Goal: Information Seeking & Learning: Learn about a topic

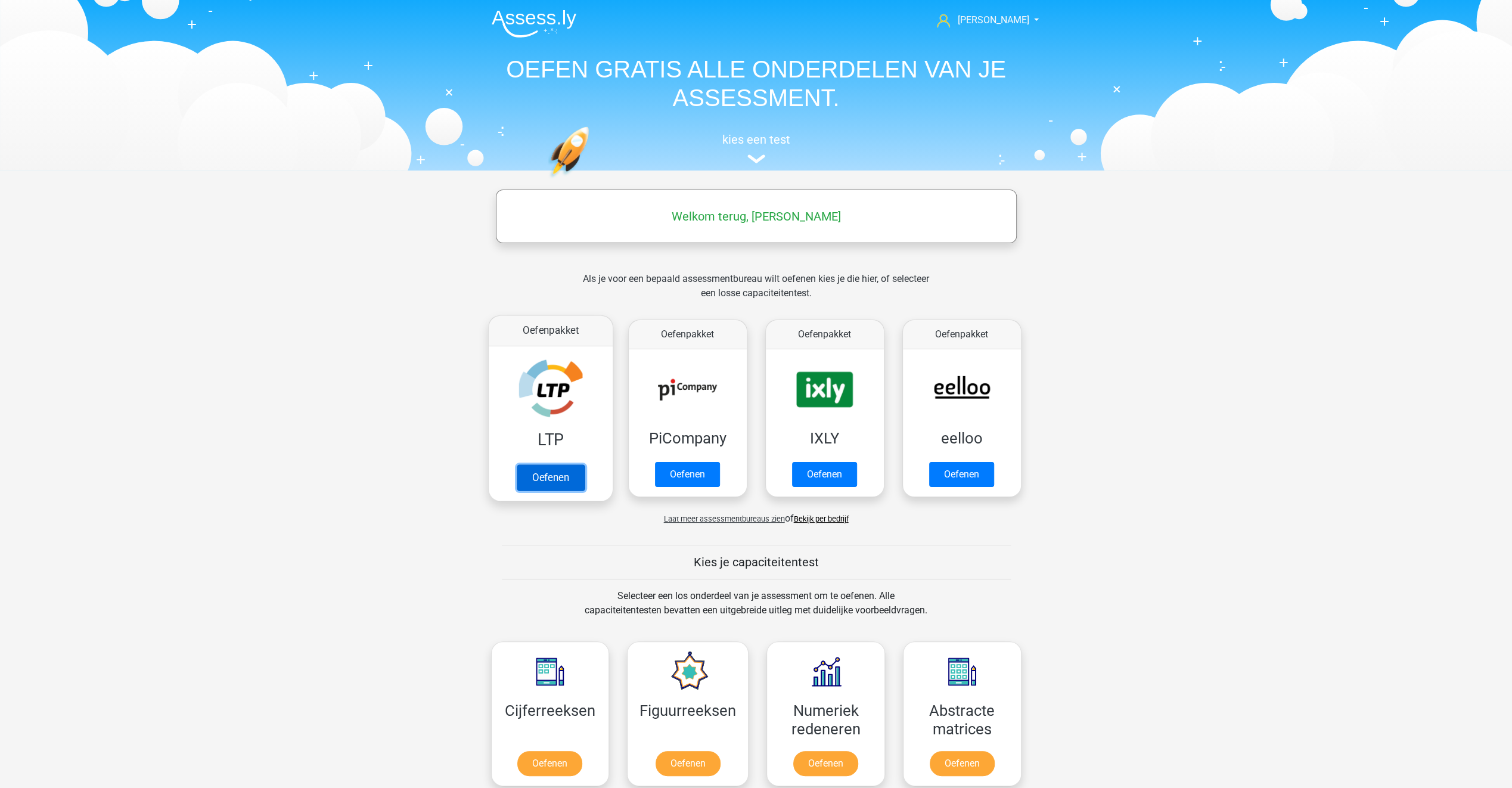
click at [566, 481] on link "Oefenen" at bounding box center [549, 478] width 68 height 27
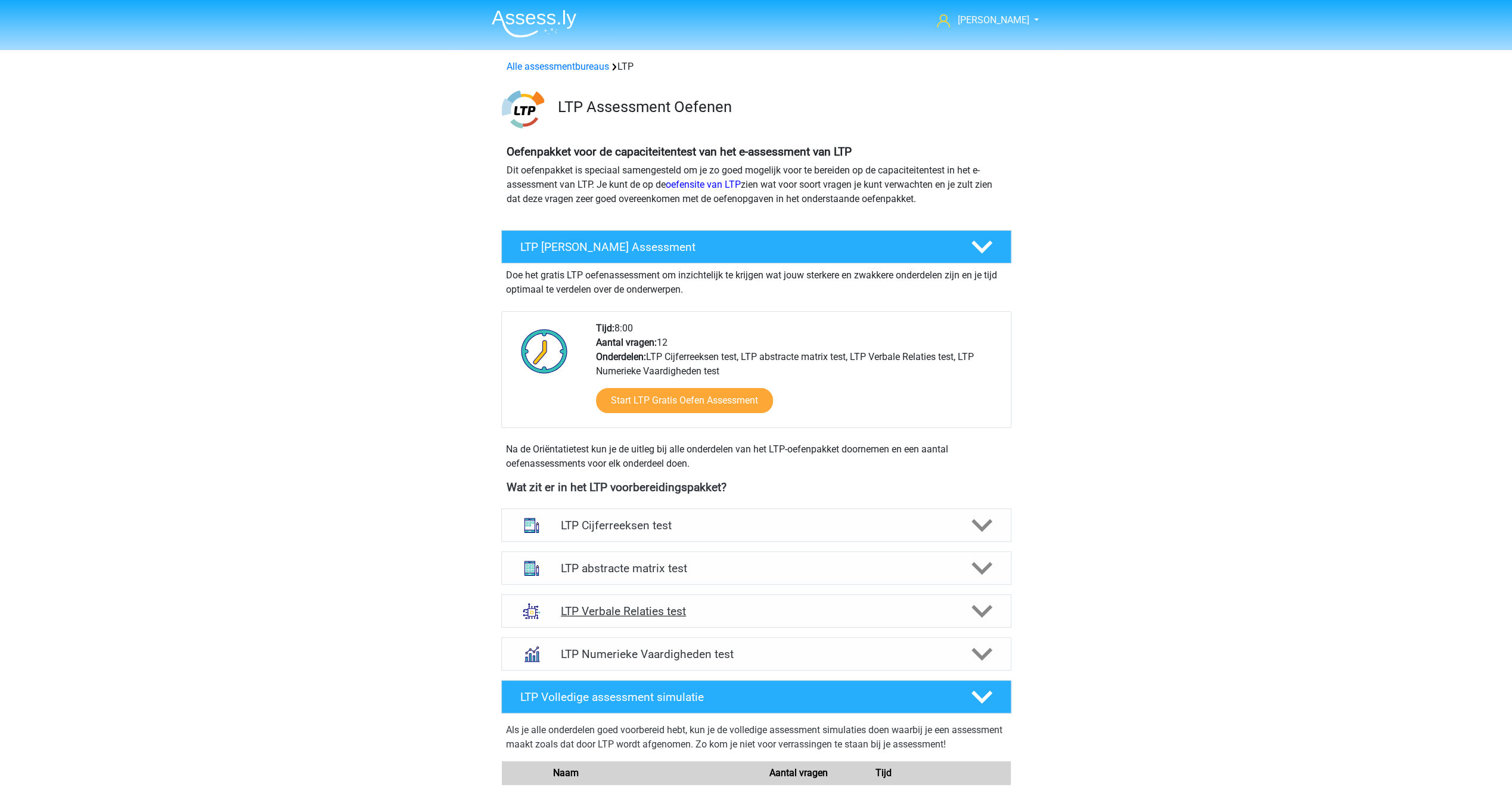
click at [674, 609] on h4 "LTP Verbale Relaties test" at bounding box center [756, 611] width 390 height 13
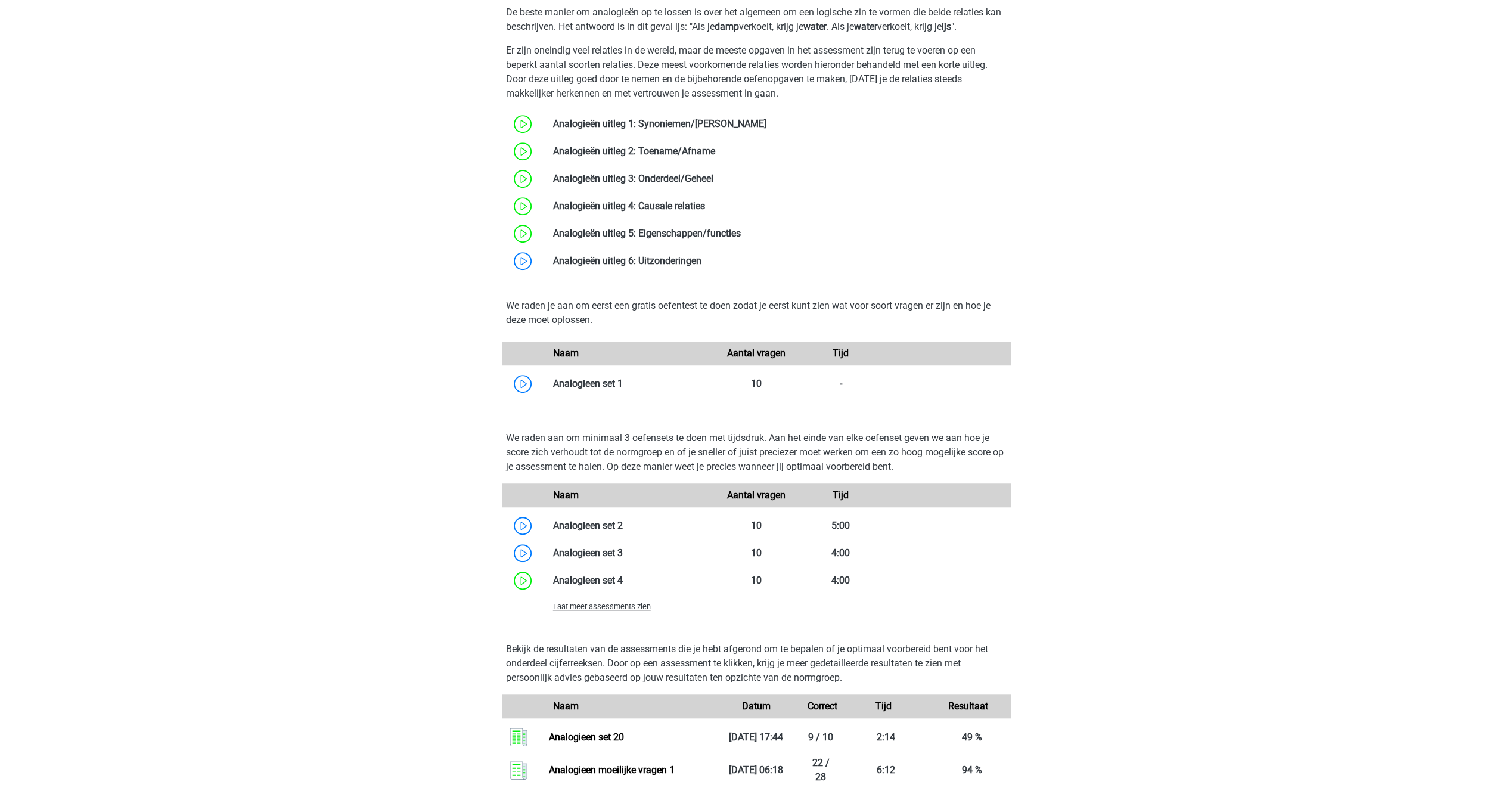
scroll to position [716, 0]
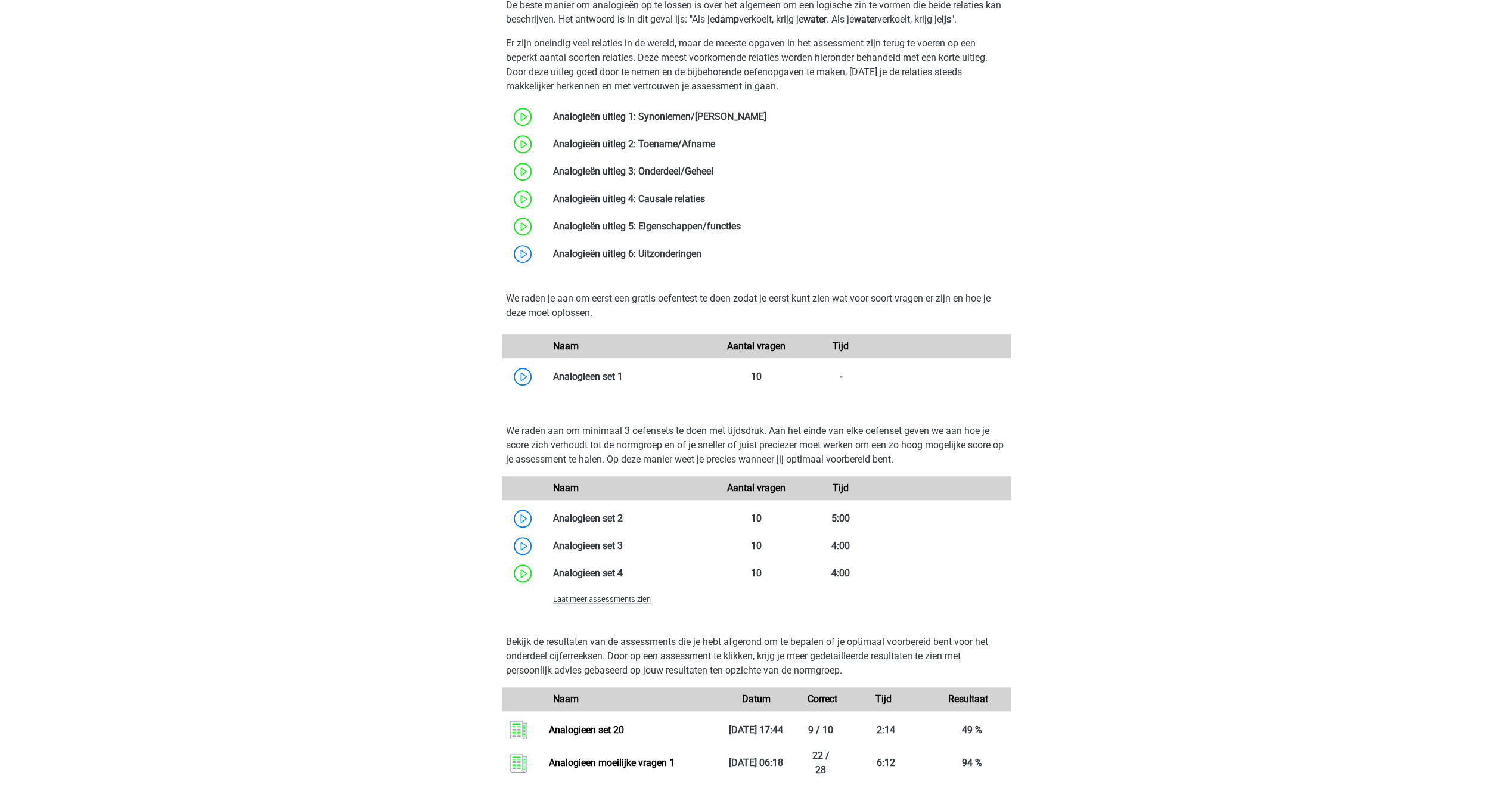
click at [616, 601] on span "Laat meer assessments zien" at bounding box center [601, 599] width 98 height 9
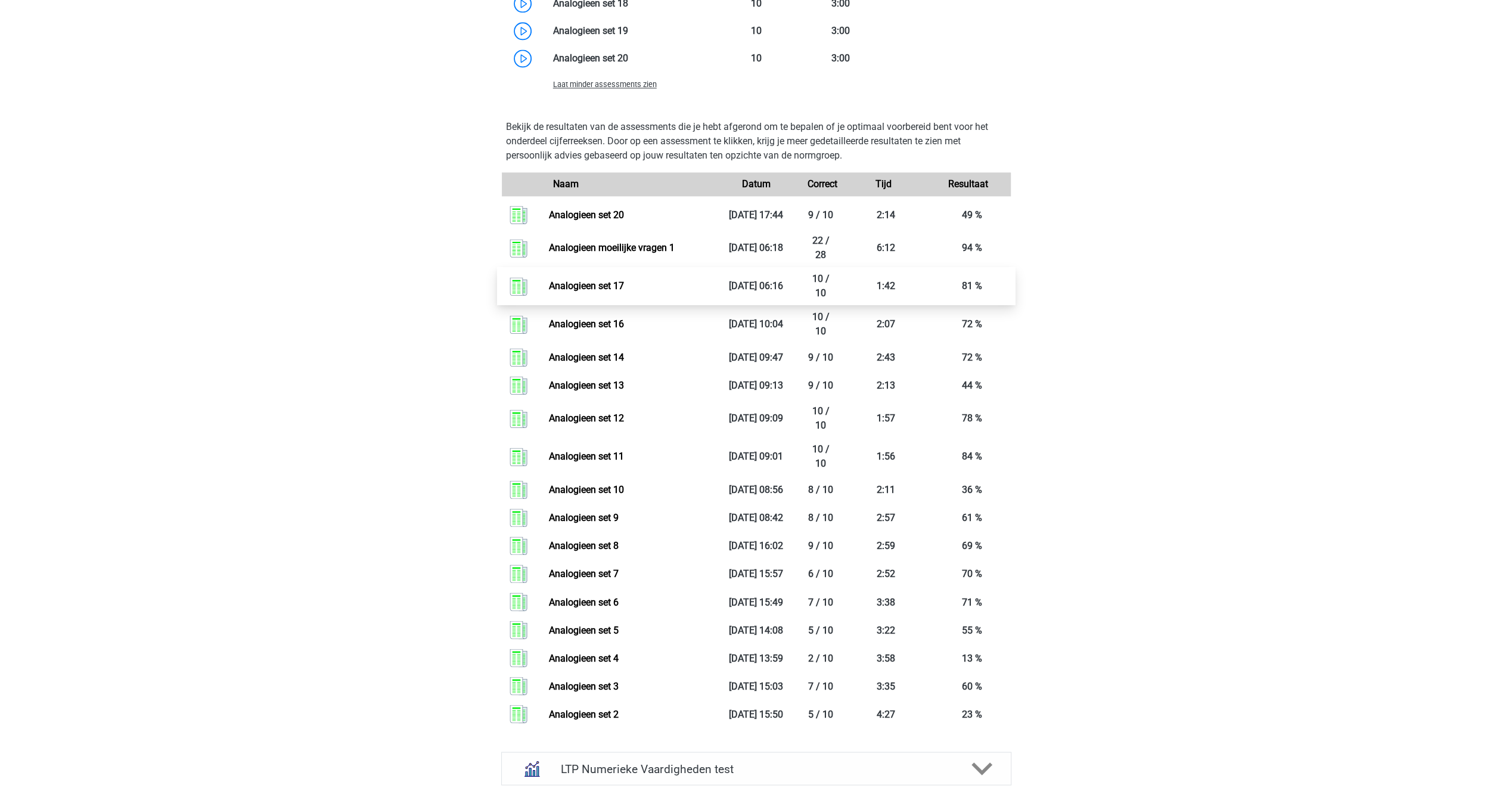
scroll to position [1549, 0]
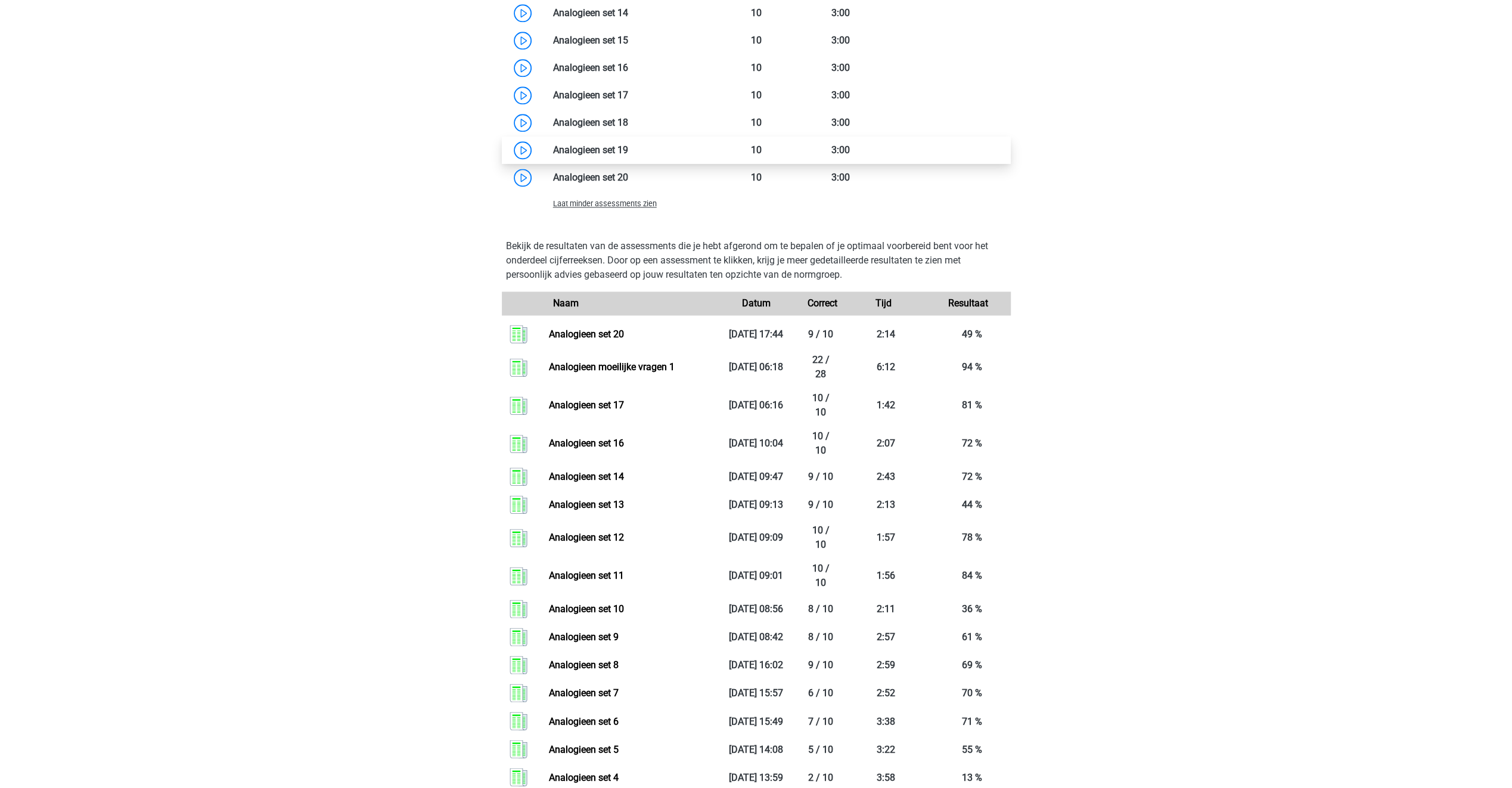
click at [628, 152] on link at bounding box center [628, 150] width 0 height 11
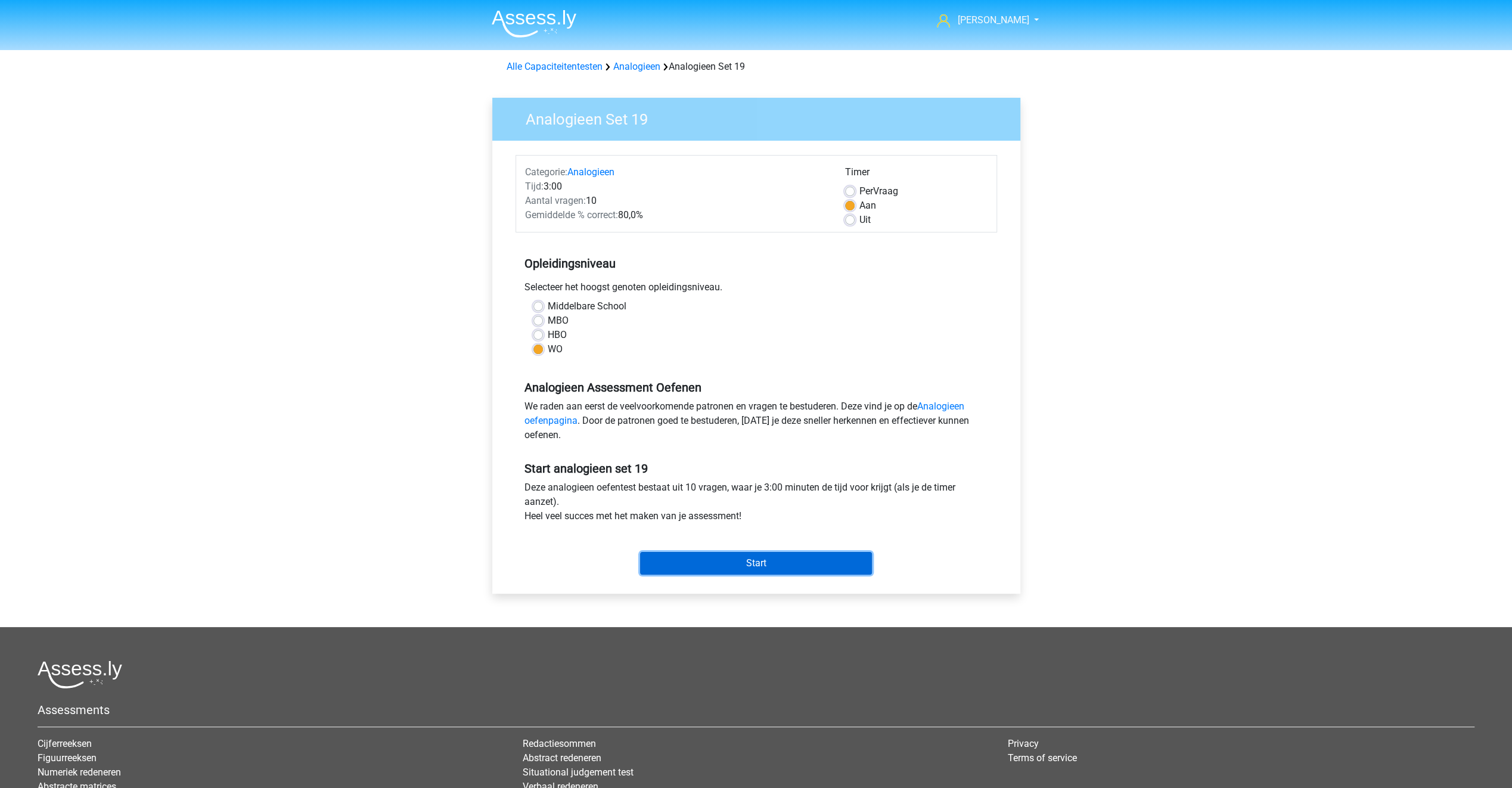
click at [722, 561] on input "Start" at bounding box center [756, 563] width 232 height 23
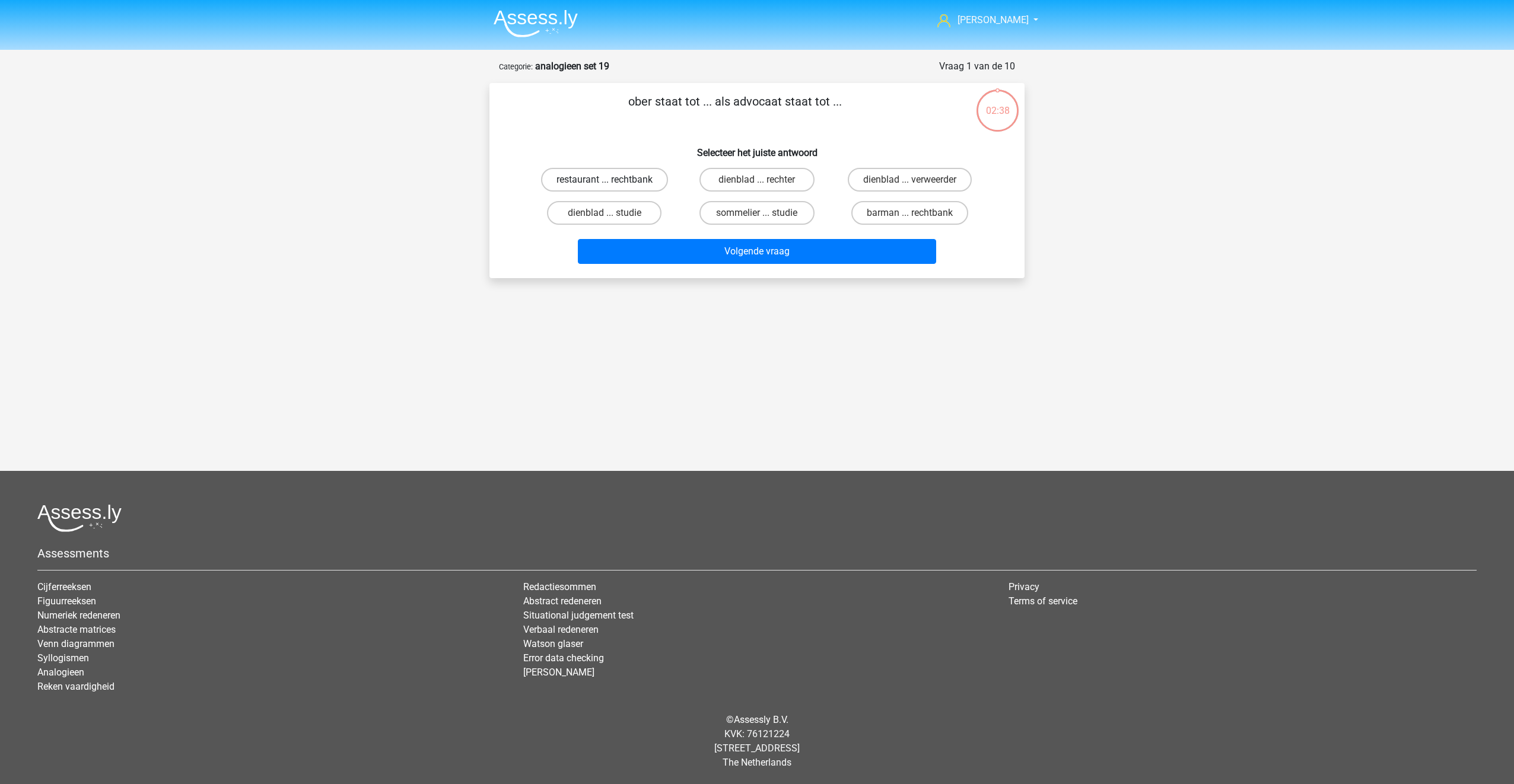
click at [579, 180] on label "restaurant ... rechtbank" at bounding box center [604, 179] width 127 height 24
click at [604, 180] on input "restaurant ... rechtbank" at bounding box center [608, 184] width 8 height 8
radio input "true"
click at [717, 252] on button "Volgende vraag" at bounding box center [757, 251] width 359 height 25
click at [884, 215] on label "boetseren ... liniaal" at bounding box center [910, 212] width 115 height 24
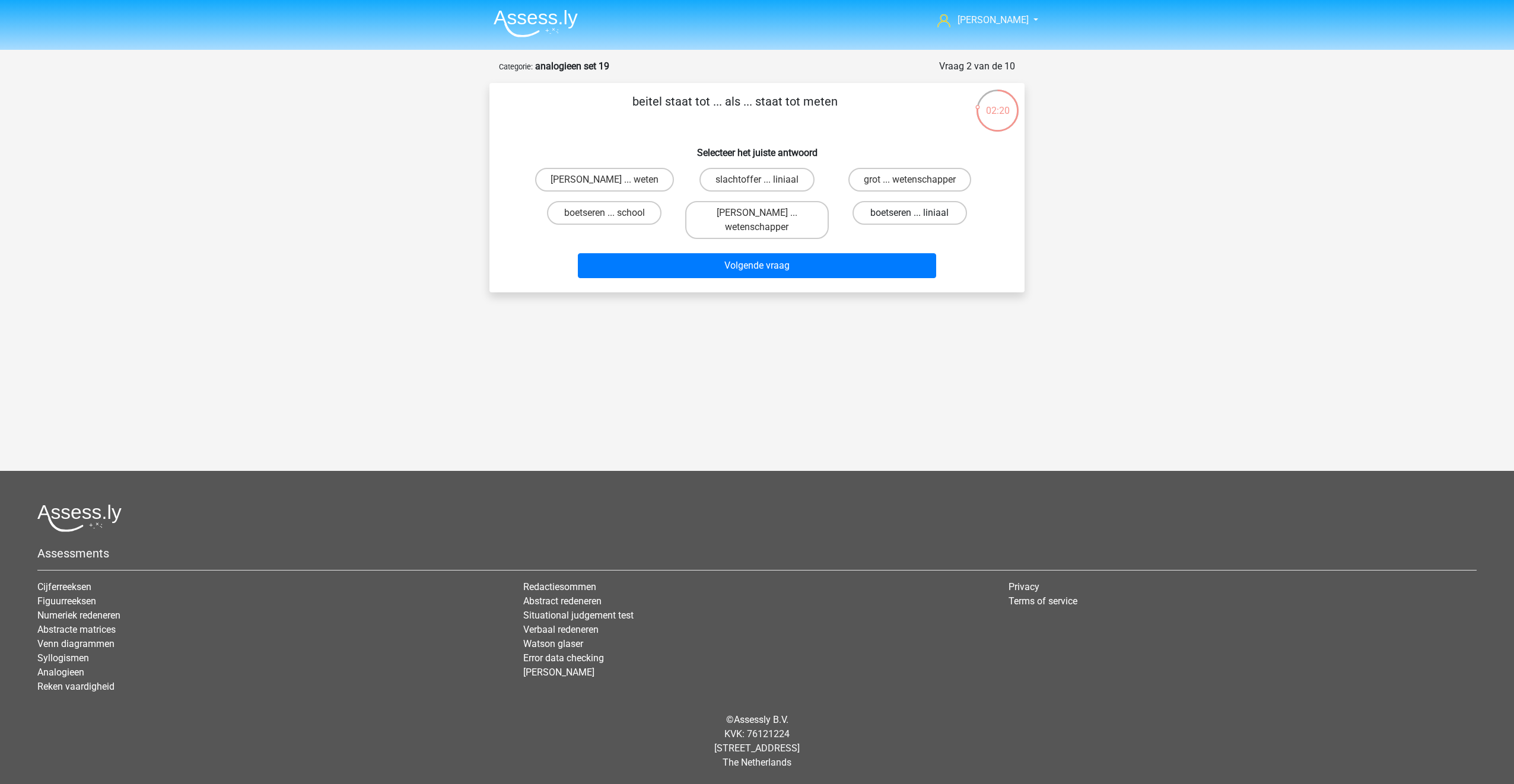
click at [910, 215] on input "boetseren ... liniaal" at bounding box center [913, 217] width 8 height 8
radio input "true"
click at [851, 261] on button "Volgende vraag" at bounding box center [757, 265] width 359 height 25
click at [605, 185] on input "ezel ... sirene" at bounding box center [608, 184] width 8 height 8
radio input "true"
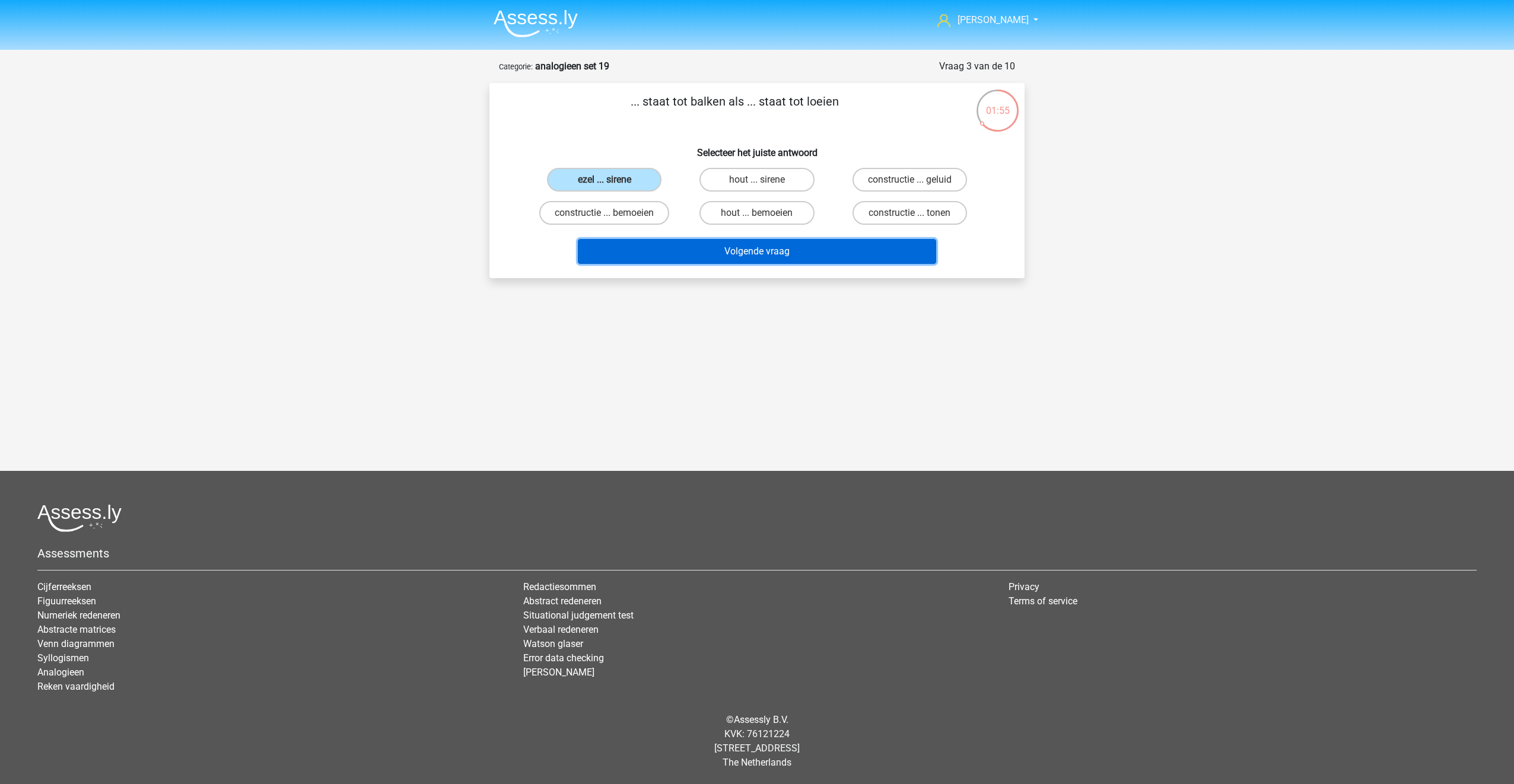
click at [718, 253] on button "Volgende vraag" at bounding box center [757, 251] width 359 height 25
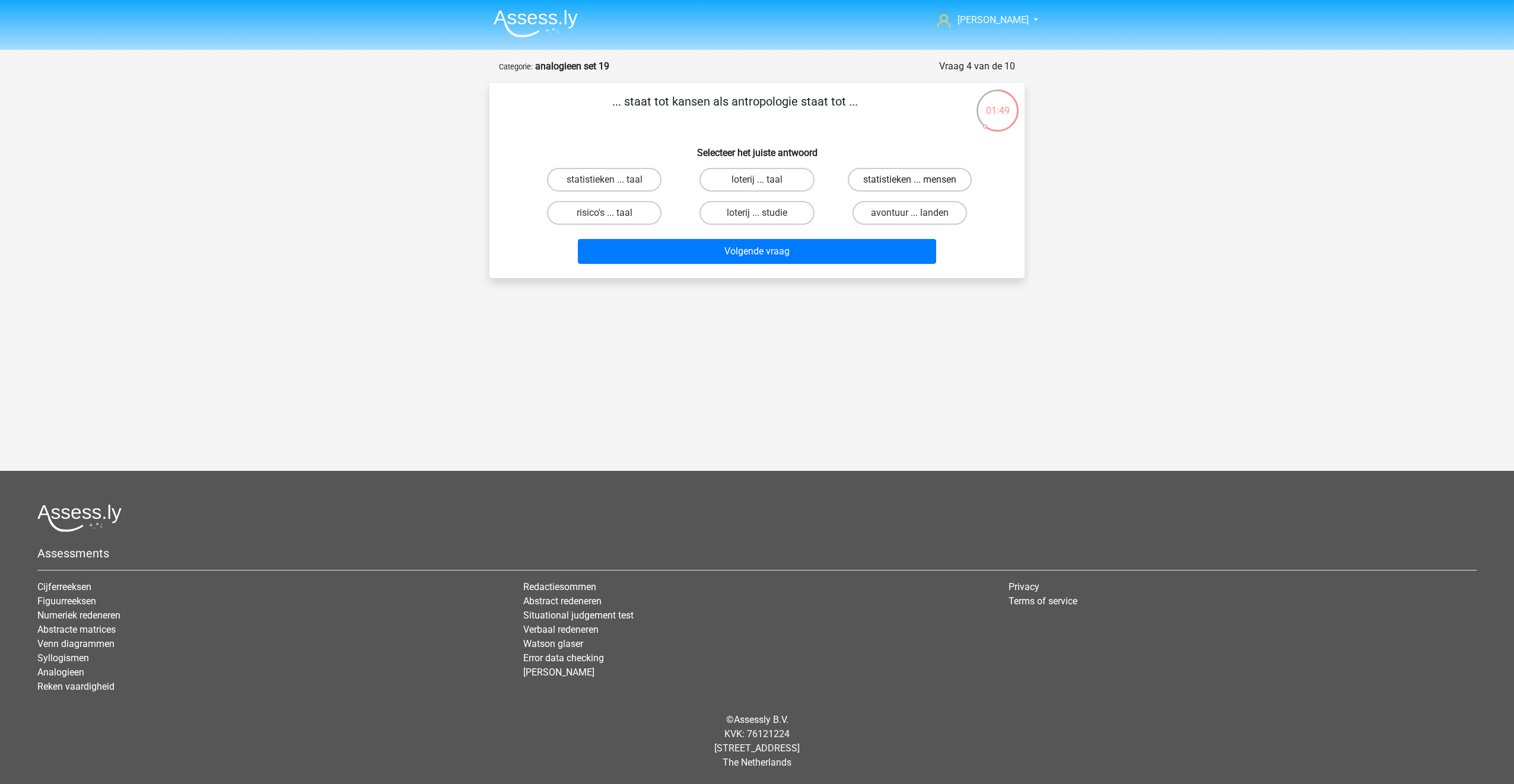
click at [900, 182] on label "statistieken ... mensen" at bounding box center [910, 179] width 124 height 24
click at [910, 182] on input "statistieken ... mensen" at bounding box center [913, 184] width 8 height 8
radio input "true"
click at [830, 245] on button "Volgende vraag" at bounding box center [757, 251] width 359 height 25
click at [878, 174] on label "vierkante meter ... volume" at bounding box center [909, 179] width 137 height 24
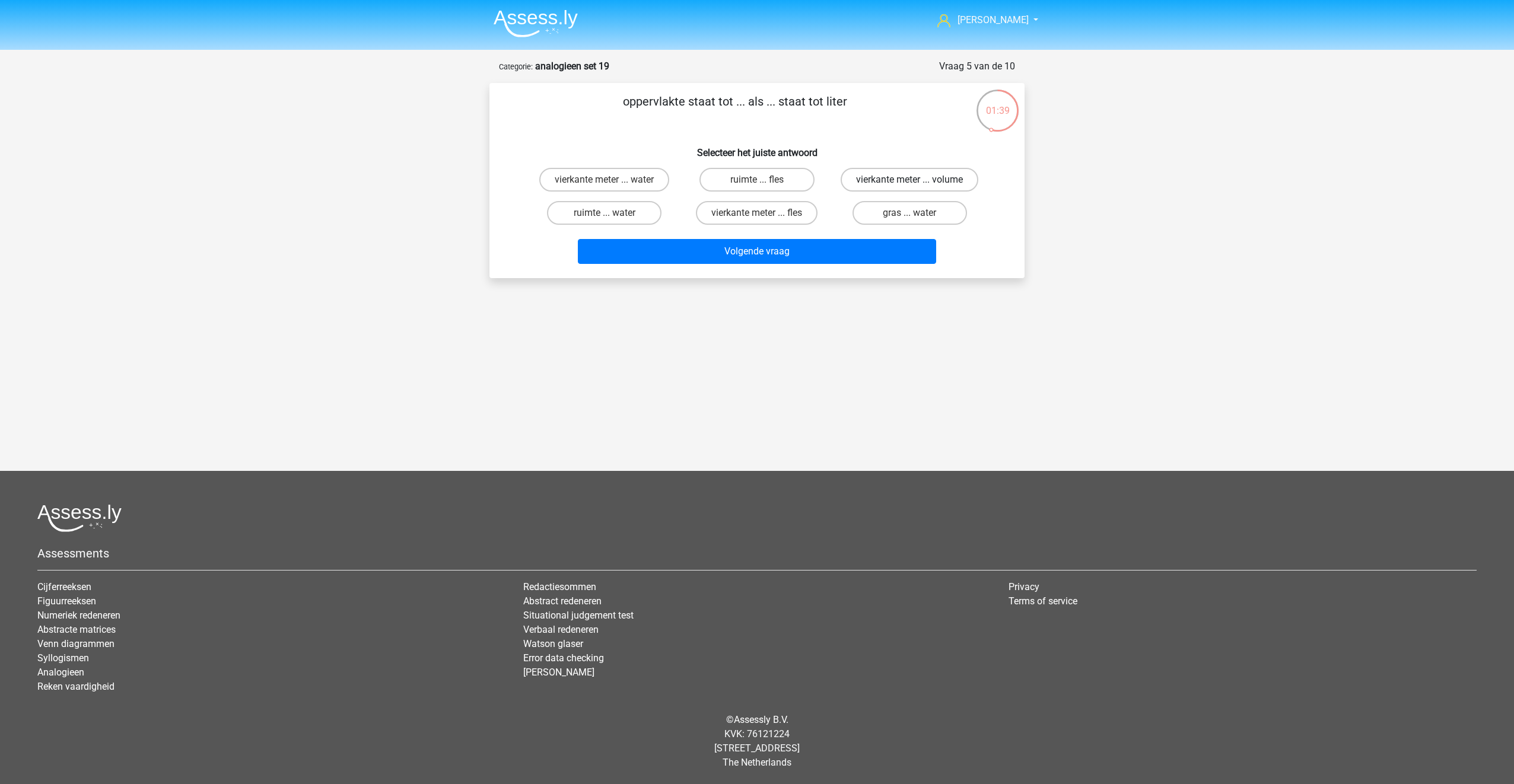
click at [910, 180] on input "vierkante meter ... volume" at bounding box center [913, 184] width 8 height 8
radio input "true"
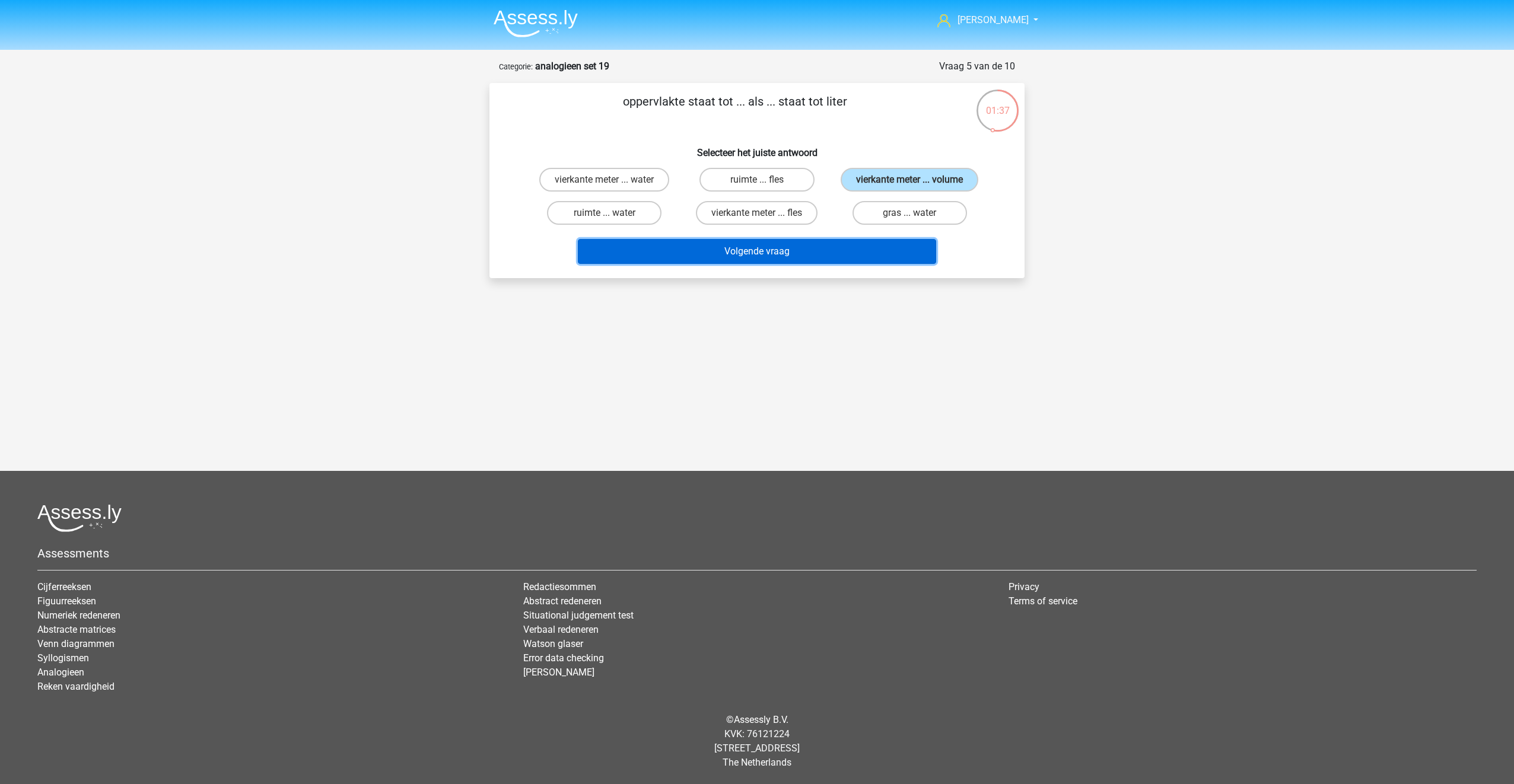
click at [826, 247] on button "Volgende vraag" at bounding box center [757, 251] width 359 height 25
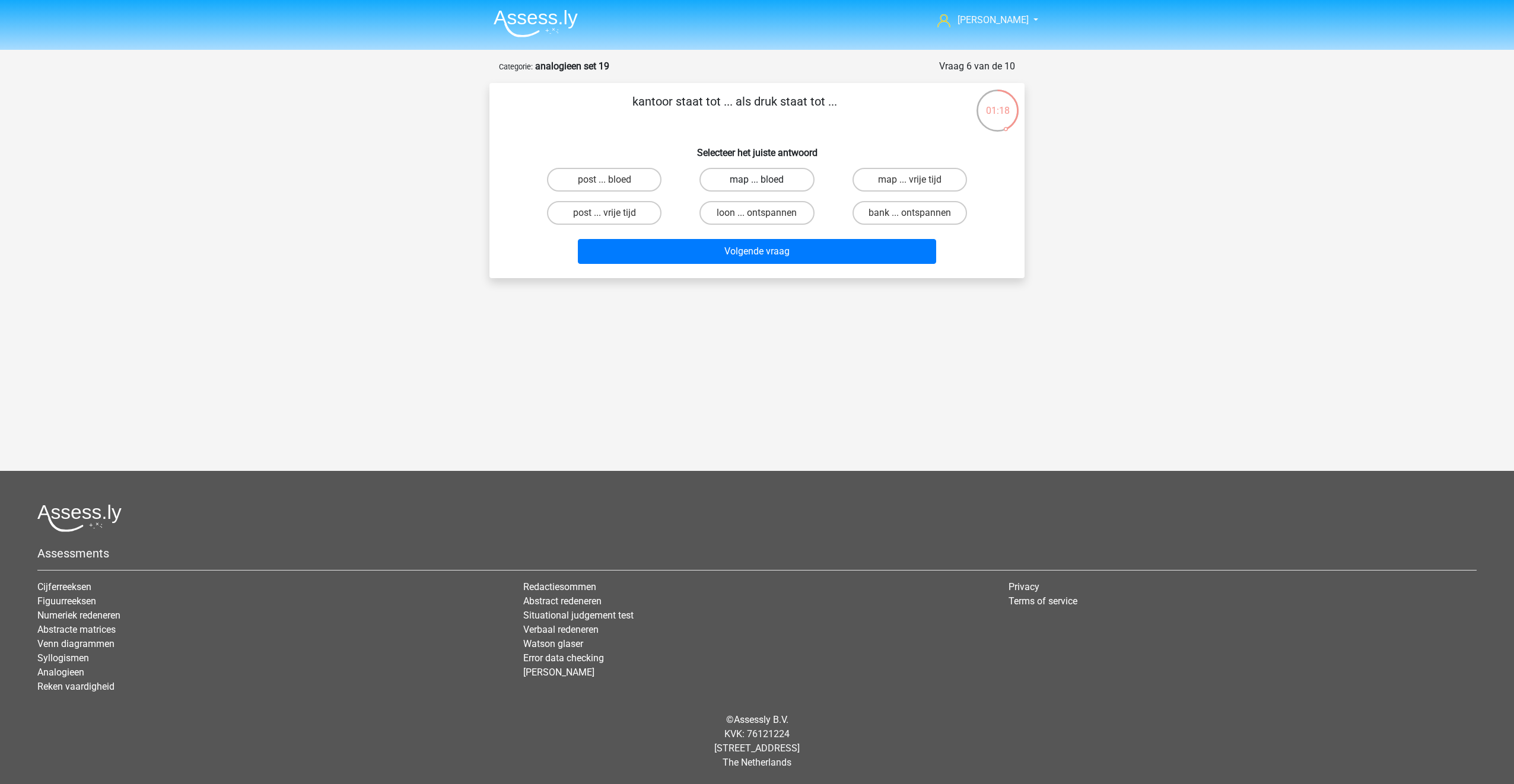
click at [738, 178] on label "map ... bloed" at bounding box center [756, 179] width 115 height 24
click at [757, 180] on input "map ... bloed" at bounding box center [761, 184] width 8 height 8
radio input "true"
click at [737, 243] on button "Volgende vraag" at bounding box center [757, 251] width 359 height 25
click at [746, 178] on label "rijstpuist ... onderbouwing" at bounding box center [757, 179] width 139 height 24
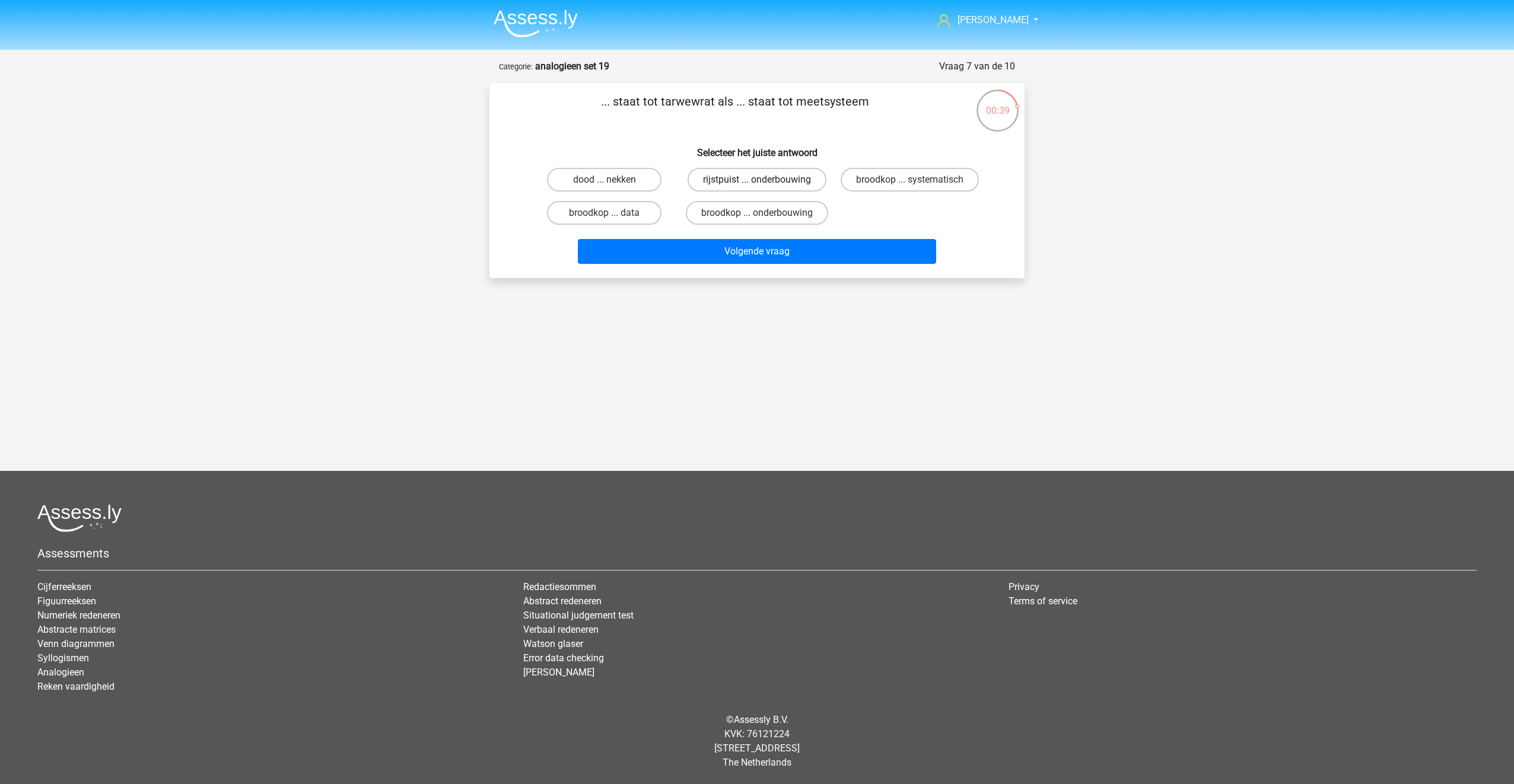
click at [757, 180] on input "rijstpuist ... onderbouwing" at bounding box center [761, 184] width 8 height 8
radio input "true"
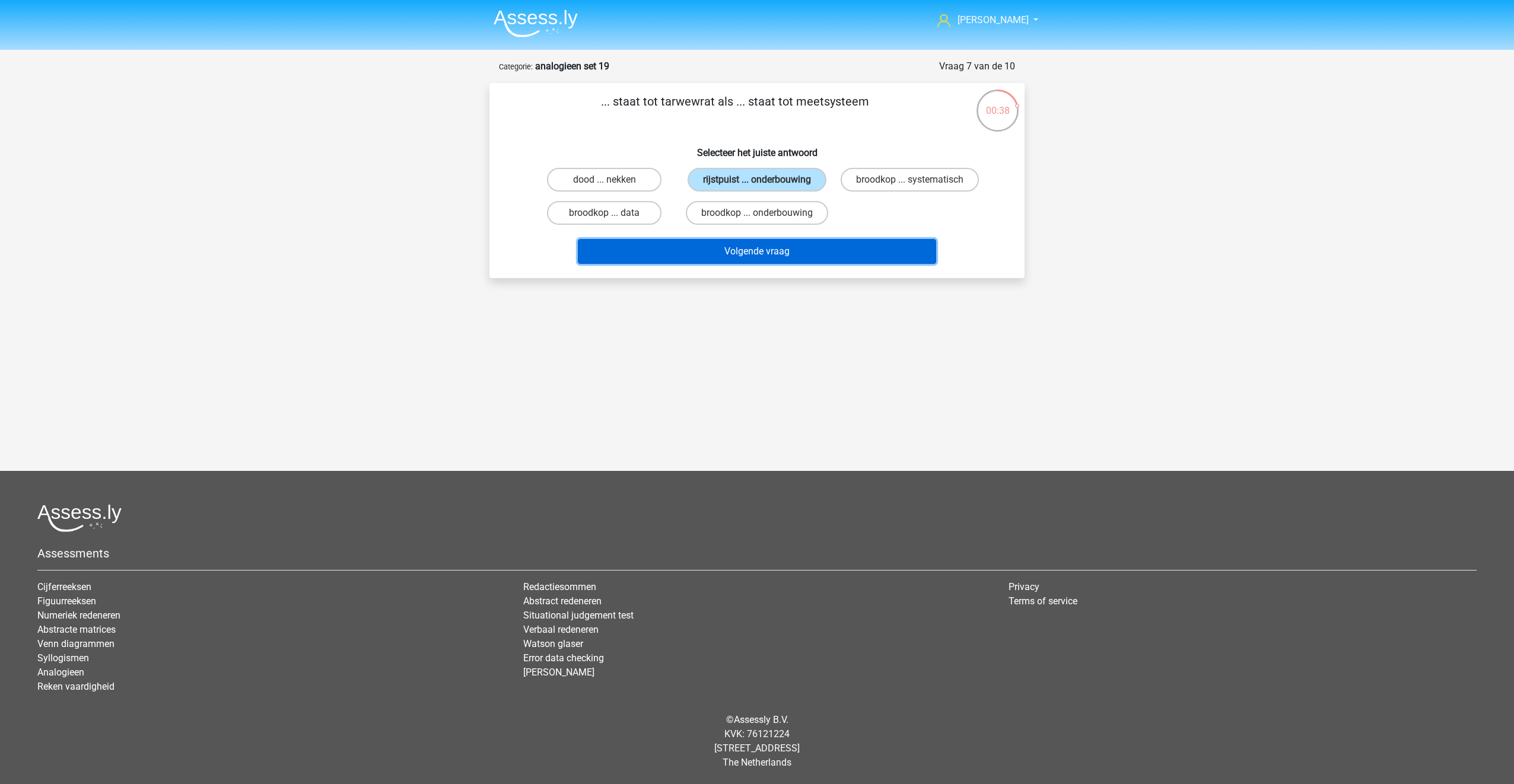
click at [748, 258] on button "Volgende vraag" at bounding box center [757, 251] width 359 height 25
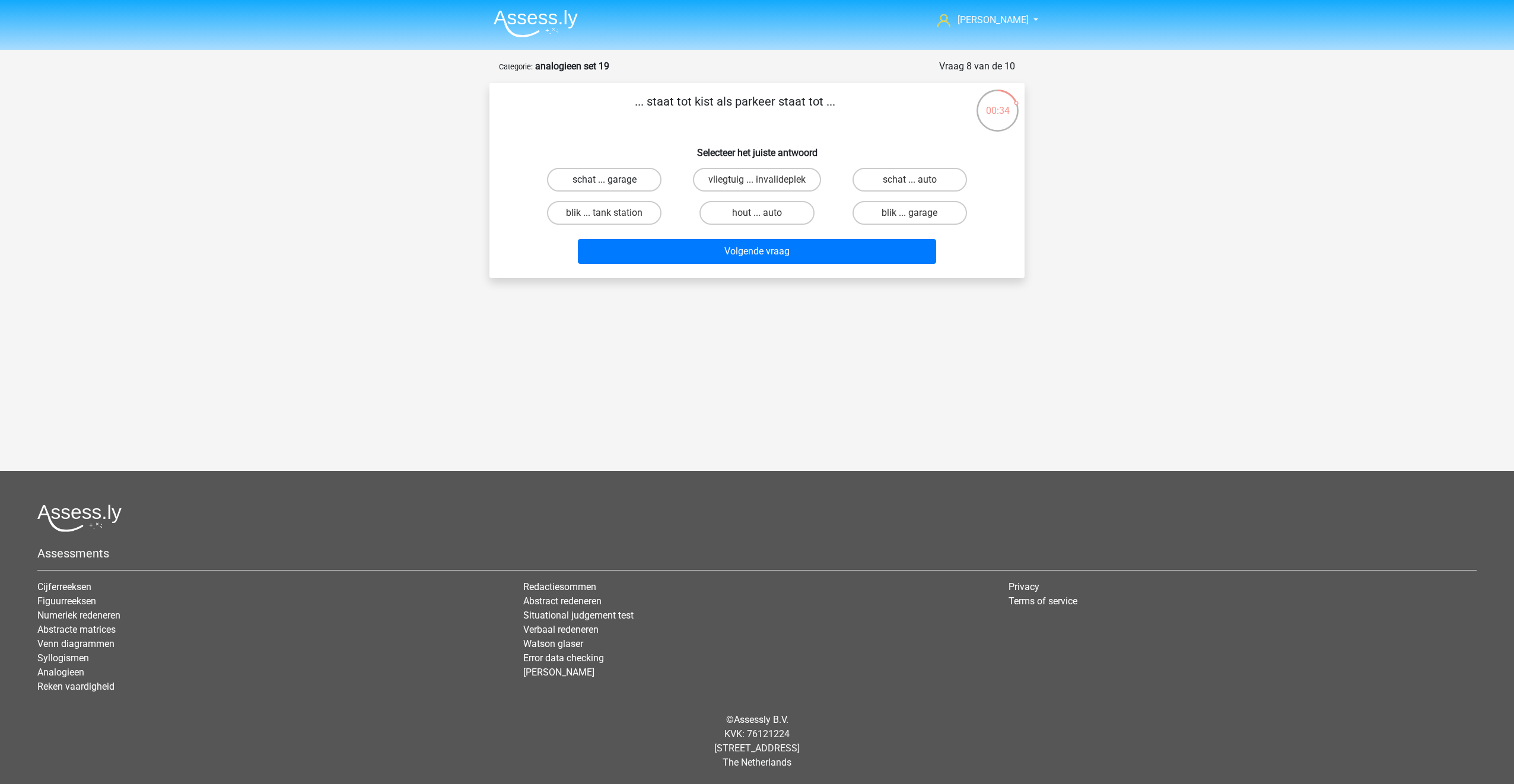
click at [576, 191] on label "schat ... garage" at bounding box center [604, 179] width 115 height 24
click at [604, 187] on input "schat ... garage" at bounding box center [608, 184] width 8 height 8
radio input "true"
click at [689, 250] on button "Volgende vraag" at bounding box center [757, 251] width 359 height 25
click at [874, 209] on label "bilateraal ... verveeld" at bounding box center [910, 212] width 117 height 24
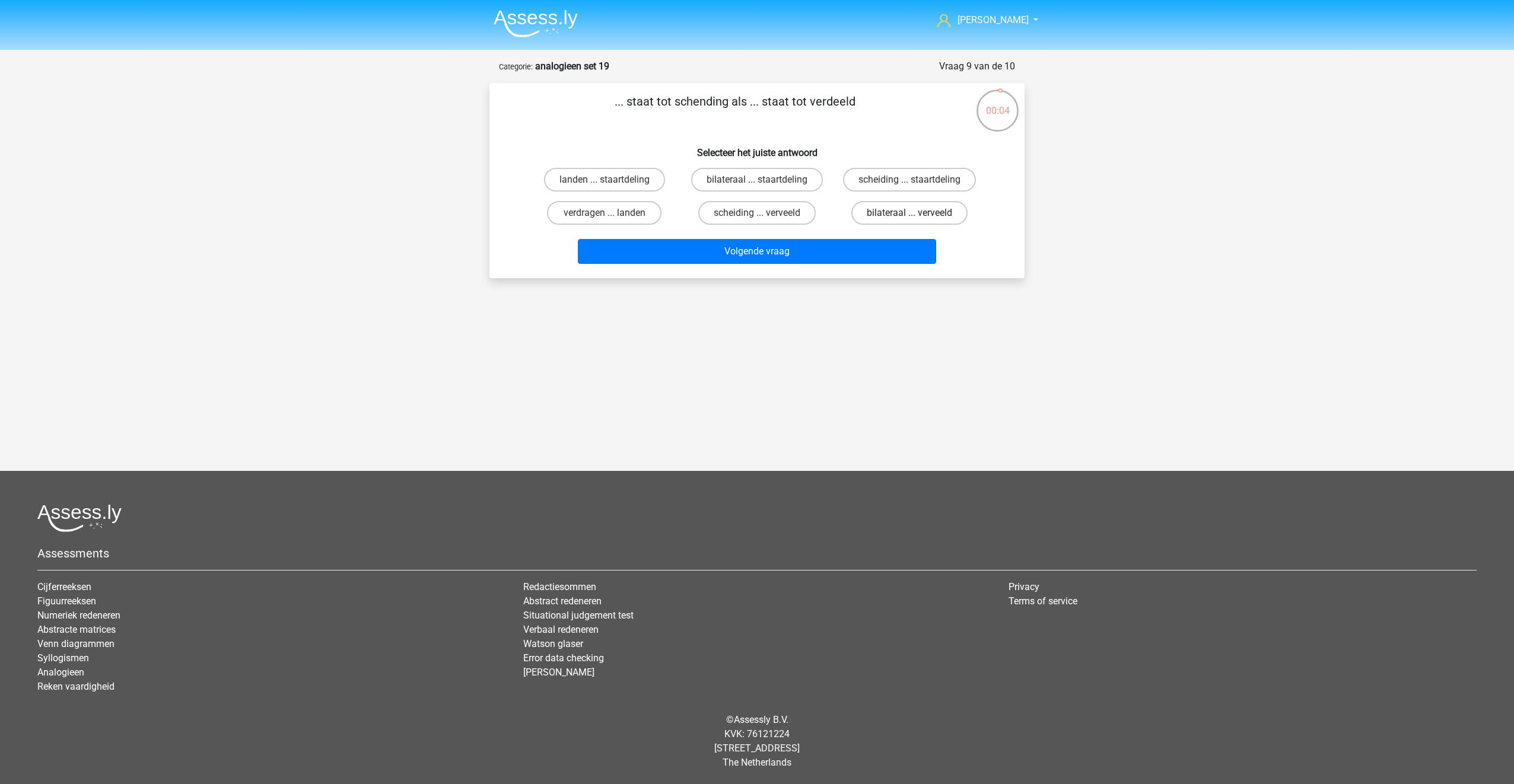
click at [910, 213] on input "bilateraal ... verveeld" at bounding box center [913, 217] width 8 height 8
radio input "true"
click at [622, 171] on label "landen ... staartdeling" at bounding box center [604, 179] width 121 height 24
click at [612, 180] on input "landen ... staartdeling" at bounding box center [608, 184] width 8 height 8
radio input "true"
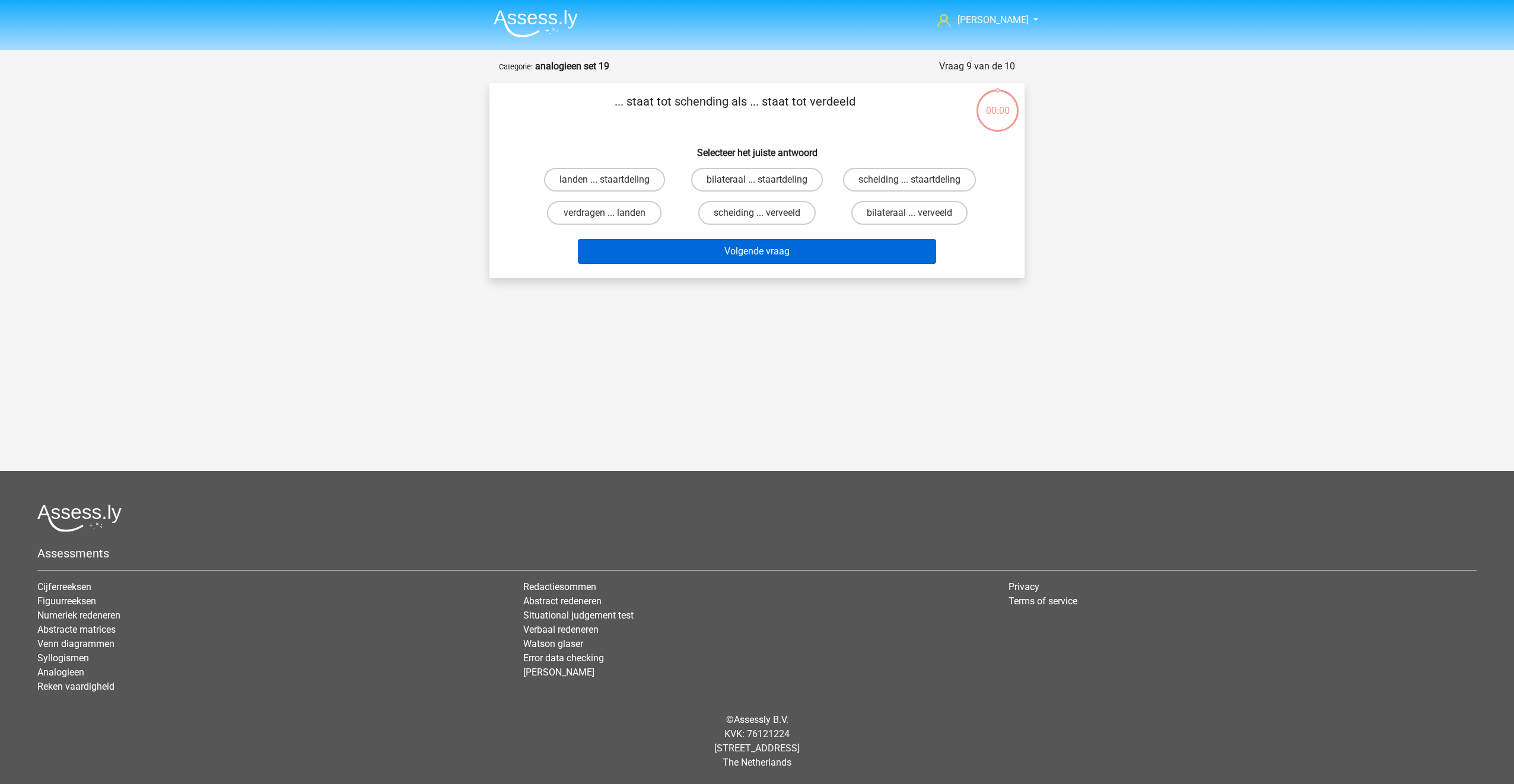
click at [642, 241] on button "Volgende vraag" at bounding box center [757, 251] width 359 height 25
click at [634, 172] on label "landen ... staartdeling" at bounding box center [604, 179] width 121 height 24
click at [612, 180] on input "landen ... staartdeling" at bounding box center [608, 184] width 8 height 8
radio input "true"
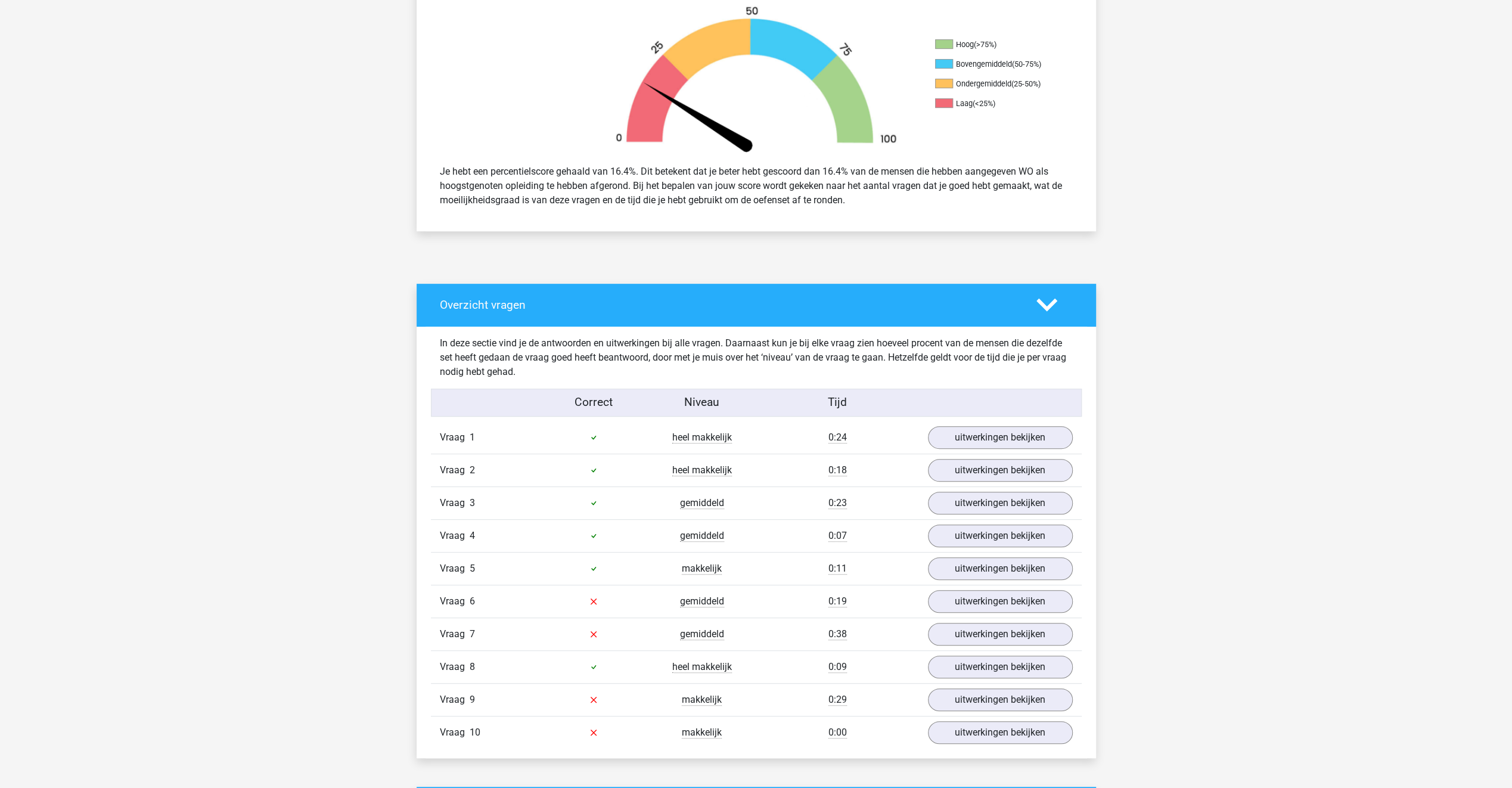
scroll to position [477, 0]
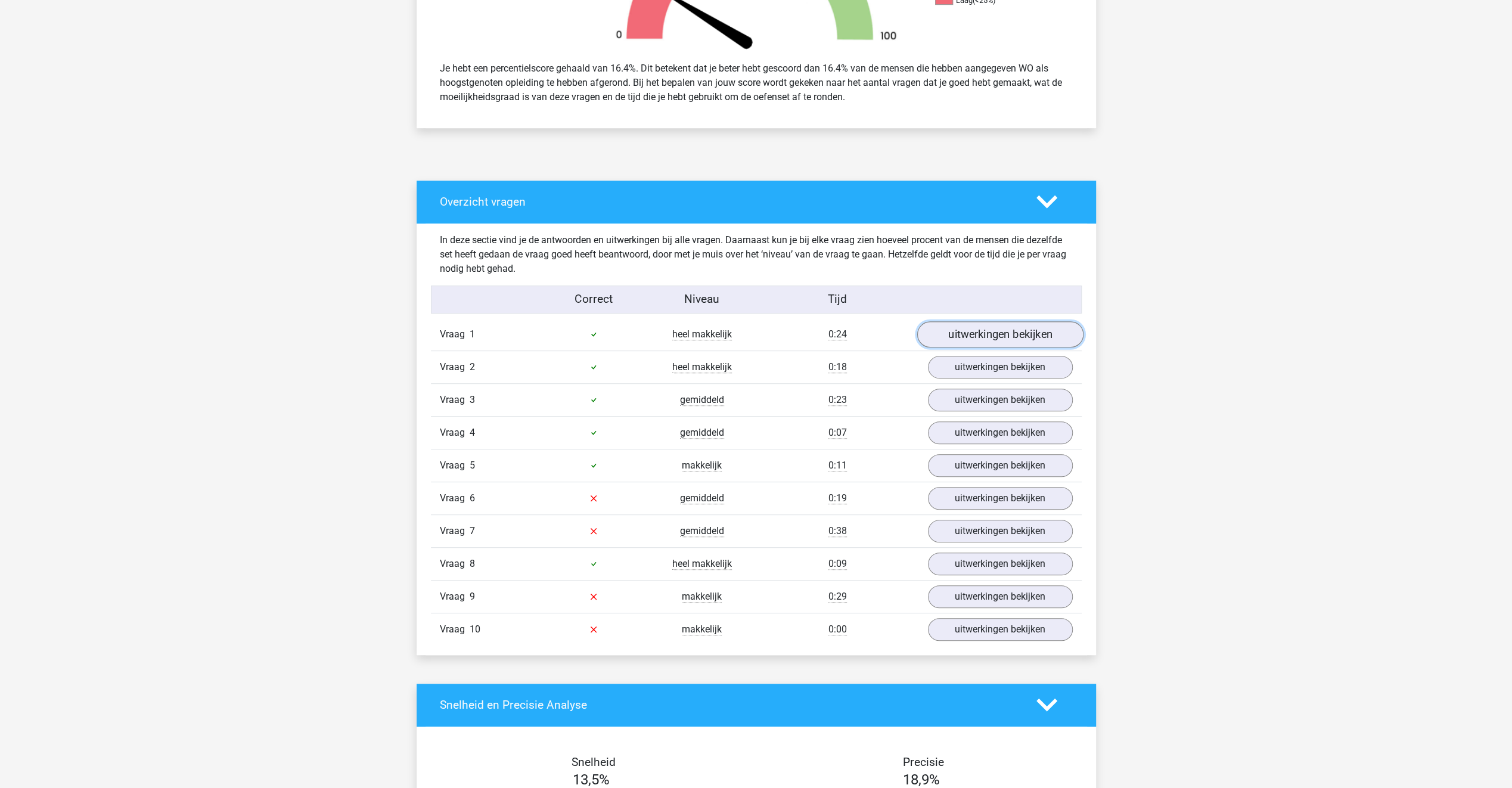
click at [957, 337] on link "uitwerkingen bekijken" at bounding box center [999, 335] width 167 height 27
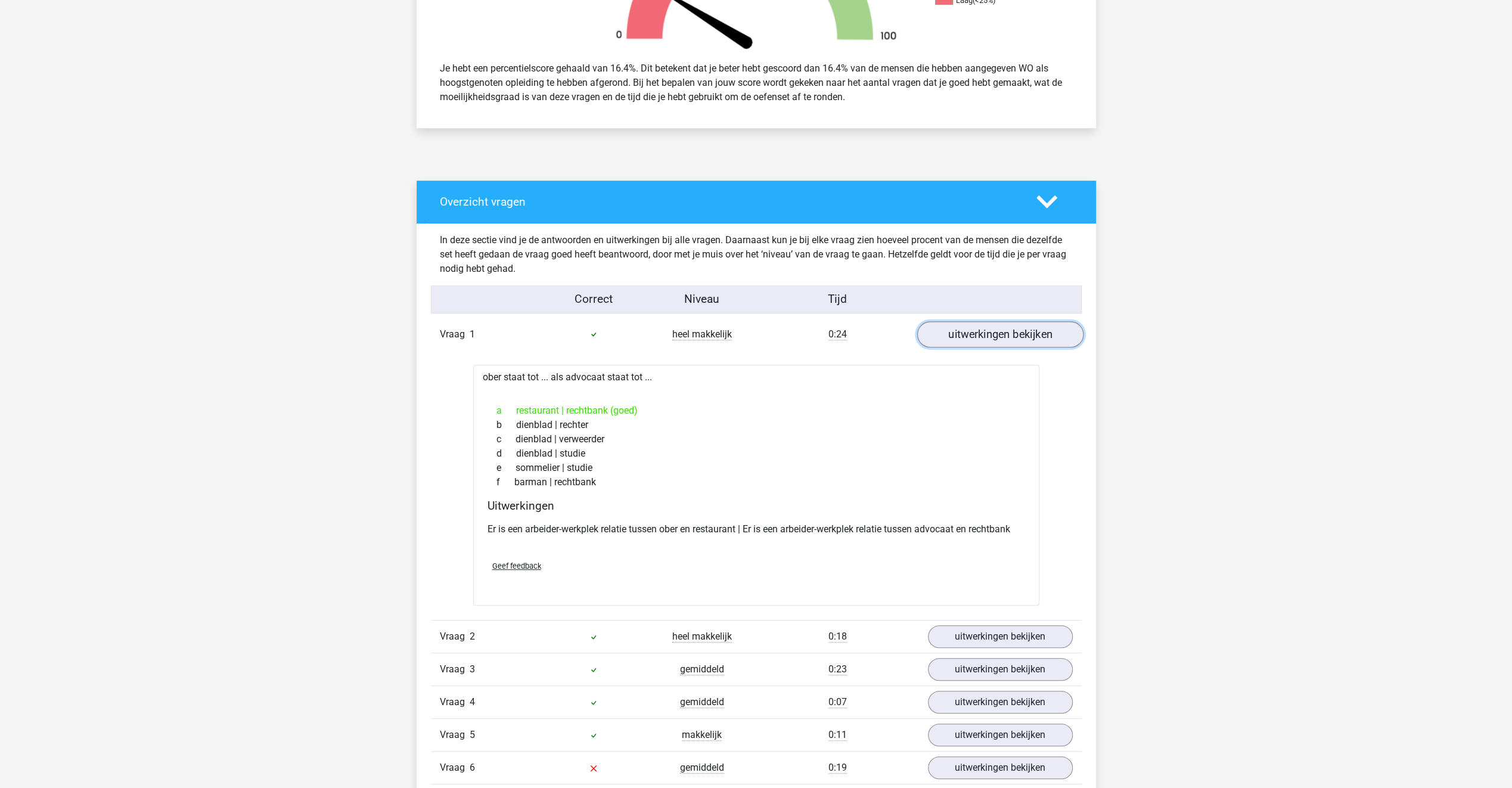
click at [957, 337] on link "uitwerkingen bekijken" at bounding box center [999, 335] width 167 height 27
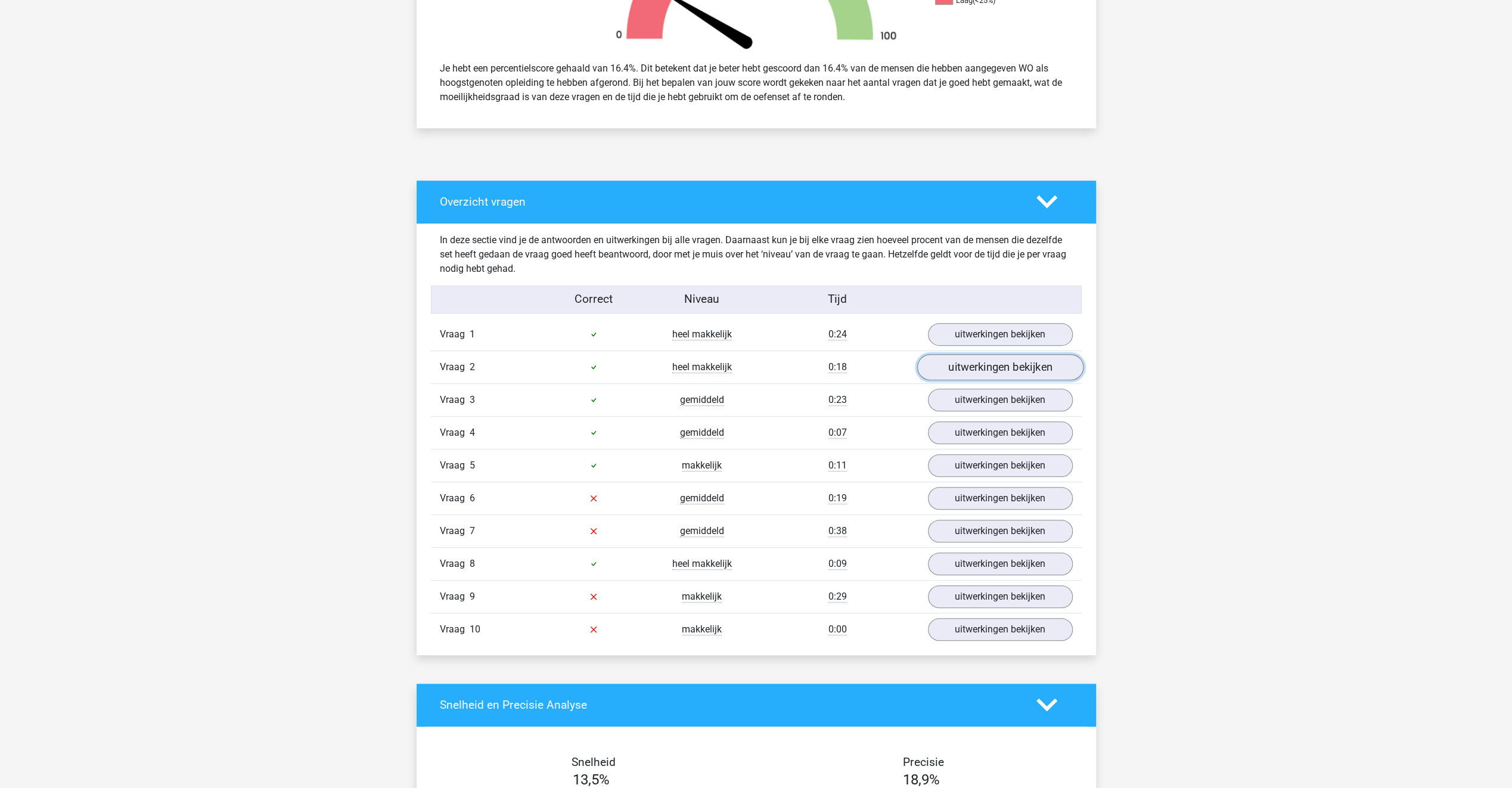
click at [943, 366] on link "uitwerkingen bekijken" at bounding box center [999, 367] width 167 height 27
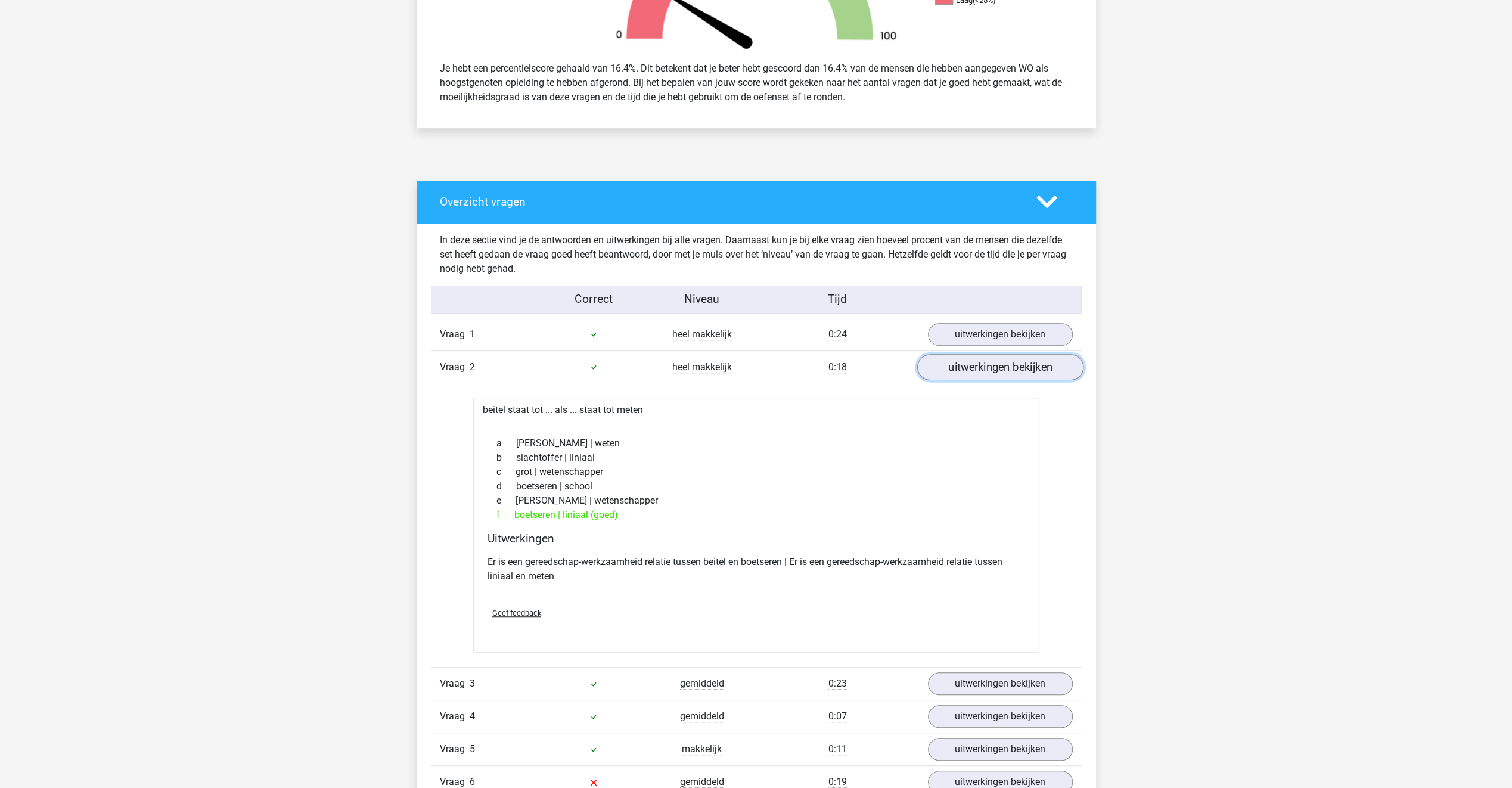
click at [943, 366] on link "uitwerkingen bekijken" at bounding box center [999, 367] width 167 height 27
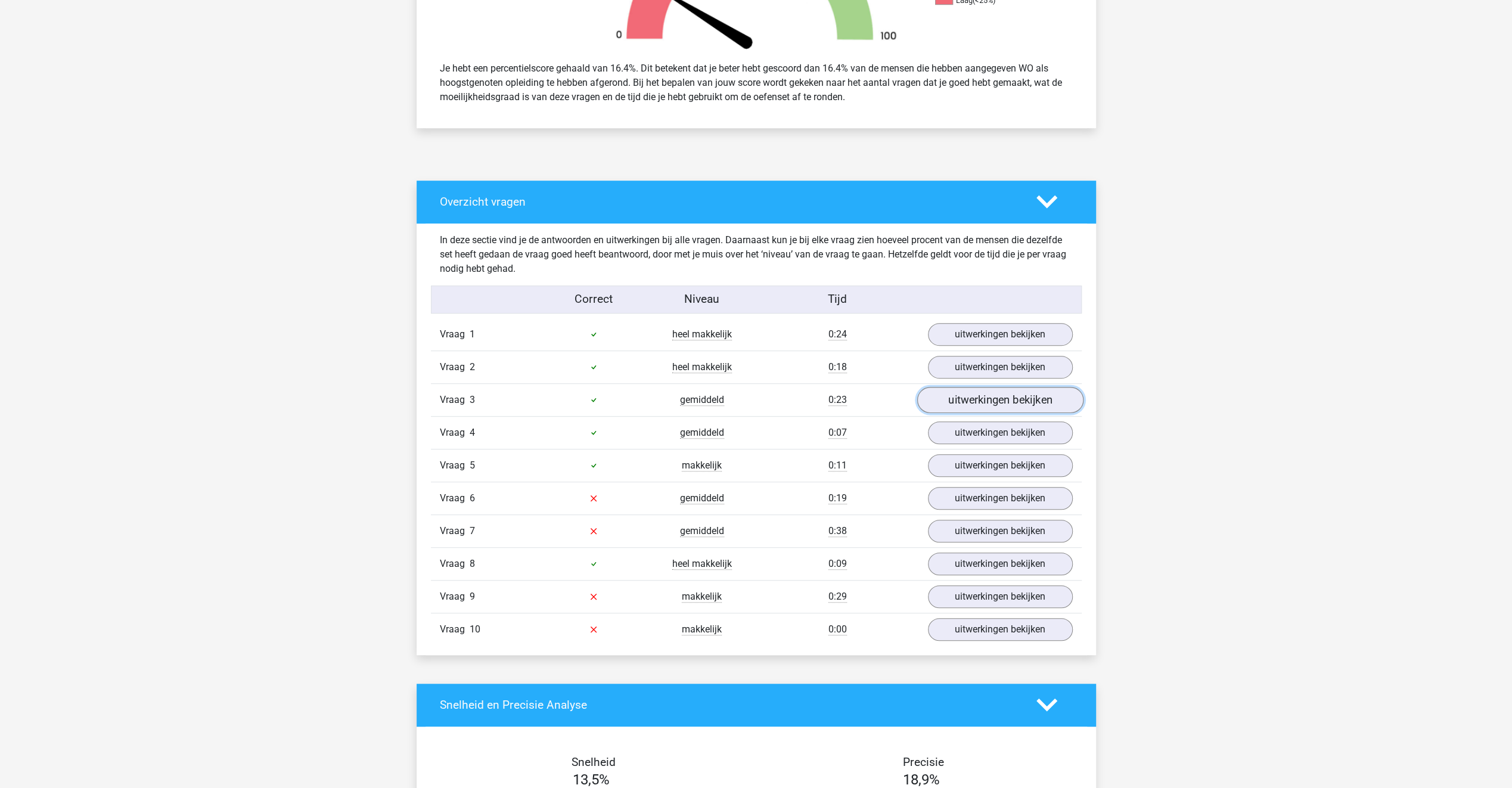
click at [935, 395] on link "uitwerkingen bekijken" at bounding box center [999, 400] width 167 height 27
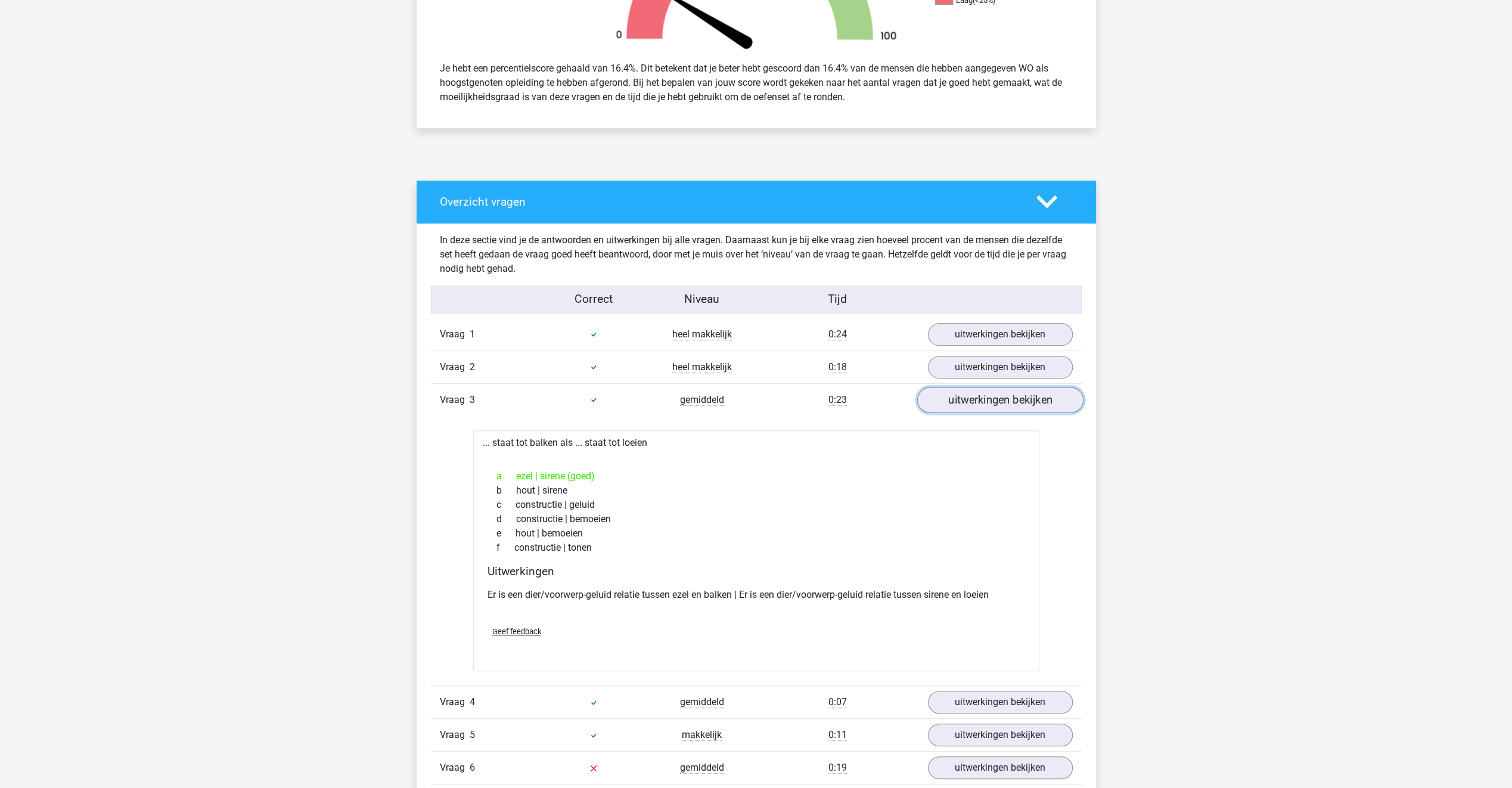
click at [935, 395] on link "uitwerkingen bekijken" at bounding box center [999, 400] width 167 height 27
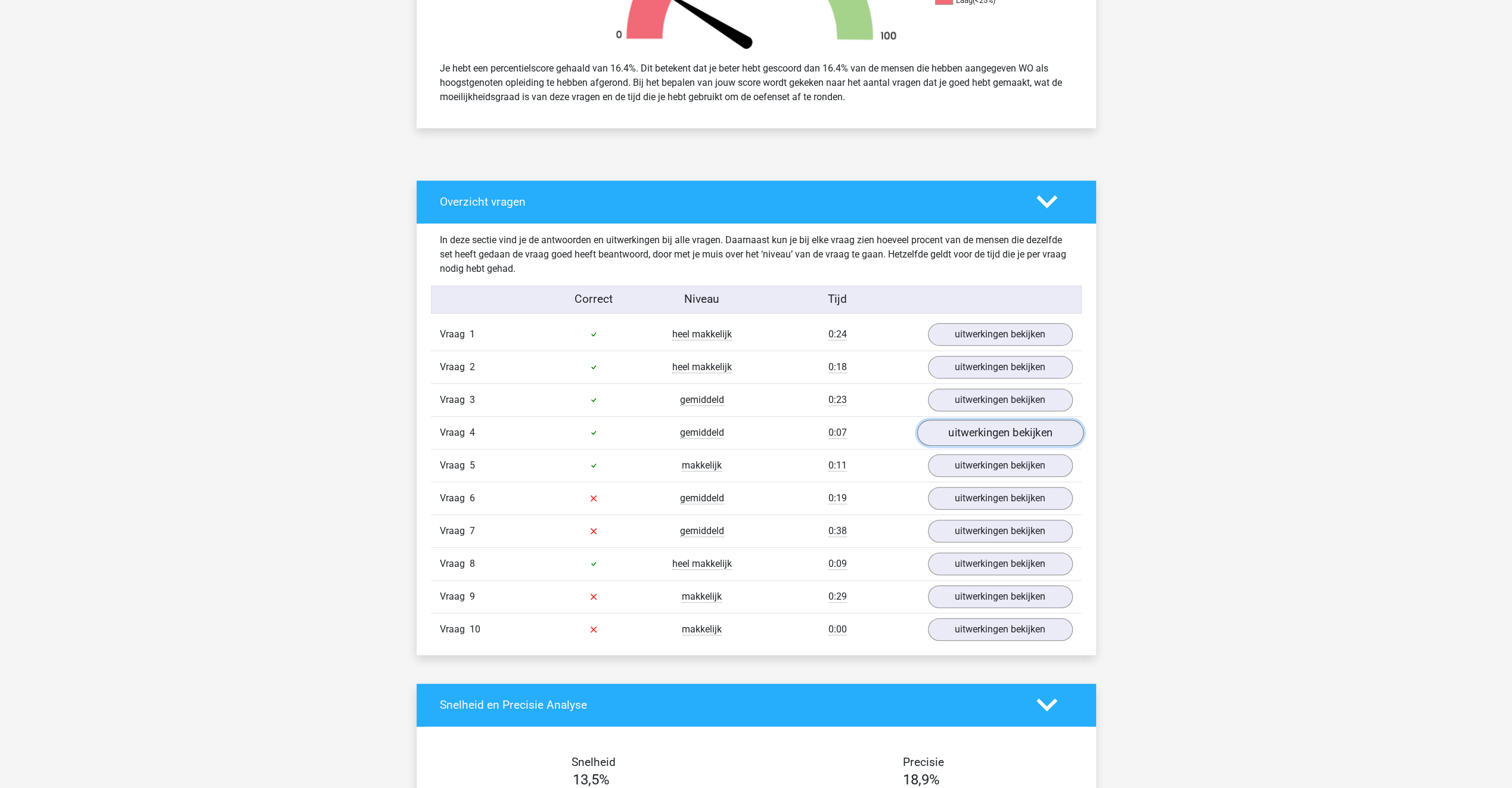
click at [933, 429] on link "uitwerkingen bekijken" at bounding box center [999, 433] width 167 height 27
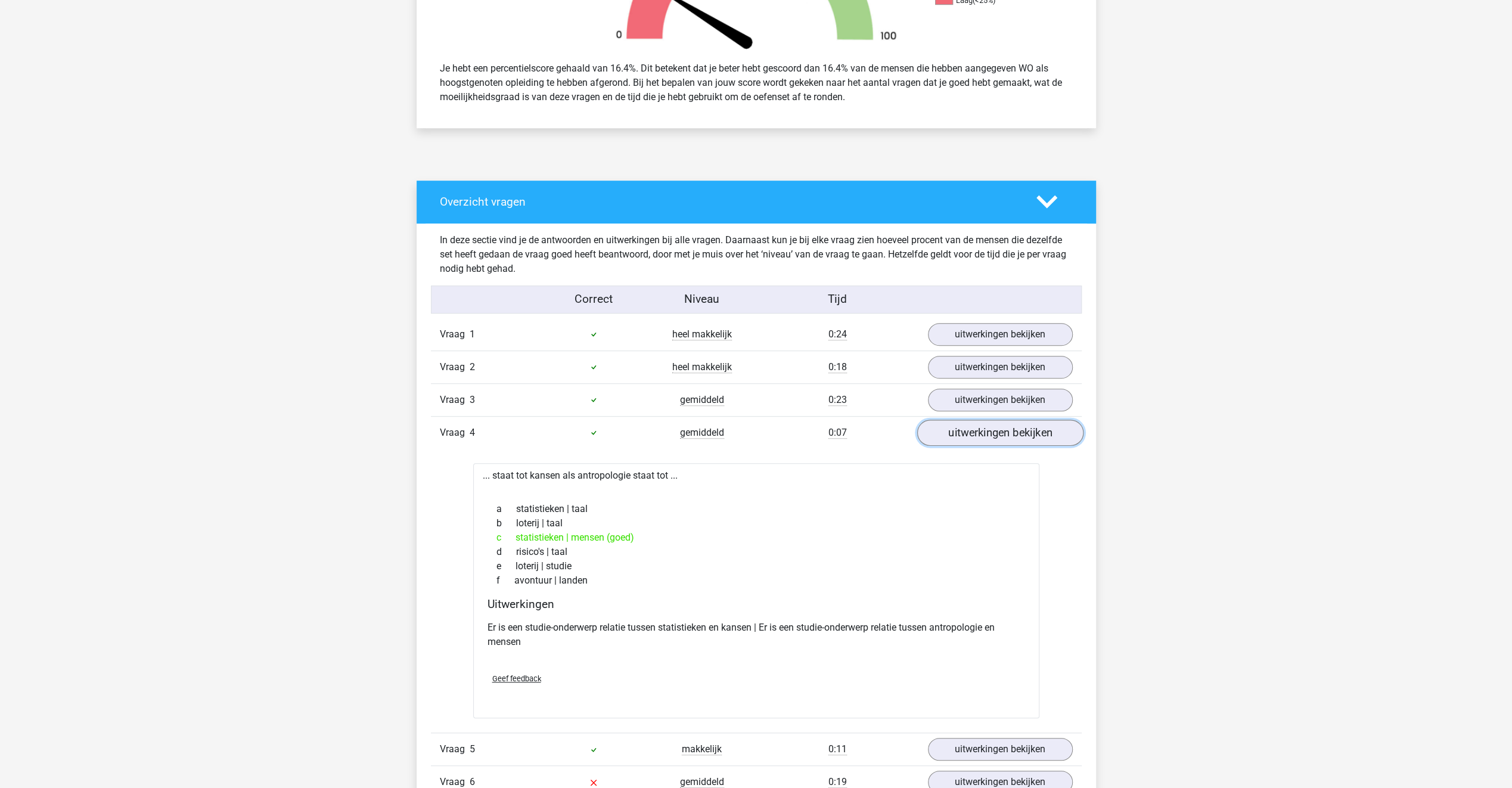
click at [933, 429] on link "uitwerkingen bekijken" at bounding box center [999, 433] width 167 height 27
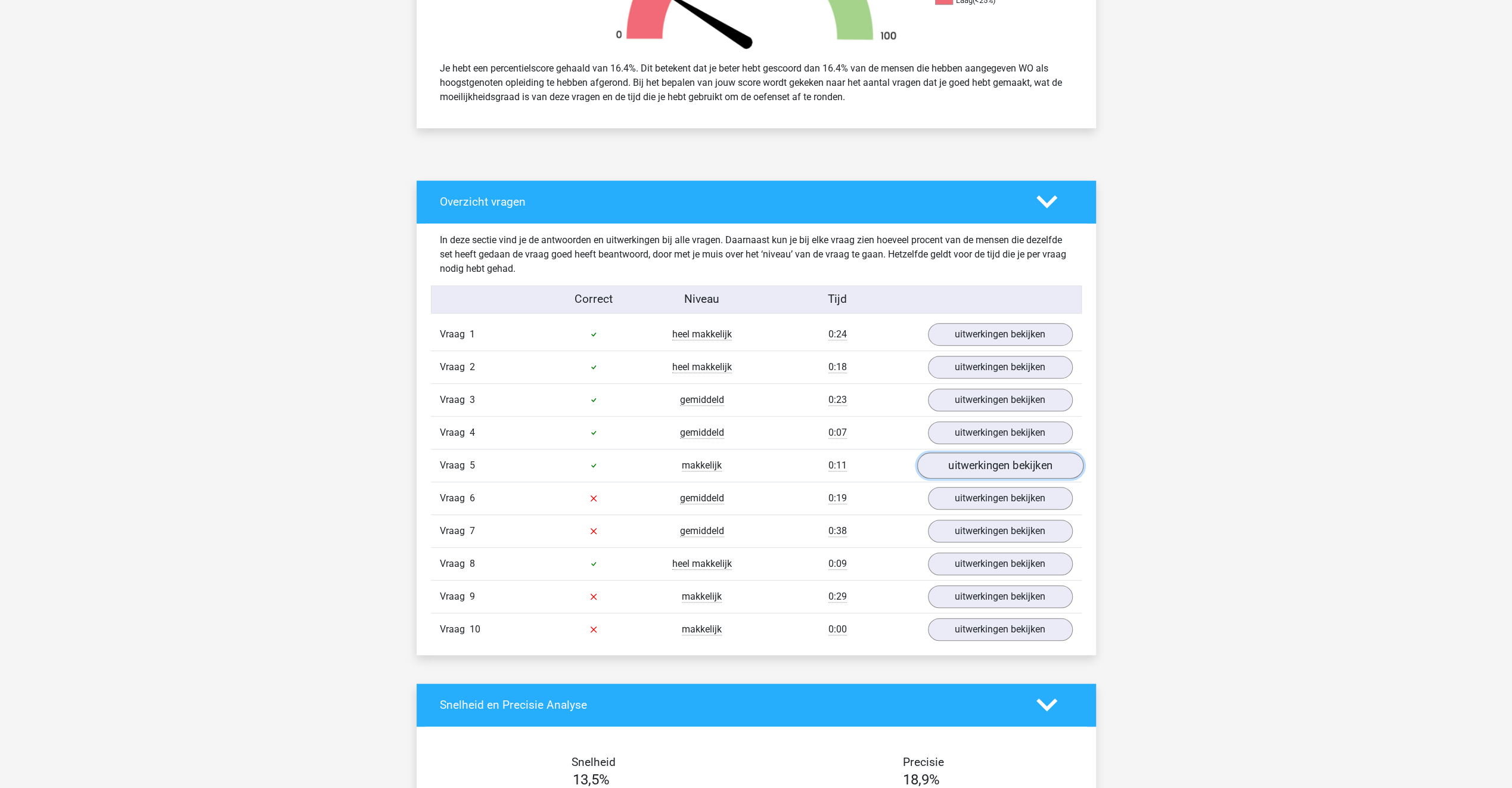
click at [959, 462] on link "uitwerkingen bekijken" at bounding box center [999, 465] width 167 height 27
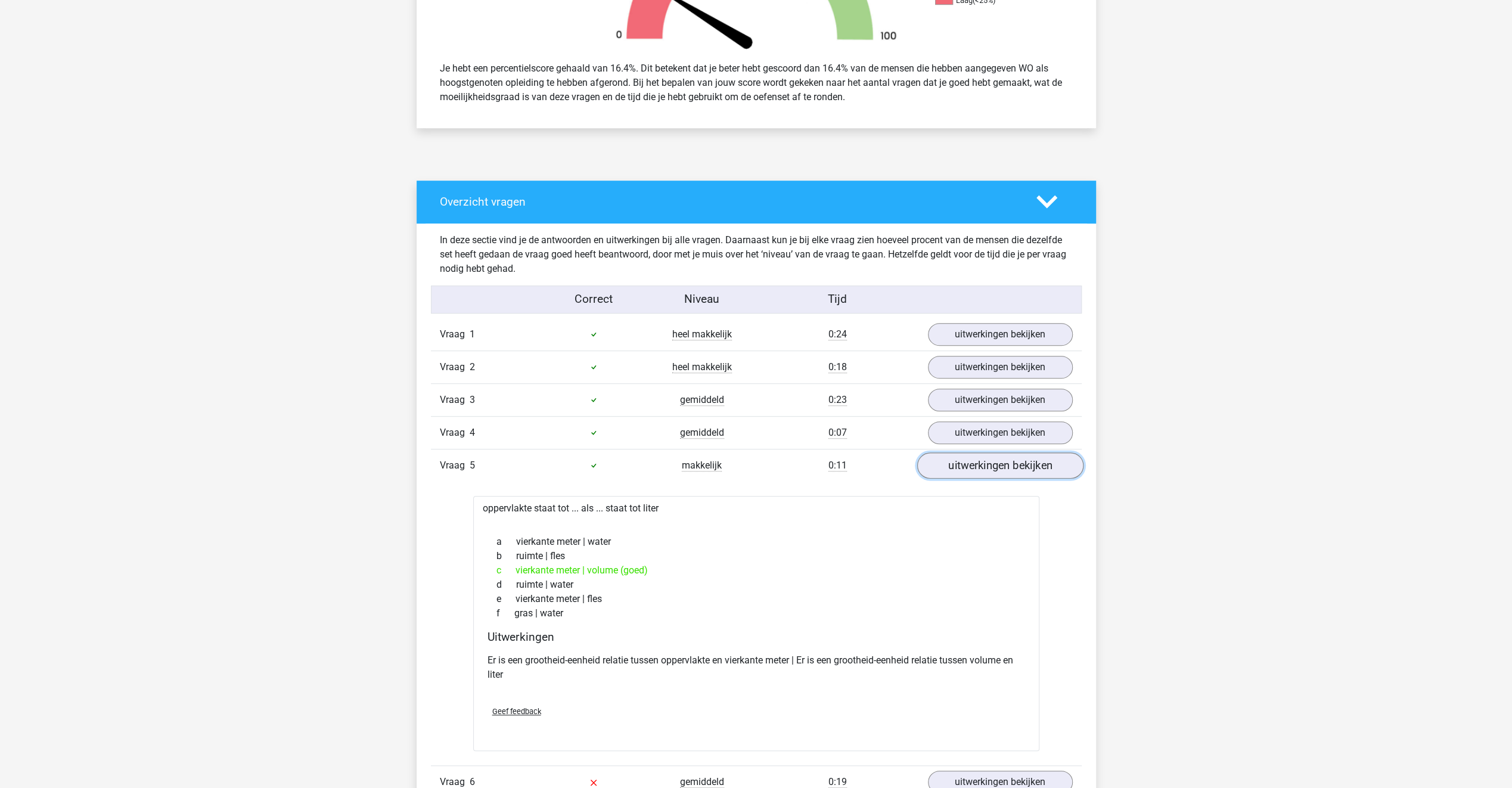
click at [959, 462] on link "uitwerkingen bekijken" at bounding box center [999, 465] width 167 height 27
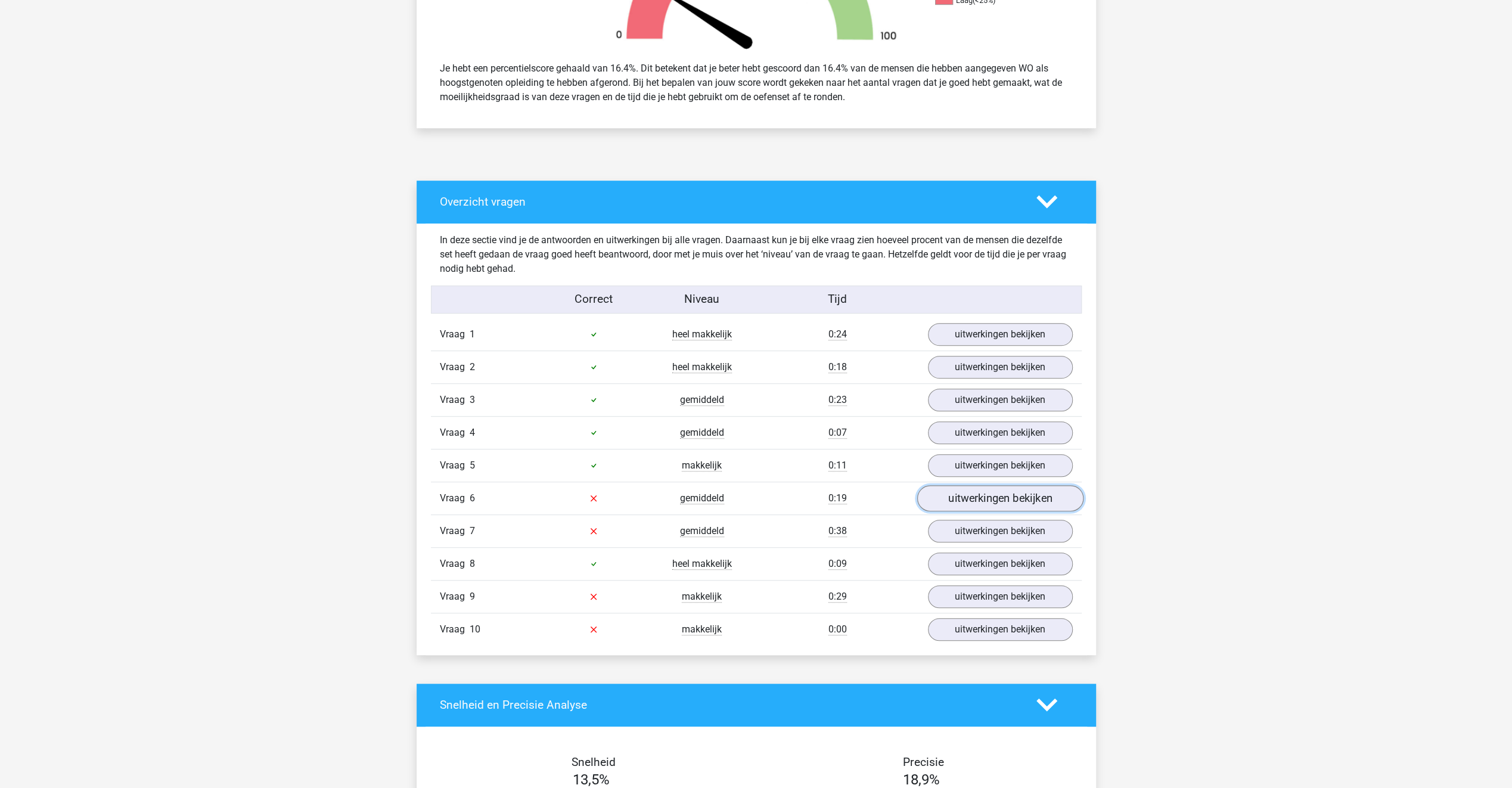
click at [929, 489] on link "uitwerkingen bekijken" at bounding box center [999, 499] width 167 height 27
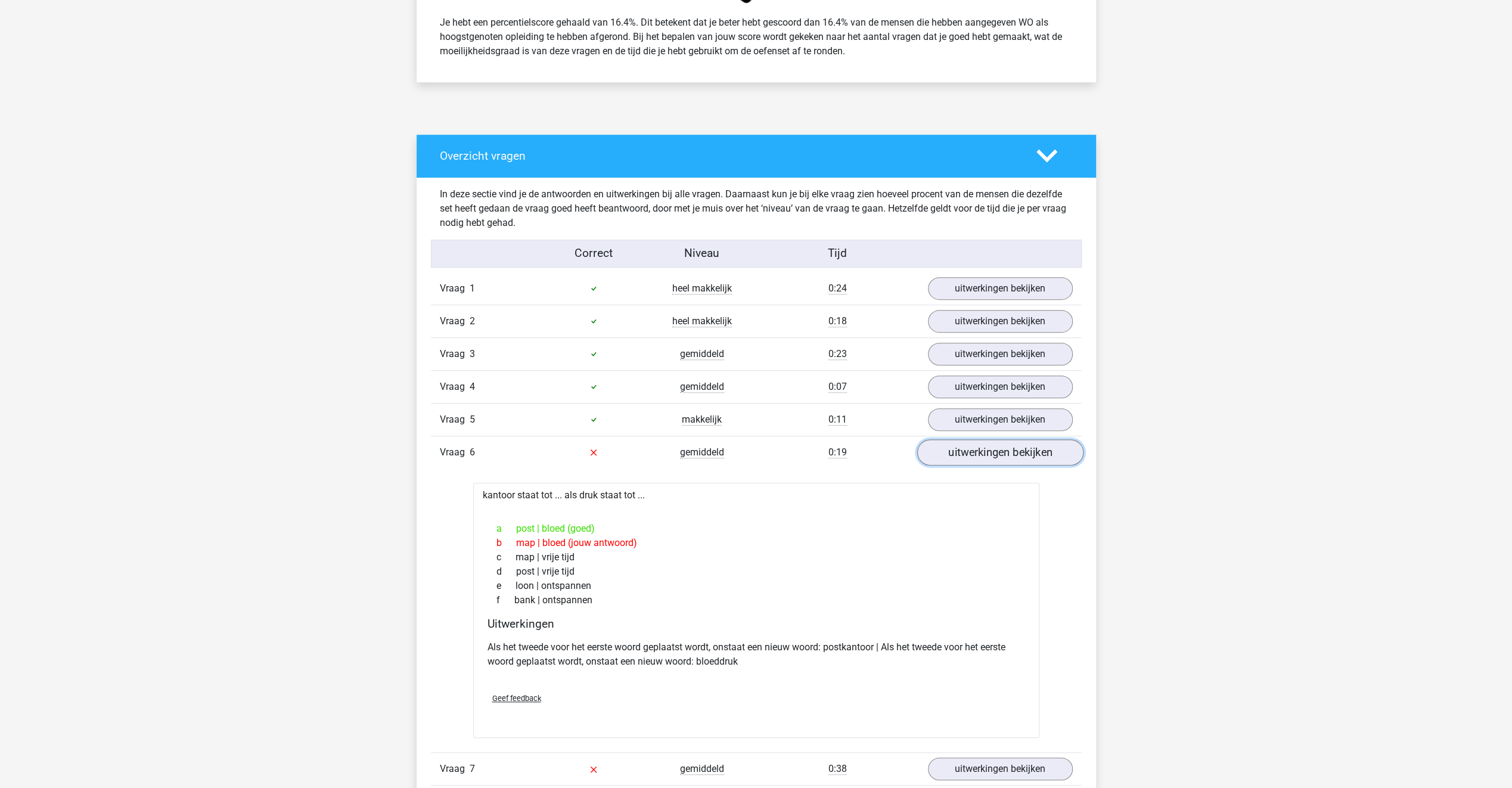
scroll to position [537, 0]
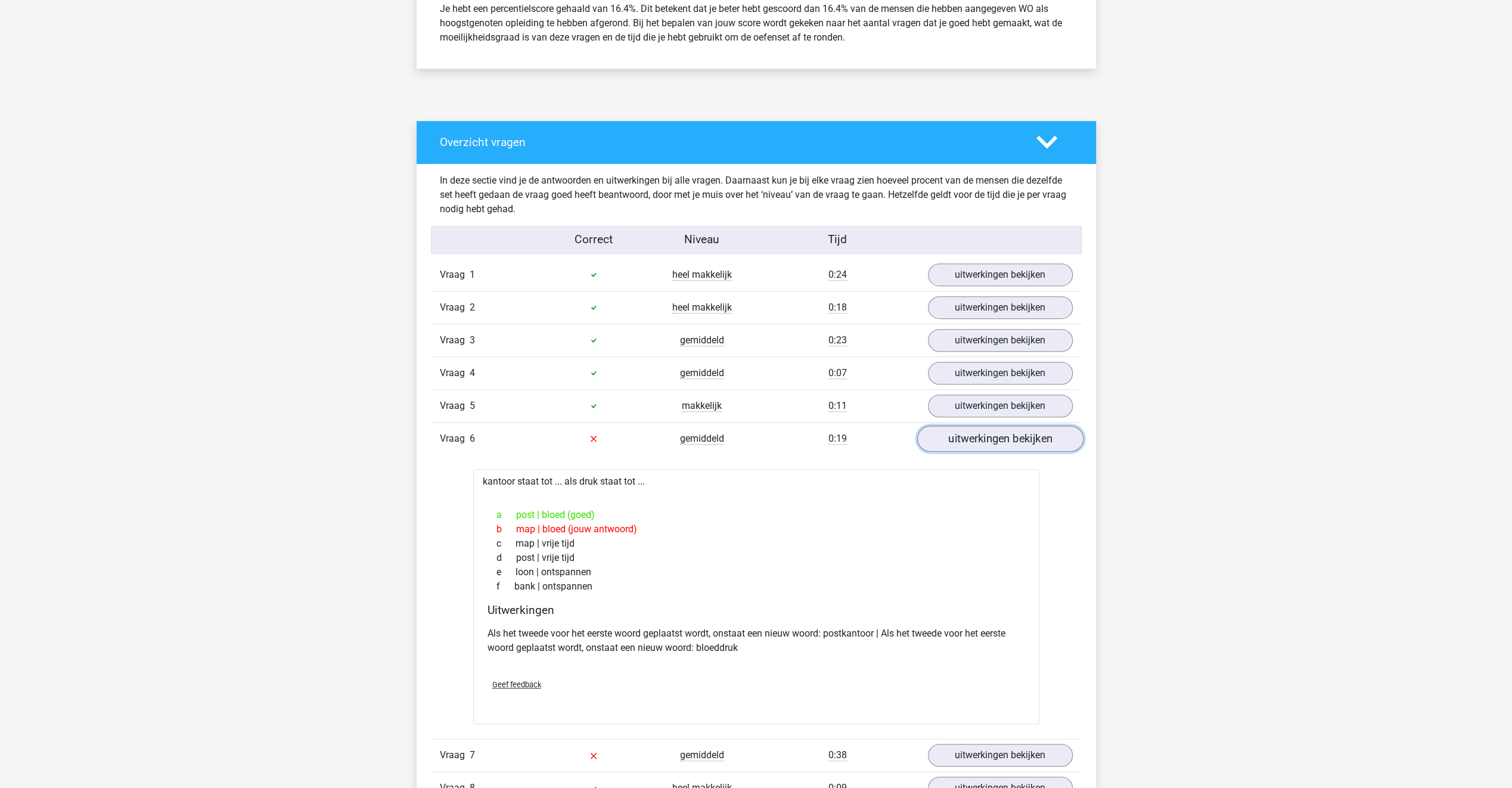
click at [937, 433] on link "uitwerkingen bekijken" at bounding box center [999, 439] width 167 height 27
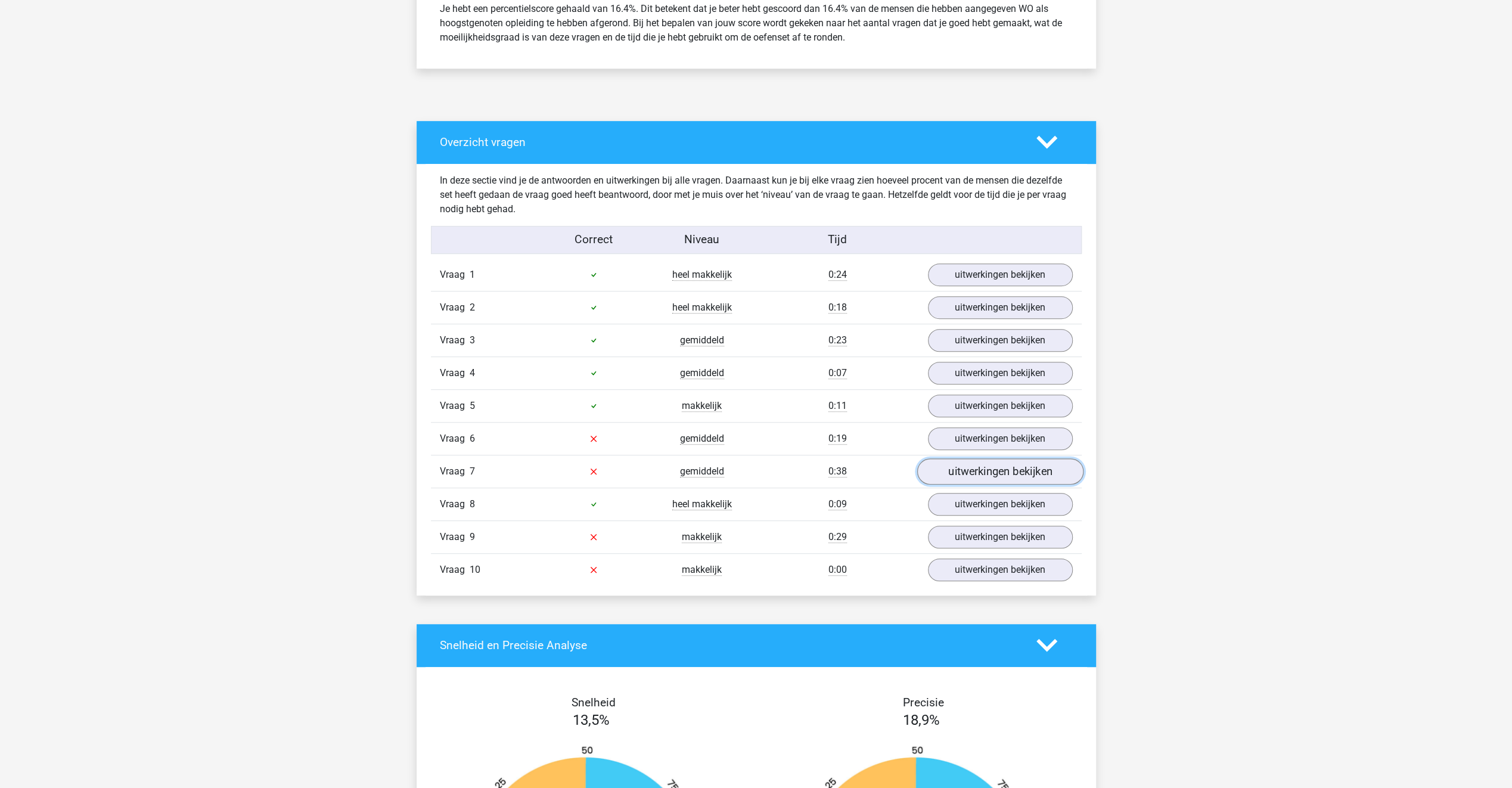
click at [941, 465] on link "uitwerkingen bekijken" at bounding box center [999, 472] width 167 height 27
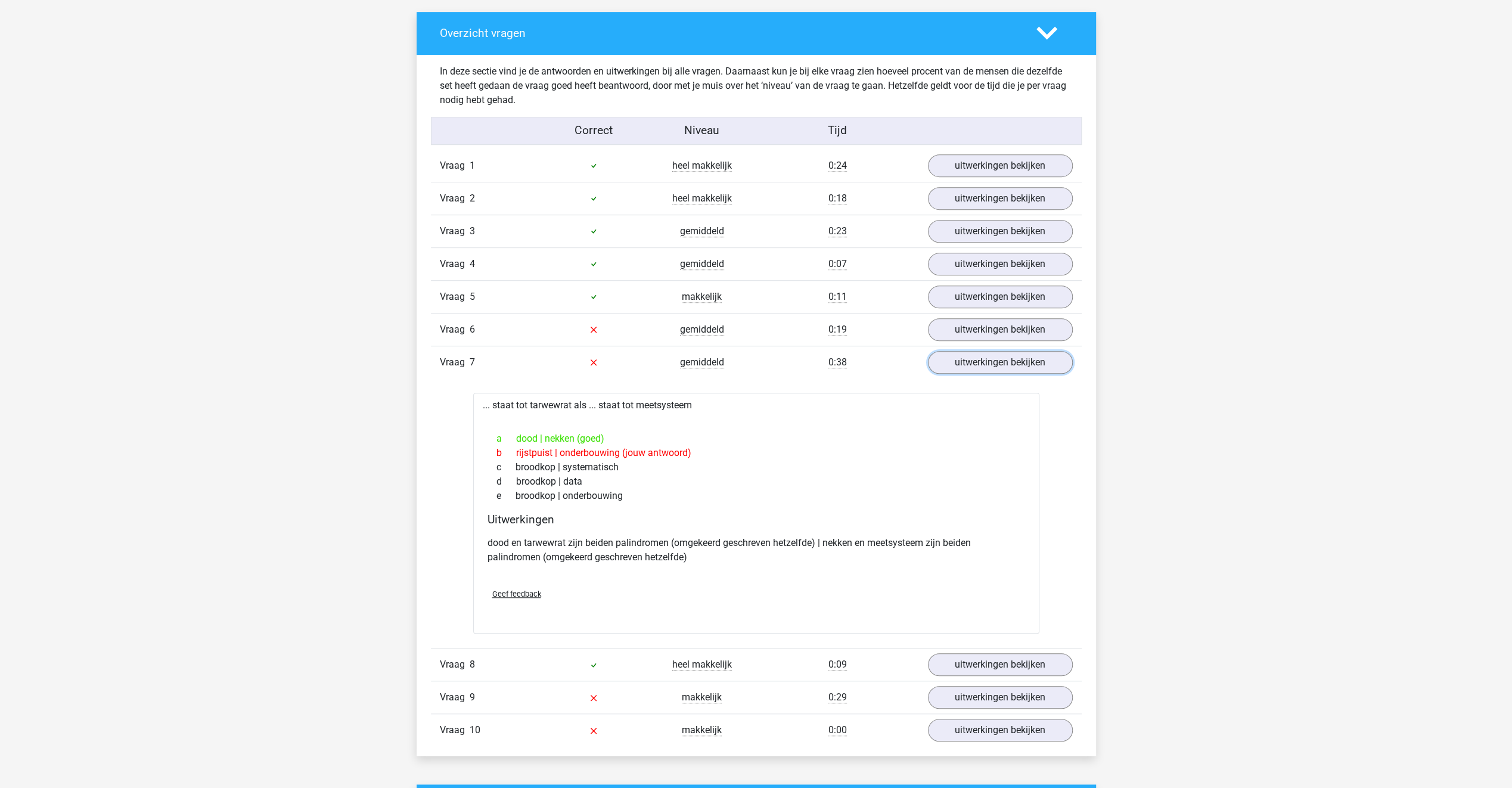
scroll to position [656, 0]
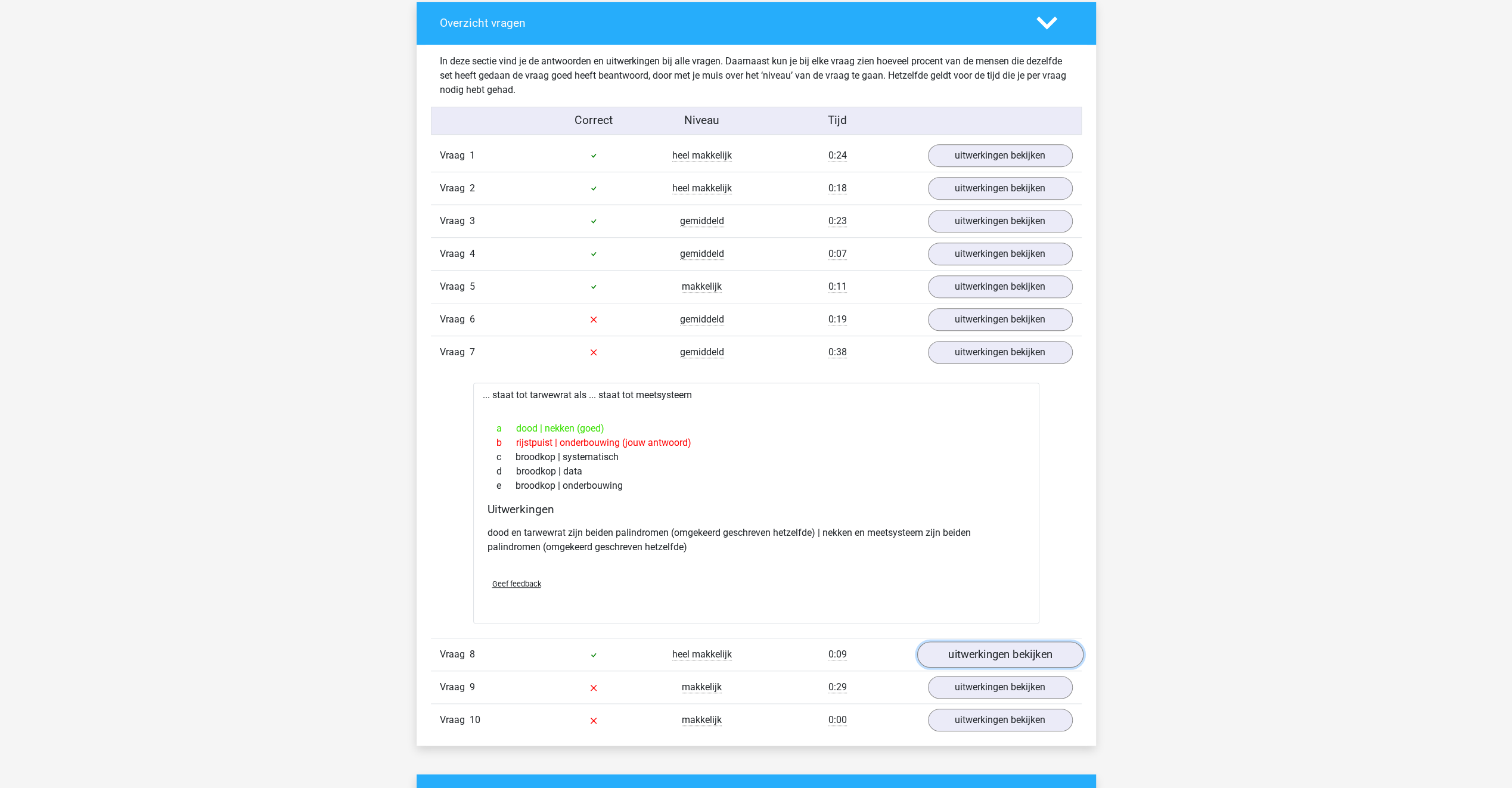
click at [950, 649] on link "uitwerkingen bekijken" at bounding box center [999, 655] width 167 height 27
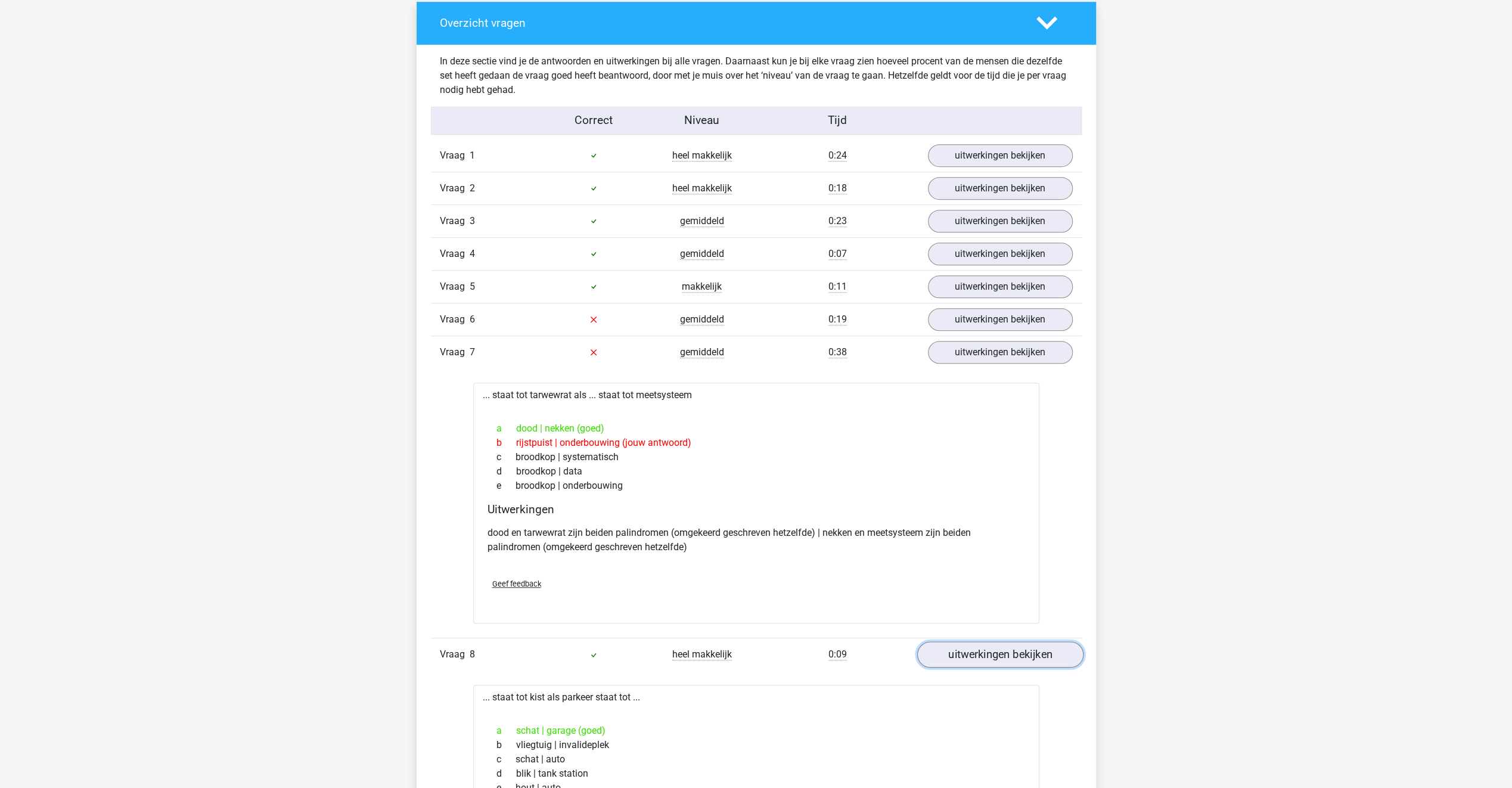
click at [950, 649] on link "uitwerkingen bekijken" at bounding box center [999, 655] width 167 height 27
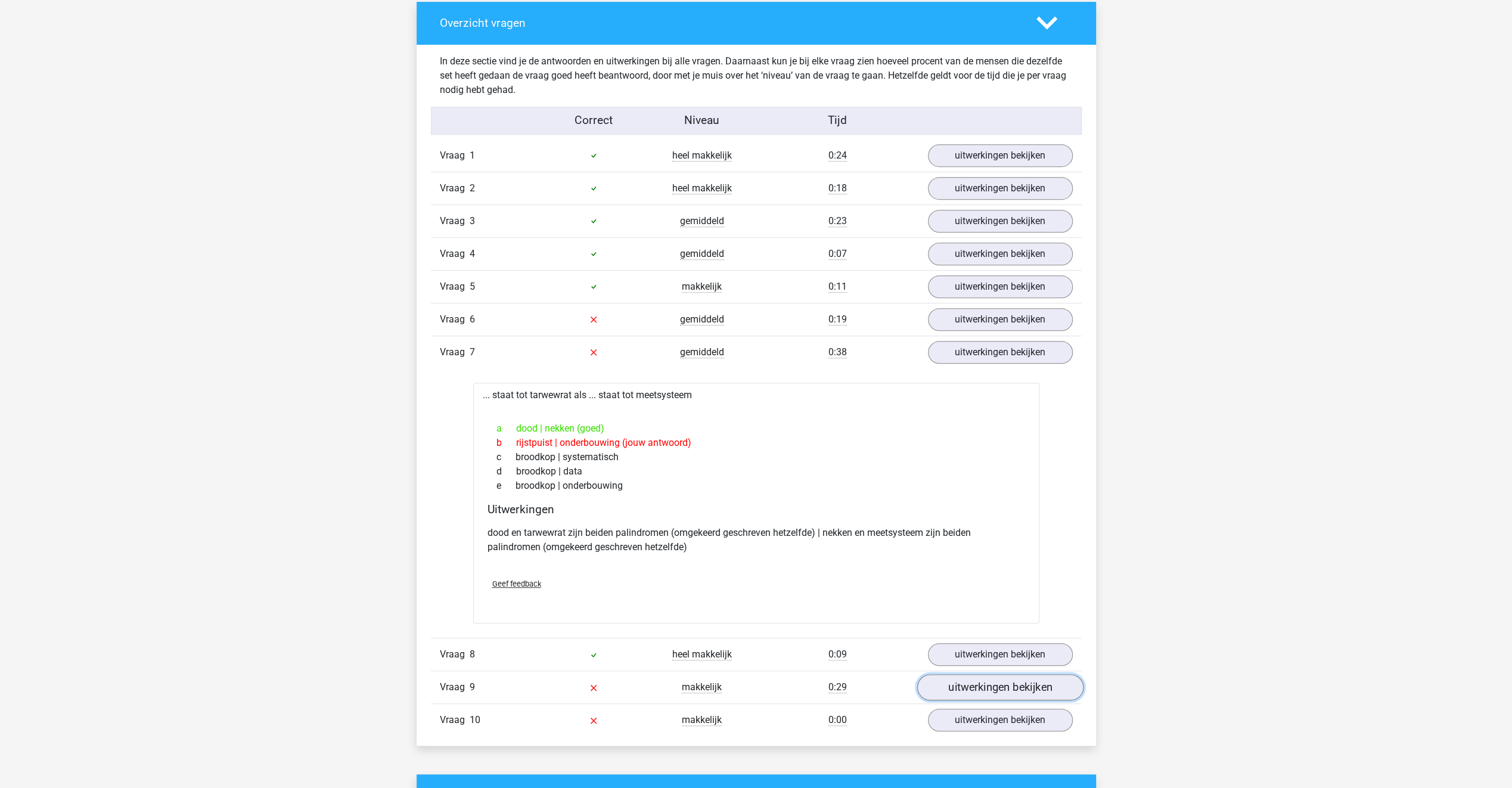
click at [947, 679] on link "uitwerkingen bekijken" at bounding box center [999, 687] width 167 height 27
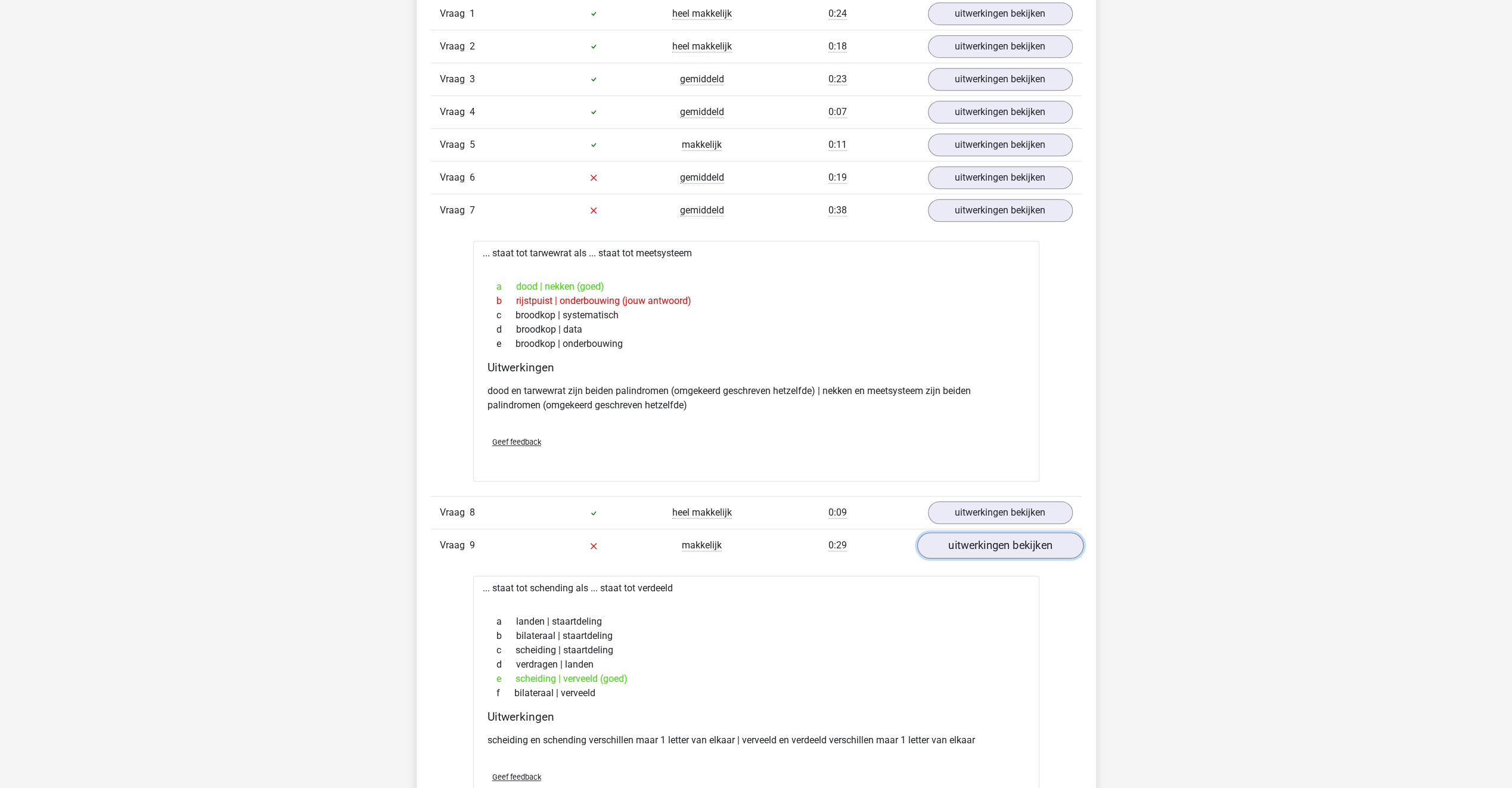
scroll to position [835, 0]
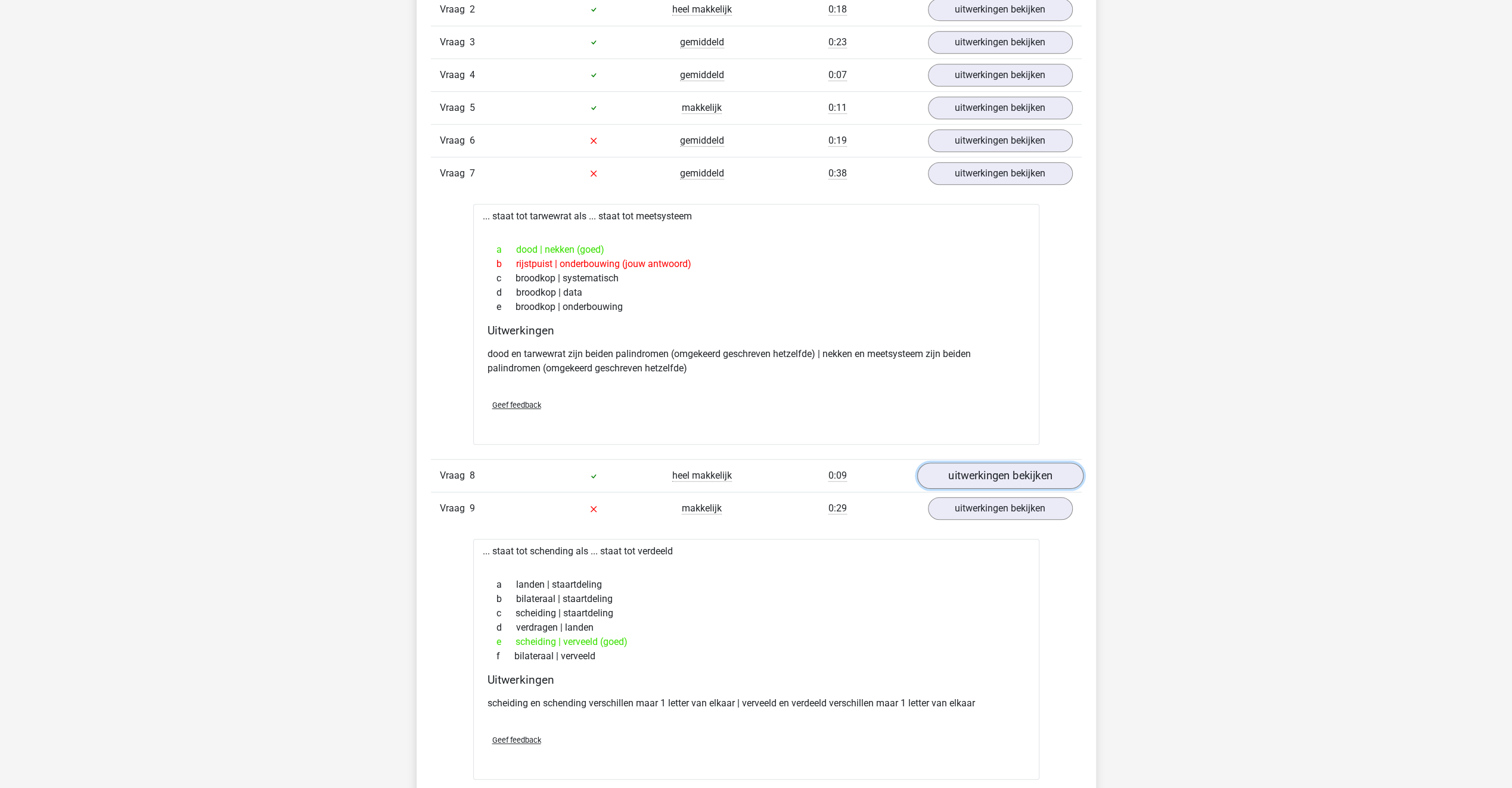
click at [972, 466] on link "uitwerkingen bekijken" at bounding box center [999, 476] width 167 height 27
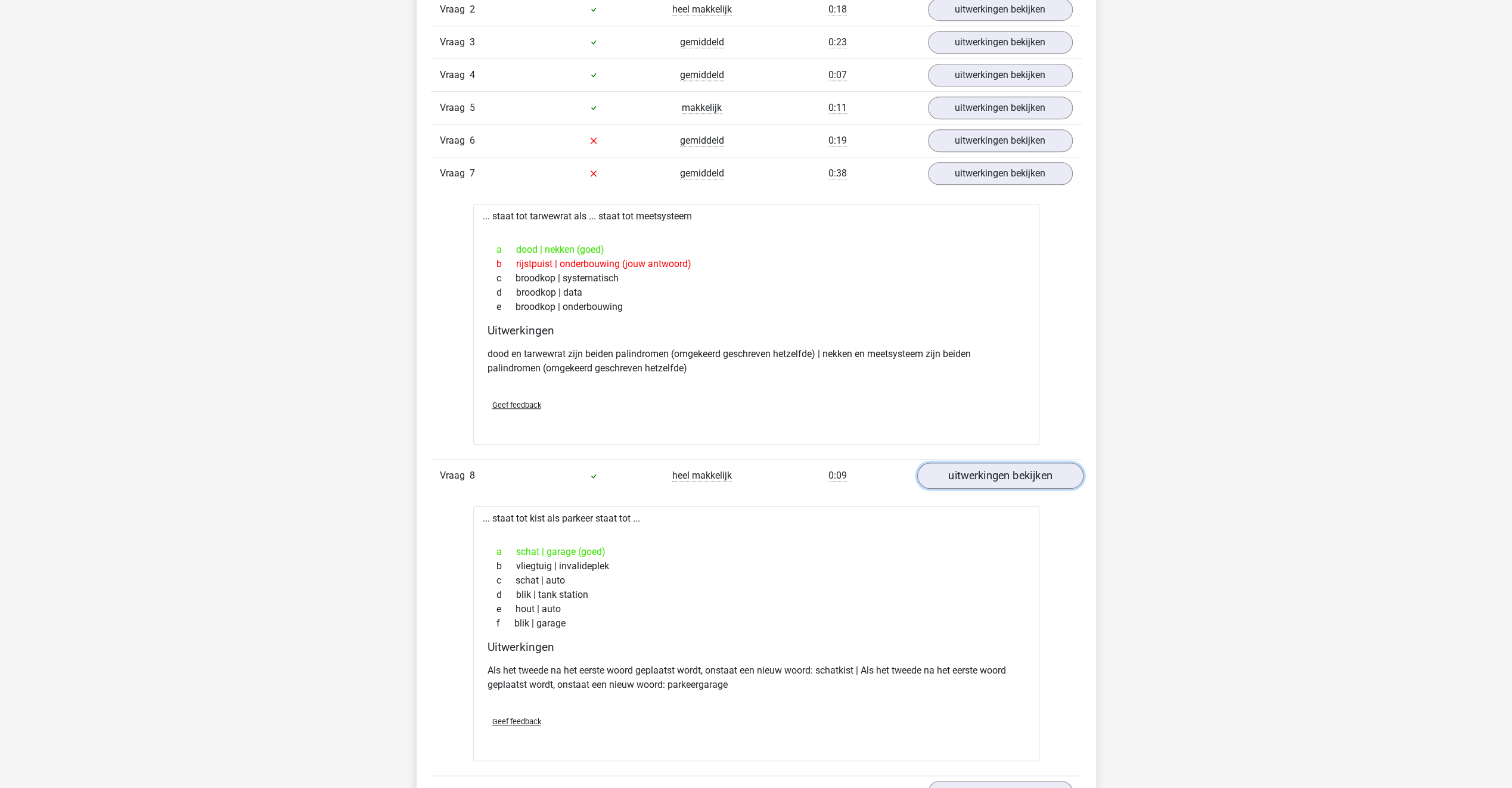
click at [956, 477] on link "uitwerkingen bekijken" at bounding box center [999, 476] width 167 height 27
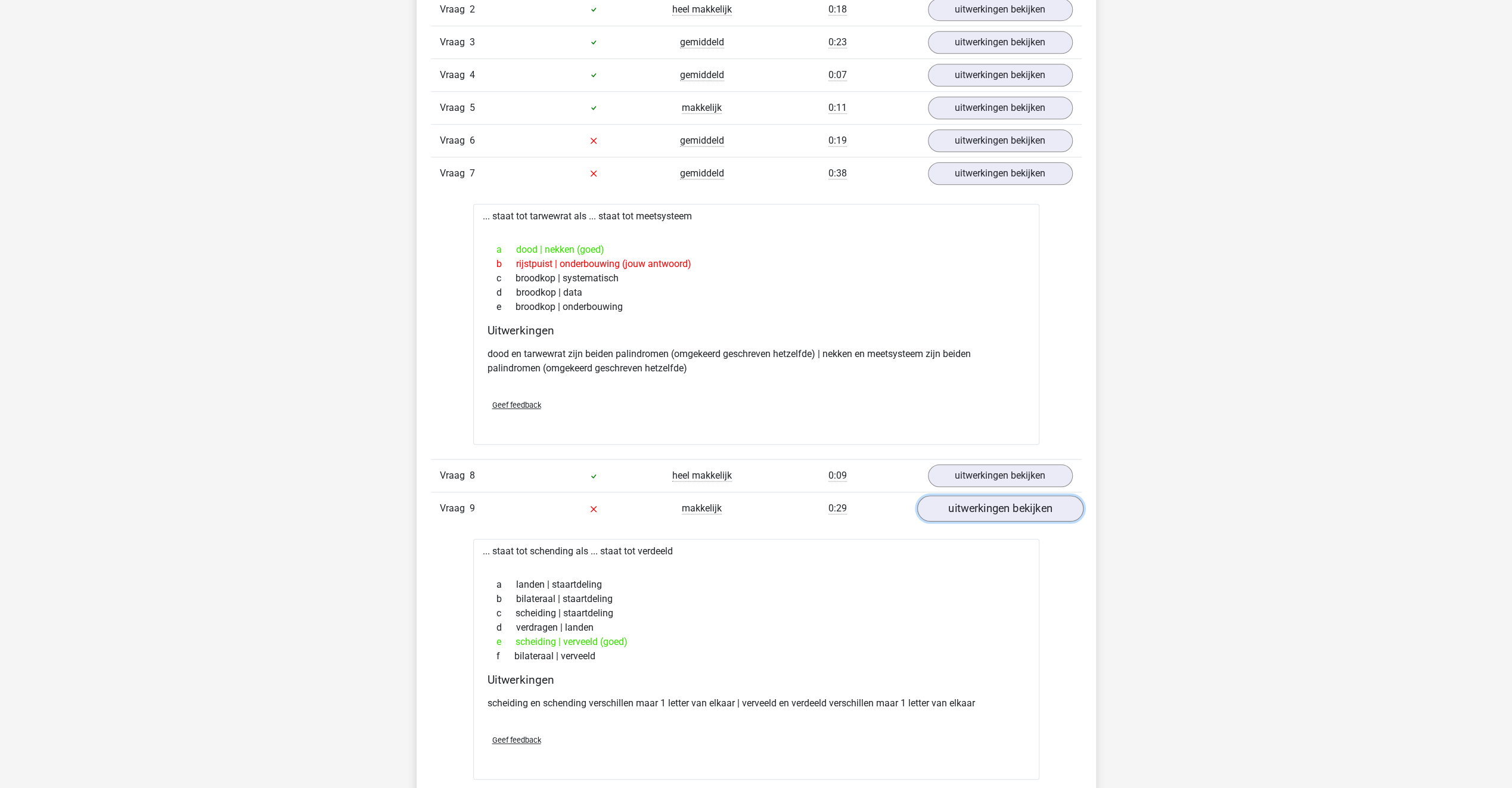
click at [937, 507] on link "uitwerkingen bekijken" at bounding box center [999, 508] width 167 height 27
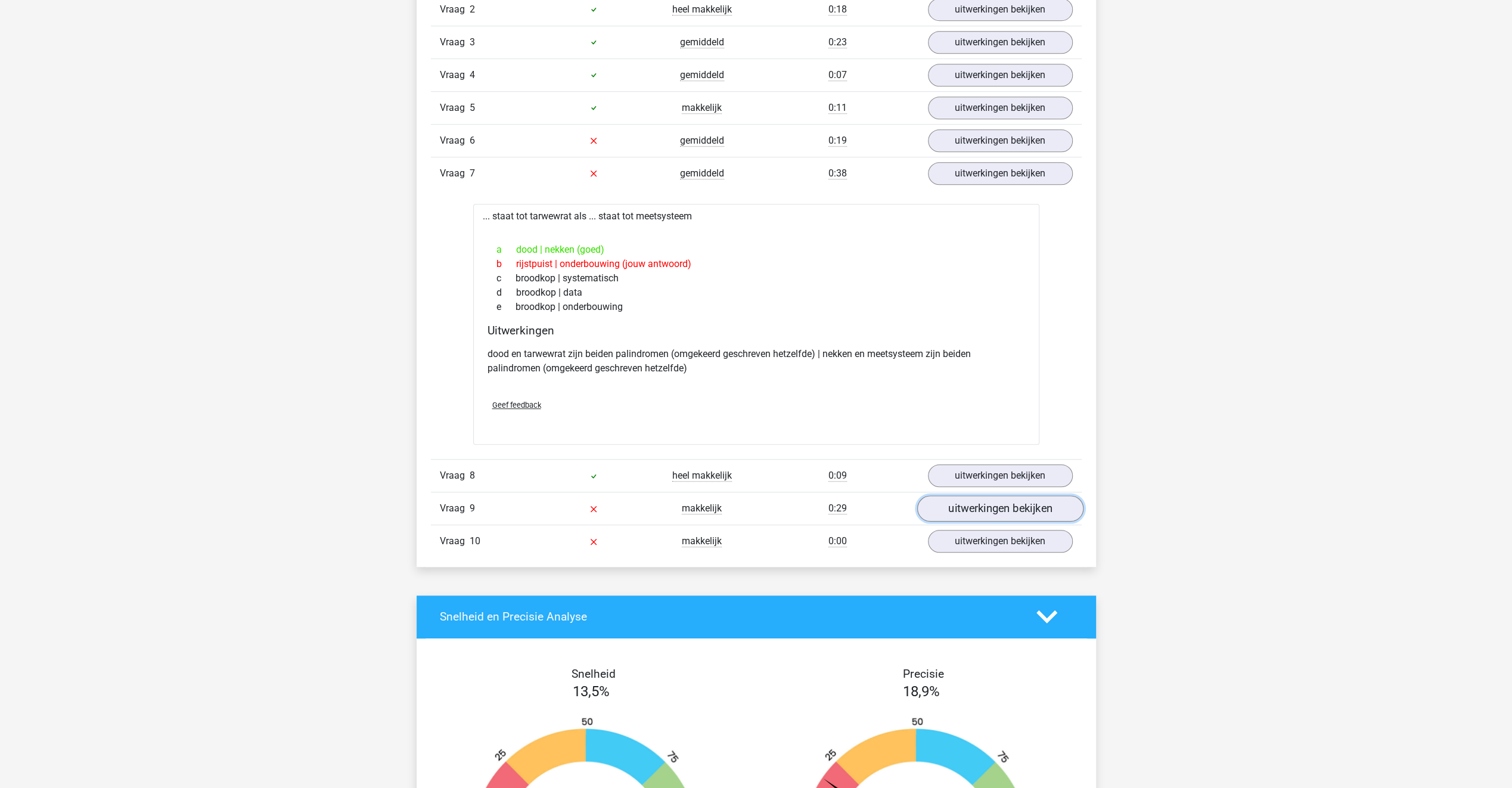
click at [937, 507] on link "uitwerkingen bekijken" at bounding box center [999, 508] width 167 height 27
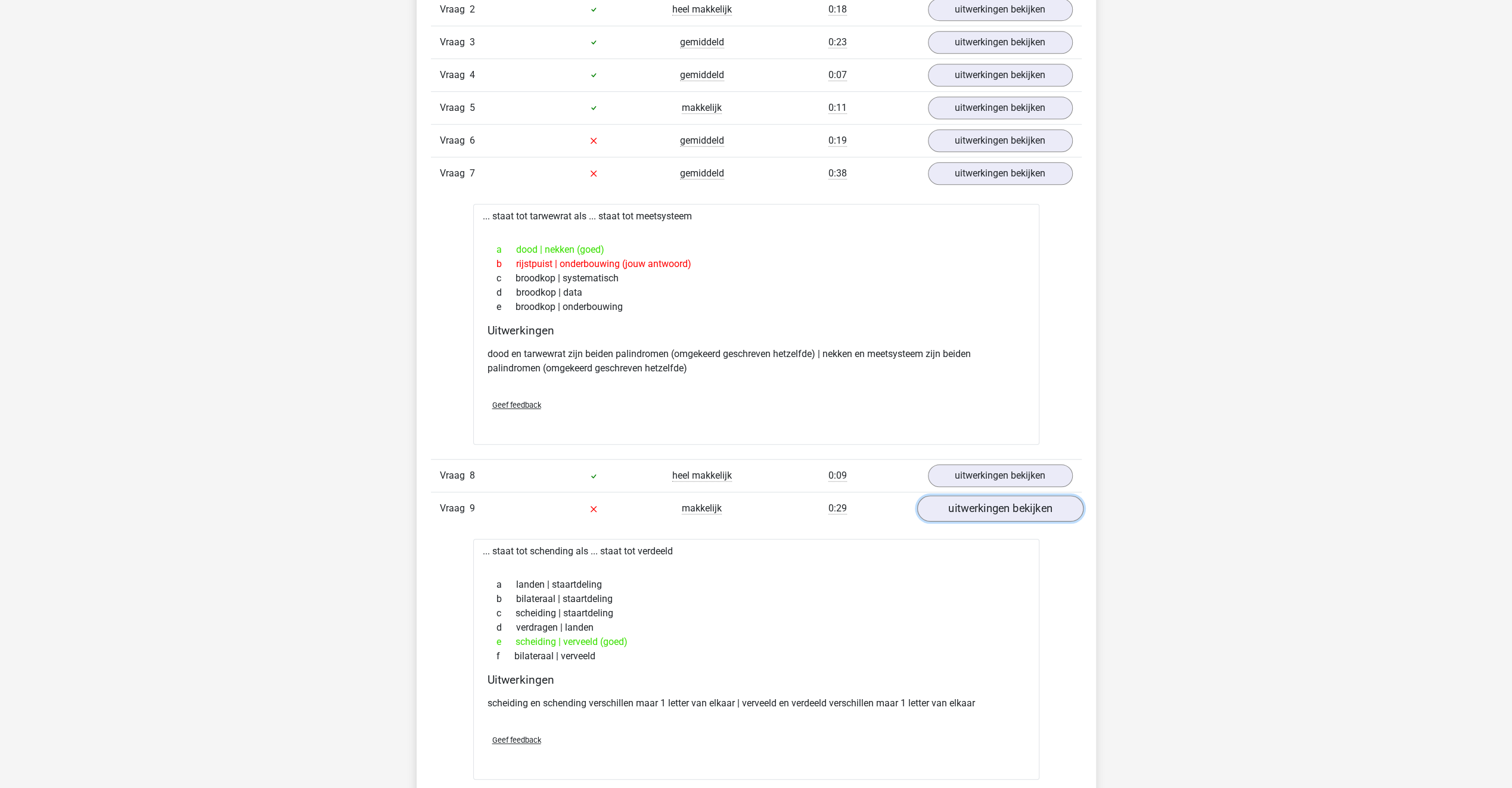
click at [939, 508] on link "uitwerkingen bekijken" at bounding box center [999, 508] width 167 height 27
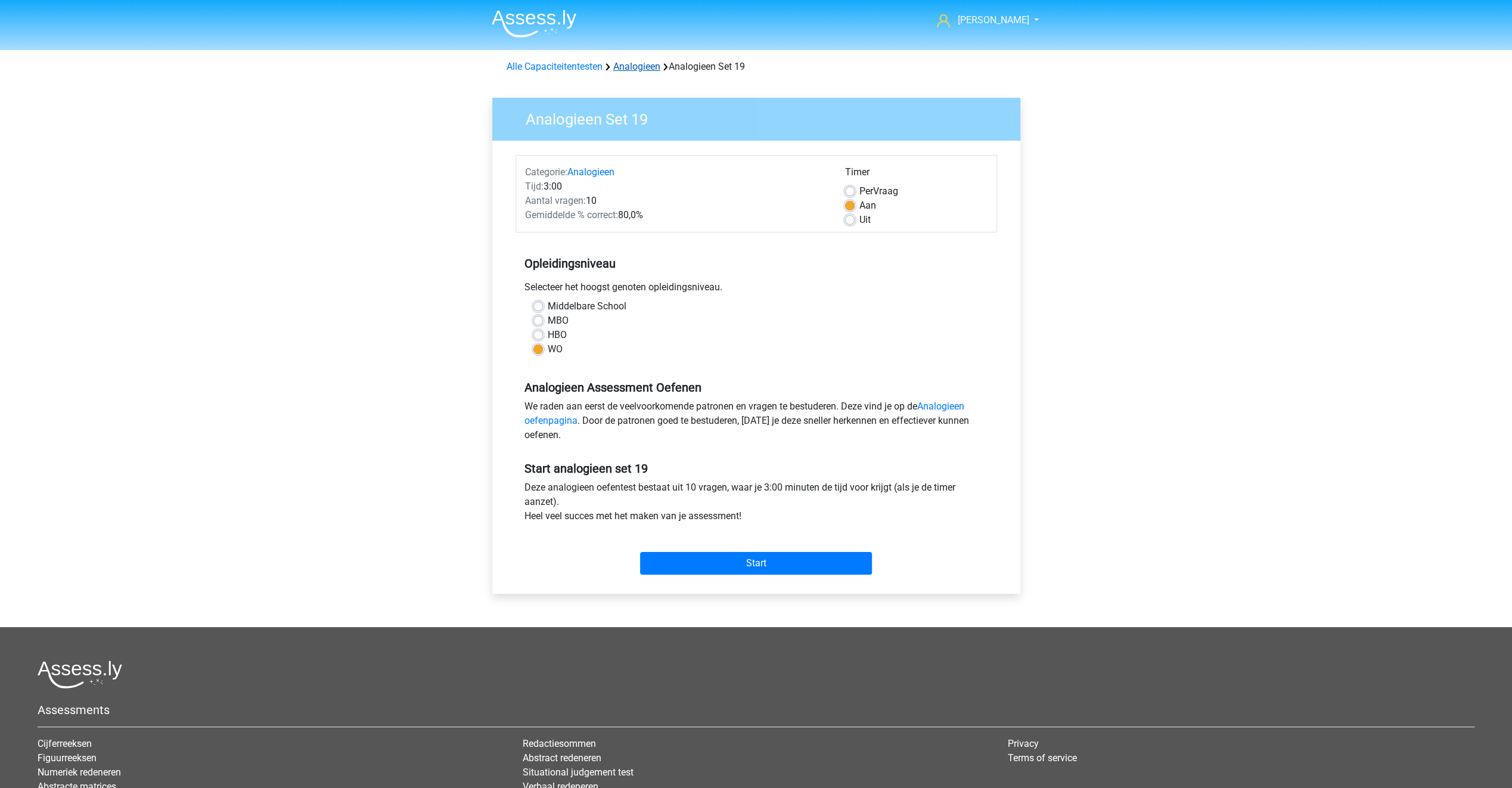
click at [634, 64] on link "Analogieen" at bounding box center [636, 67] width 47 height 11
click at [558, 64] on link "Alle Capaciteitentesten" at bounding box center [554, 67] width 96 height 11
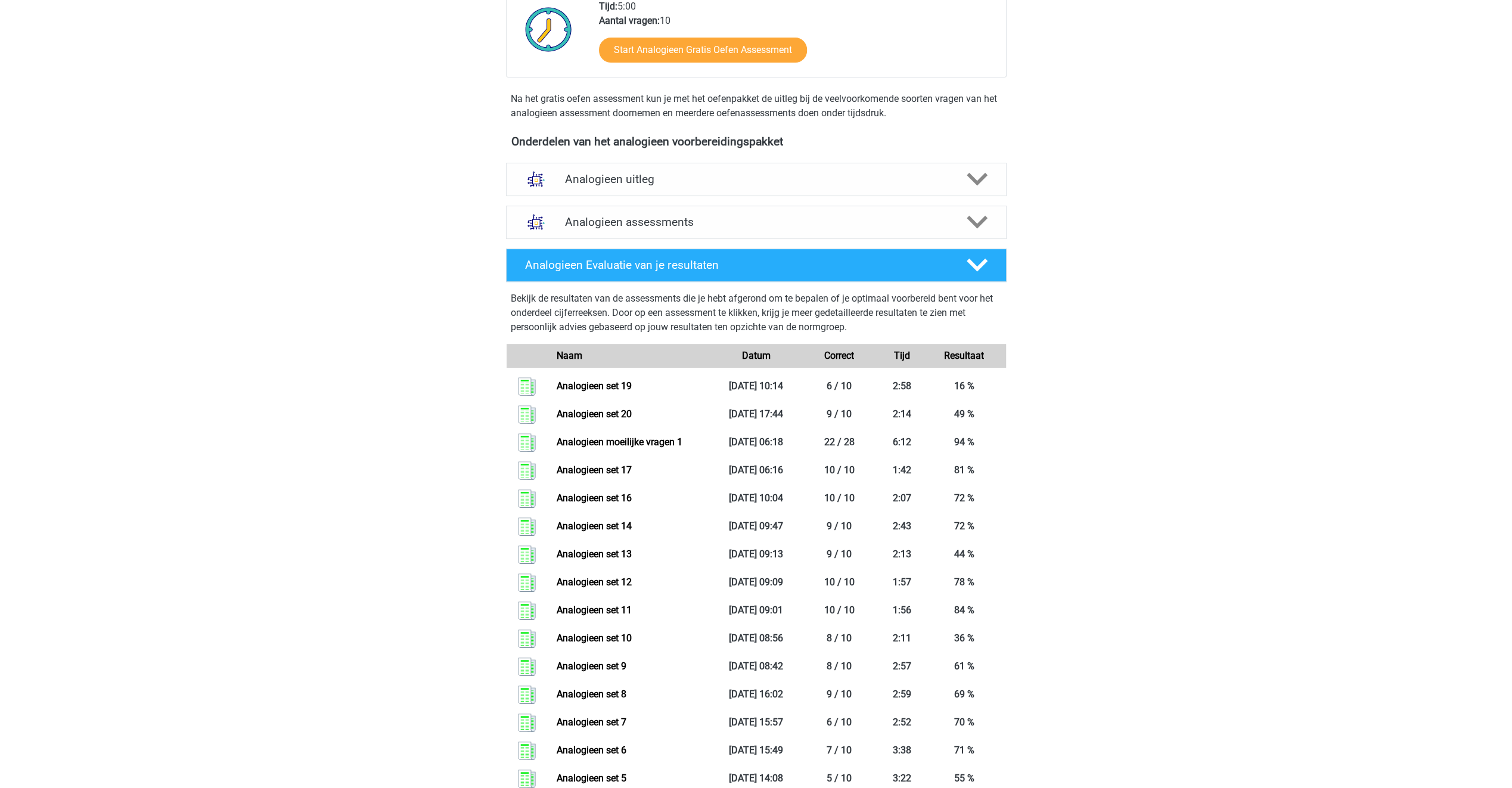
scroll to position [417, 0]
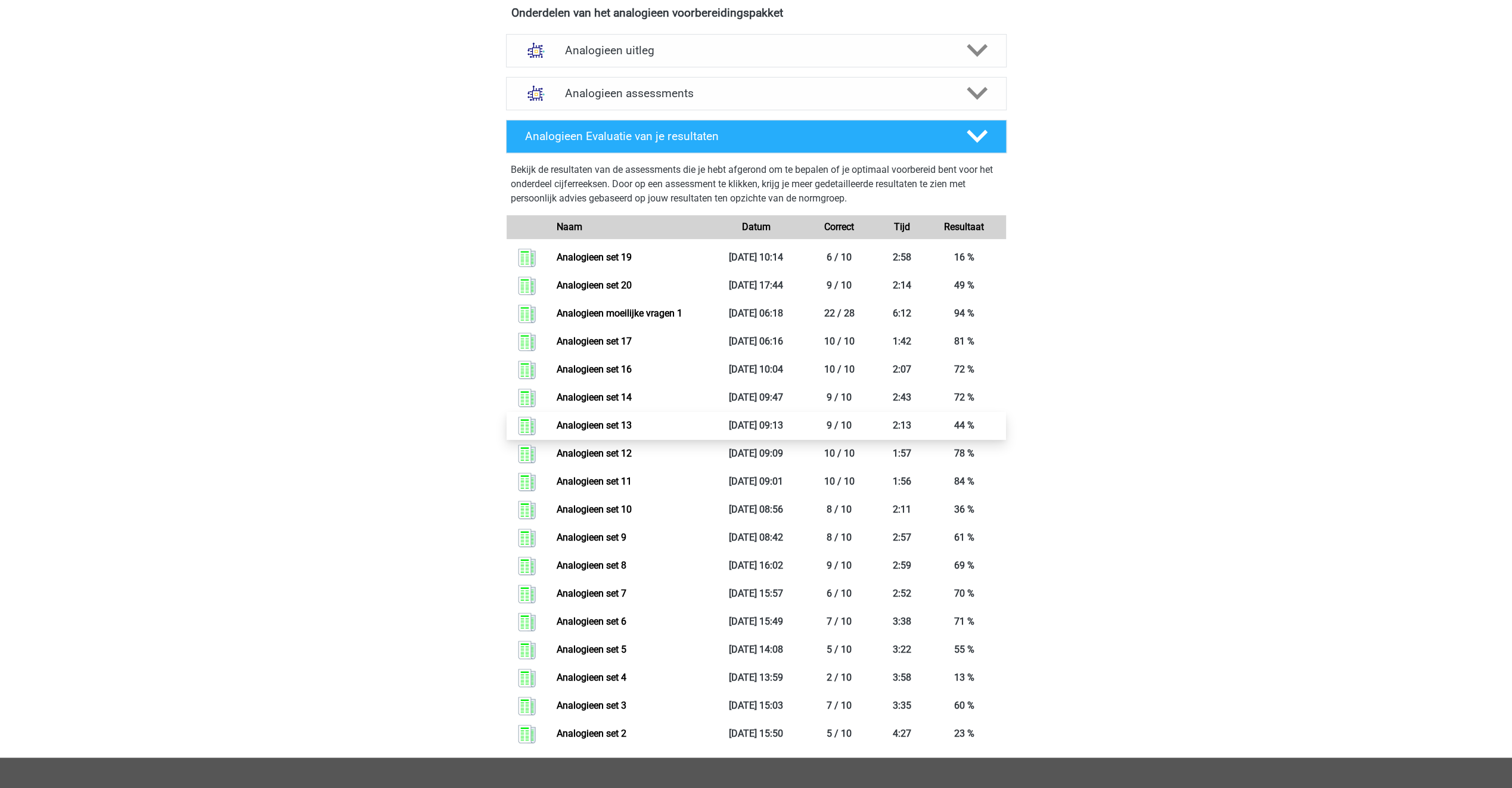
click at [575, 425] on link "Analogieen set 13" at bounding box center [594, 425] width 75 height 11
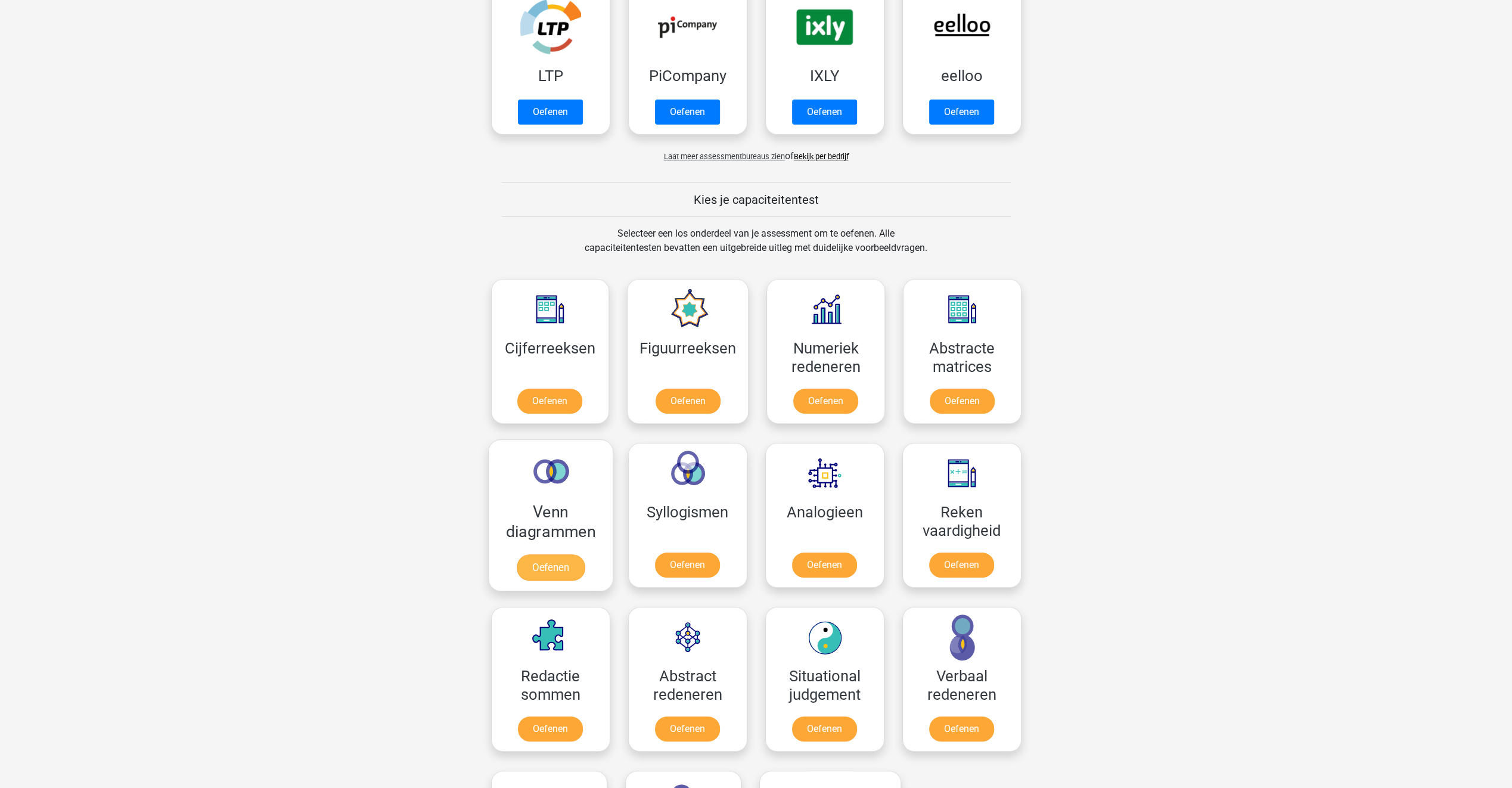
scroll to position [89, 0]
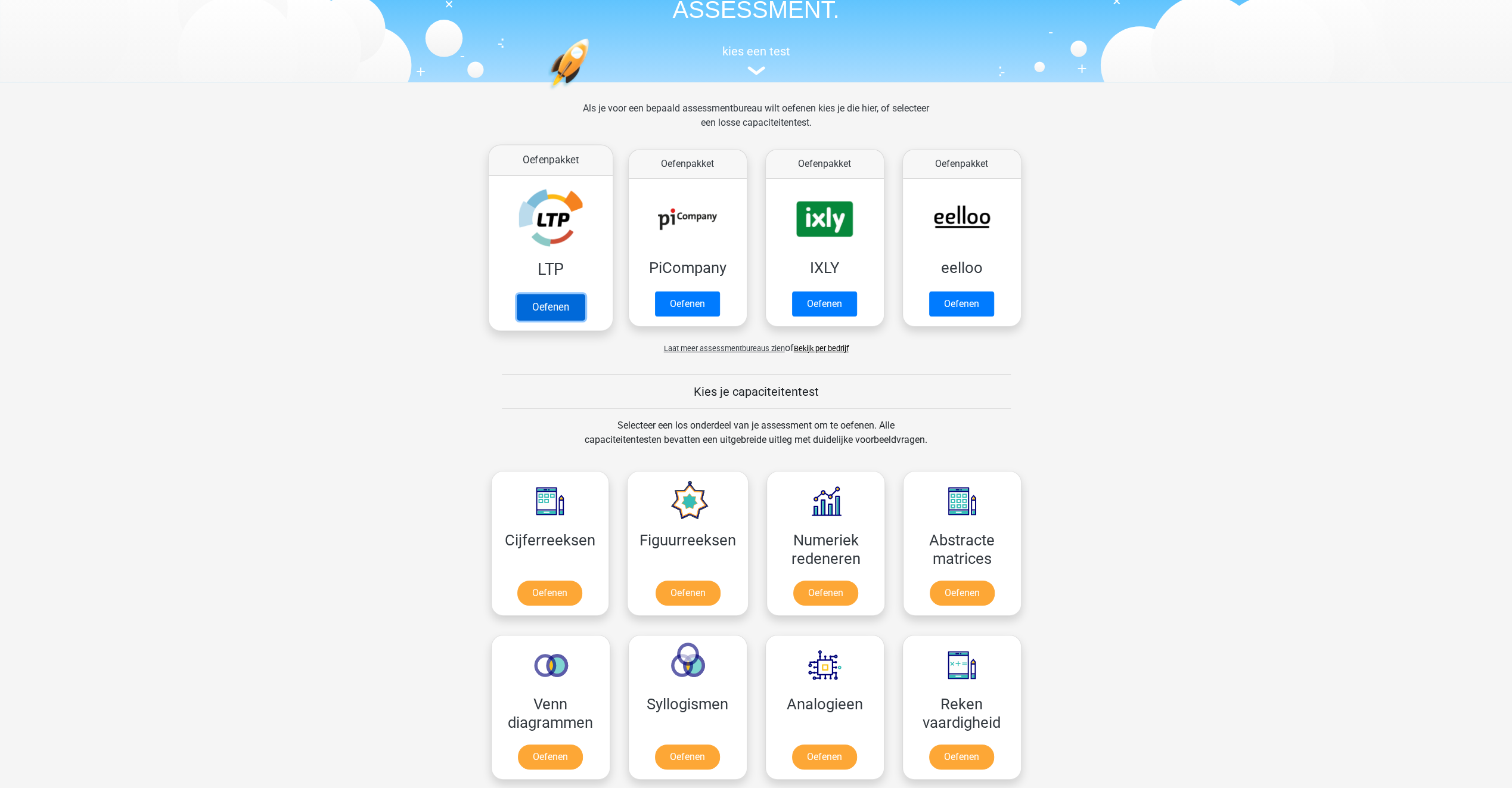
click at [553, 297] on link "Oefenen" at bounding box center [549, 307] width 68 height 27
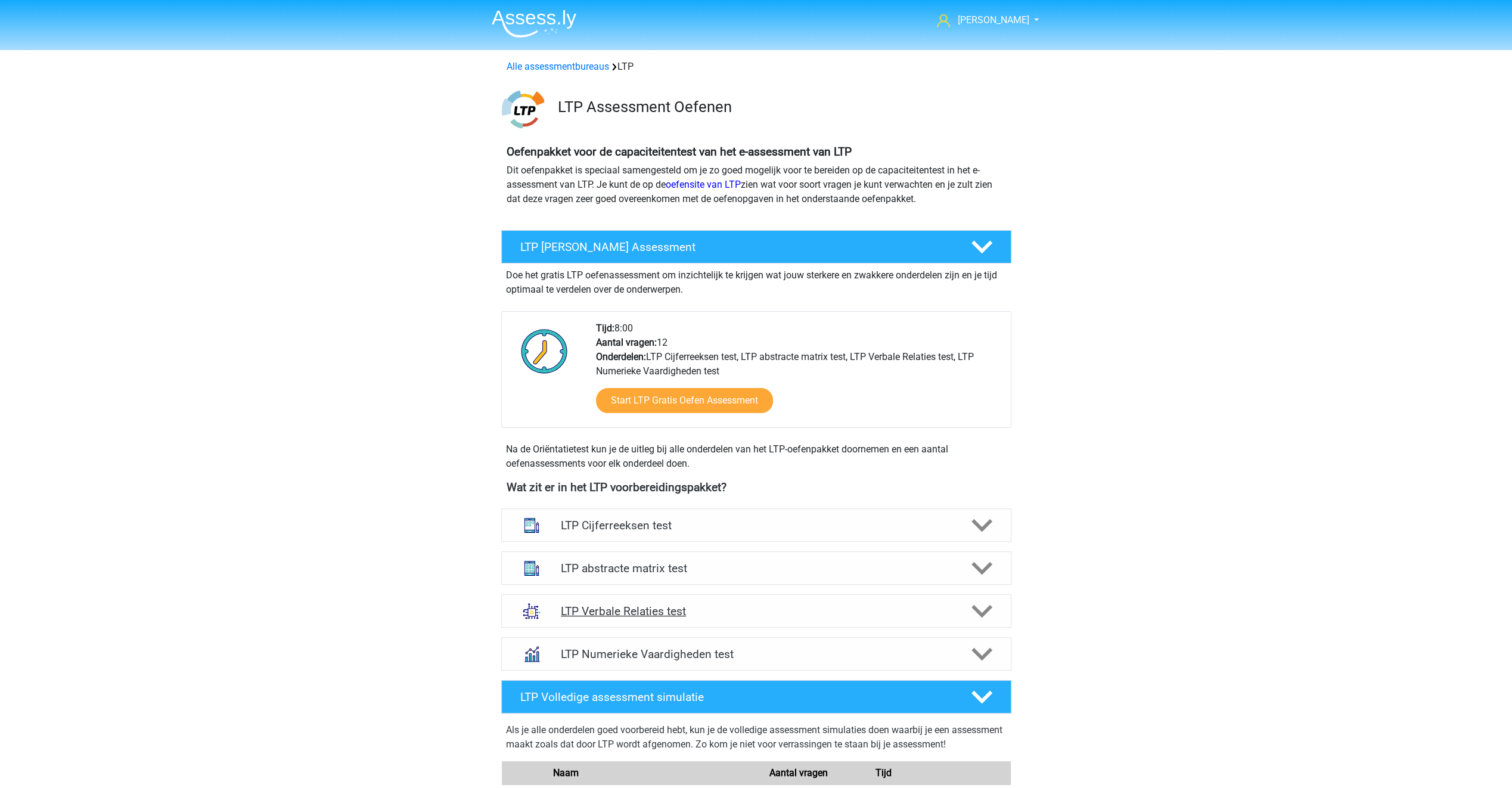
click at [983, 617] on icon at bounding box center [982, 611] width 21 height 21
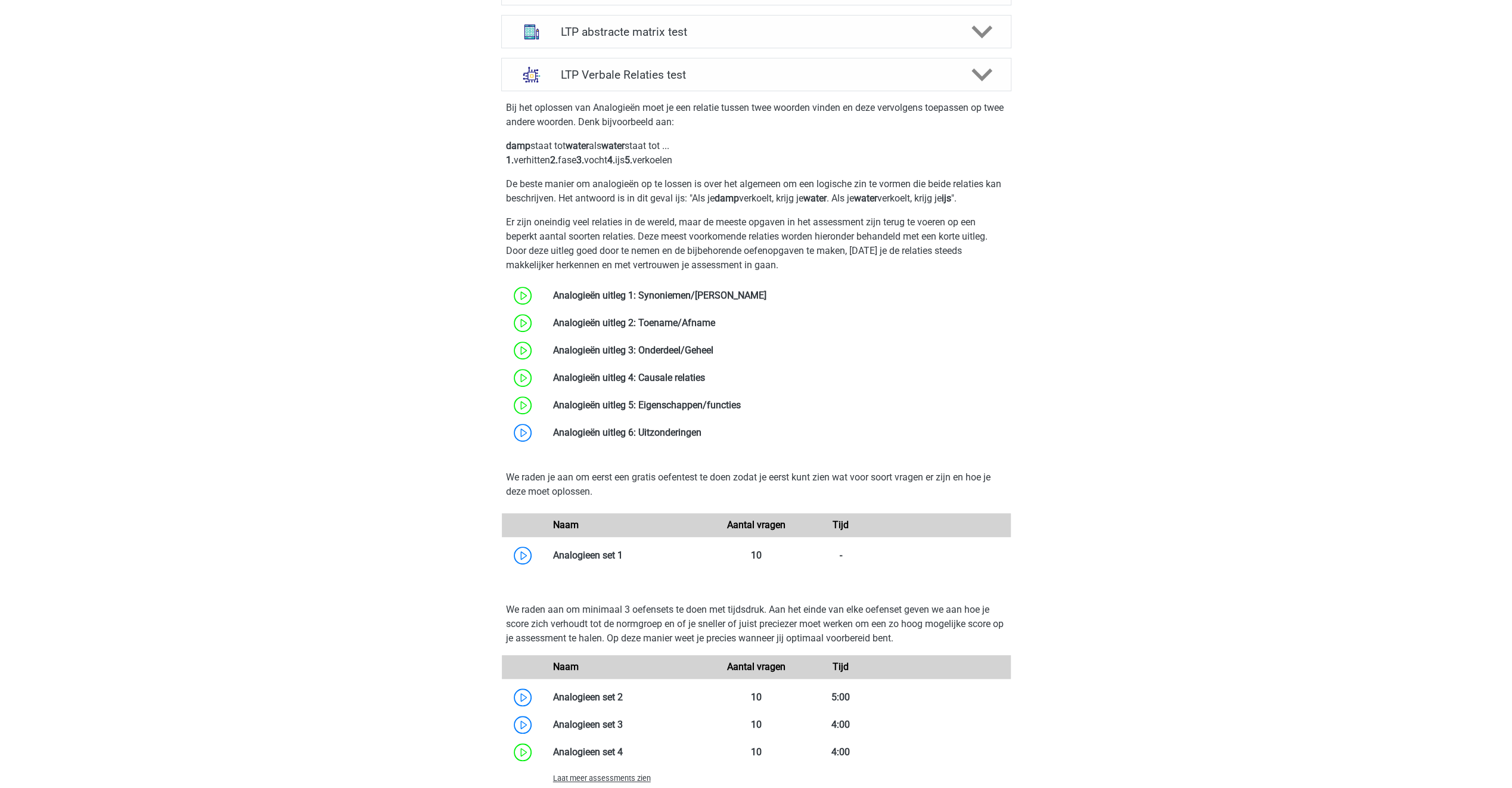
scroll to position [716, 0]
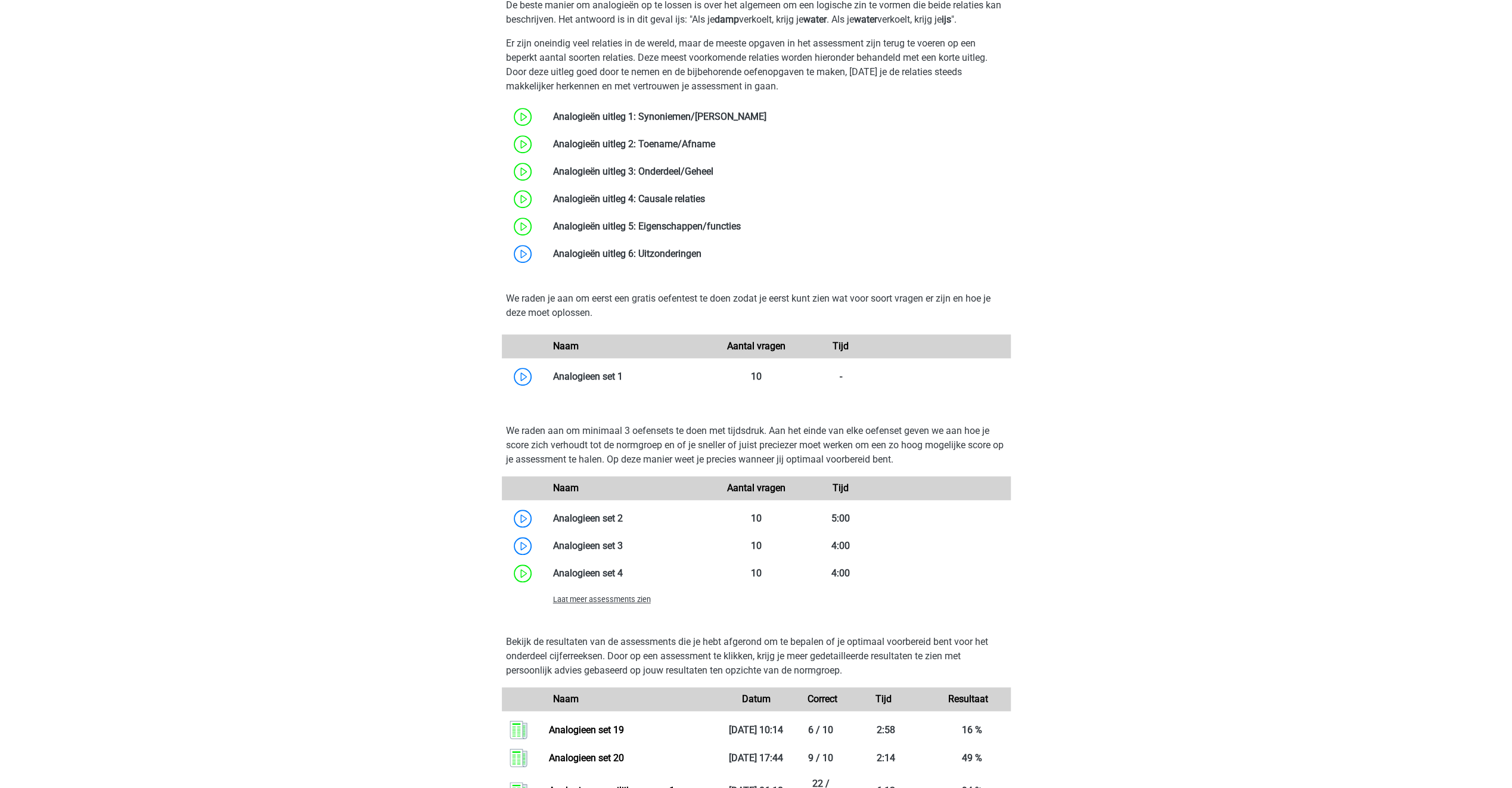
click at [600, 600] on span "Laat meer assessments zien" at bounding box center [601, 599] width 98 height 9
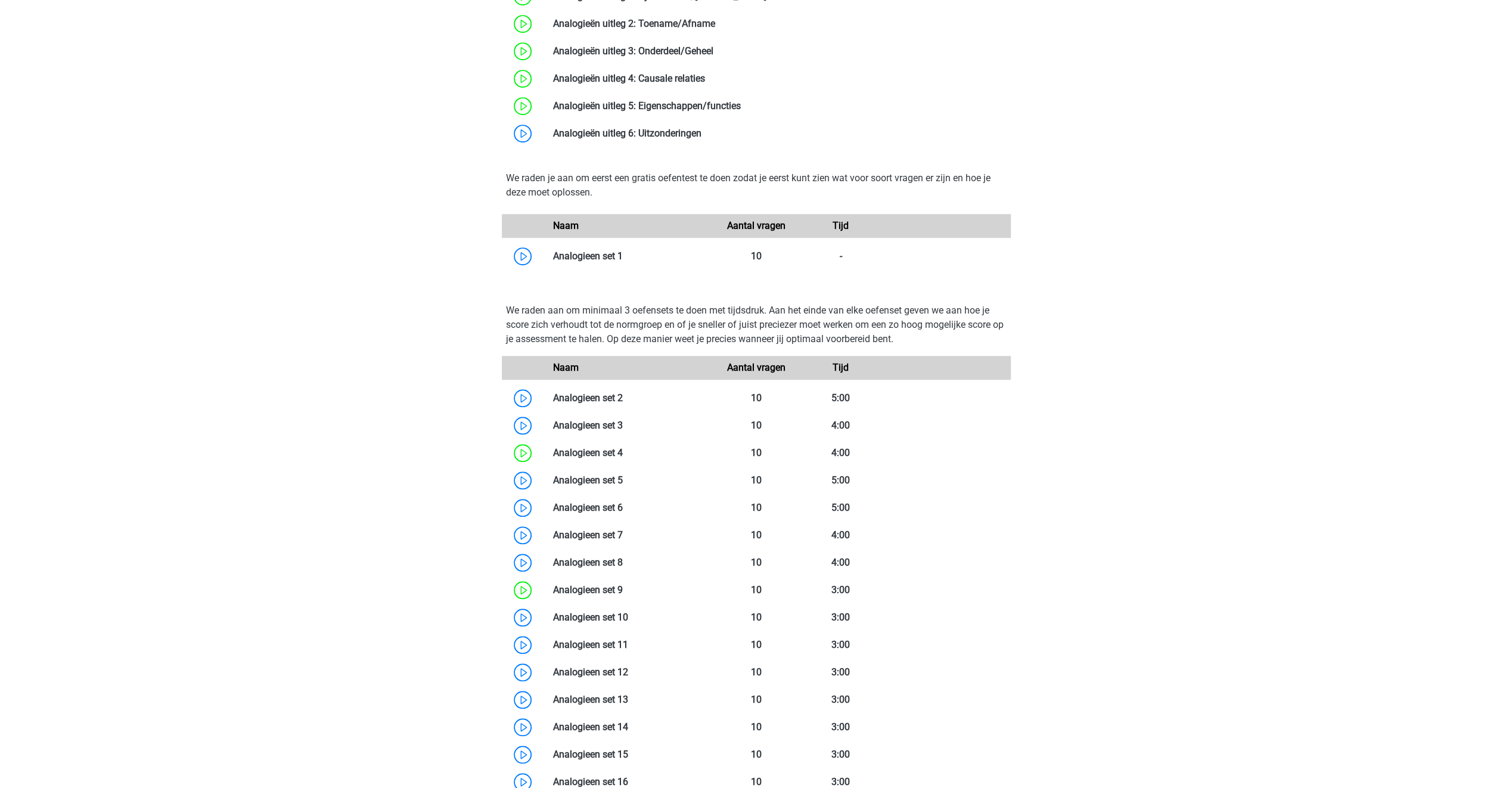
scroll to position [894, 0]
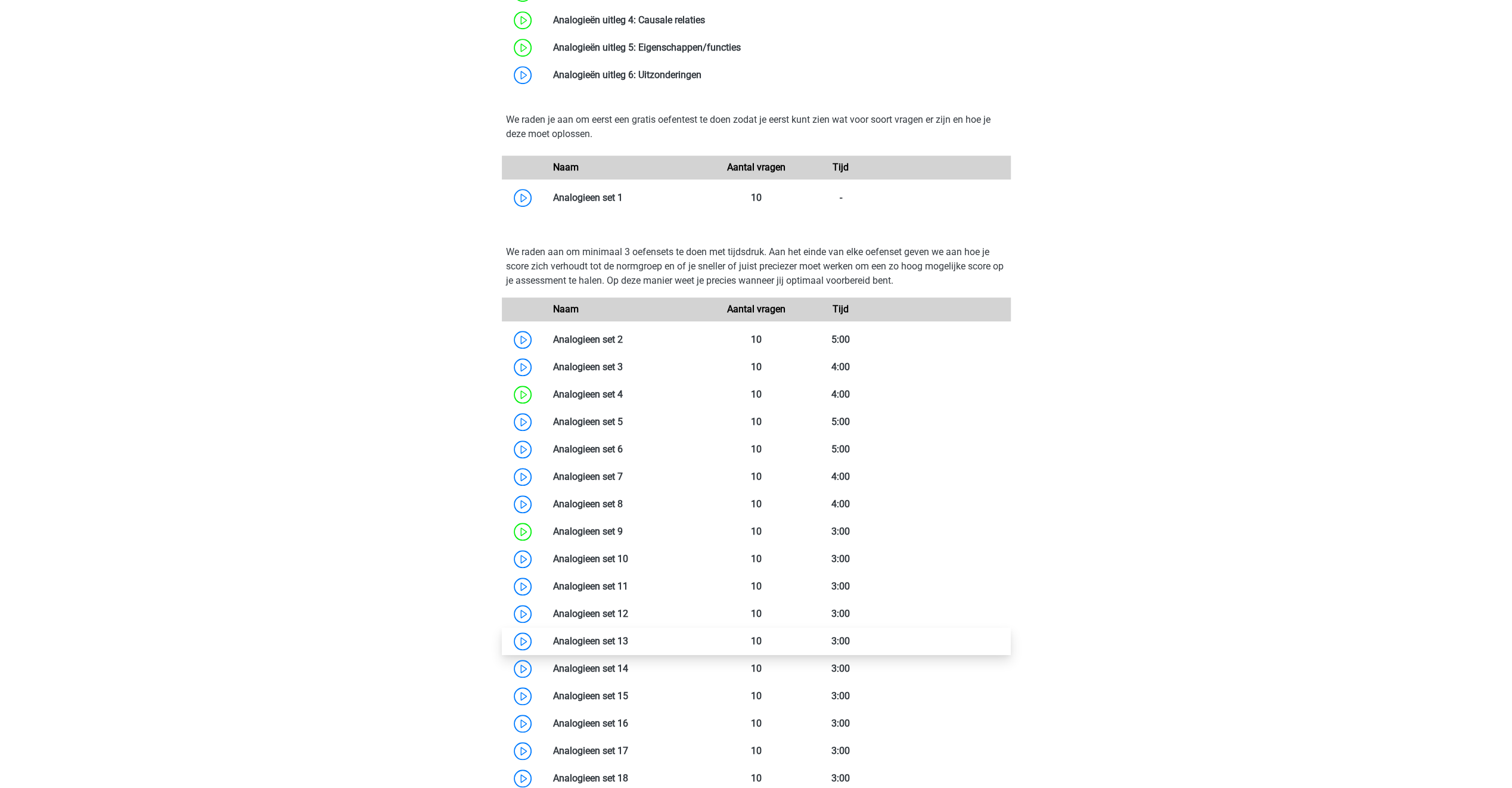
click at [628, 642] on link at bounding box center [628, 641] width 0 height 11
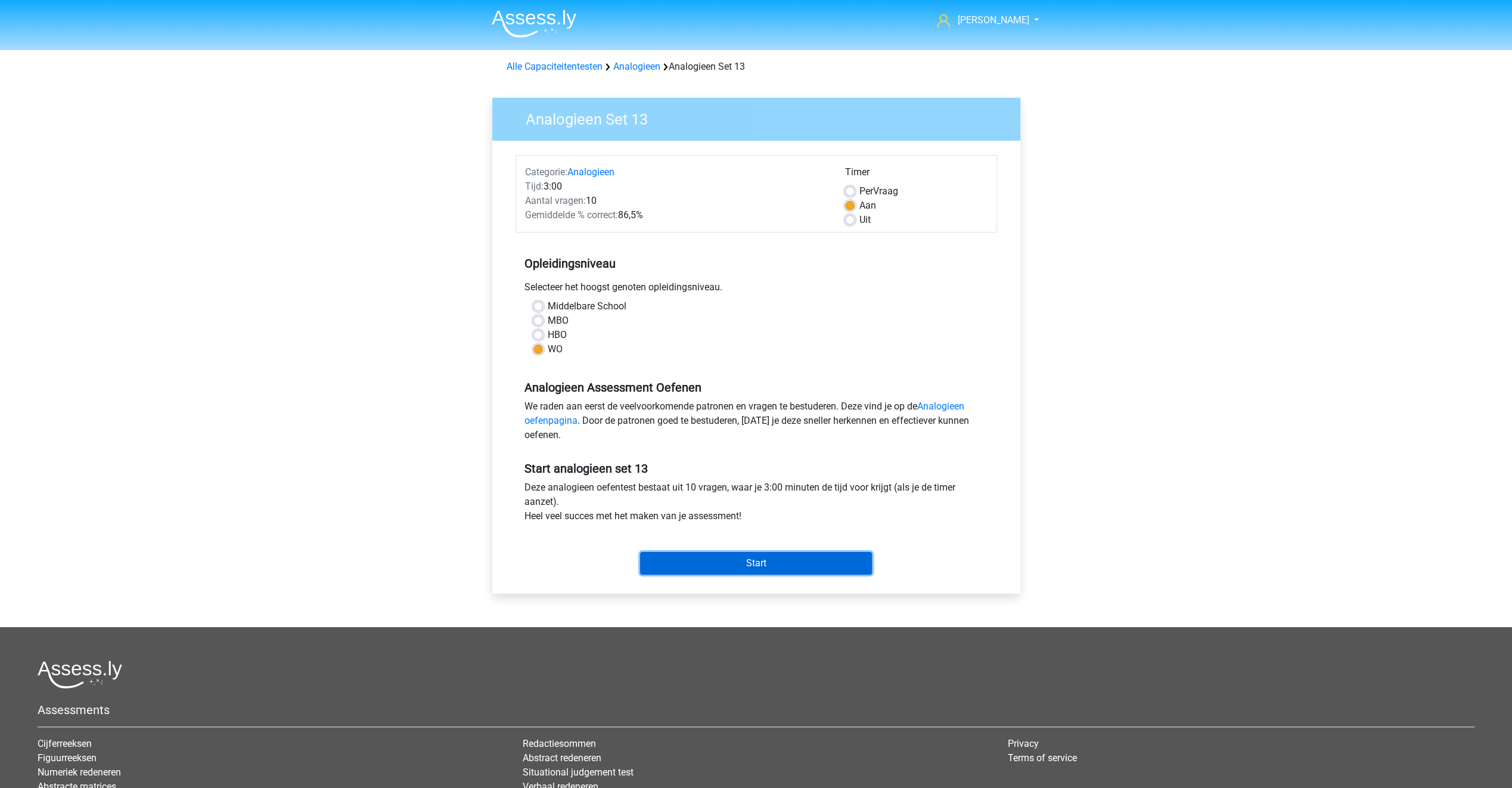
click at [756, 562] on input "Start" at bounding box center [756, 563] width 232 height 23
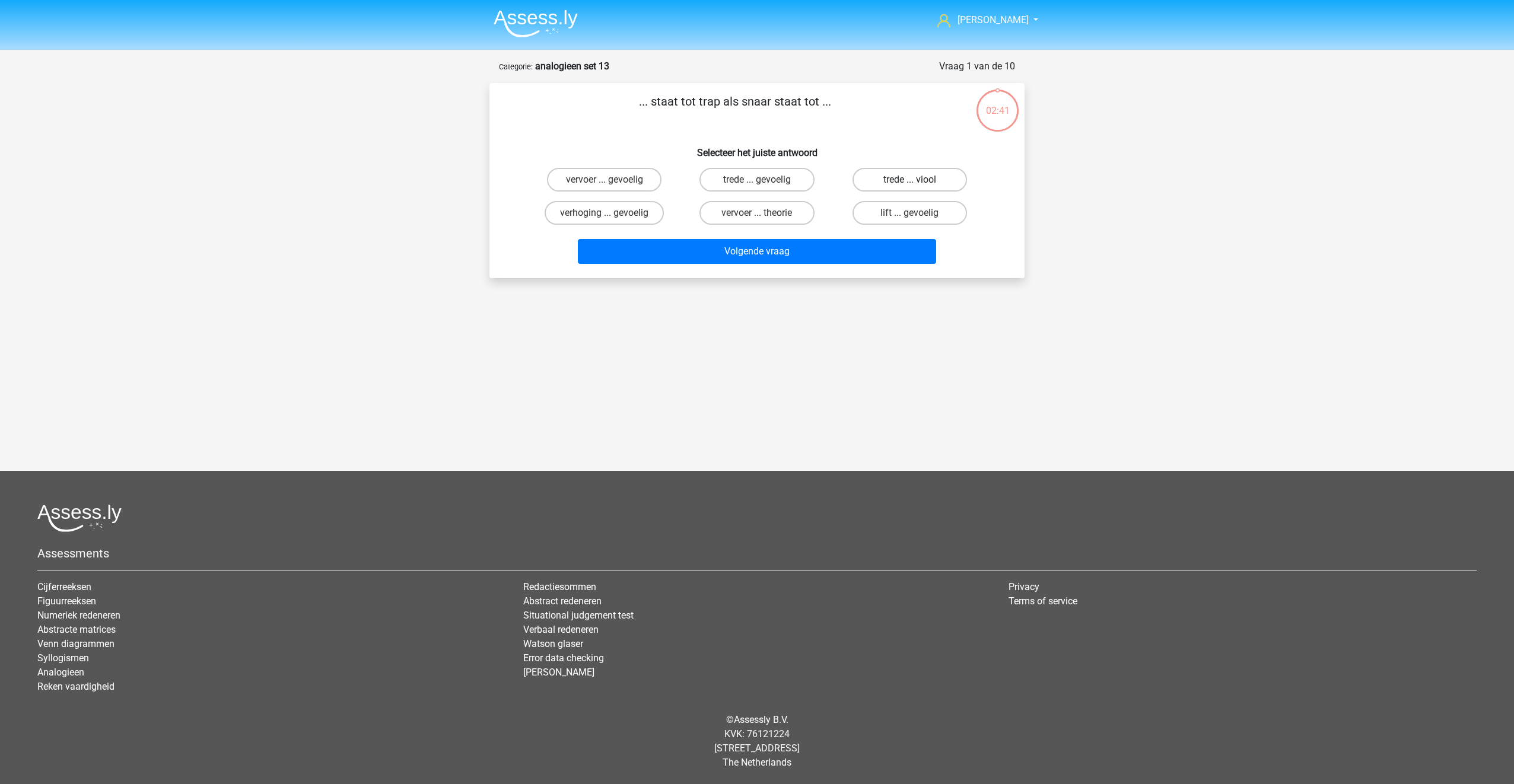
click at [907, 185] on label "trede ... viool" at bounding box center [910, 179] width 115 height 24
click at [910, 185] on input "trede ... viool" at bounding box center [913, 184] width 8 height 8
radio input "true"
click at [807, 247] on button "Volgende vraag" at bounding box center [757, 251] width 359 height 25
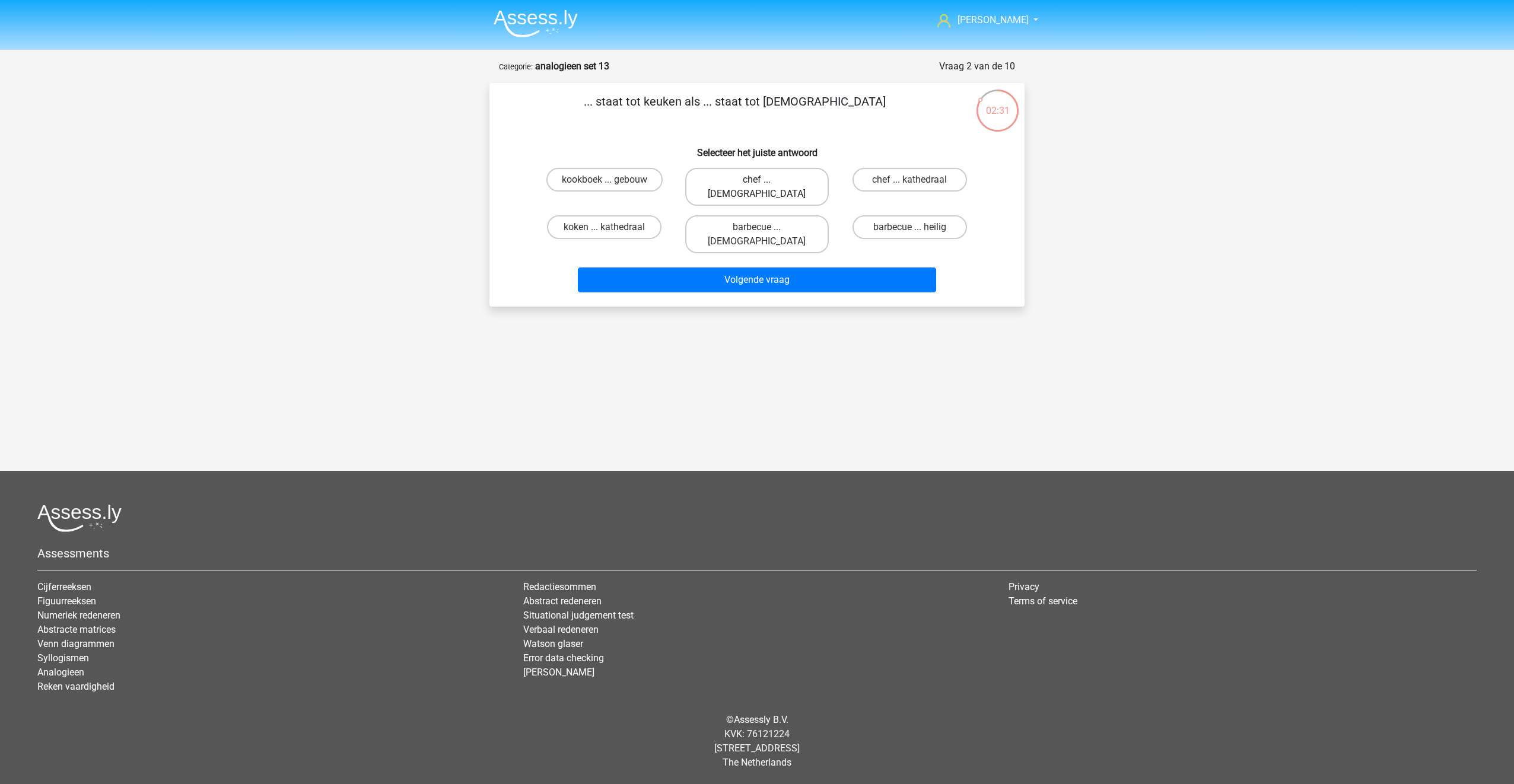
click at [729, 184] on label "chef ... priester" at bounding box center [756, 187] width 143 height 38
click at [757, 184] on input "chef ... priester" at bounding box center [761, 184] width 8 height 8
radio input "true"
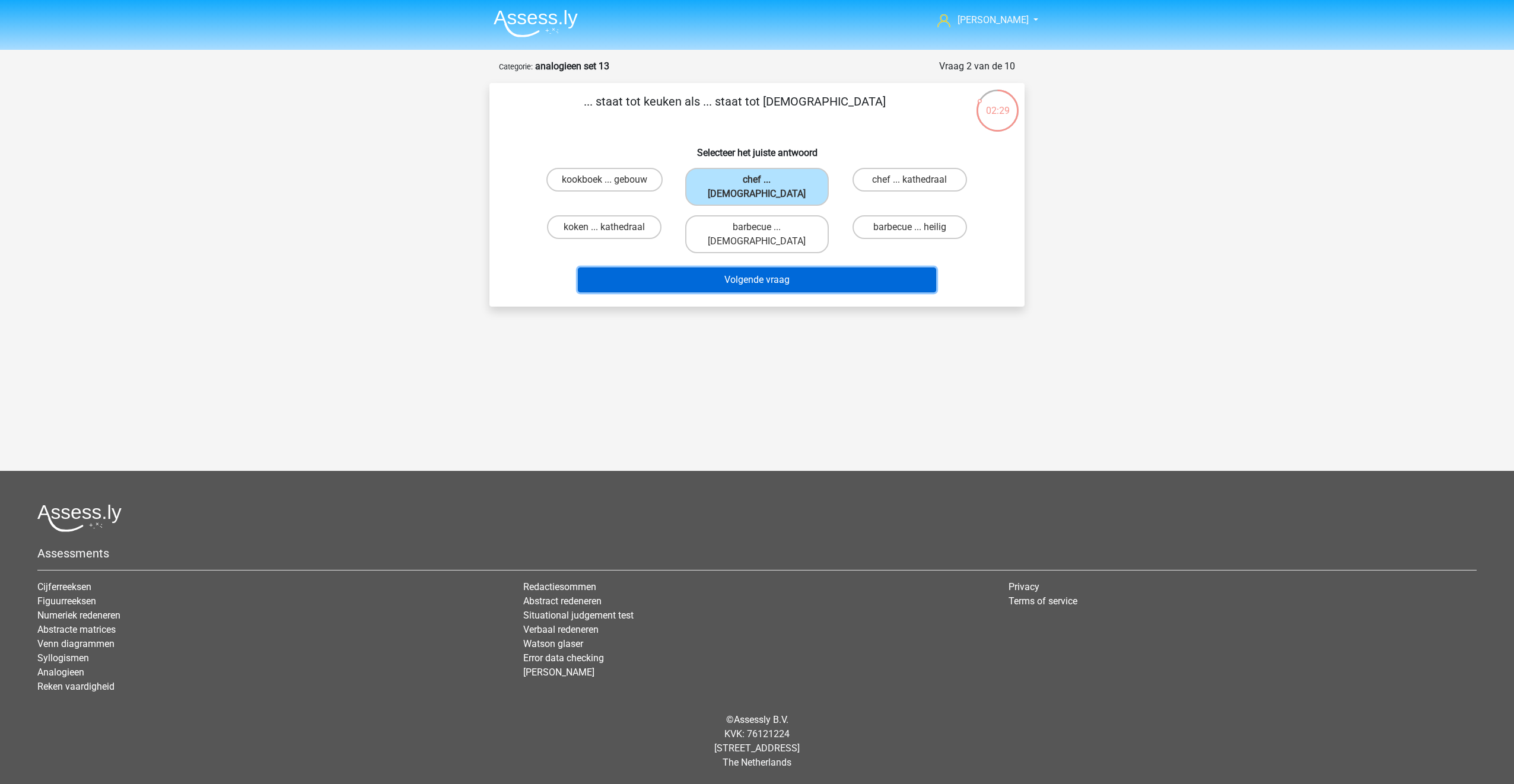
click at [718, 267] on button "Volgende vraag" at bounding box center [757, 279] width 359 height 25
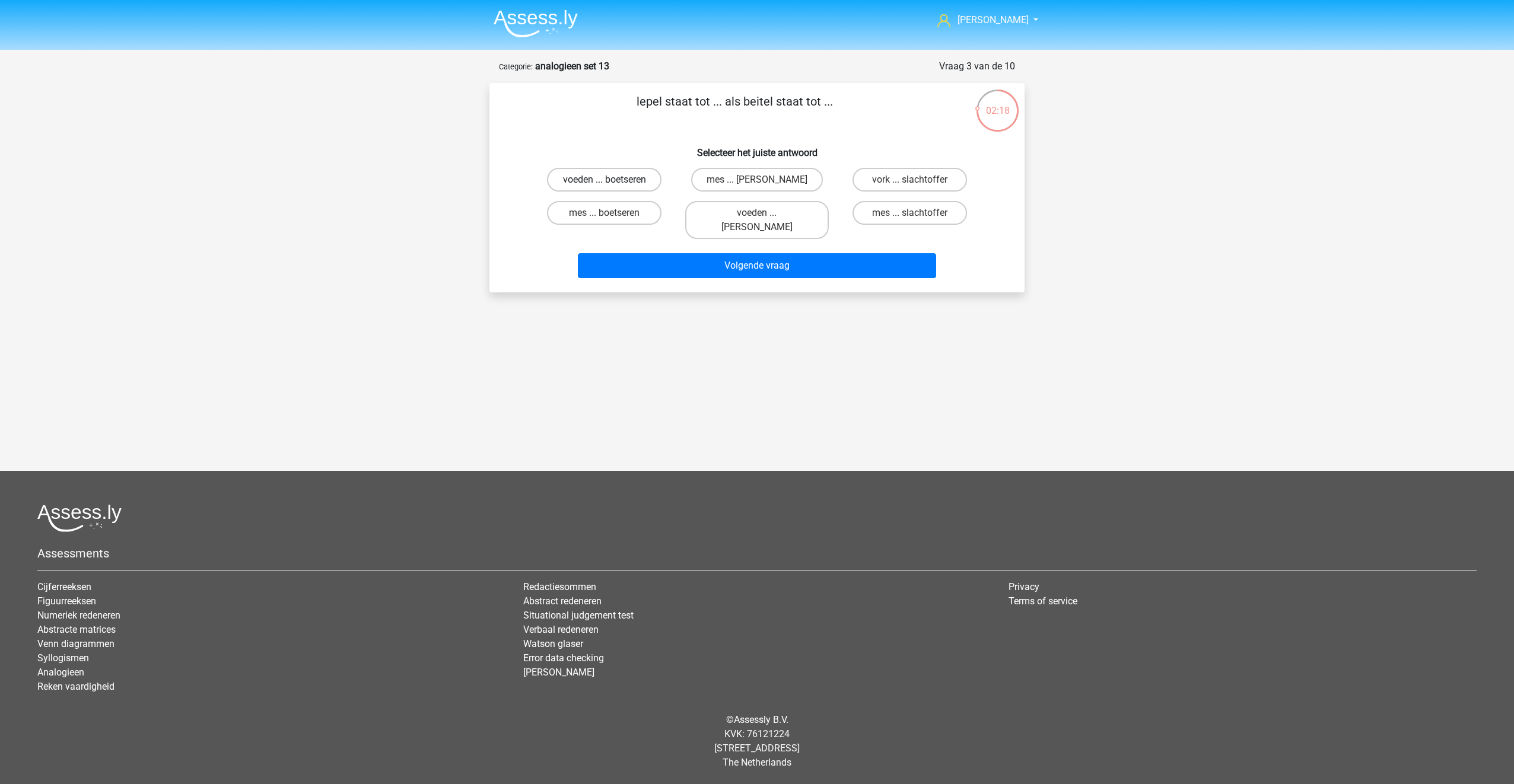
click at [581, 179] on label "voeden ... boetseren" at bounding box center [604, 179] width 115 height 24
click at [604, 180] on input "voeden ... boetseren" at bounding box center [608, 184] width 8 height 8
radio input "true"
click at [645, 253] on button "Volgende vraag" at bounding box center [757, 265] width 359 height 25
click at [770, 185] on label "kikker ... blaten" at bounding box center [756, 179] width 115 height 24
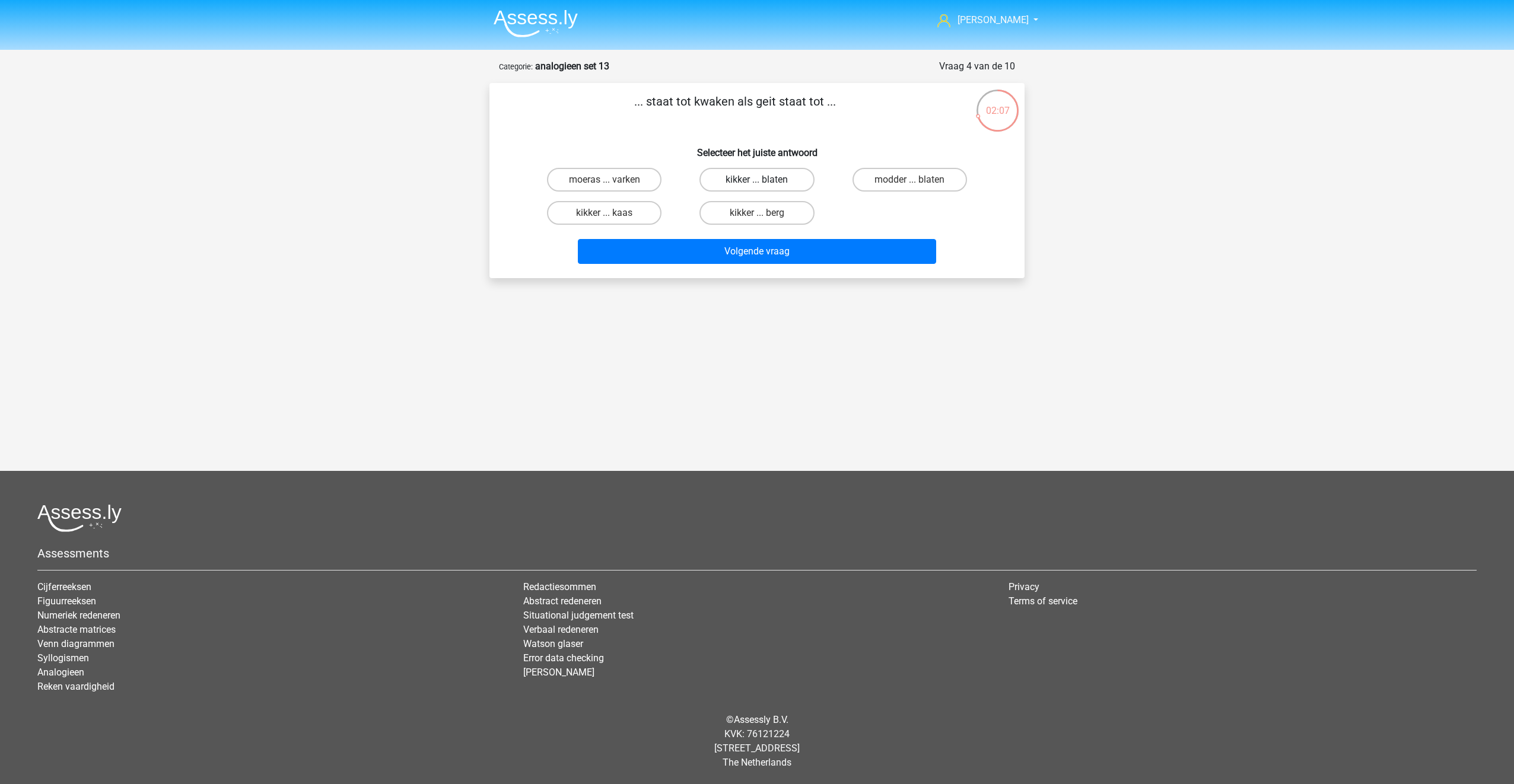
click at [765, 185] on input "kikker ... blaten" at bounding box center [761, 184] width 8 height 8
radio input "true"
click at [766, 243] on button "Volgende vraag" at bounding box center [757, 251] width 359 height 25
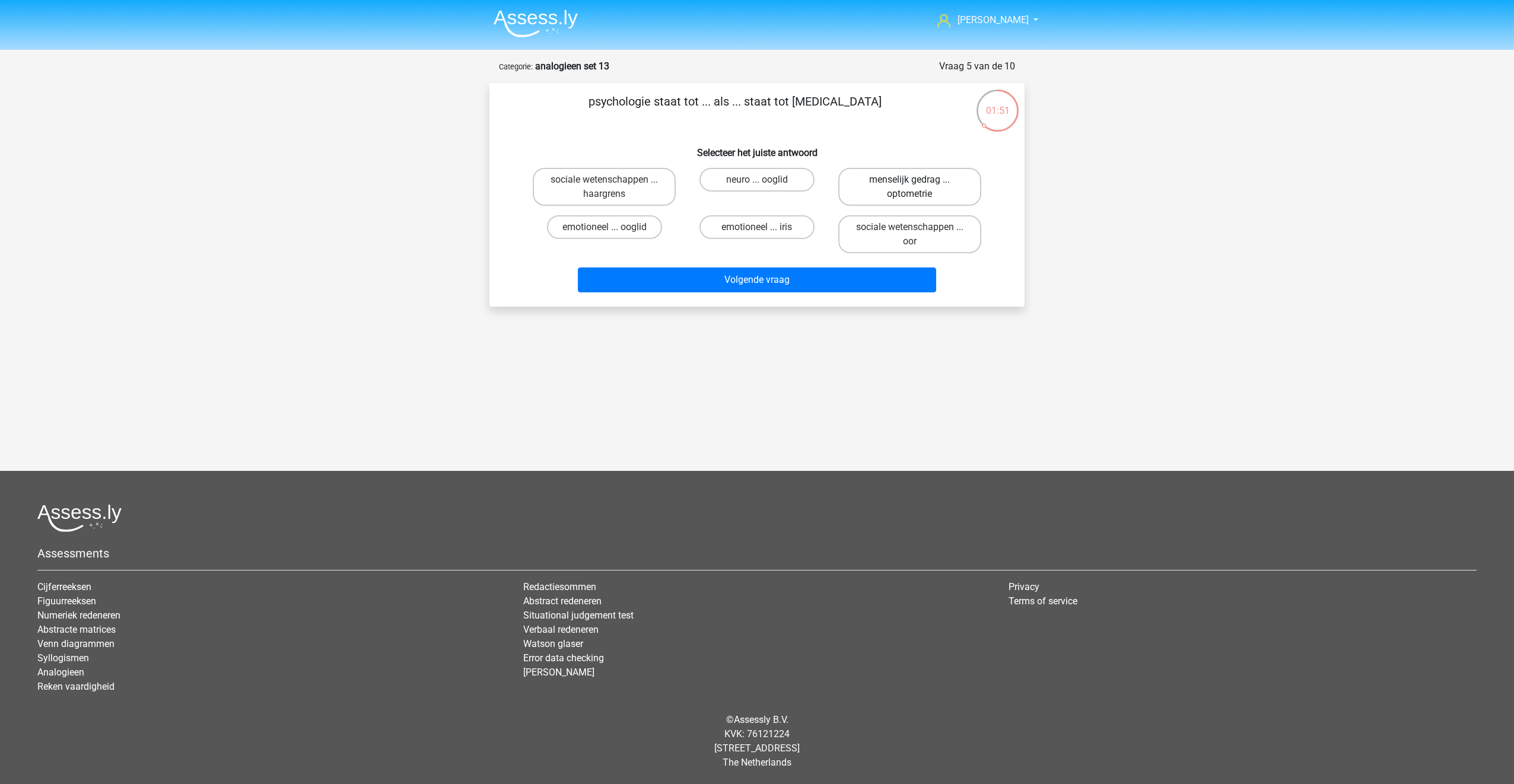
click at [934, 187] on label "menselijk gedrag ... optometrie" at bounding box center [910, 187] width 143 height 38
click at [917, 187] on input "menselijk gedrag ... optometrie" at bounding box center [913, 184] width 8 height 8
radio input "true"
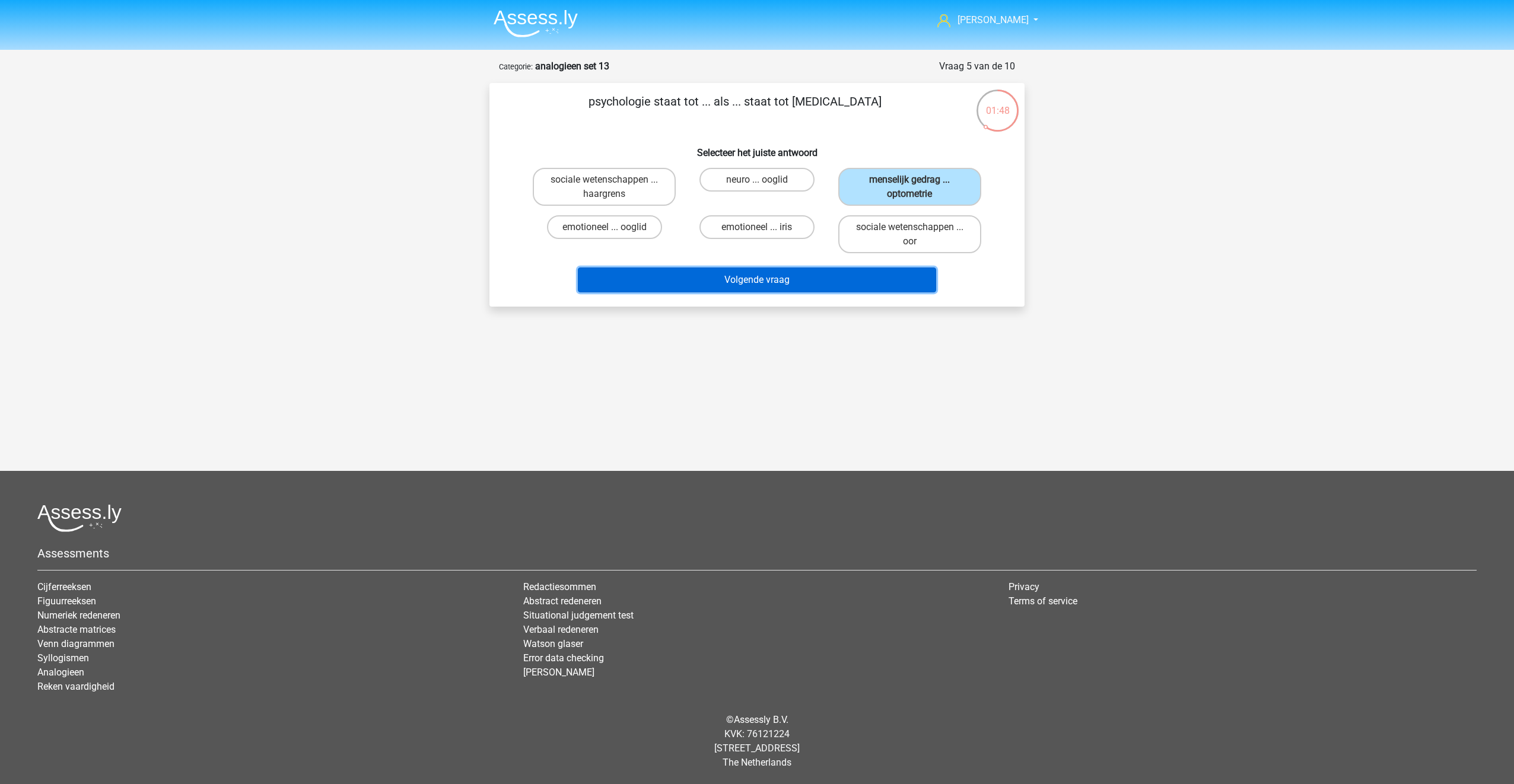
click at [776, 282] on button "Volgende vraag" at bounding box center [757, 279] width 359 height 25
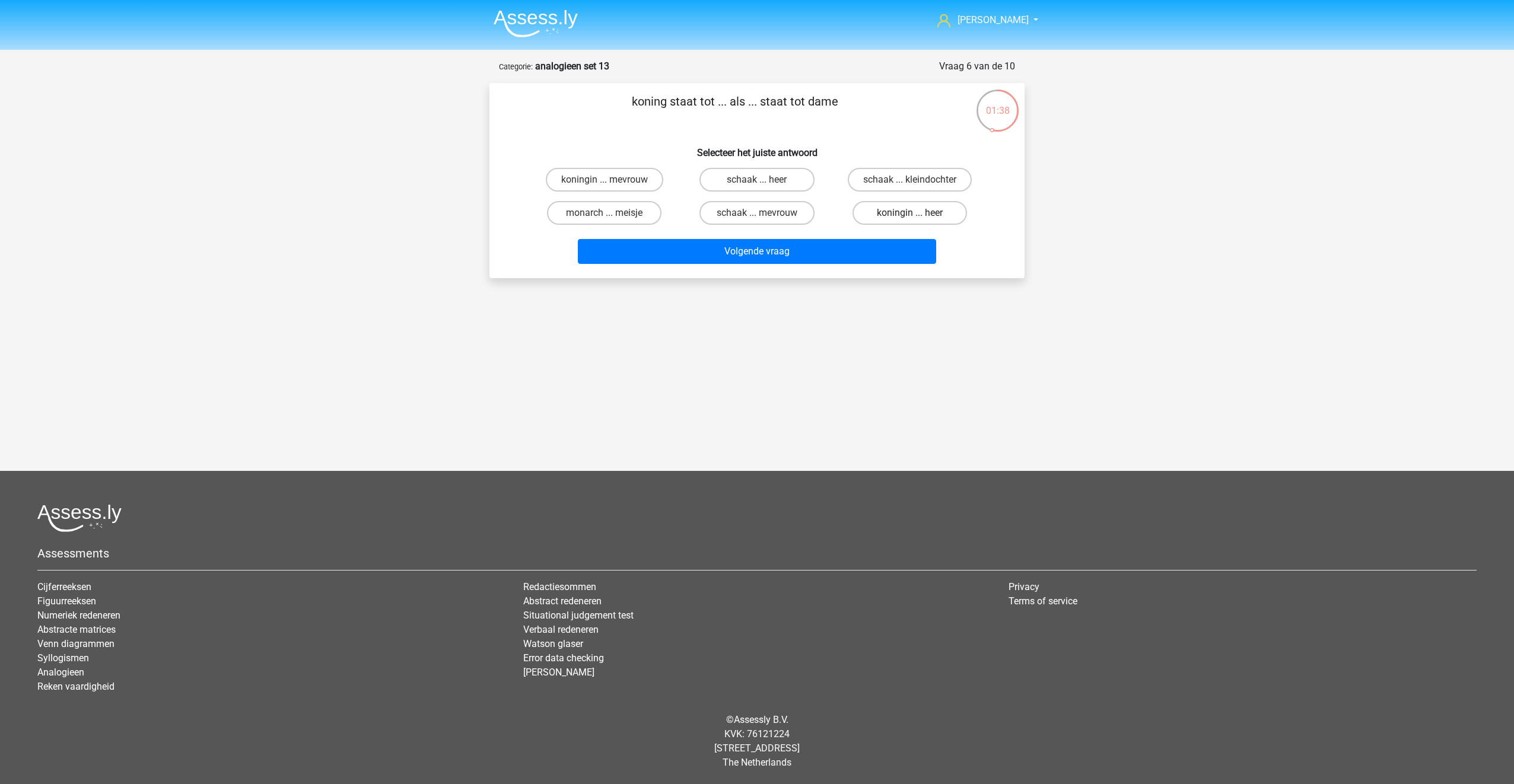
click at [885, 214] on label "koningin ... heer" at bounding box center [910, 212] width 115 height 24
click at [910, 214] on input "koningin ... heer" at bounding box center [913, 217] width 8 height 8
radio input "true"
click at [819, 245] on button "Volgende vraag" at bounding box center [757, 251] width 359 height 25
click at [640, 229] on label "geluid ... elektrisch potentieel" at bounding box center [604, 220] width 143 height 38
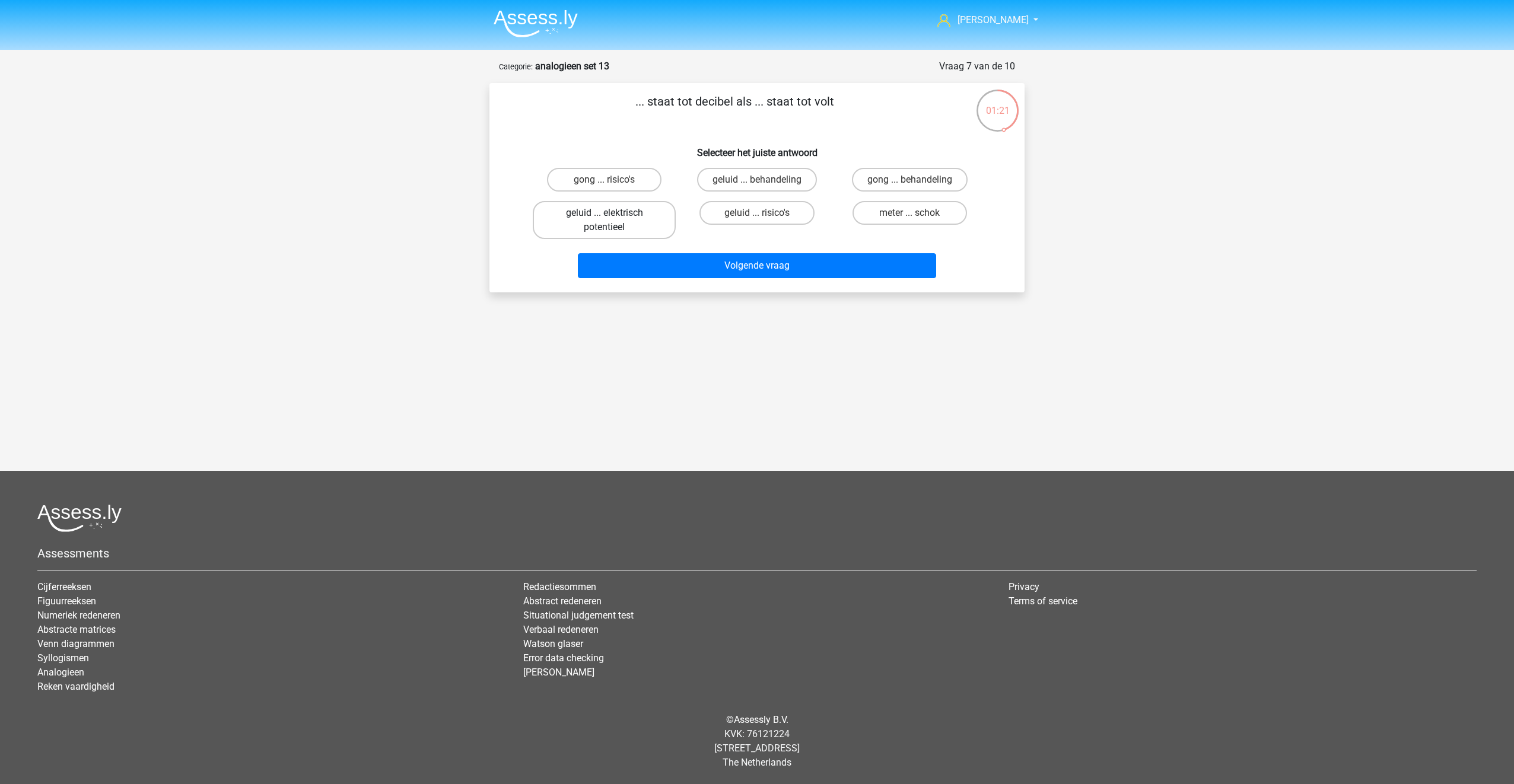
click at [612, 221] on input "geluid ... elektrisch potentieel" at bounding box center [608, 217] width 8 height 8
radio input "true"
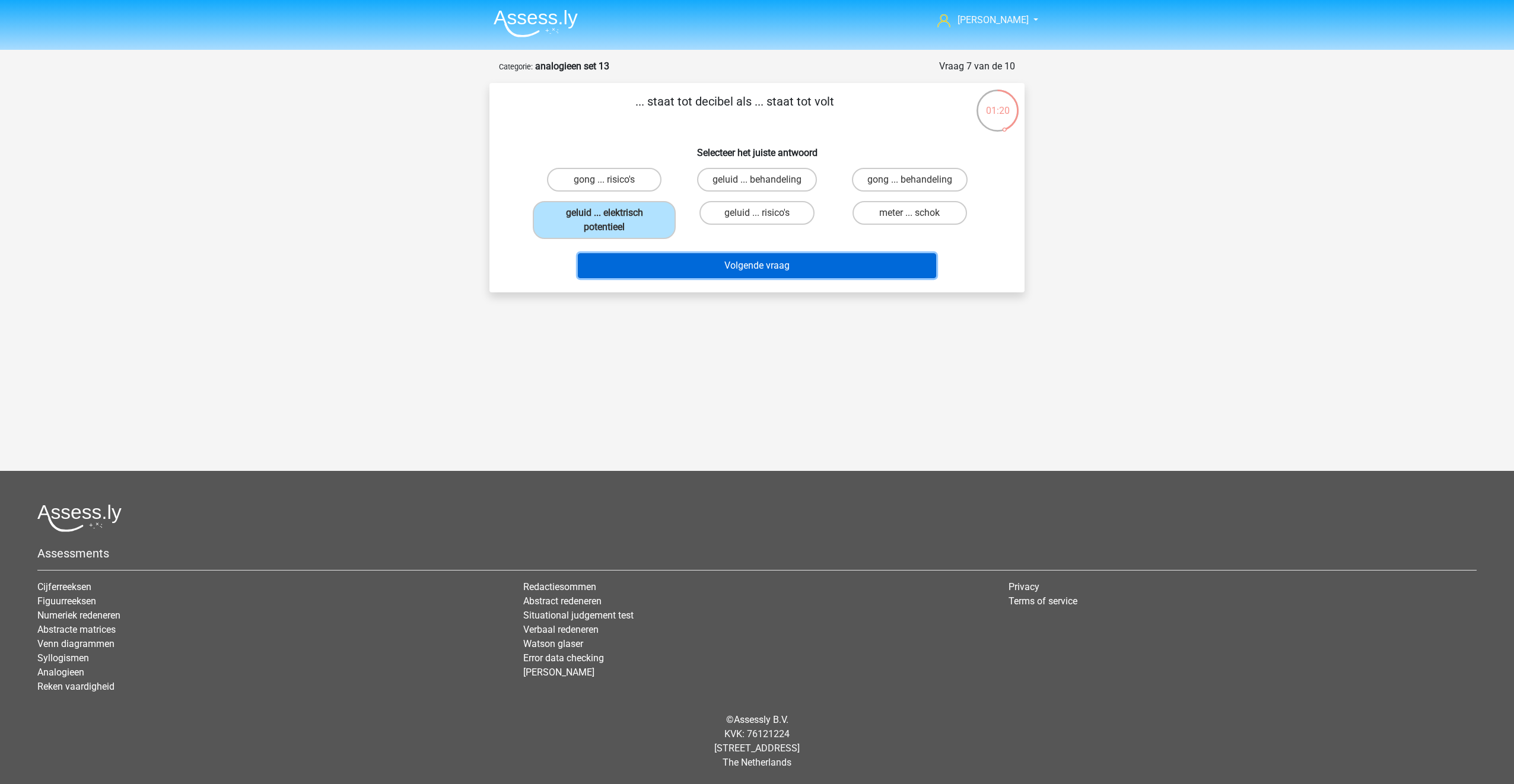
click at [736, 268] on button "Volgende vraag" at bounding box center [757, 265] width 359 height 25
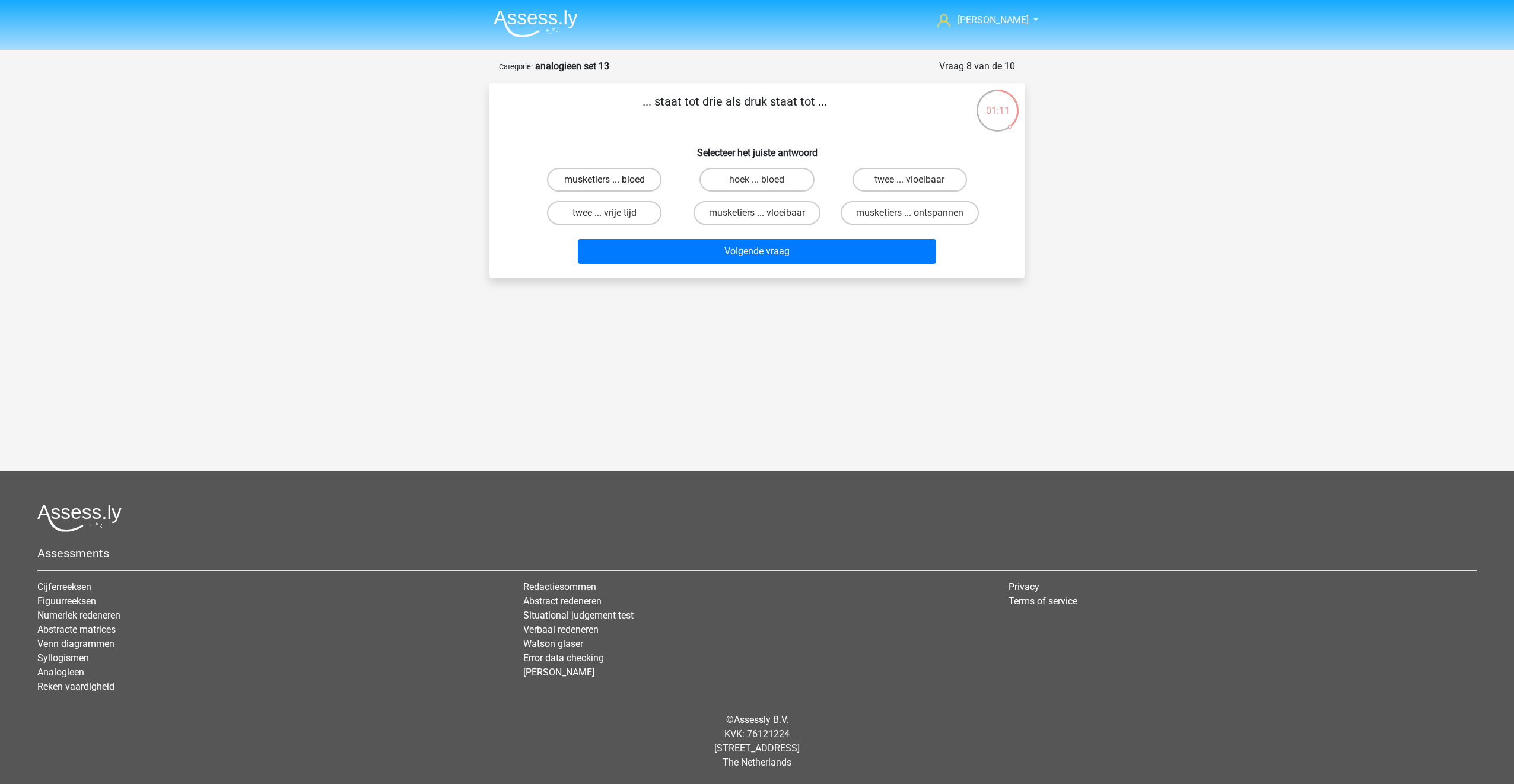
click at [591, 182] on label "musketiers ... bloed" at bounding box center [604, 179] width 115 height 24
click at [604, 182] on input "musketiers ... bloed" at bounding box center [608, 184] width 8 height 8
radio input "true"
click at [748, 252] on button "Volgende vraag" at bounding box center [757, 251] width 359 height 25
click at [742, 179] on label "hand ... deur" at bounding box center [756, 179] width 115 height 24
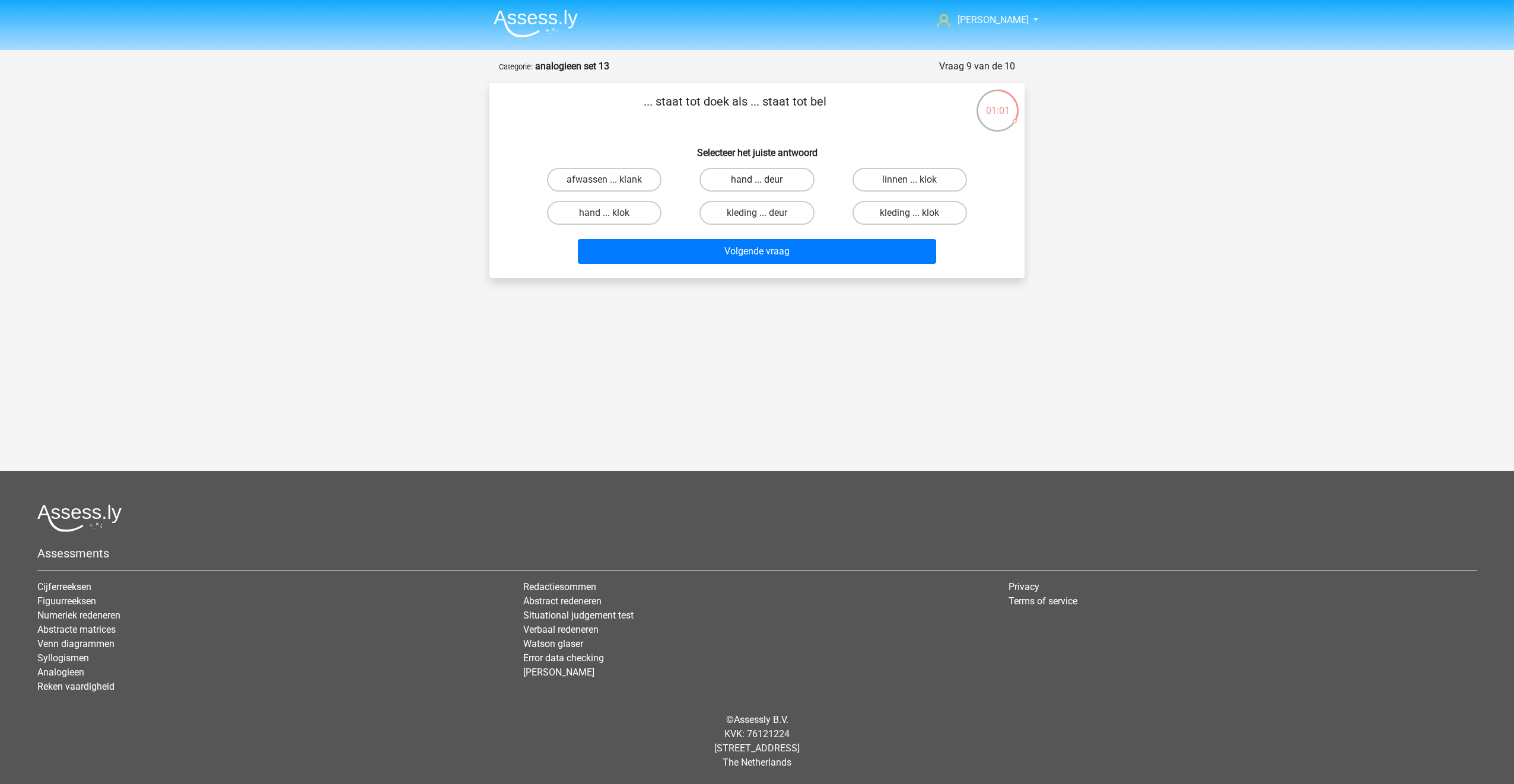
click at [757, 180] on input "hand ... deur" at bounding box center [761, 184] width 8 height 8
radio input "true"
click at [750, 248] on button "Volgende vraag" at bounding box center [757, 251] width 359 height 25
click at [766, 183] on label "gelegen ... dromen" at bounding box center [756, 179] width 115 height 24
click at [765, 183] on input "gelegen ... dromen" at bounding box center [761, 184] width 8 height 8
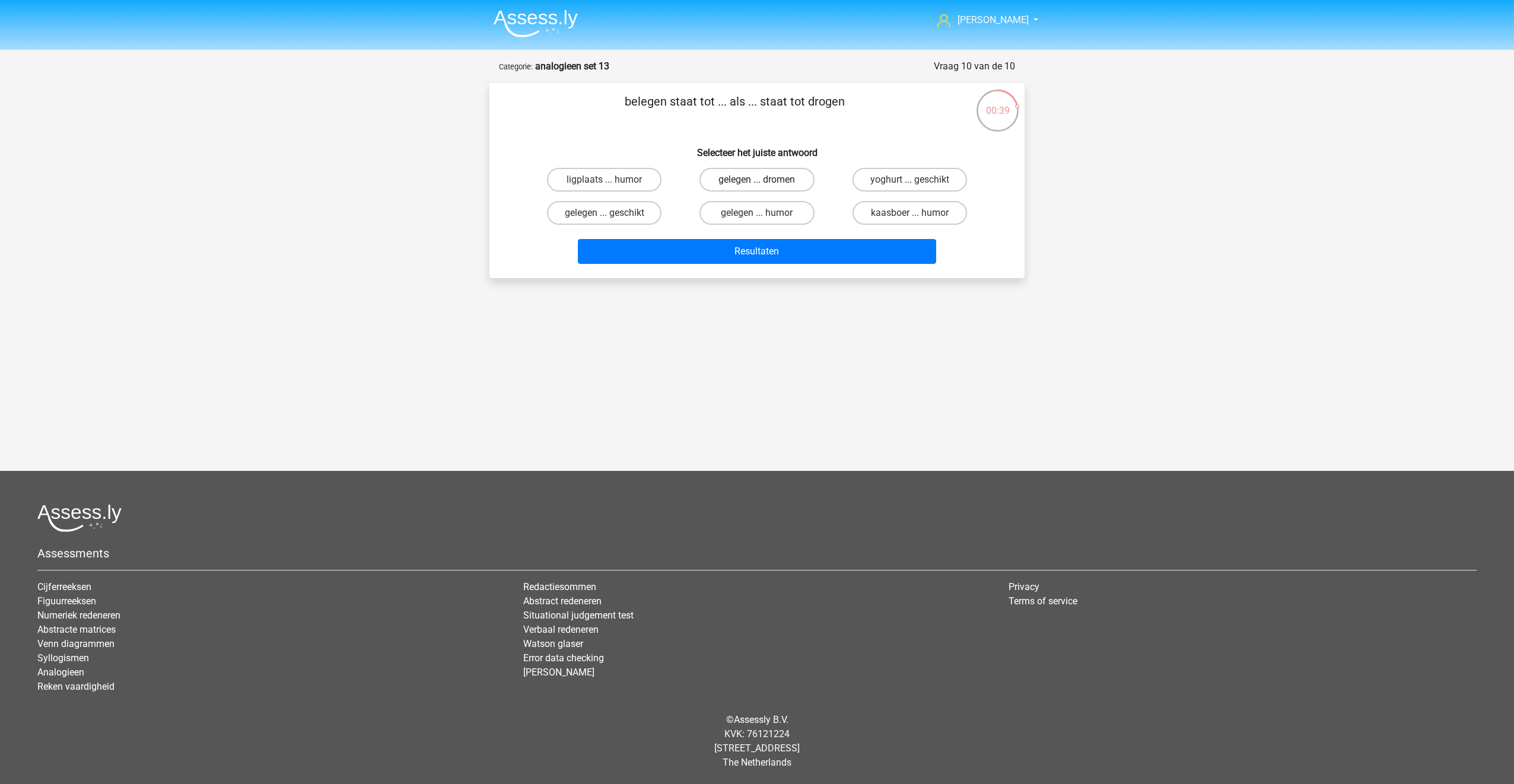
radio input "true"
click at [761, 246] on button "Resultaten" at bounding box center [757, 251] width 359 height 25
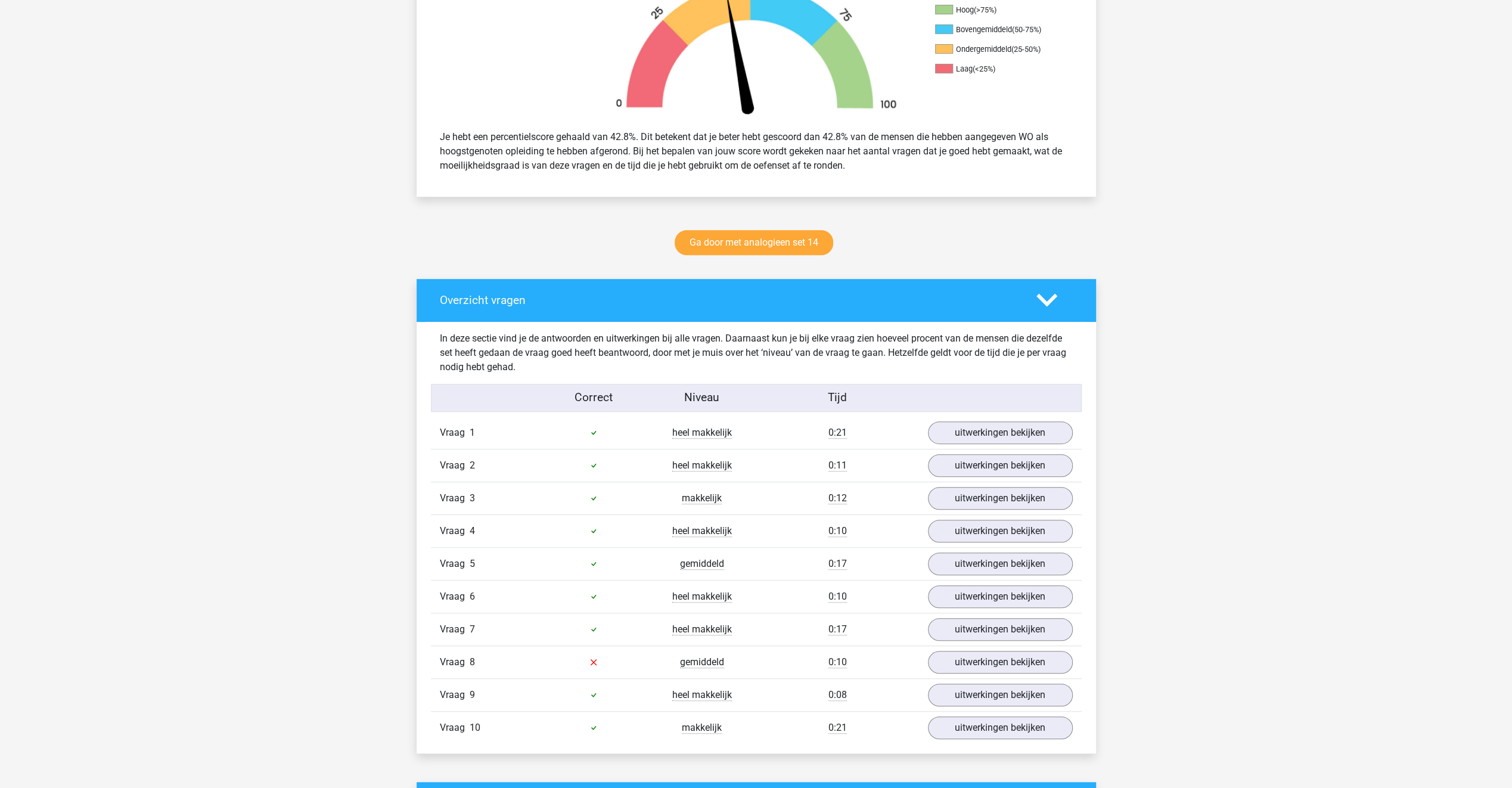
scroll to position [417, 0]
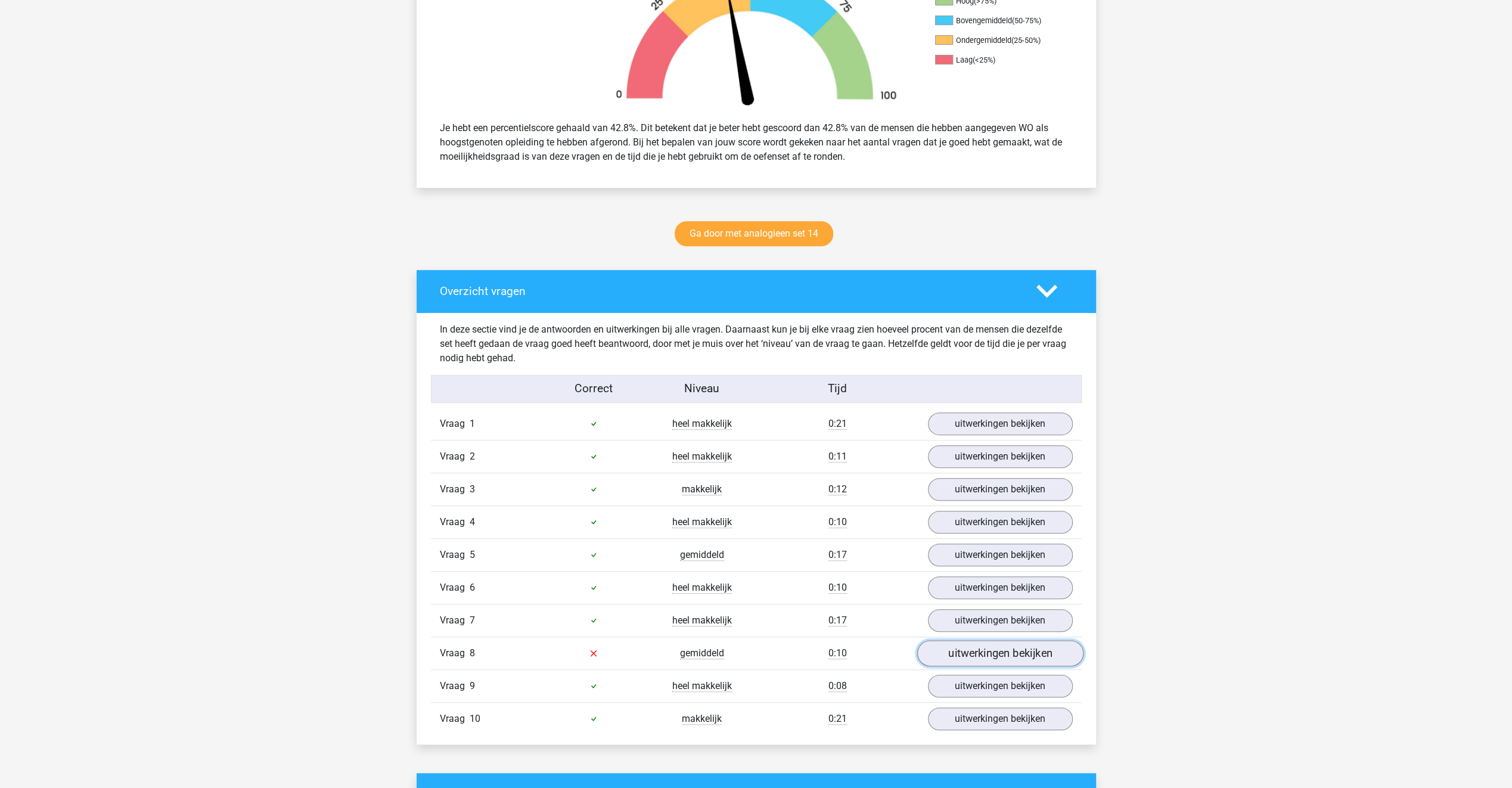
click at [953, 655] on link "uitwerkingen bekijken" at bounding box center [999, 654] width 167 height 27
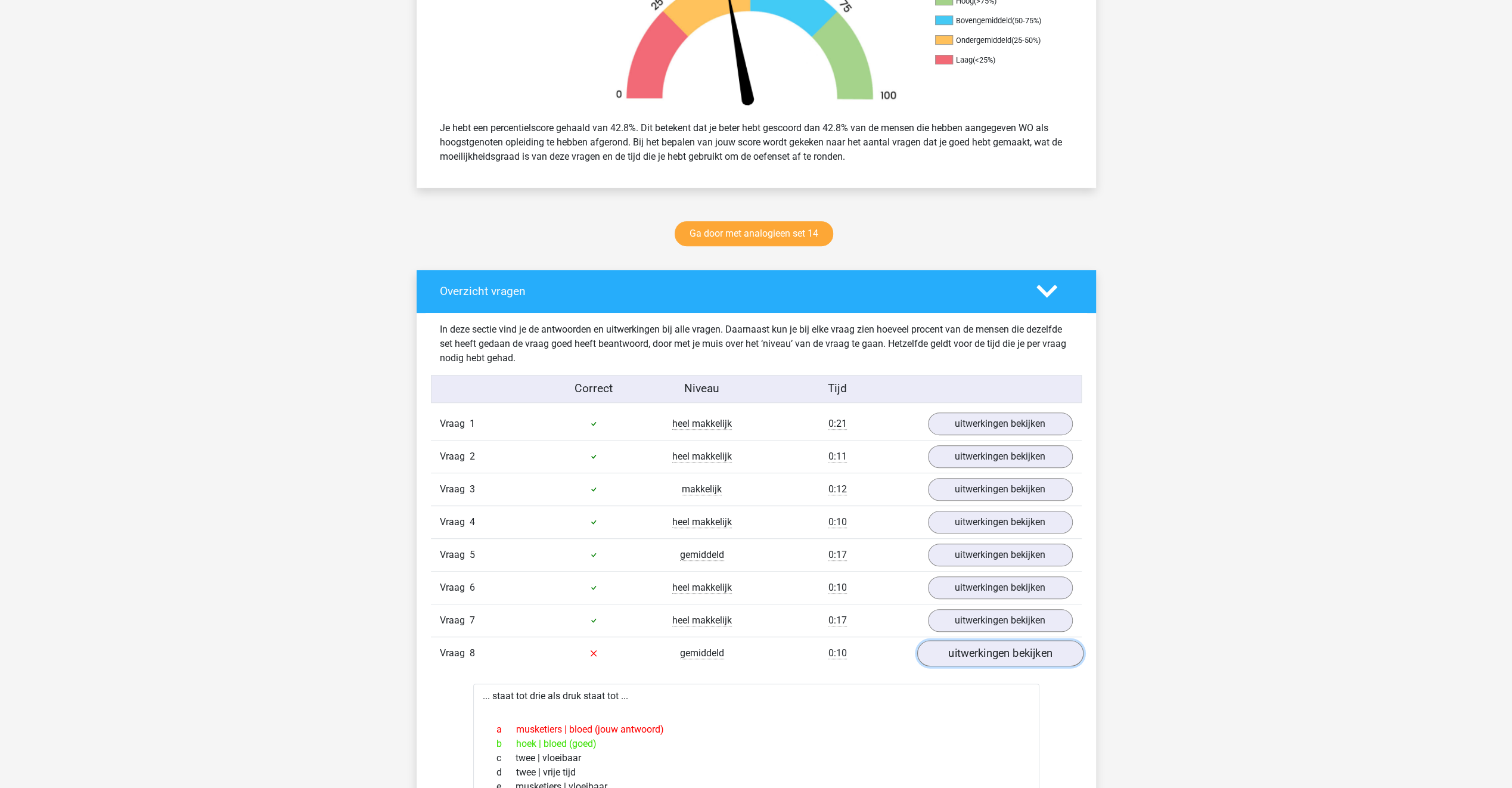
scroll to position [477, 0]
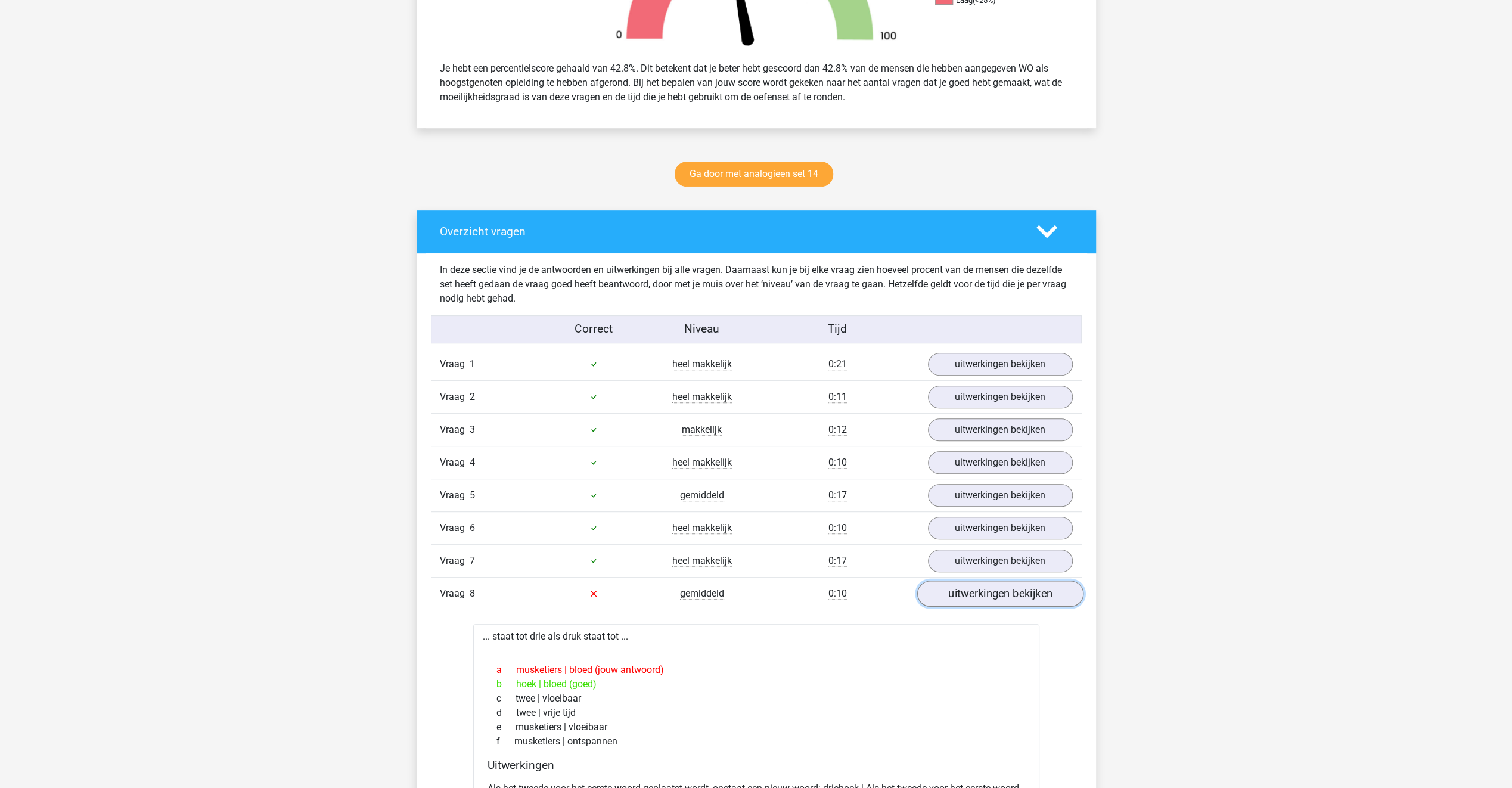
click at [964, 584] on link "uitwerkingen bekijken" at bounding box center [999, 594] width 167 height 27
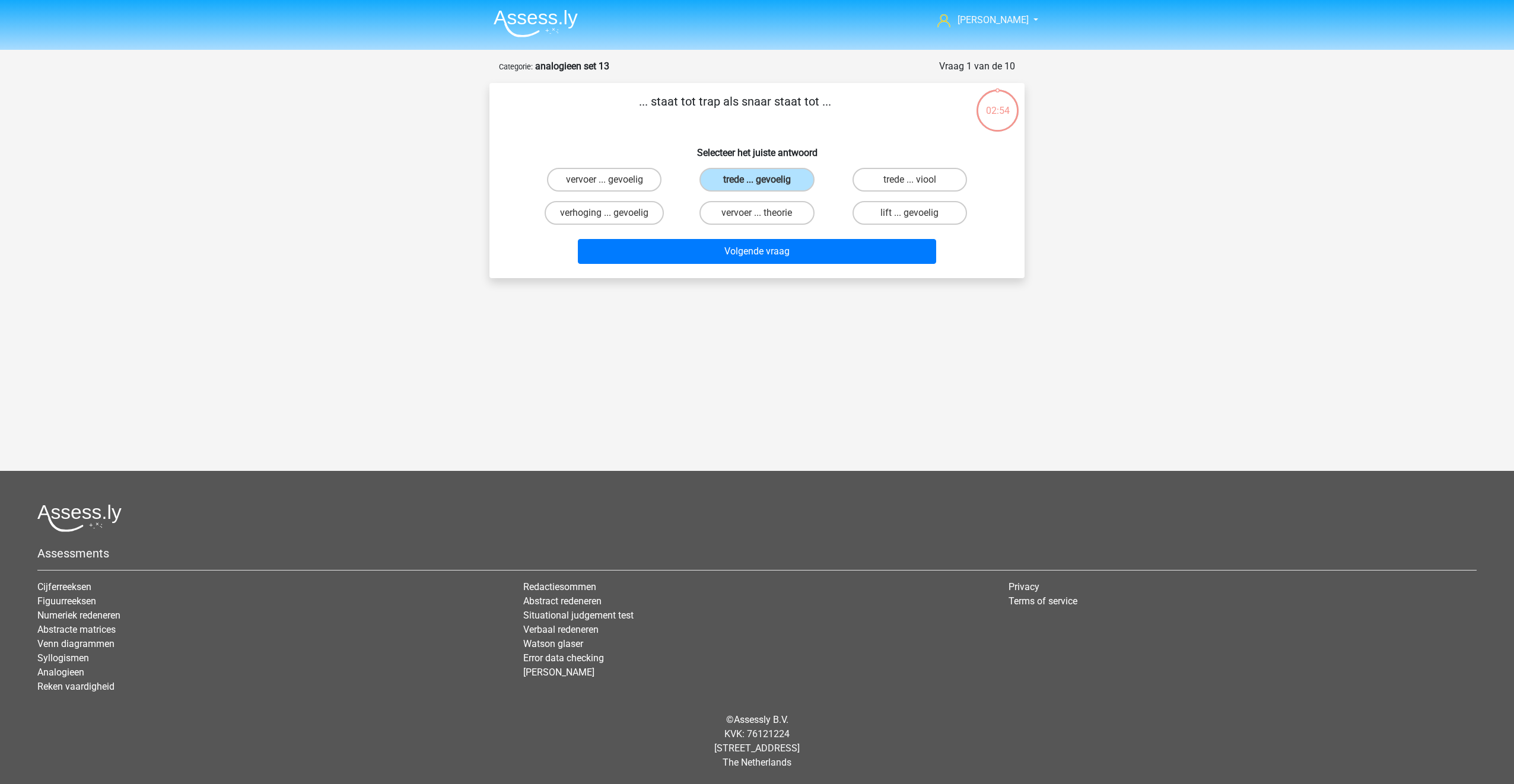
click at [540, 14] on img at bounding box center [535, 23] width 84 height 27
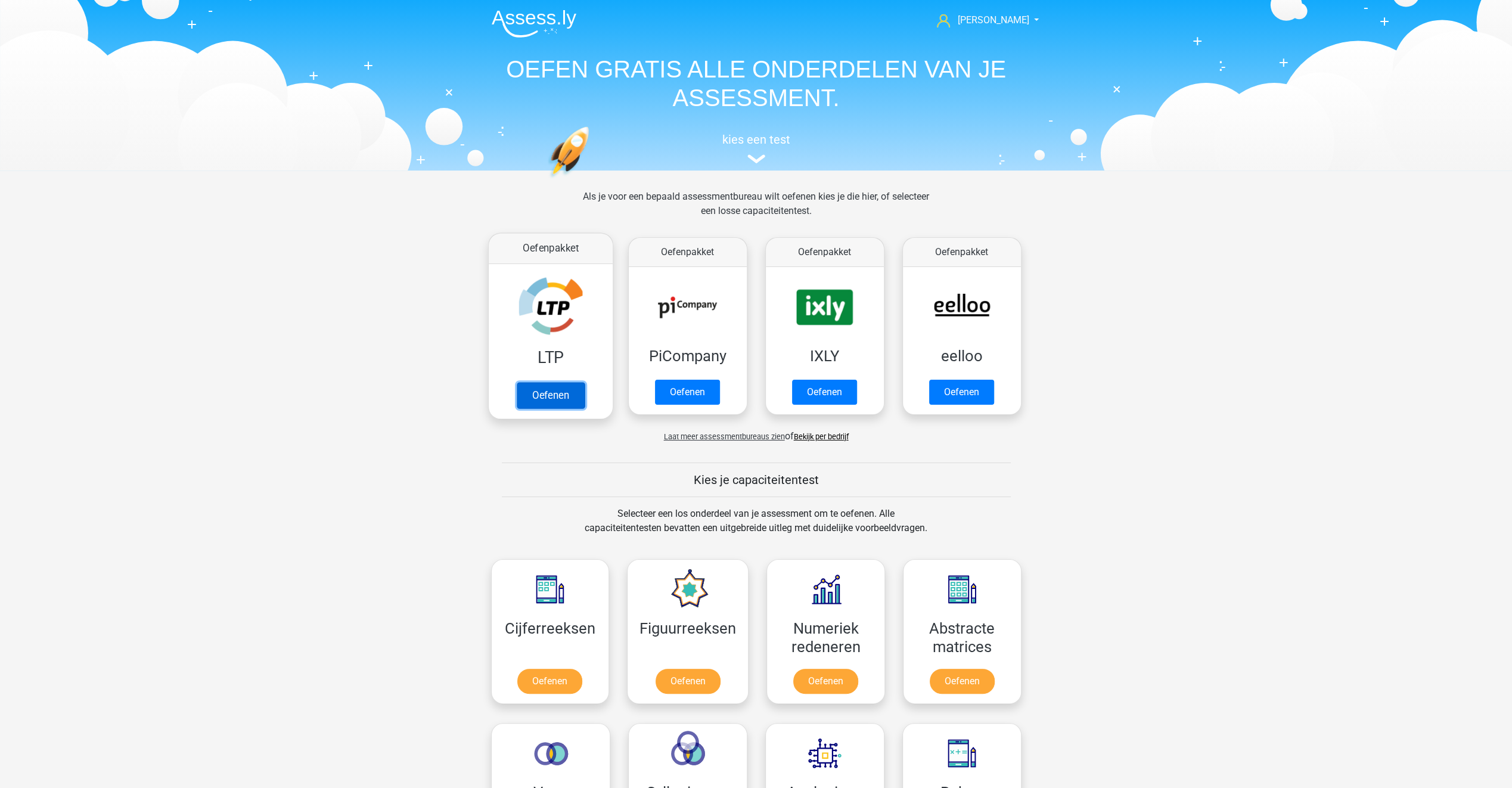
click at [540, 400] on link "Oefenen" at bounding box center [549, 395] width 68 height 27
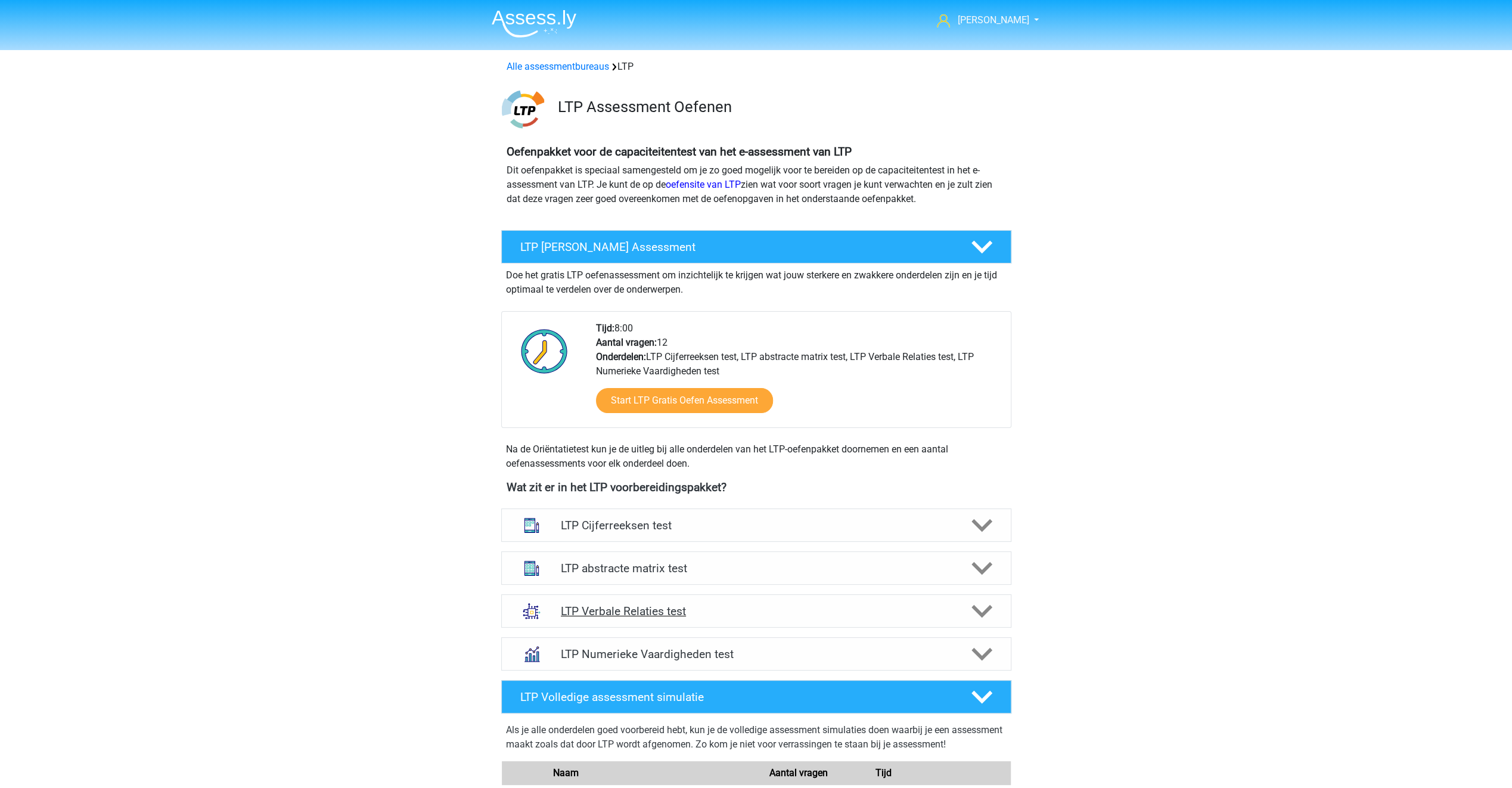
click at [971, 610] on div at bounding box center [980, 611] width 41 height 21
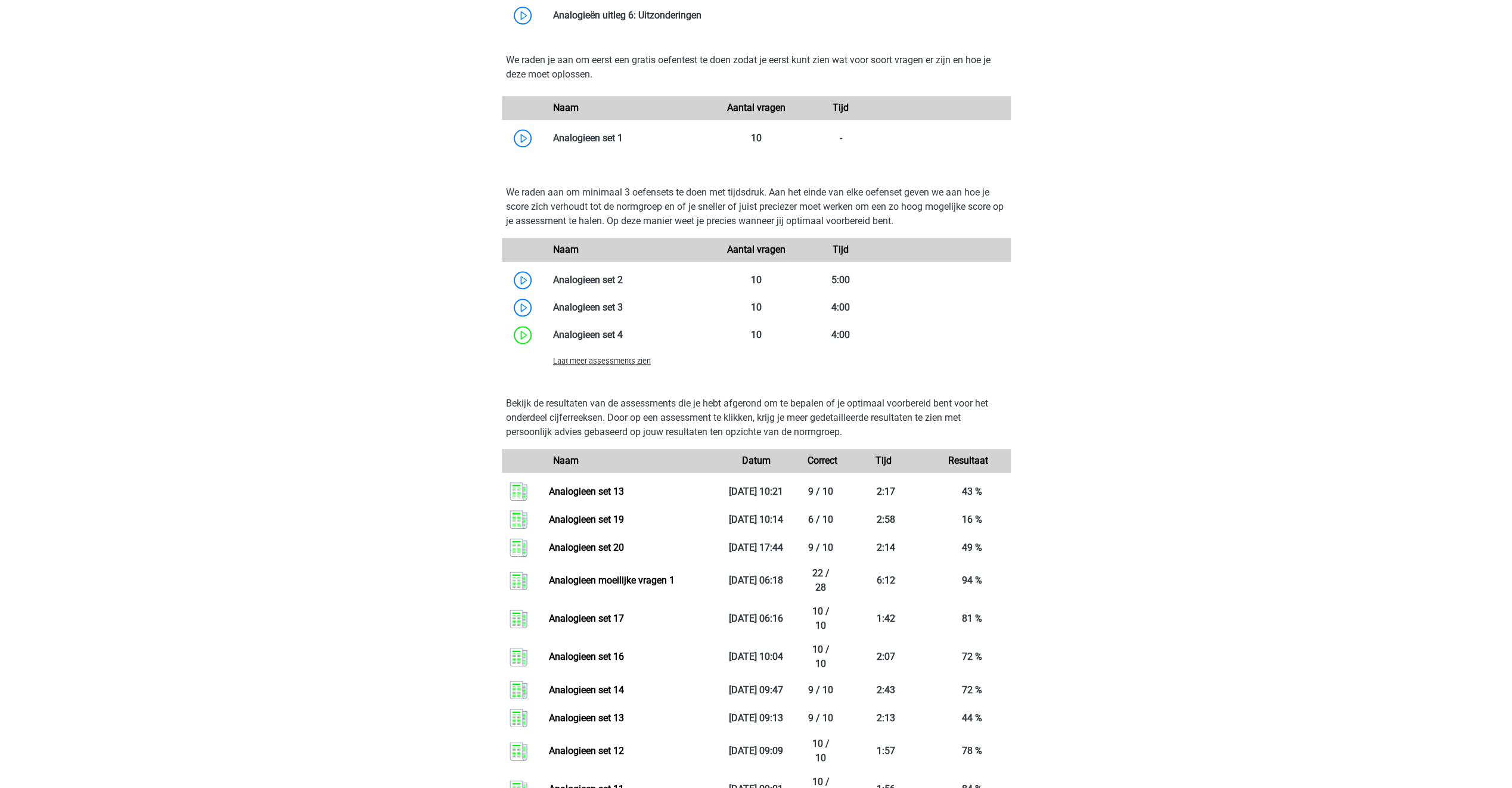
scroll to position [835, 0]
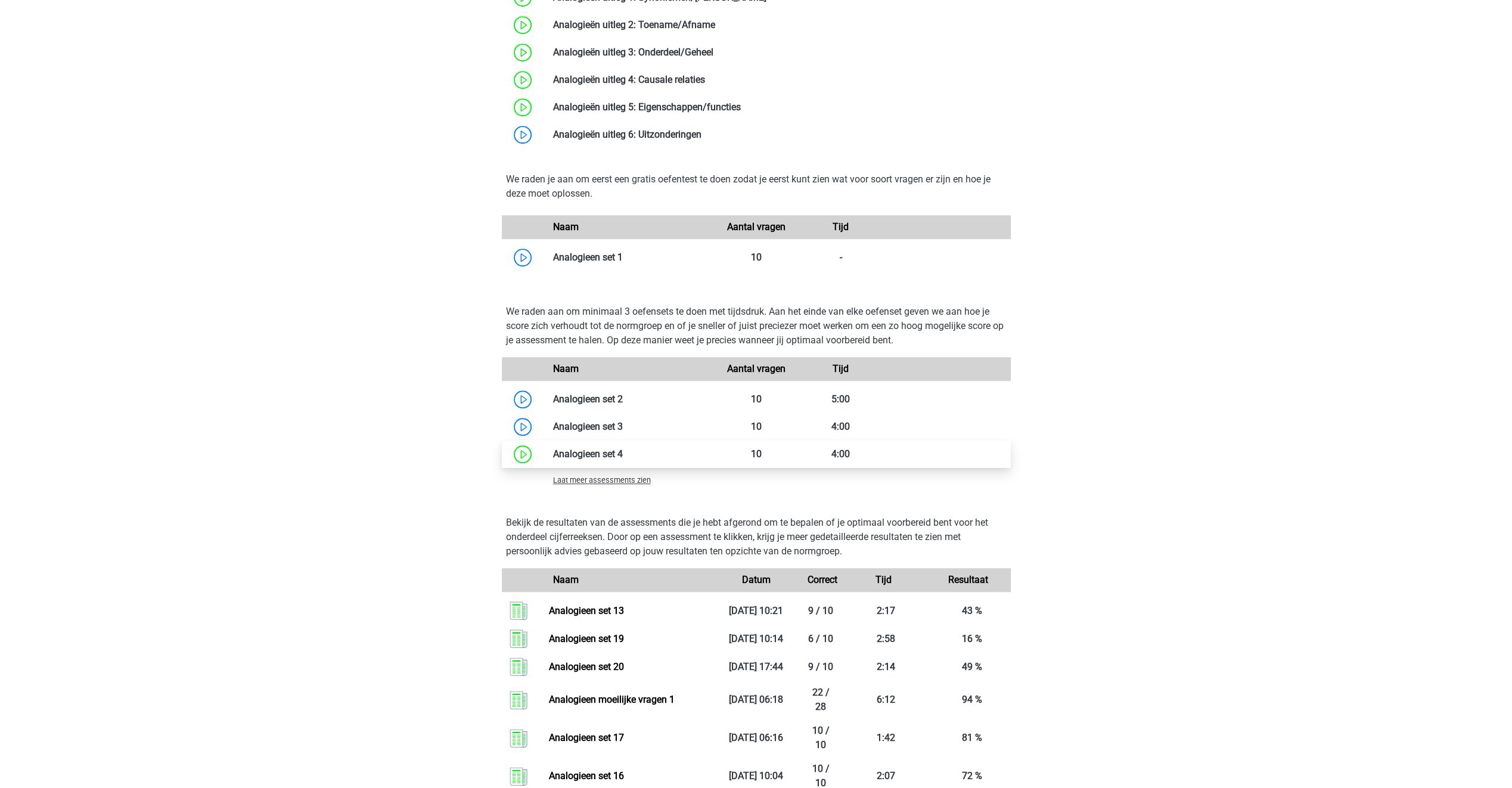
click at [623, 451] on link at bounding box center [623, 454] width 0 height 11
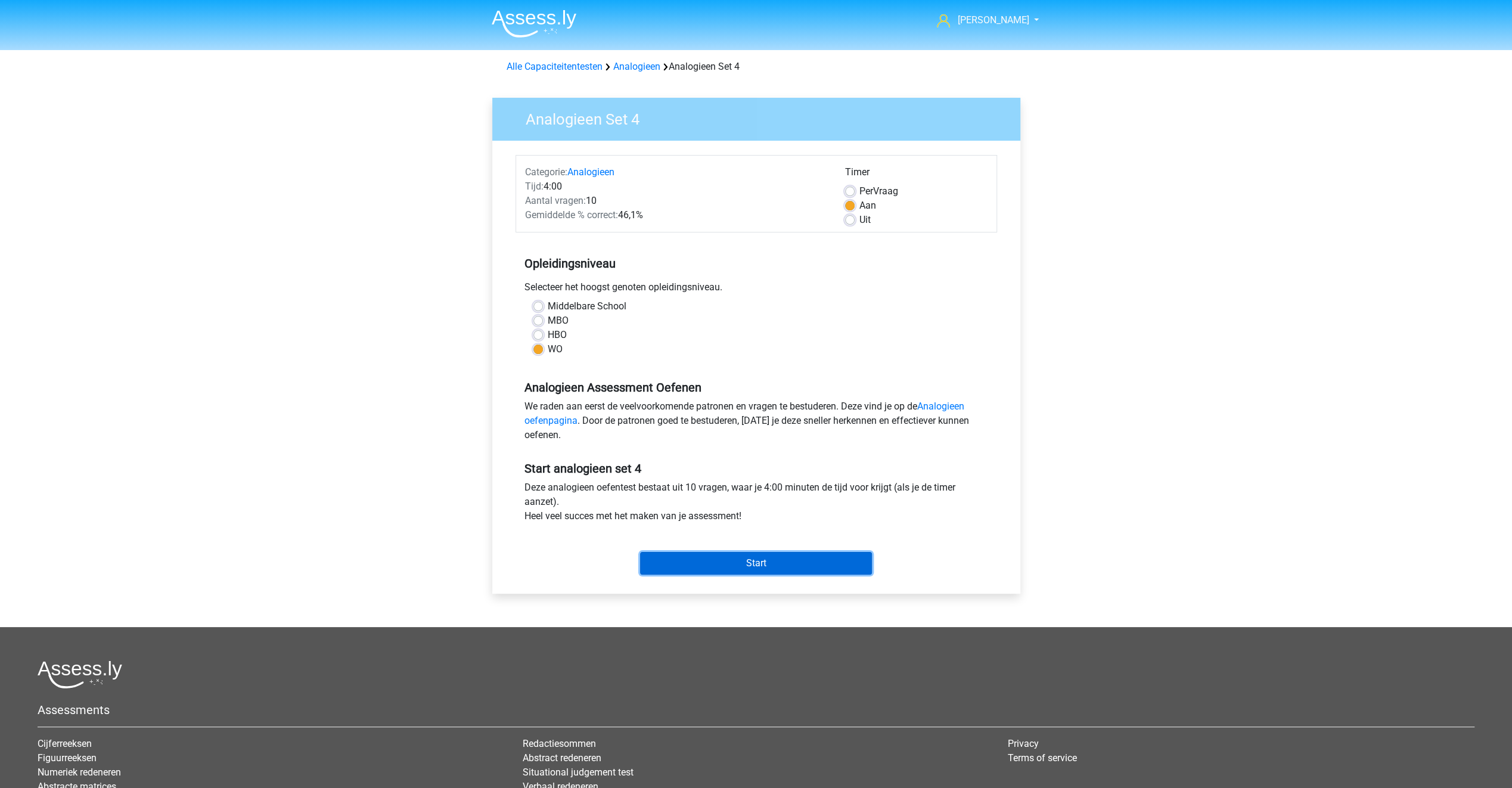
click at [764, 564] on input "Start" at bounding box center [756, 563] width 232 height 23
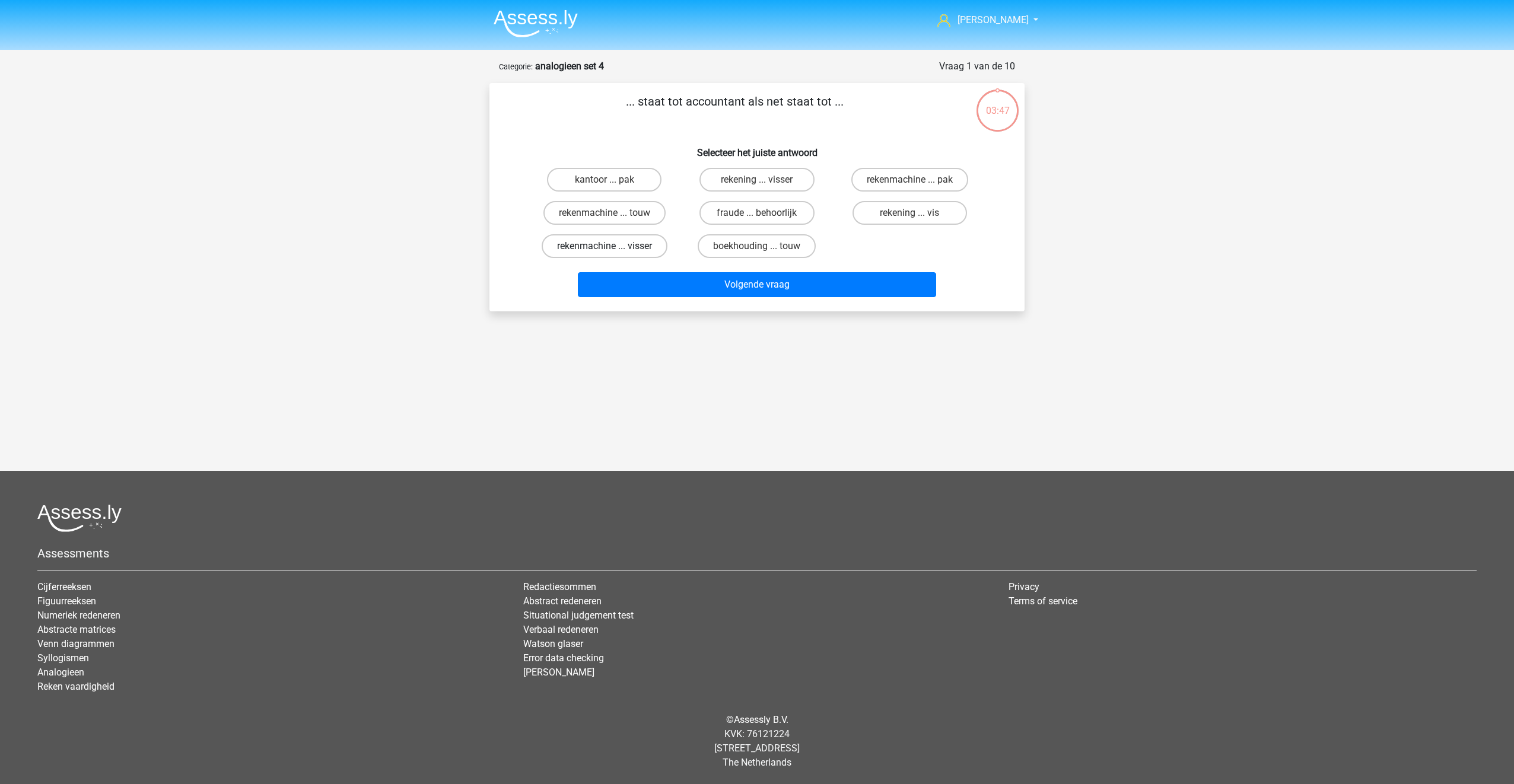
click at [584, 242] on label "rekenmachine ... visser" at bounding box center [604, 245] width 126 height 24
click at [604, 246] on input "rekenmachine ... visser" at bounding box center [608, 250] width 8 height 8
radio input "true"
click at [660, 292] on button "Volgende vraag" at bounding box center [757, 284] width 359 height 25
click at [601, 184] on label "ijs ... uitmuntend" at bounding box center [604, 179] width 115 height 24
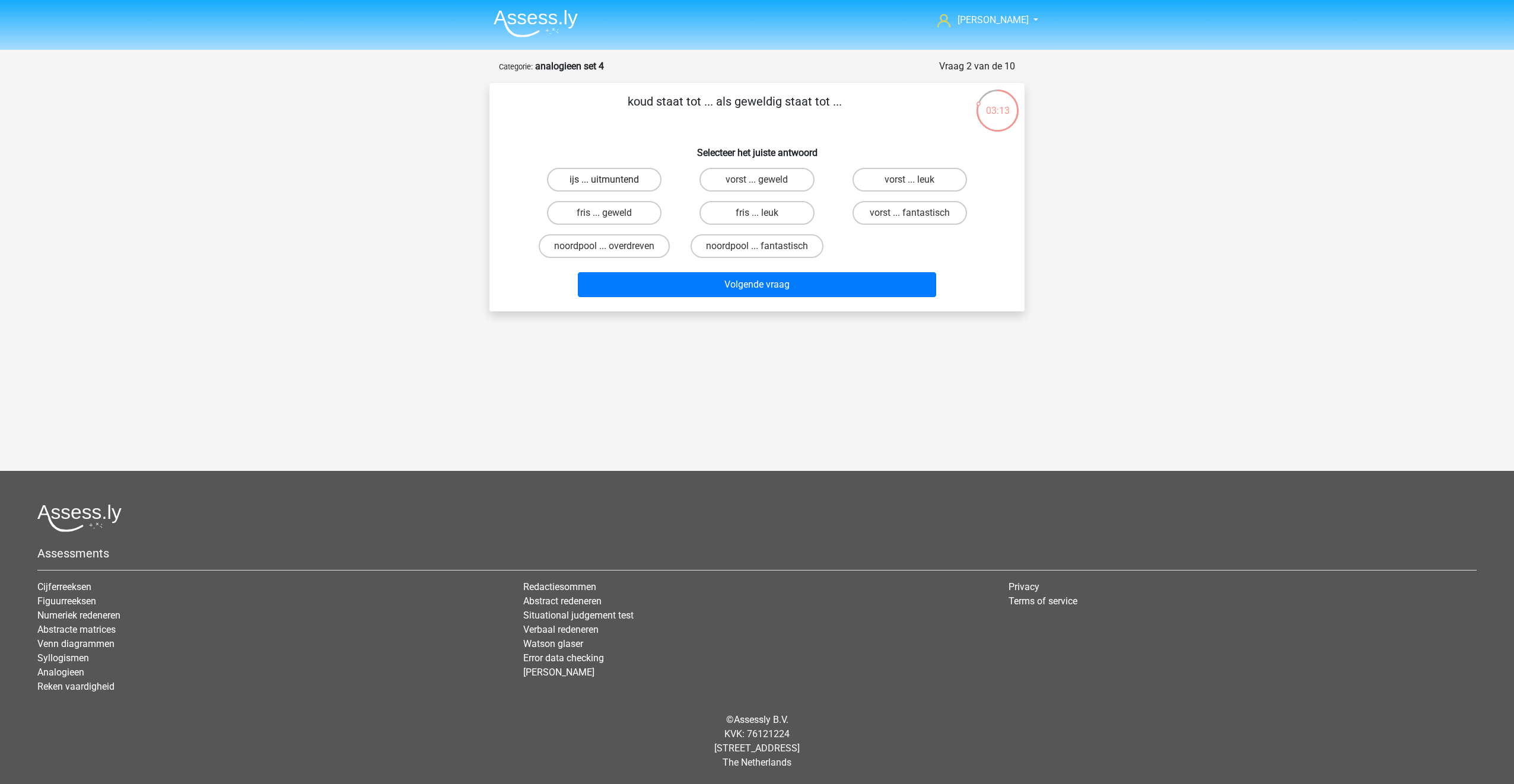
click at [604, 184] on input "ijs ... uitmuntend" at bounding box center [608, 184] width 8 height 8
radio input "true"
click at [693, 280] on button "Volgende vraag" at bounding box center [757, 284] width 359 height 25
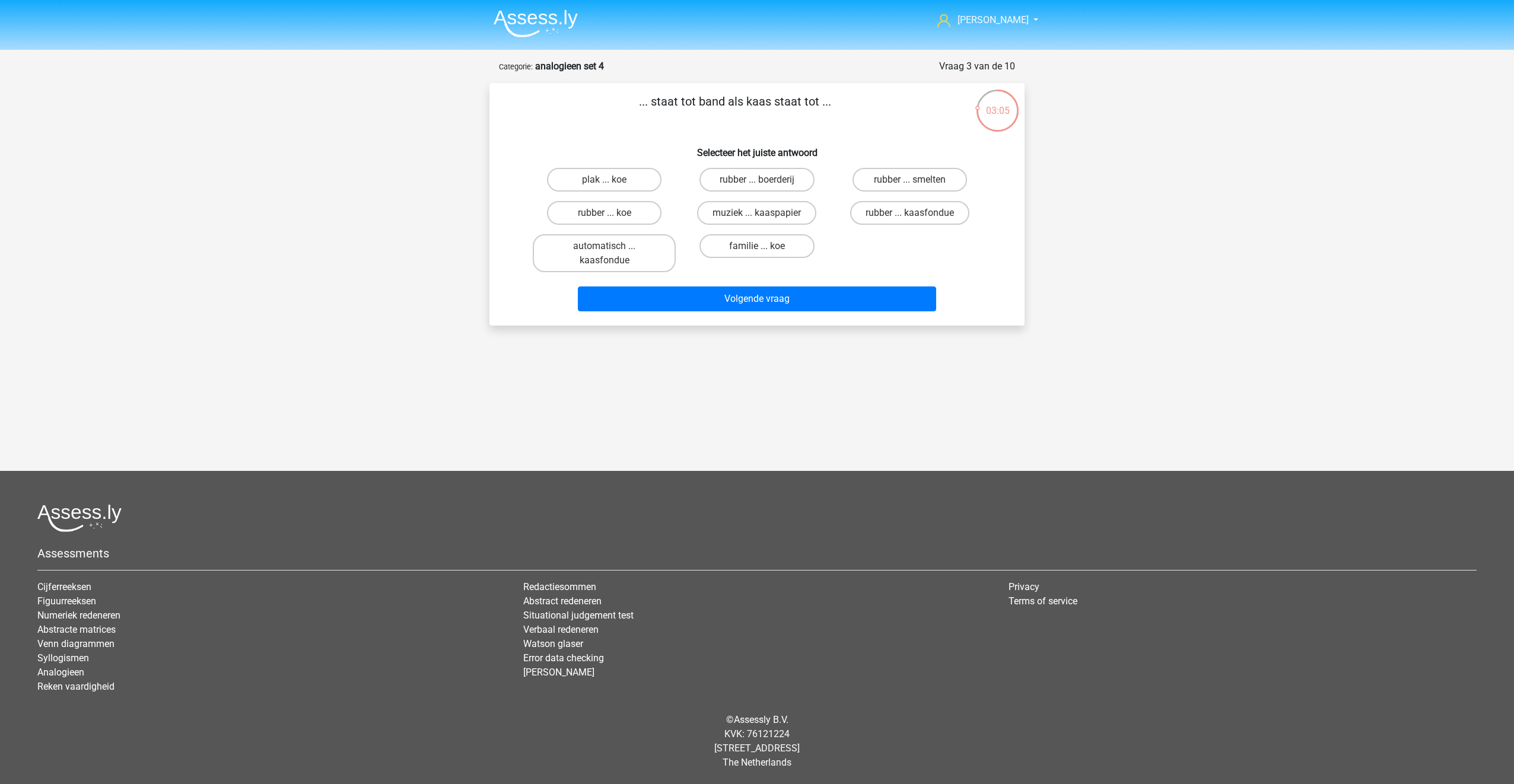
click at [607, 217] on input "rubber ... koe" at bounding box center [608, 217] width 8 height 8
radio input "true"
click at [916, 210] on label "rubber ... kaasfondue" at bounding box center [910, 212] width 119 height 24
click at [916, 213] on input "rubber ... kaasfondue" at bounding box center [913, 217] width 8 height 8
radio input "true"
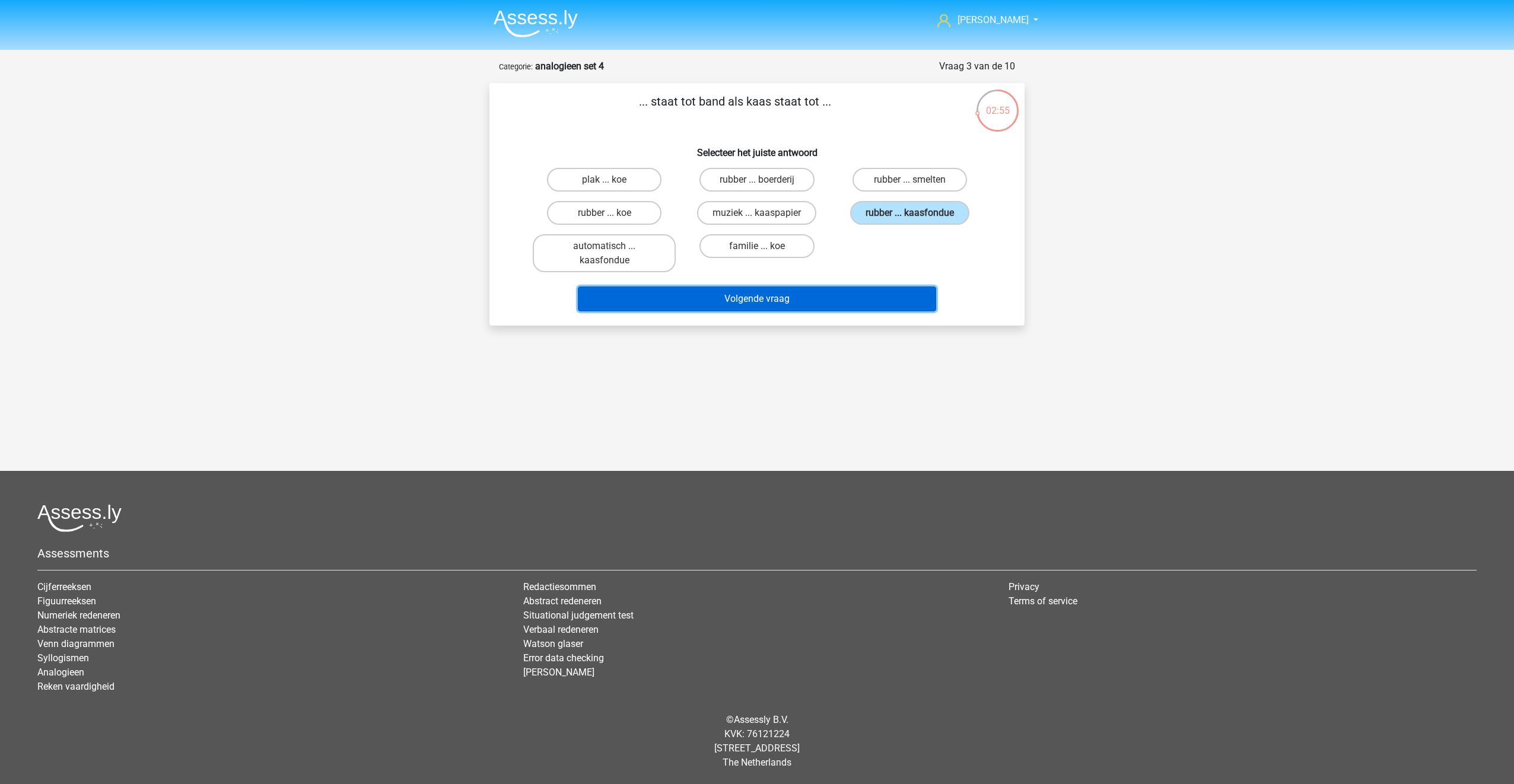
click at [820, 294] on button "Volgende vraag" at bounding box center [757, 299] width 359 height 25
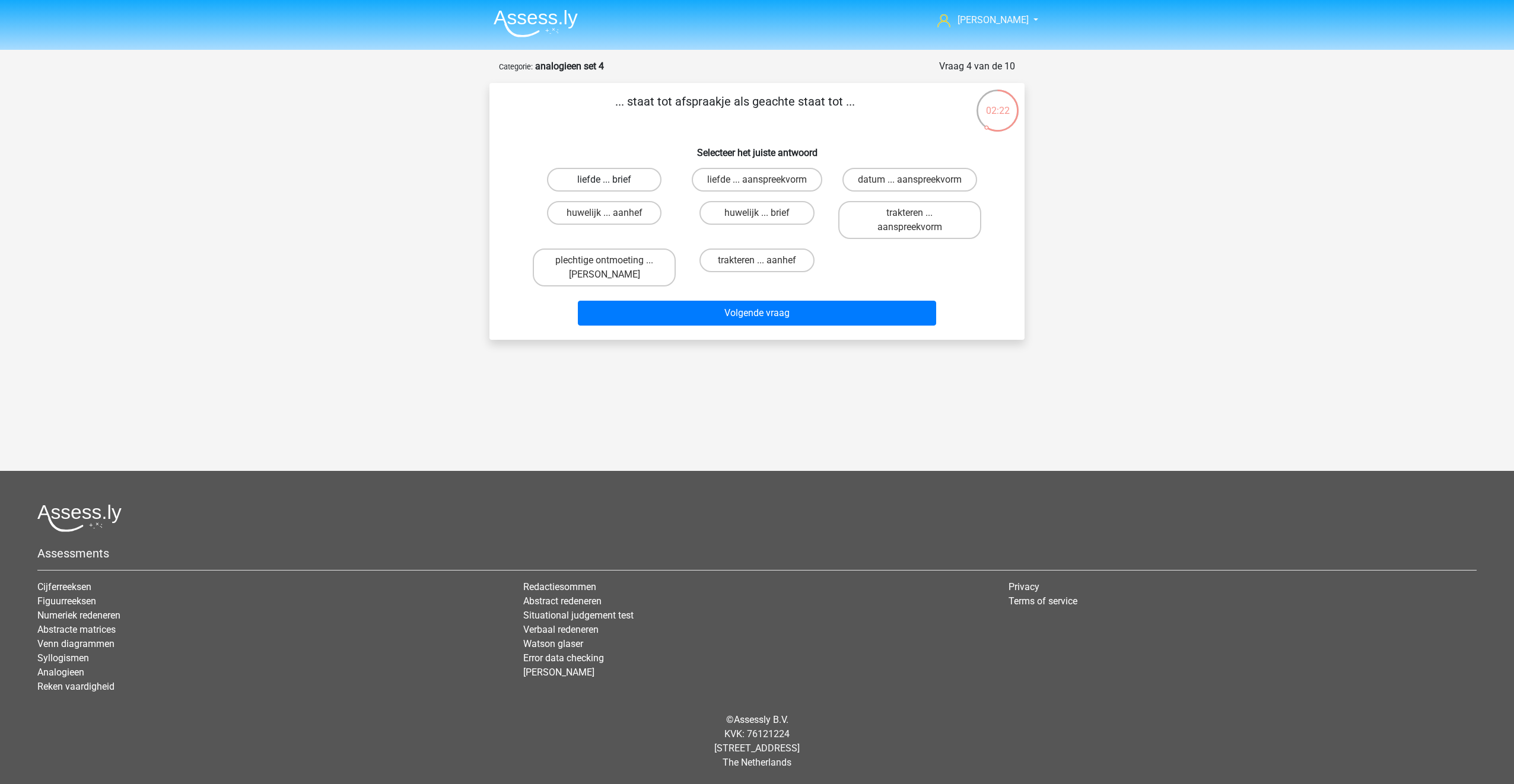
click at [601, 184] on label "liefde ... brief" at bounding box center [604, 179] width 115 height 24
click at [604, 184] on input "liefde ... brief" at bounding box center [608, 184] width 8 height 8
radio input "true"
click at [640, 305] on button "Volgende vraag" at bounding box center [757, 313] width 359 height 25
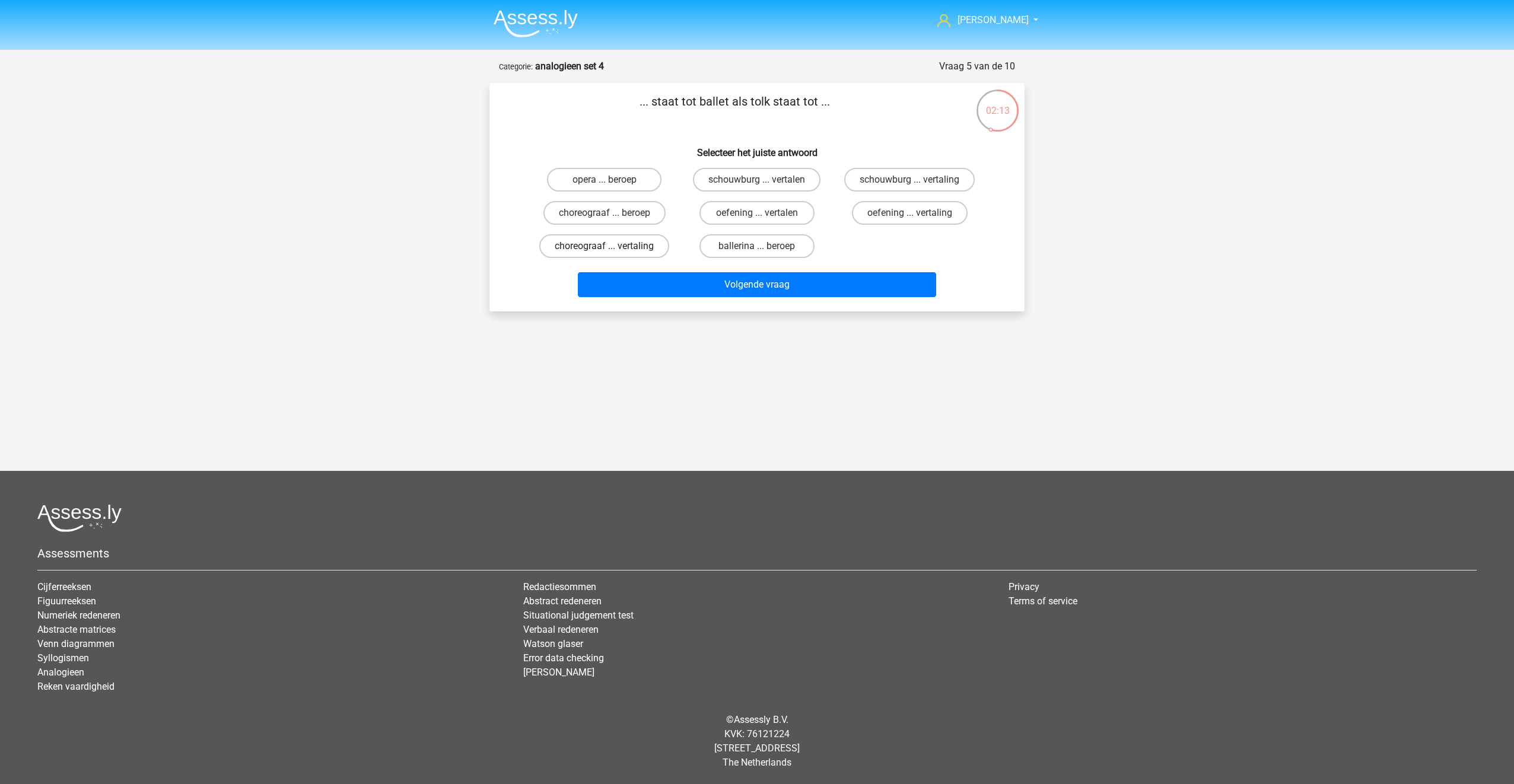
click at [579, 247] on label "choreograaf ... vertaling" at bounding box center [604, 245] width 130 height 24
click at [604, 247] on input "choreograaf ... vertaling" at bounding box center [608, 250] width 8 height 8
radio input "true"
click at [712, 286] on button "Volgende vraag" at bounding box center [757, 284] width 359 height 25
click at [722, 244] on label "strijder ... schilder" at bounding box center [756, 245] width 115 height 24
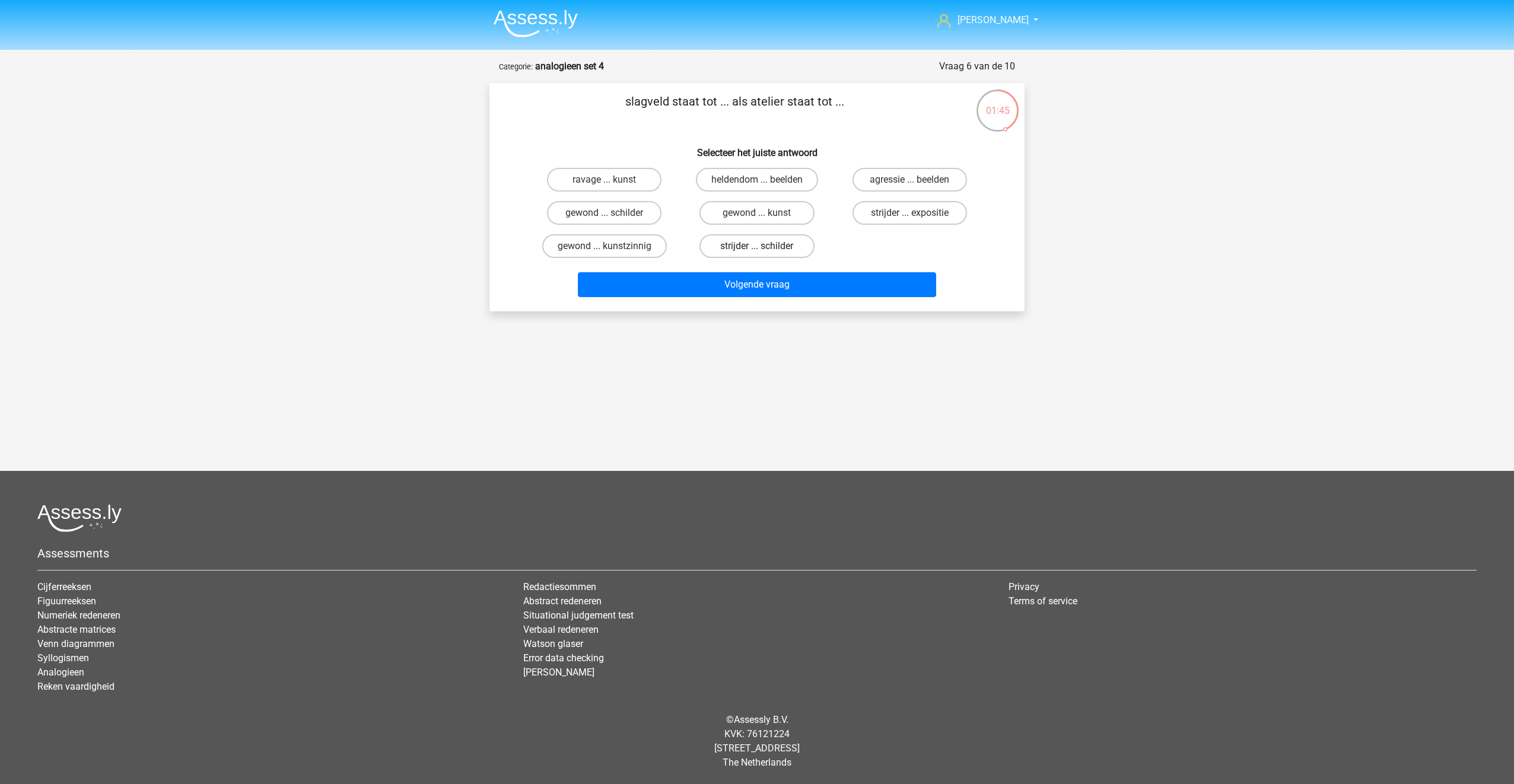
click at [757, 246] on input "strijder ... schilder" at bounding box center [761, 250] width 8 height 8
radio input "true"
click at [723, 288] on button "Volgende vraag" at bounding box center [757, 284] width 359 height 25
click at [584, 212] on label "12 ... gros" at bounding box center [604, 212] width 115 height 24
click at [604, 213] on input "12 ... gros" at bounding box center [608, 217] width 8 height 8
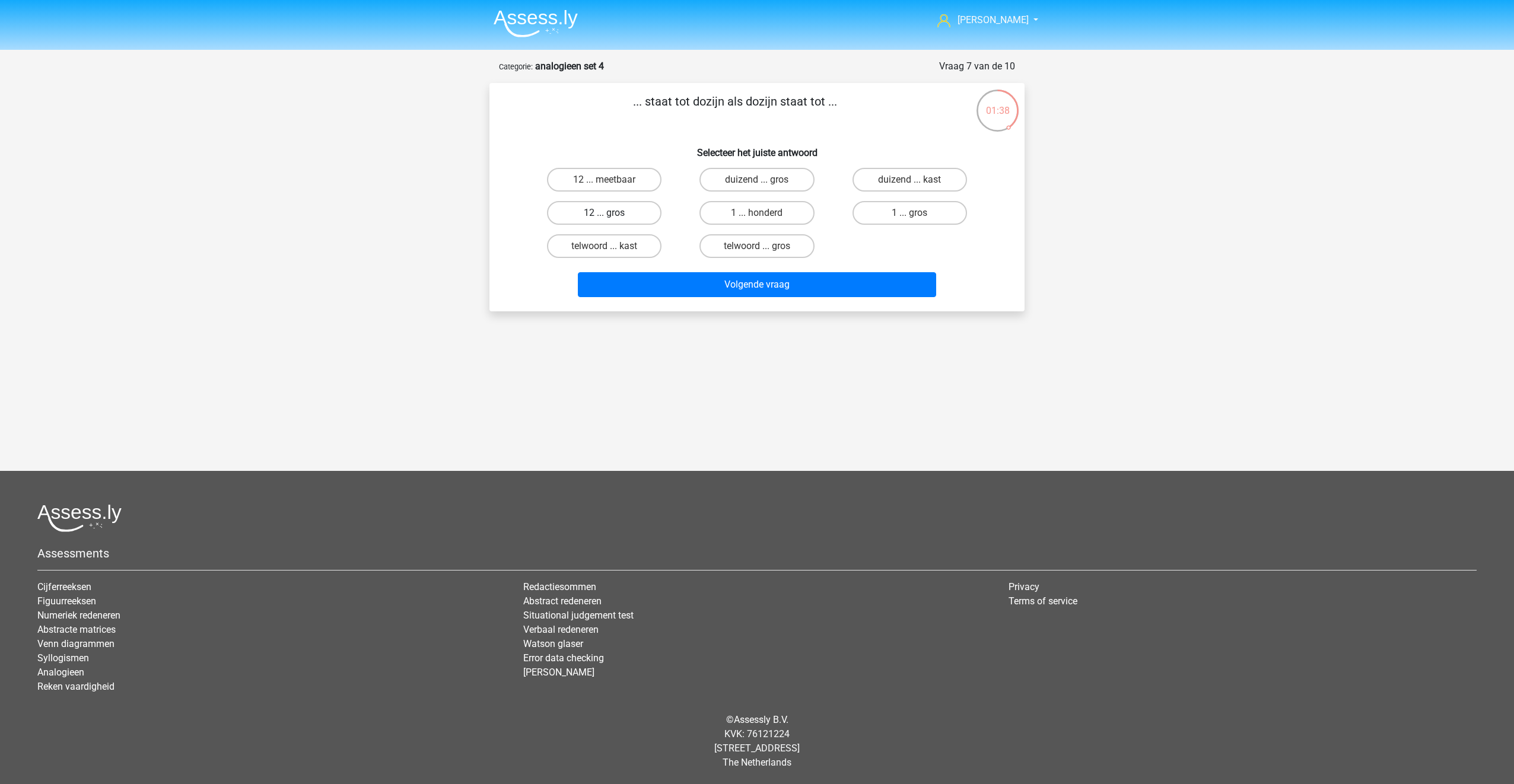
radio input "true"
click at [730, 281] on button "Volgende vraag" at bounding box center [757, 284] width 359 height 25
click at [869, 212] on label "benzine ... zeilboot" at bounding box center [910, 212] width 115 height 24
click at [910, 213] on input "benzine ... zeilboot" at bounding box center [913, 217] width 8 height 8
radio input "true"
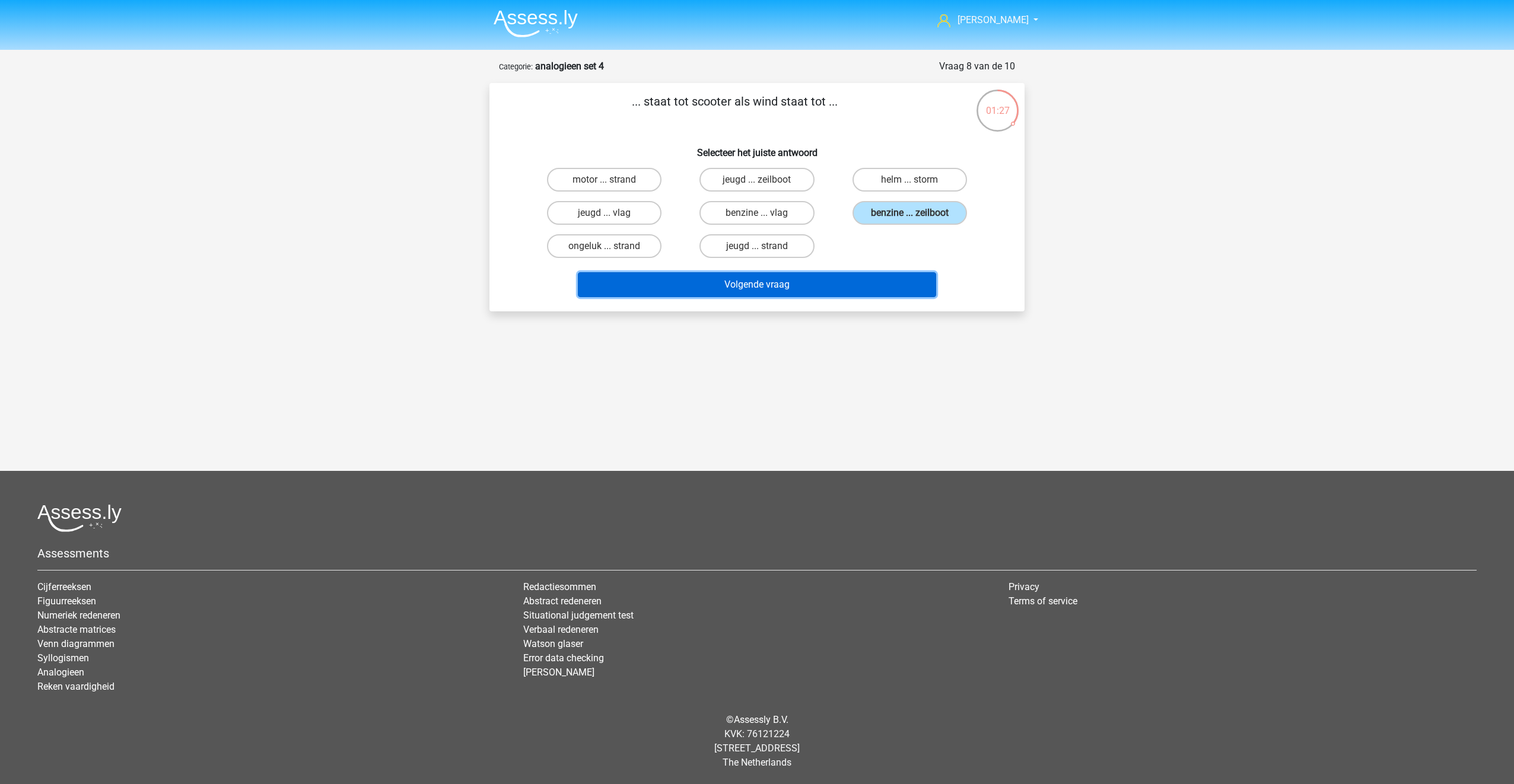
click at [836, 290] on button "Volgende vraag" at bounding box center [757, 284] width 359 height 25
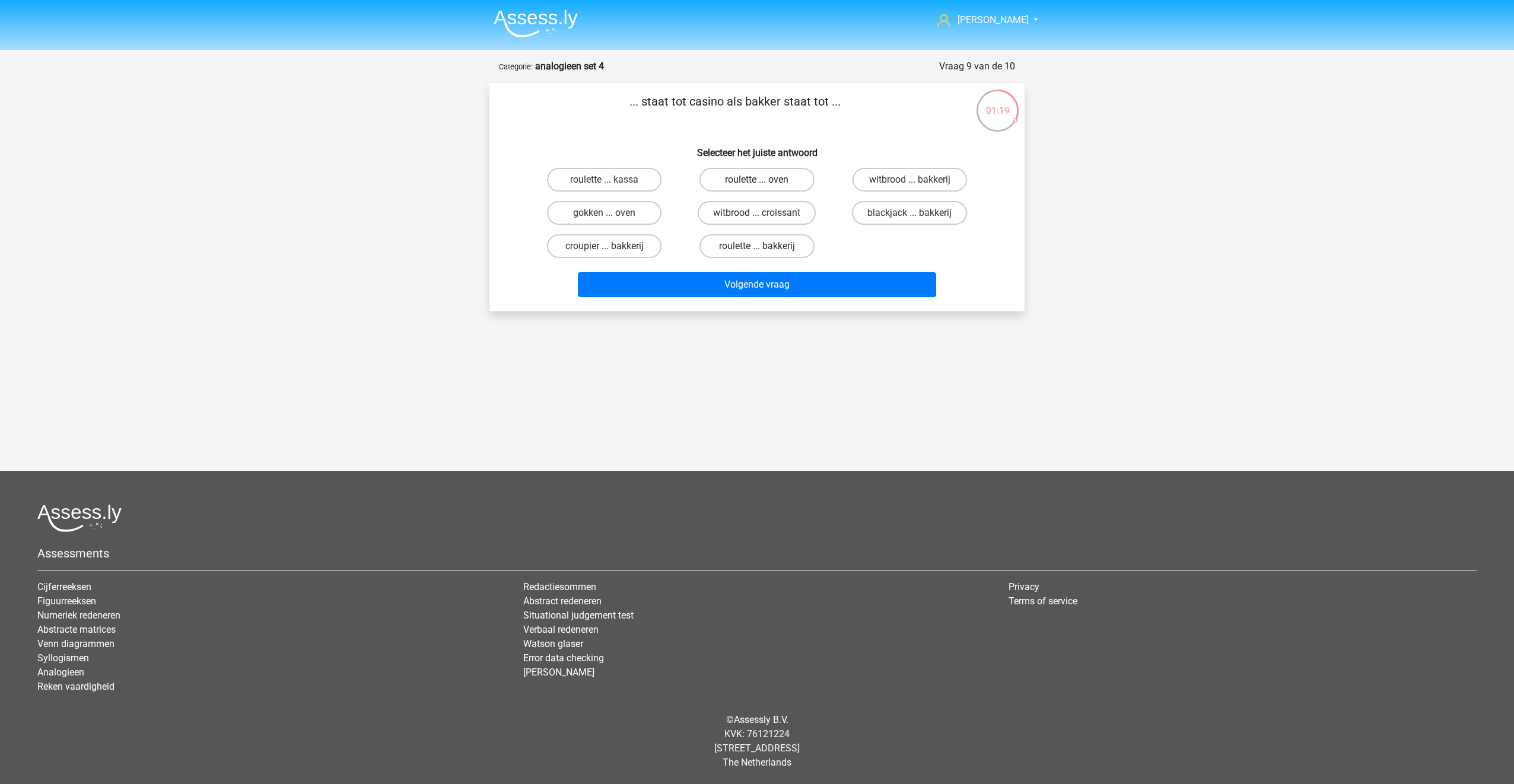
click at [742, 180] on label "roulette ... oven" at bounding box center [756, 179] width 115 height 24
click at [757, 180] on input "roulette ... oven" at bounding box center [761, 184] width 8 height 8
radio input "true"
click at [831, 278] on button "Volgende vraag" at bounding box center [757, 284] width 359 height 25
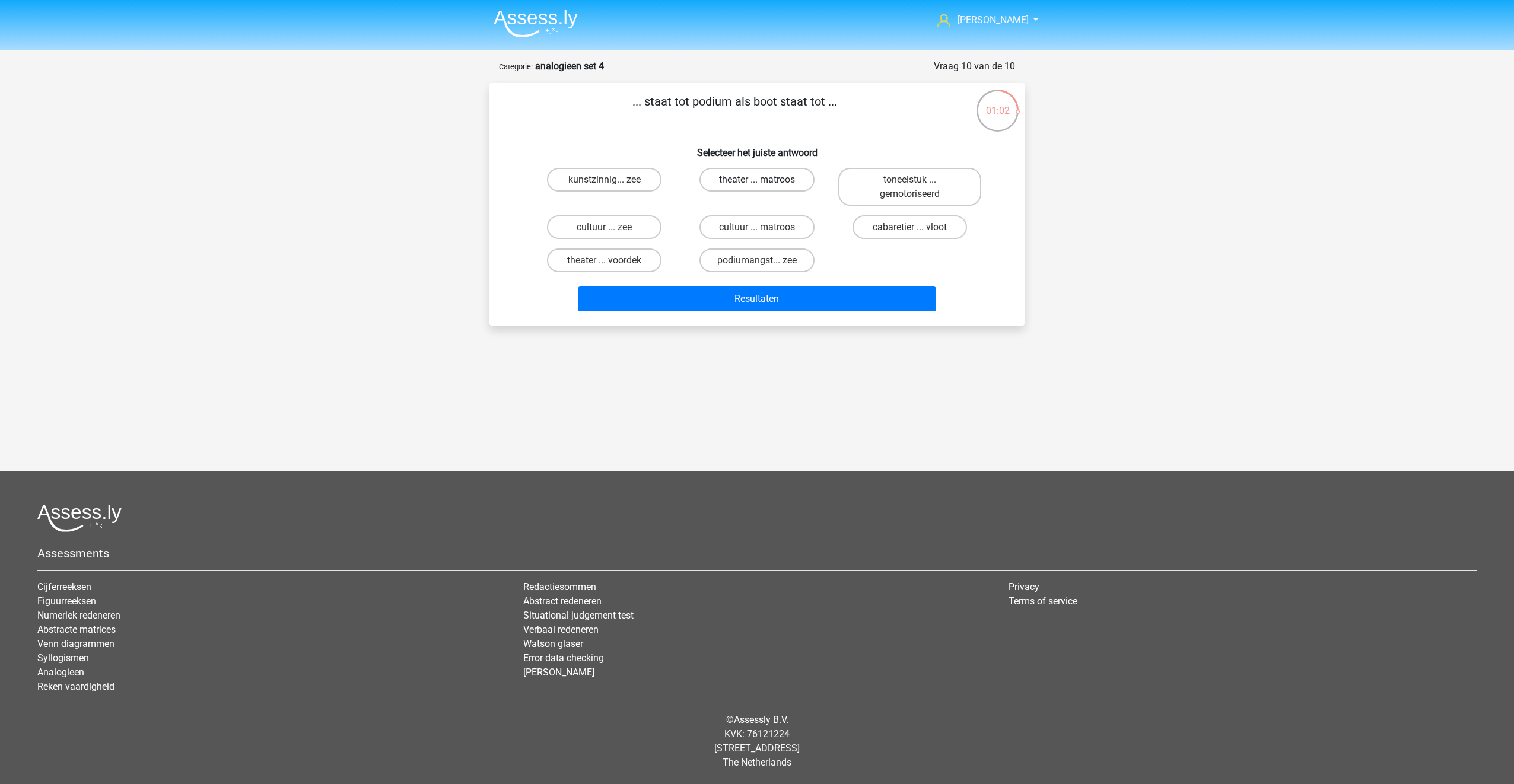
click at [728, 180] on label "theater ... matroos" at bounding box center [756, 179] width 115 height 24
click at [757, 180] on input "theater ... matroos" at bounding box center [761, 184] width 8 height 8
radio input "true"
click at [626, 259] on label "theater ... voordek" at bounding box center [604, 259] width 115 height 24
click at [612, 260] on input "theater ... voordek" at bounding box center [608, 264] width 8 height 8
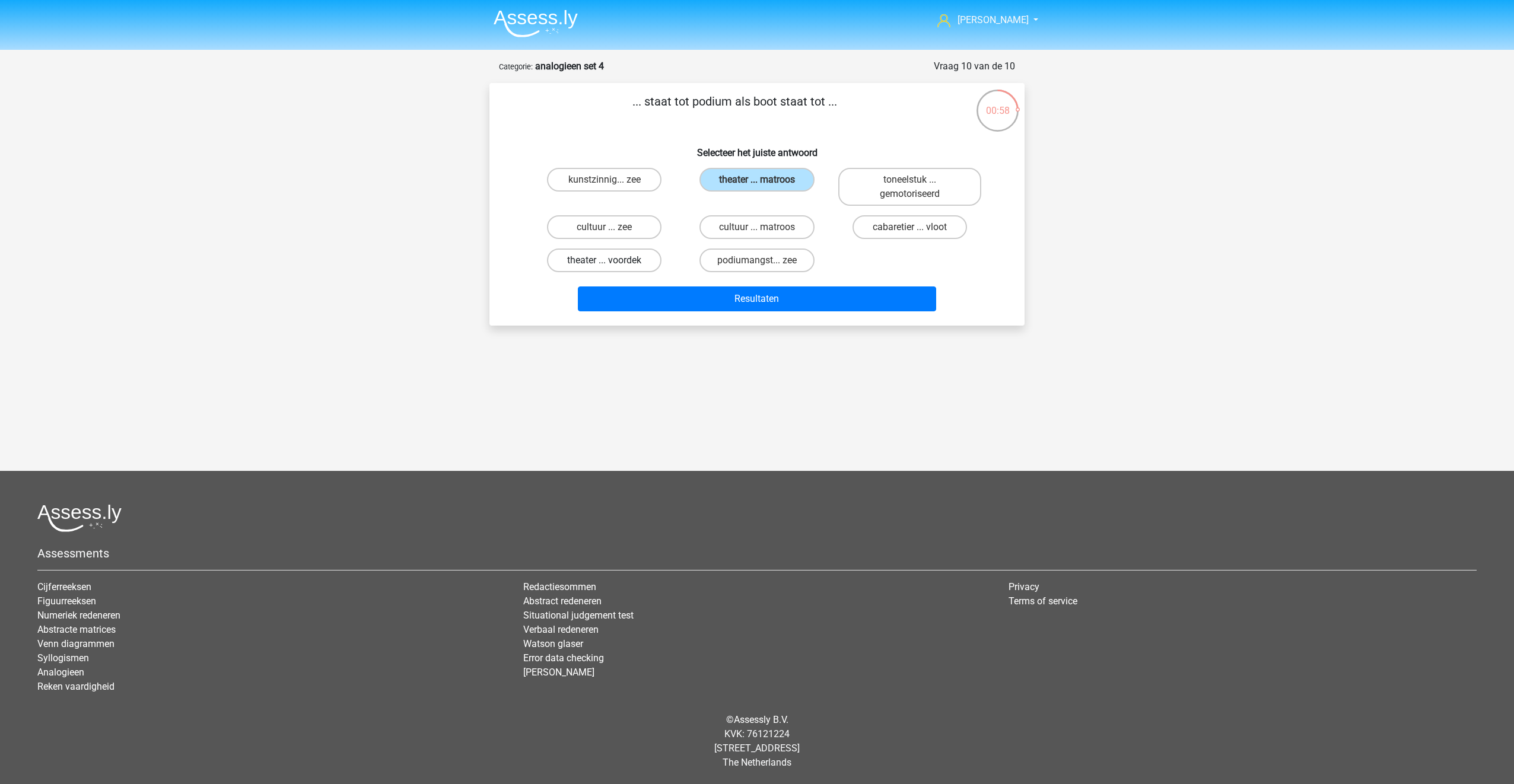
radio input "true"
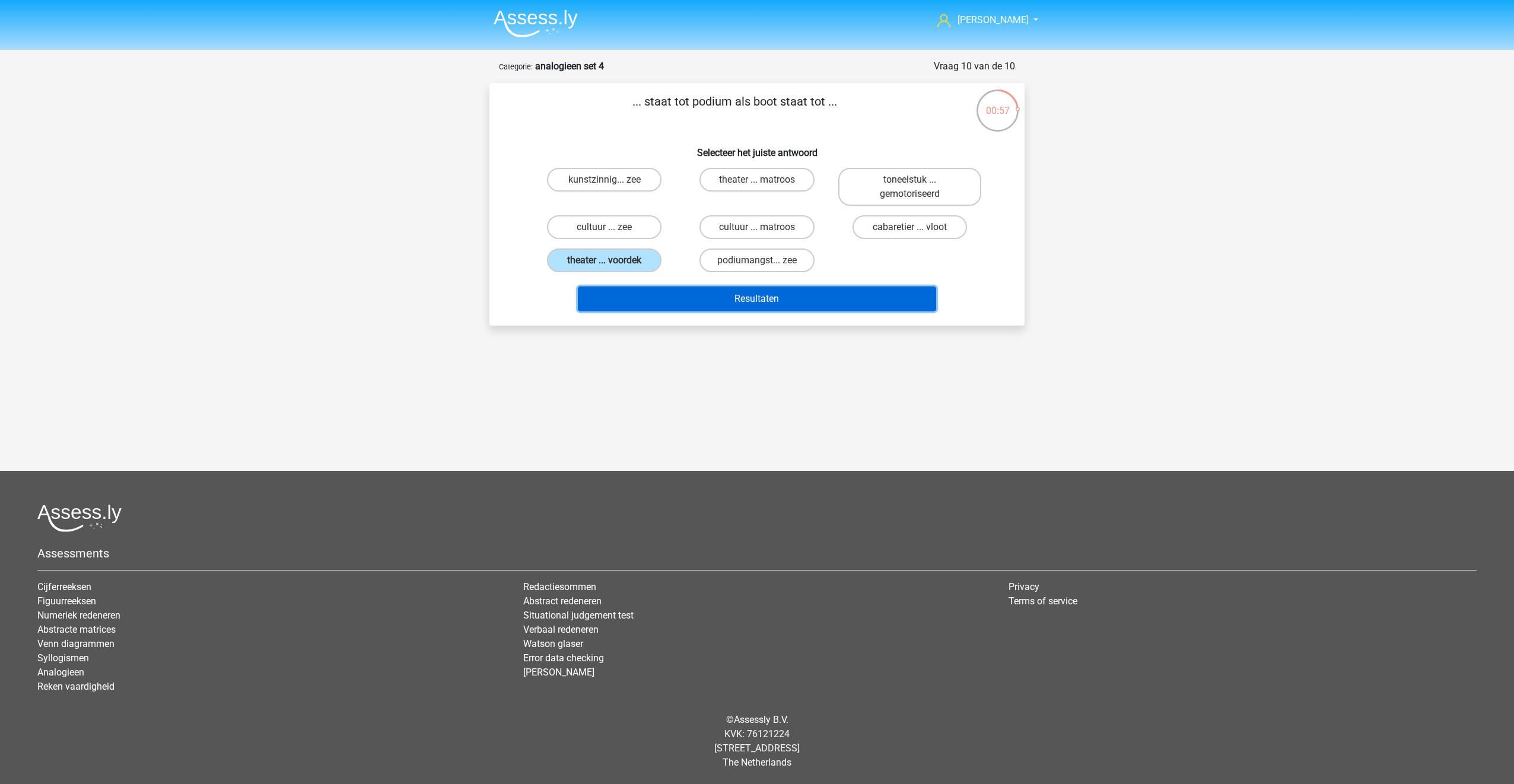
click at [725, 299] on button "Resultaten" at bounding box center [757, 299] width 359 height 25
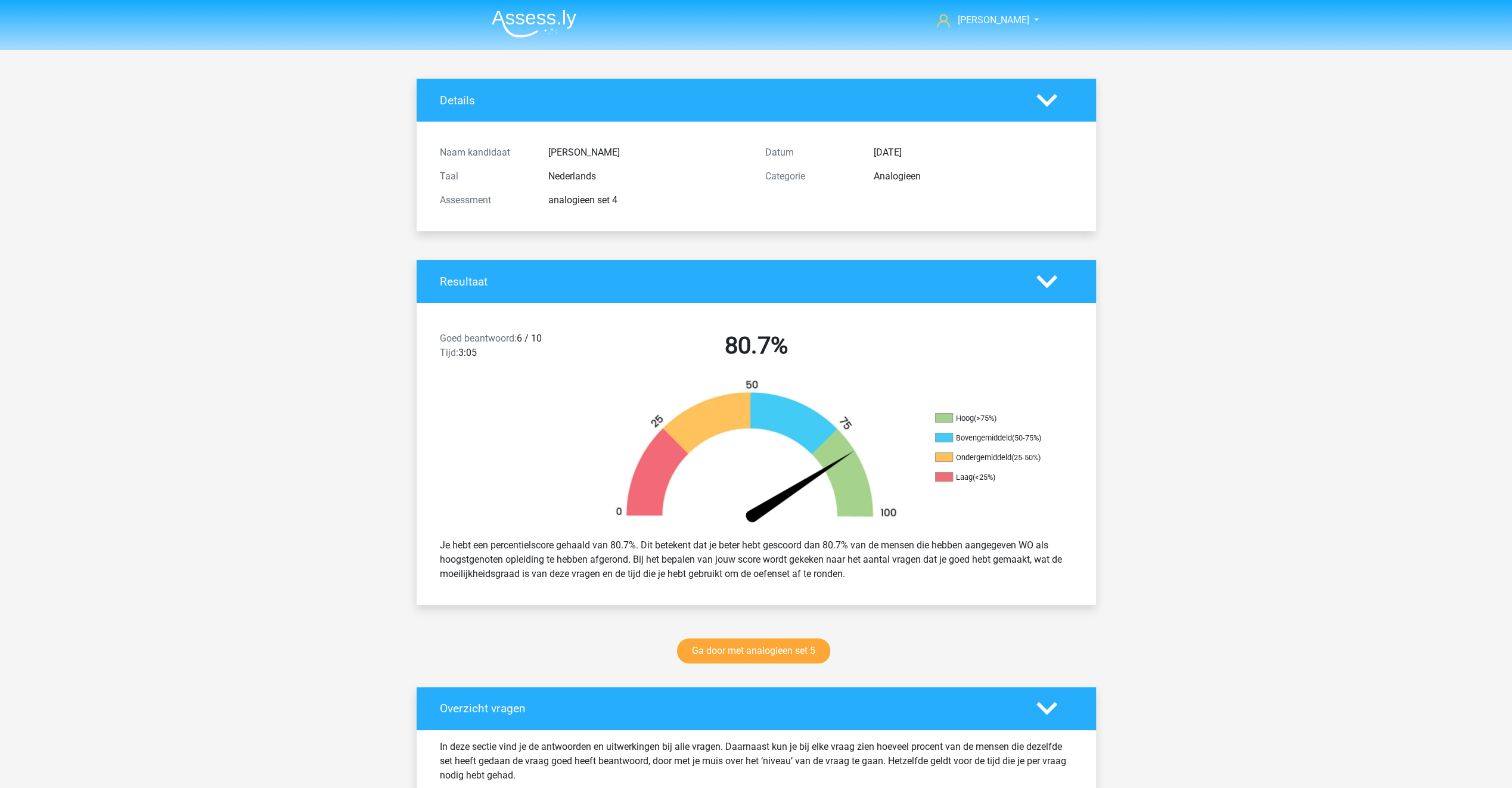
click at [518, 25] on img at bounding box center [534, 23] width 85 height 28
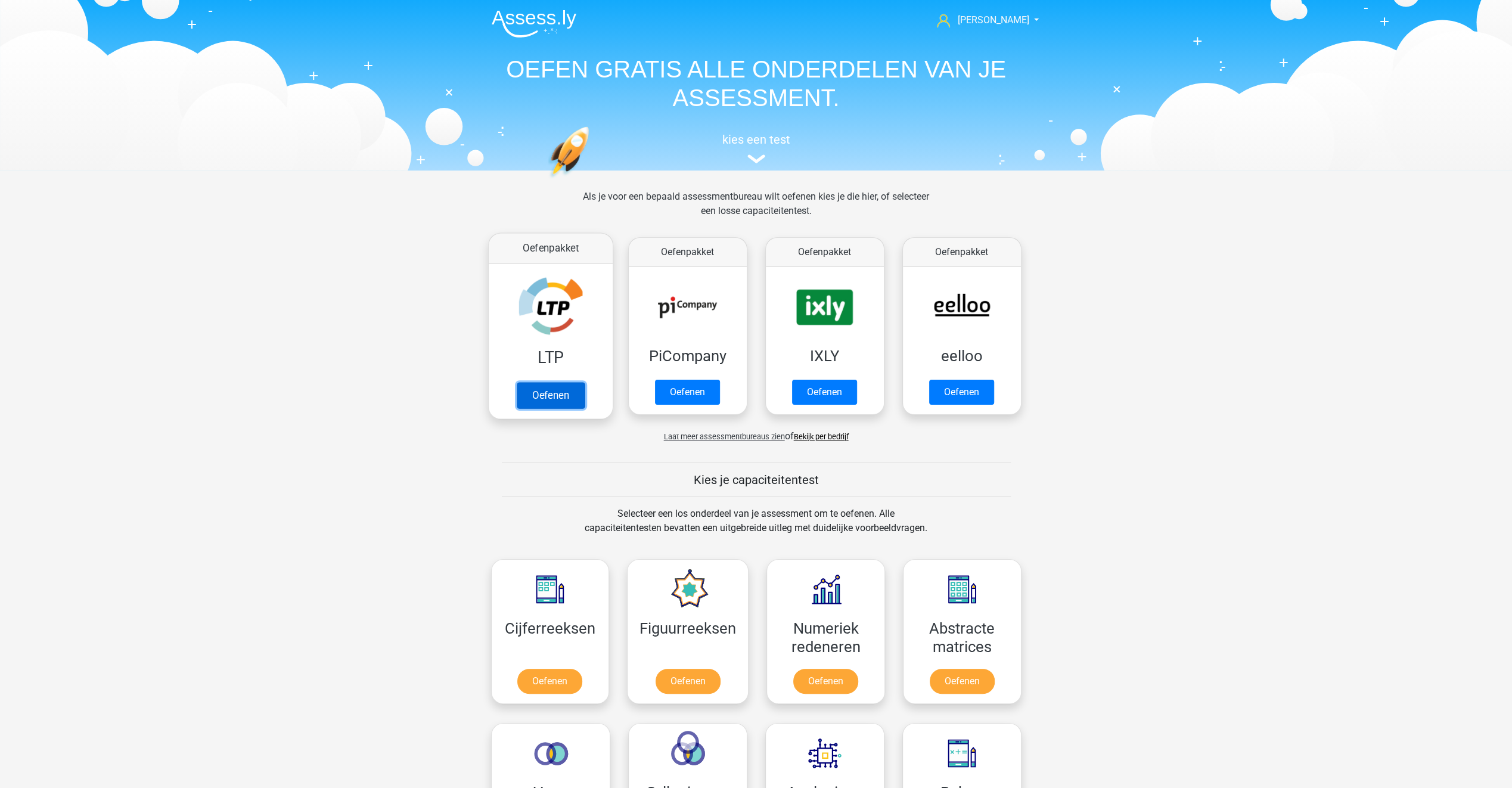
click at [547, 383] on link "Oefenen" at bounding box center [549, 395] width 68 height 27
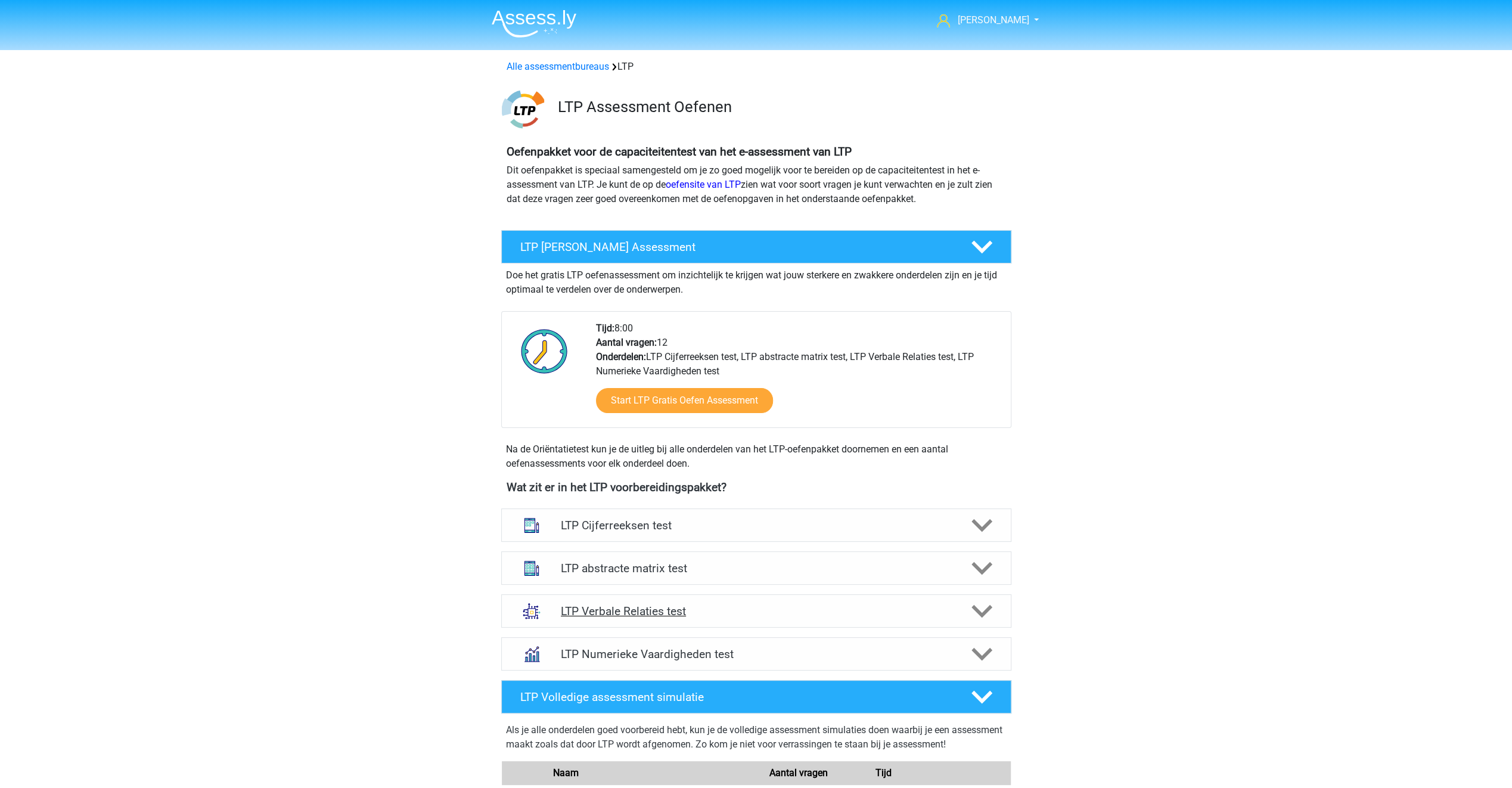
click at [977, 611] on polygon at bounding box center [982, 612] width 21 height 13
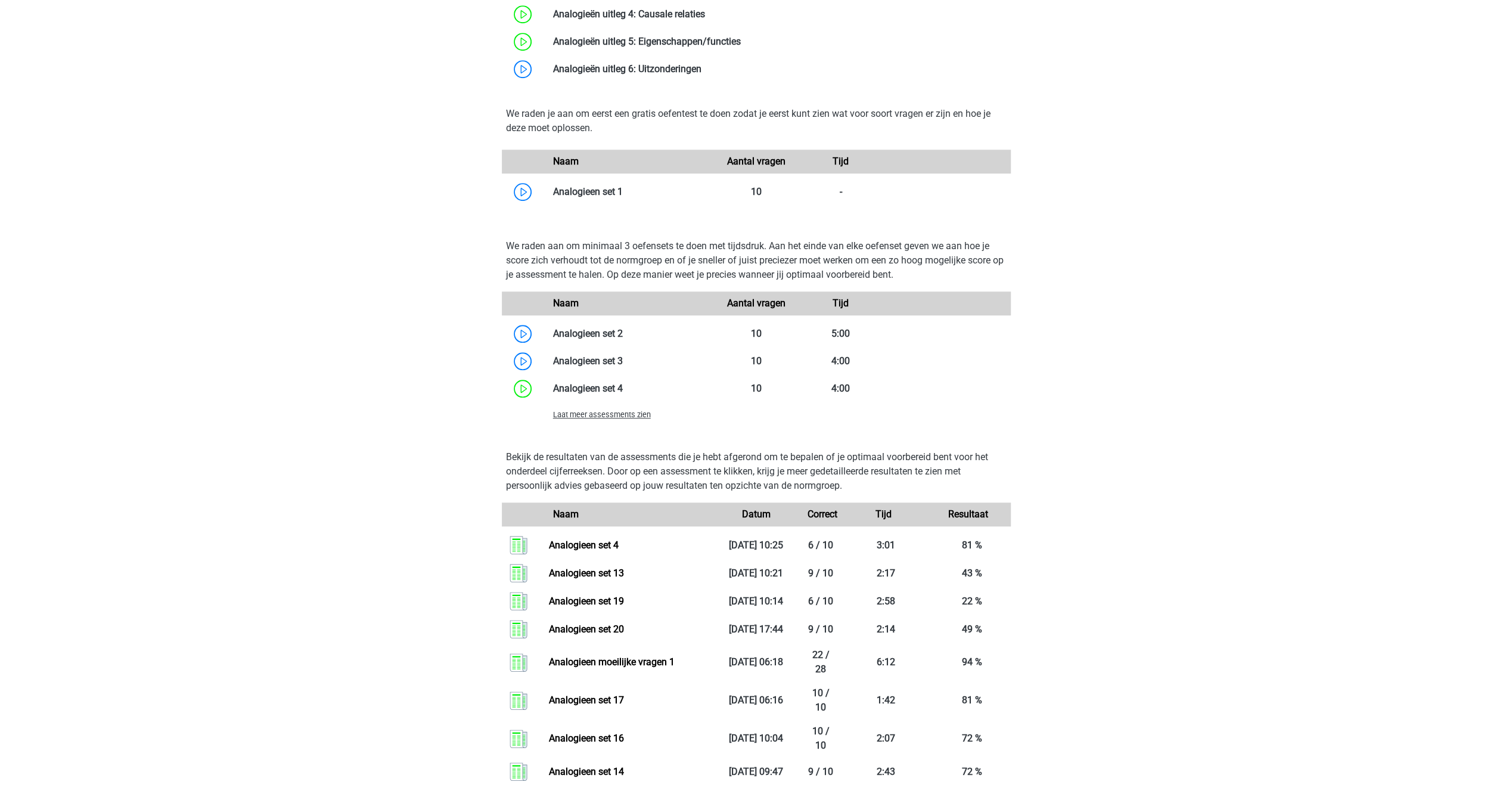
scroll to position [894, 0]
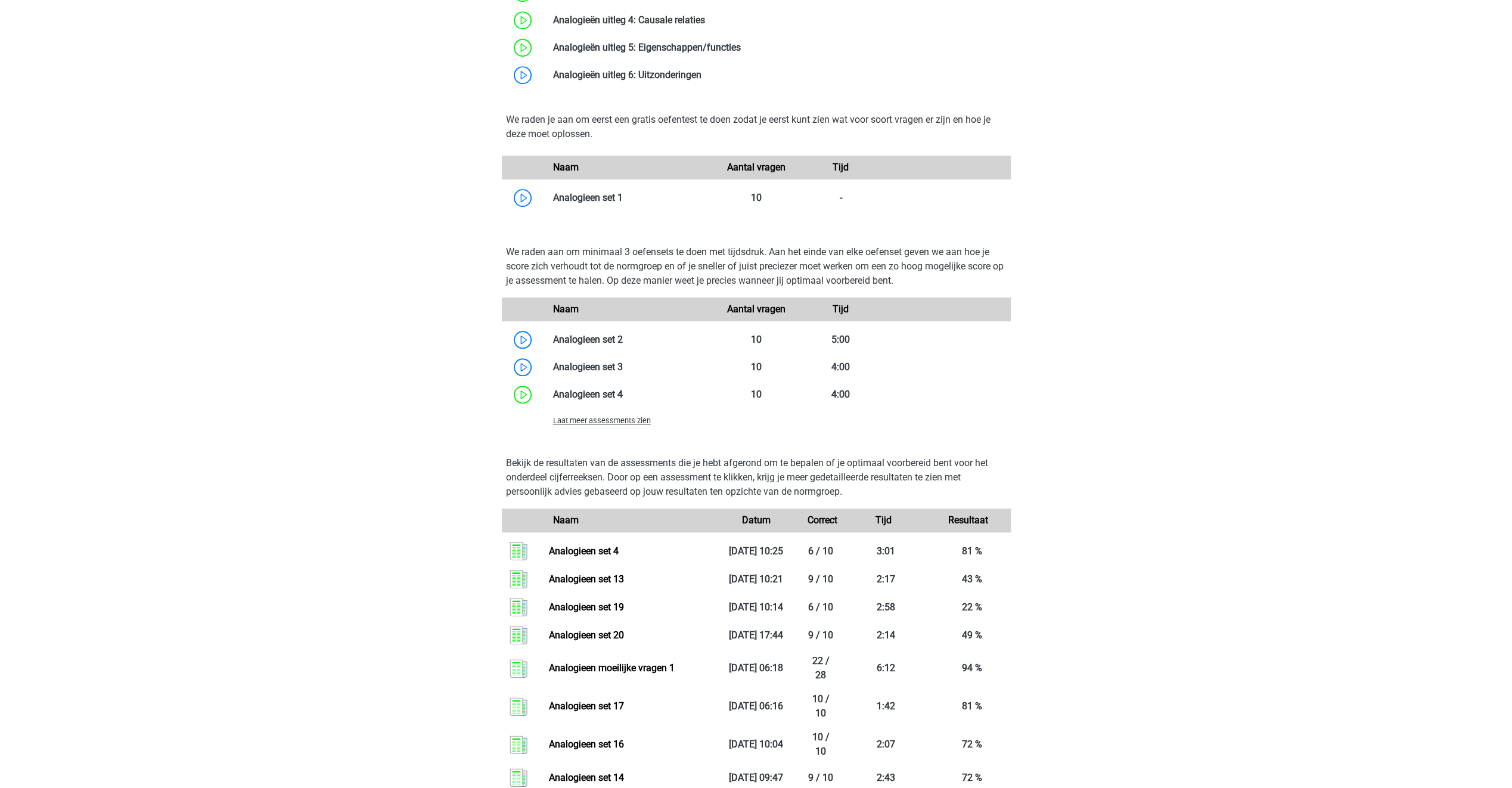
click at [612, 421] on span "Laat meer assessments zien" at bounding box center [601, 420] width 98 height 9
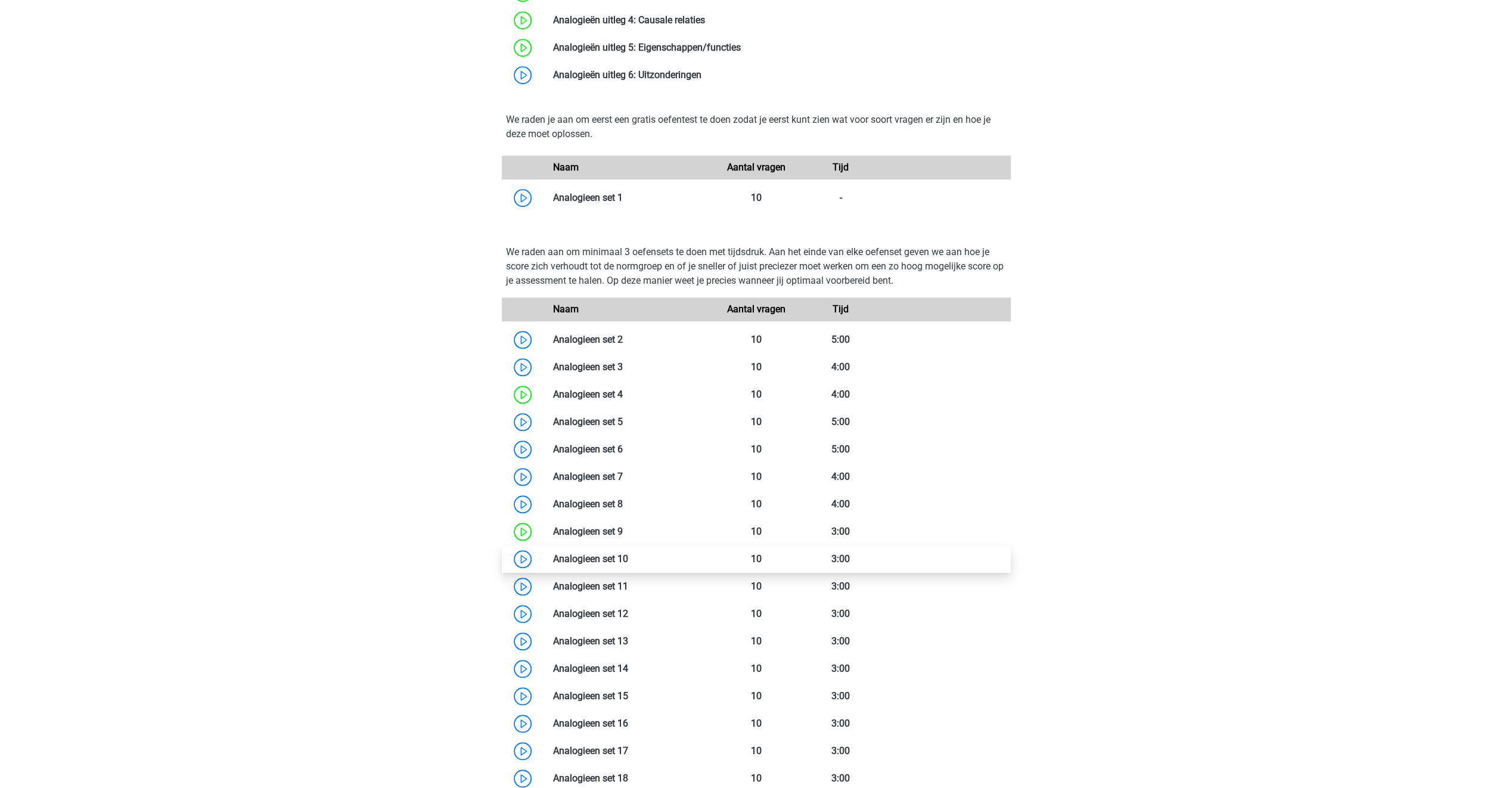
click at [628, 557] on link at bounding box center [628, 559] width 0 height 11
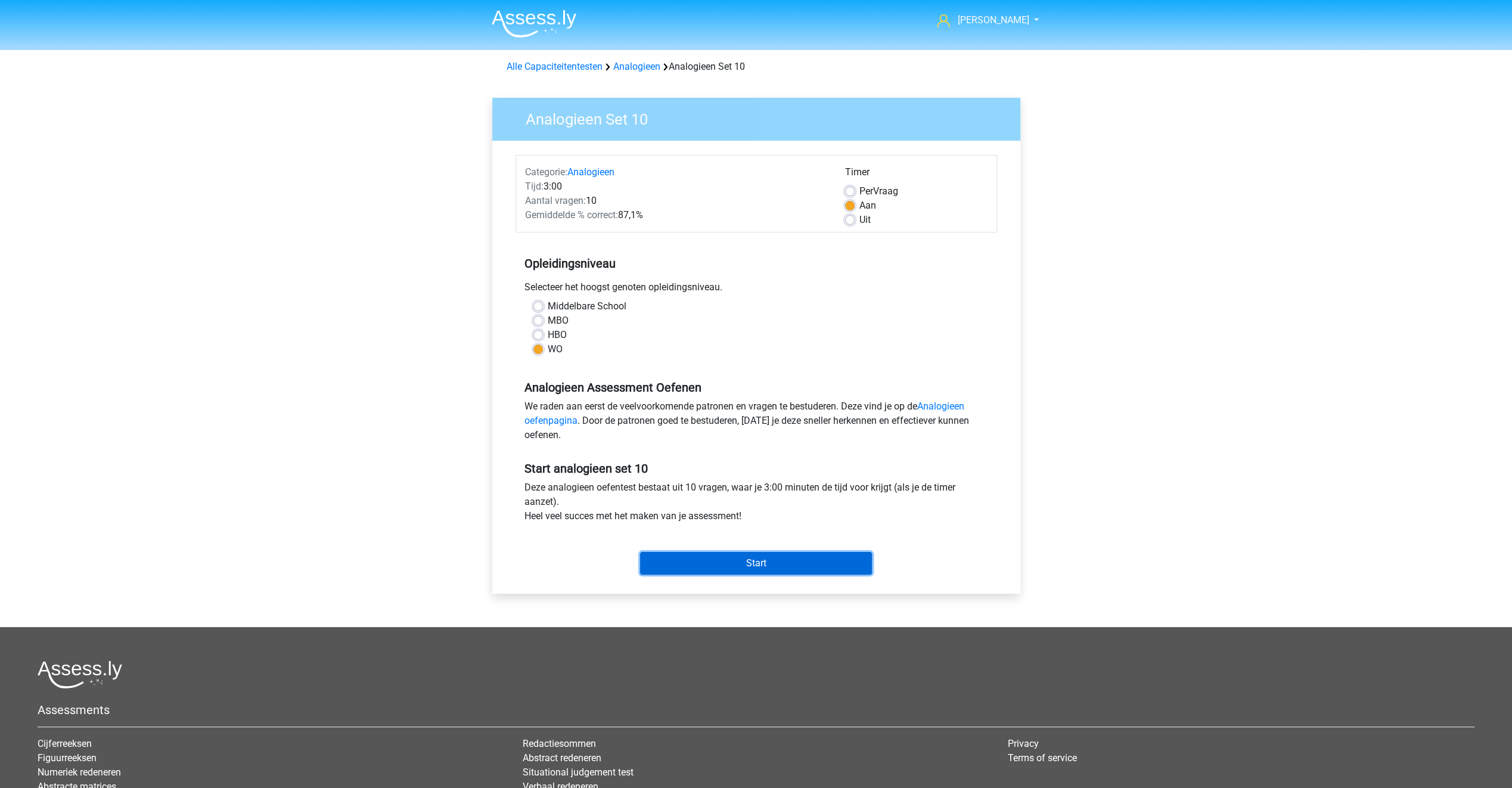
click at [706, 564] on input "Start" at bounding box center [756, 563] width 232 height 23
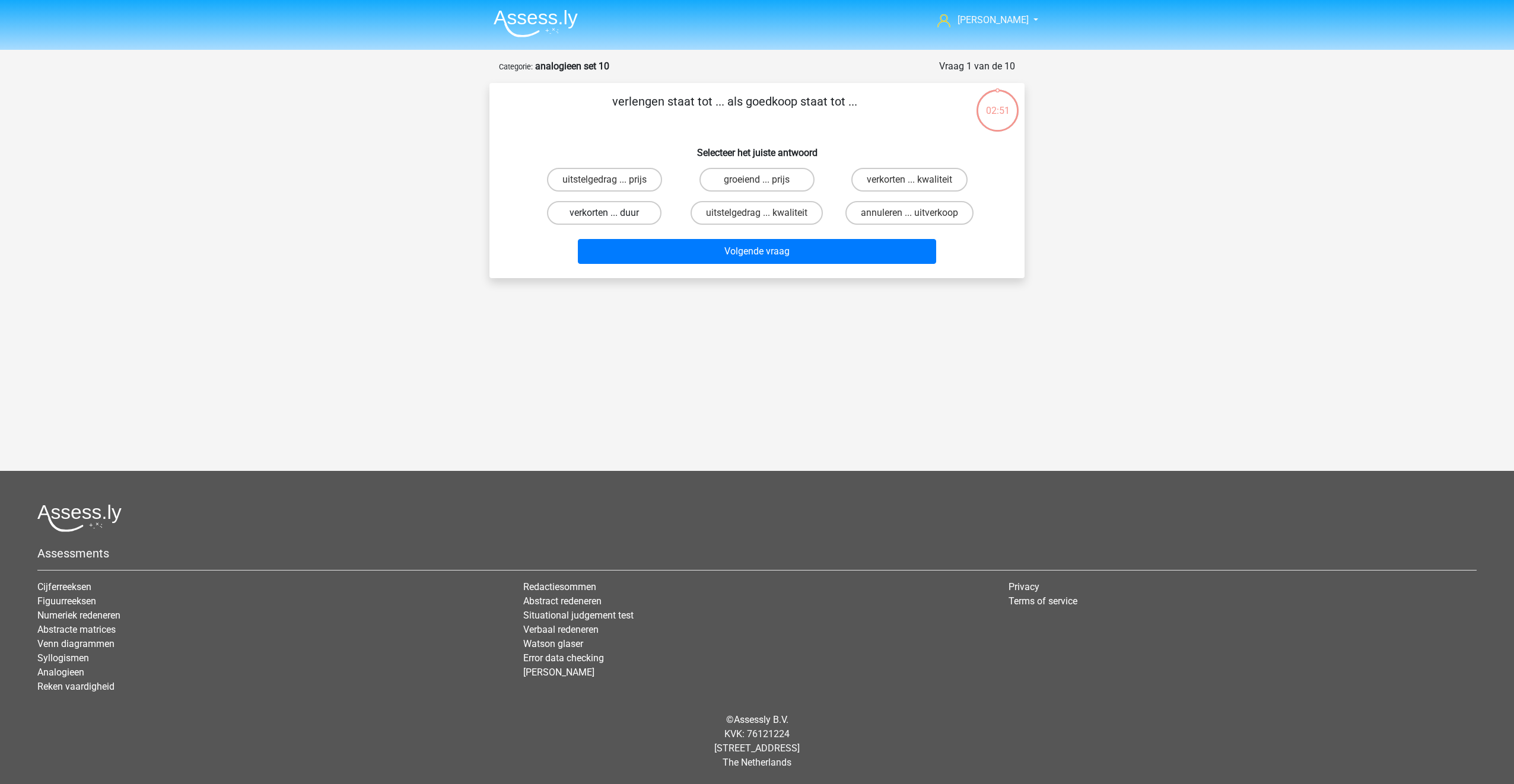
click at [630, 209] on label "verkorten ... duur" at bounding box center [604, 212] width 115 height 24
click at [612, 213] on input "verkorten ... duur" at bounding box center [608, 217] width 8 height 8
radio input "true"
click at [728, 248] on button "Volgende vraag" at bounding box center [757, 251] width 359 height 25
click at [769, 212] on label "zangers ... relschoppers" at bounding box center [757, 212] width 130 height 24
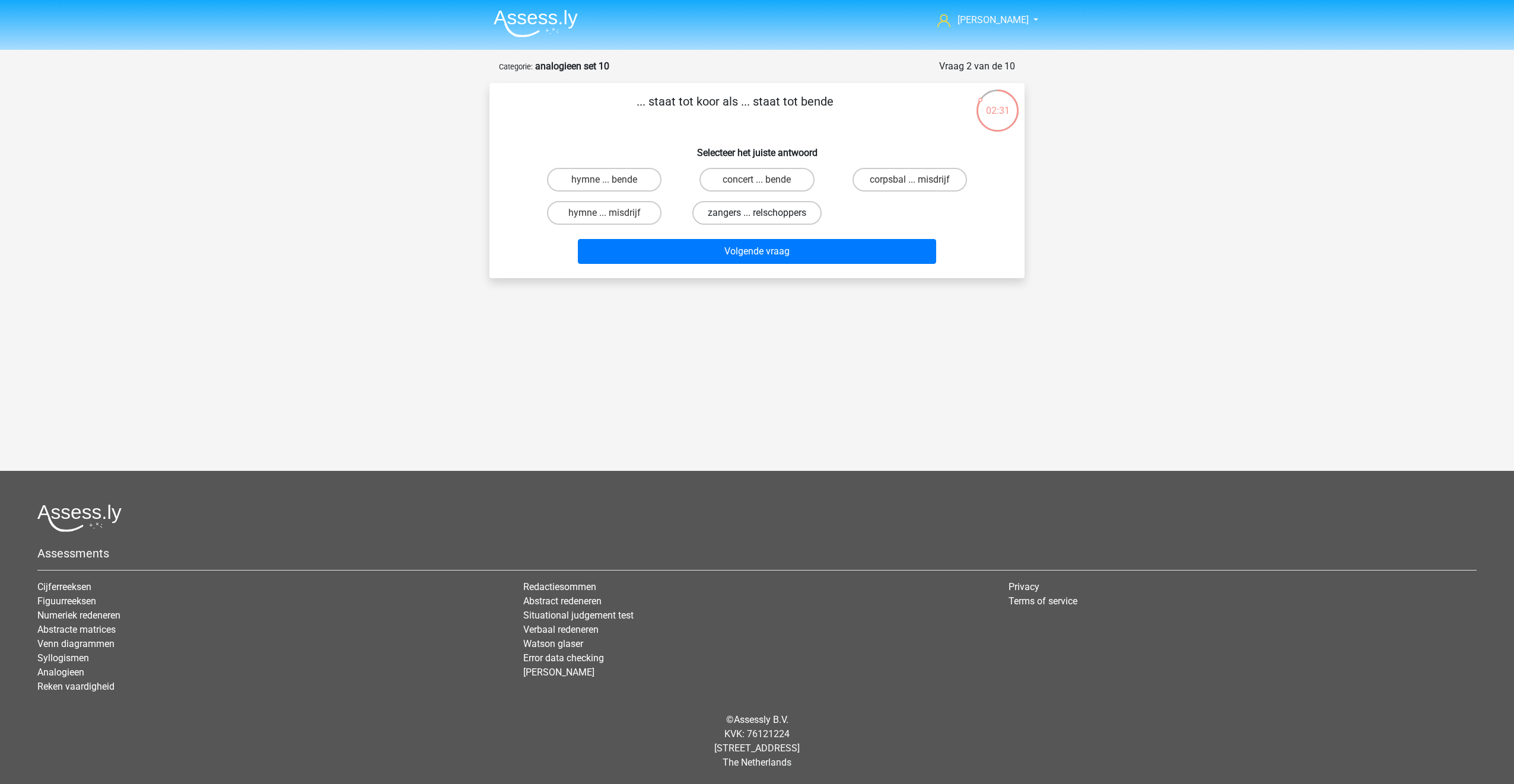
click at [765, 213] on input "zangers ... relschoppers" at bounding box center [761, 217] width 8 height 8
radio input "true"
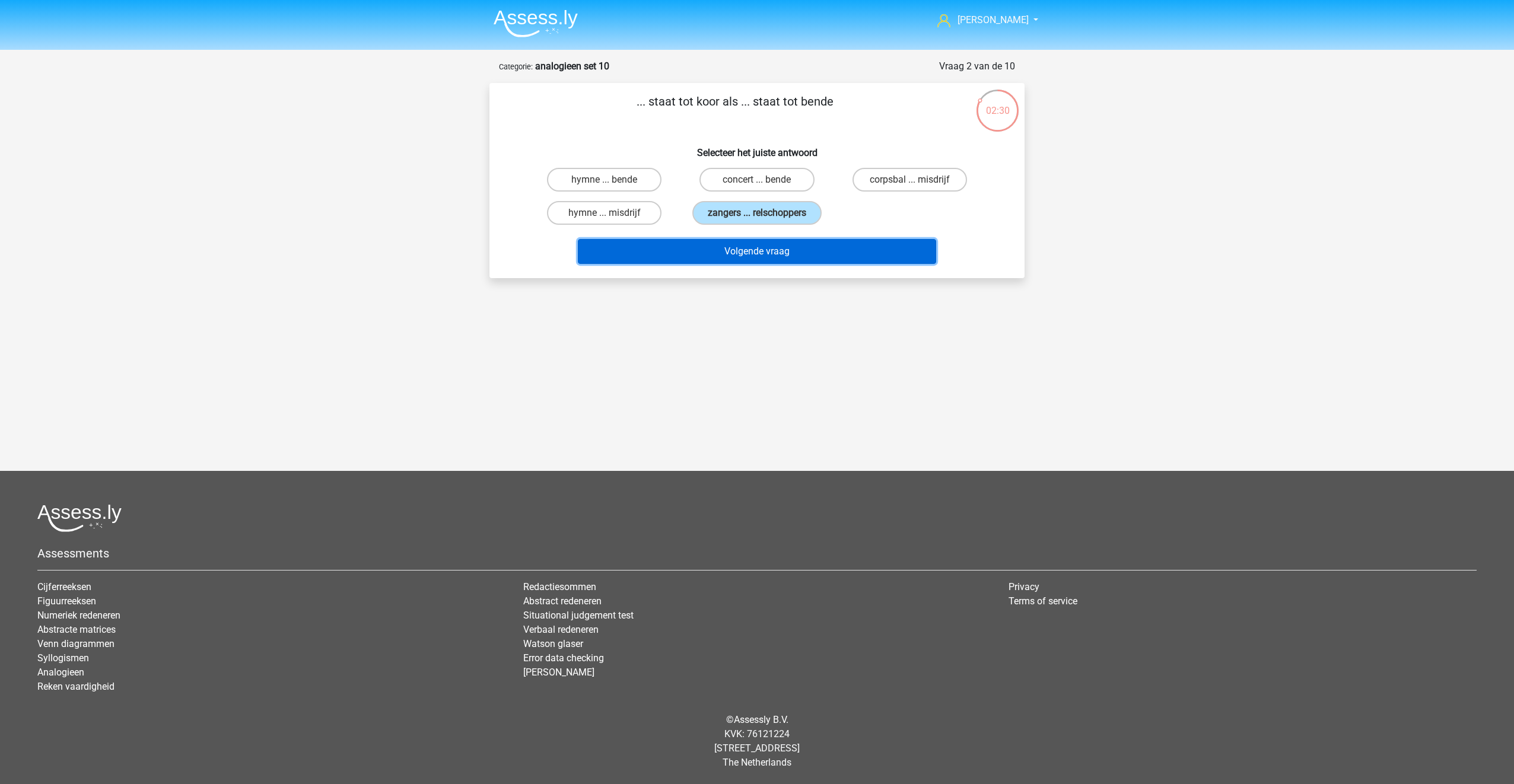
click at [761, 252] on button "Volgende vraag" at bounding box center [757, 251] width 359 height 25
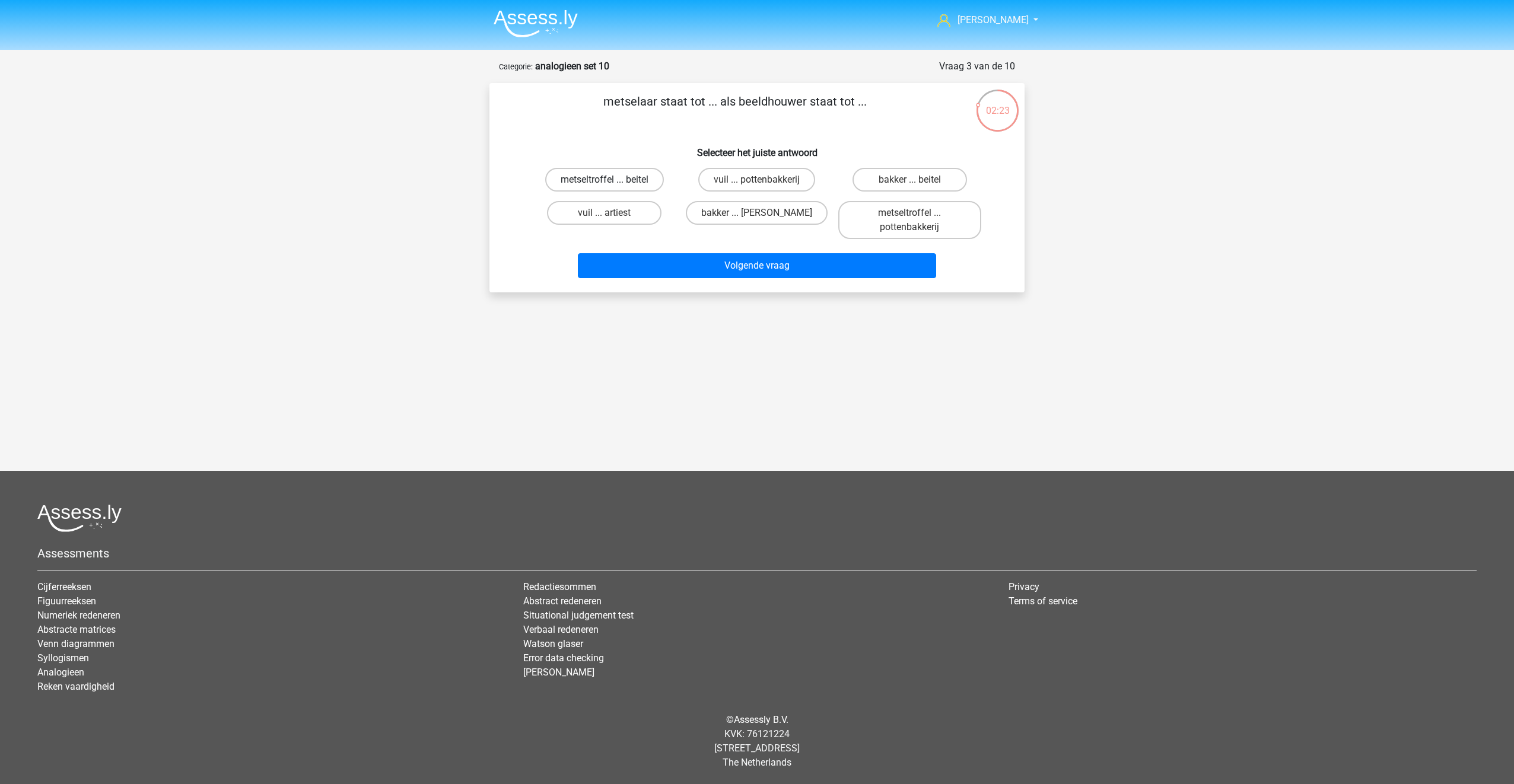
click at [640, 172] on label "metseltroffel ... beitel" at bounding box center [604, 179] width 118 height 24
click at [612, 180] on input "metseltroffel ... beitel" at bounding box center [608, 184] width 8 height 8
radio input "true"
click at [716, 260] on button "Volgende vraag" at bounding box center [757, 265] width 359 height 25
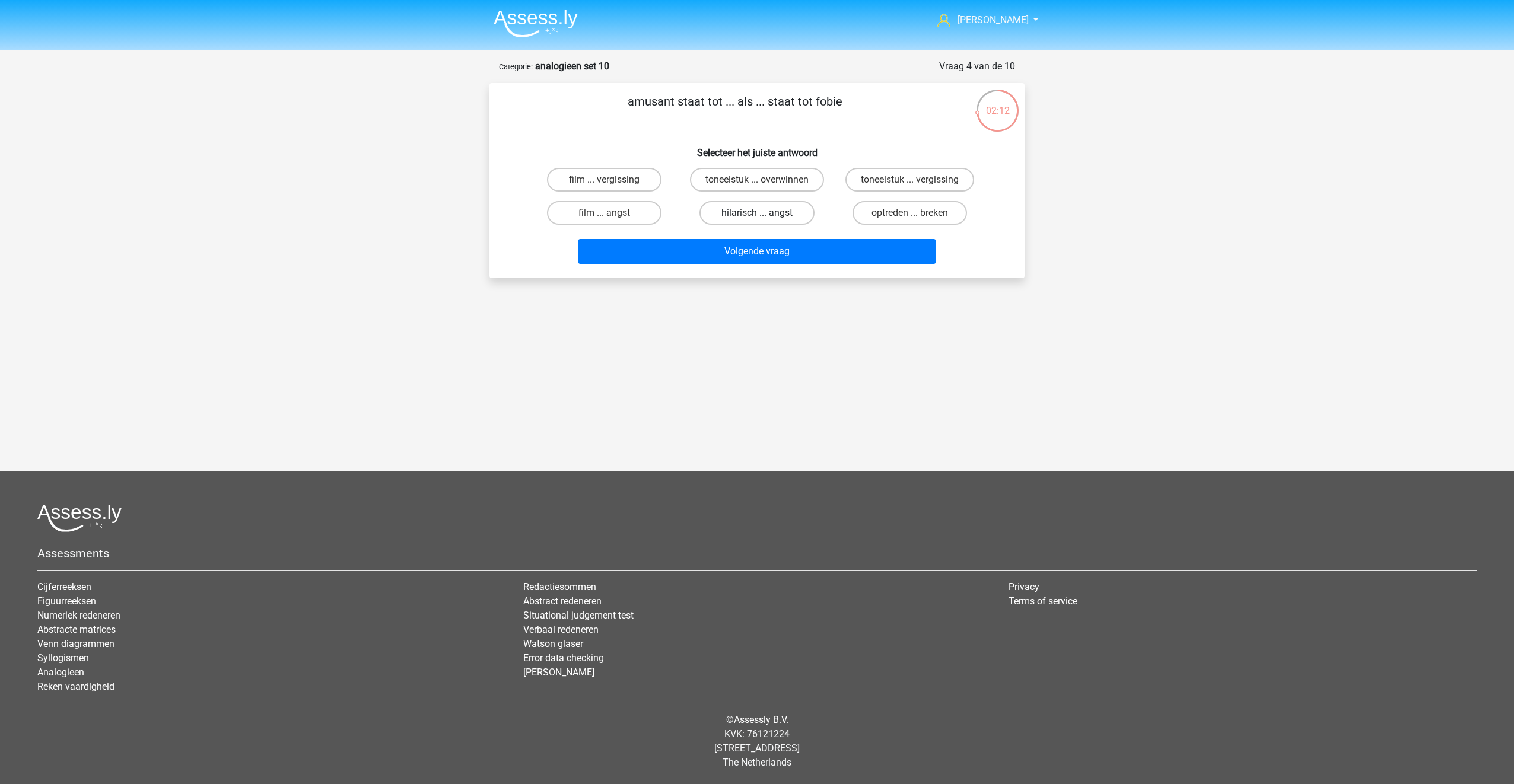
click at [722, 213] on label "hilarisch ... angst" at bounding box center [756, 212] width 115 height 24
click at [757, 213] on input "hilarisch ... angst" at bounding box center [761, 217] width 8 height 8
radio input "true"
click at [742, 252] on button "Volgende vraag" at bounding box center [757, 251] width 359 height 25
click at [605, 211] on label "software ... film" at bounding box center [604, 212] width 115 height 24
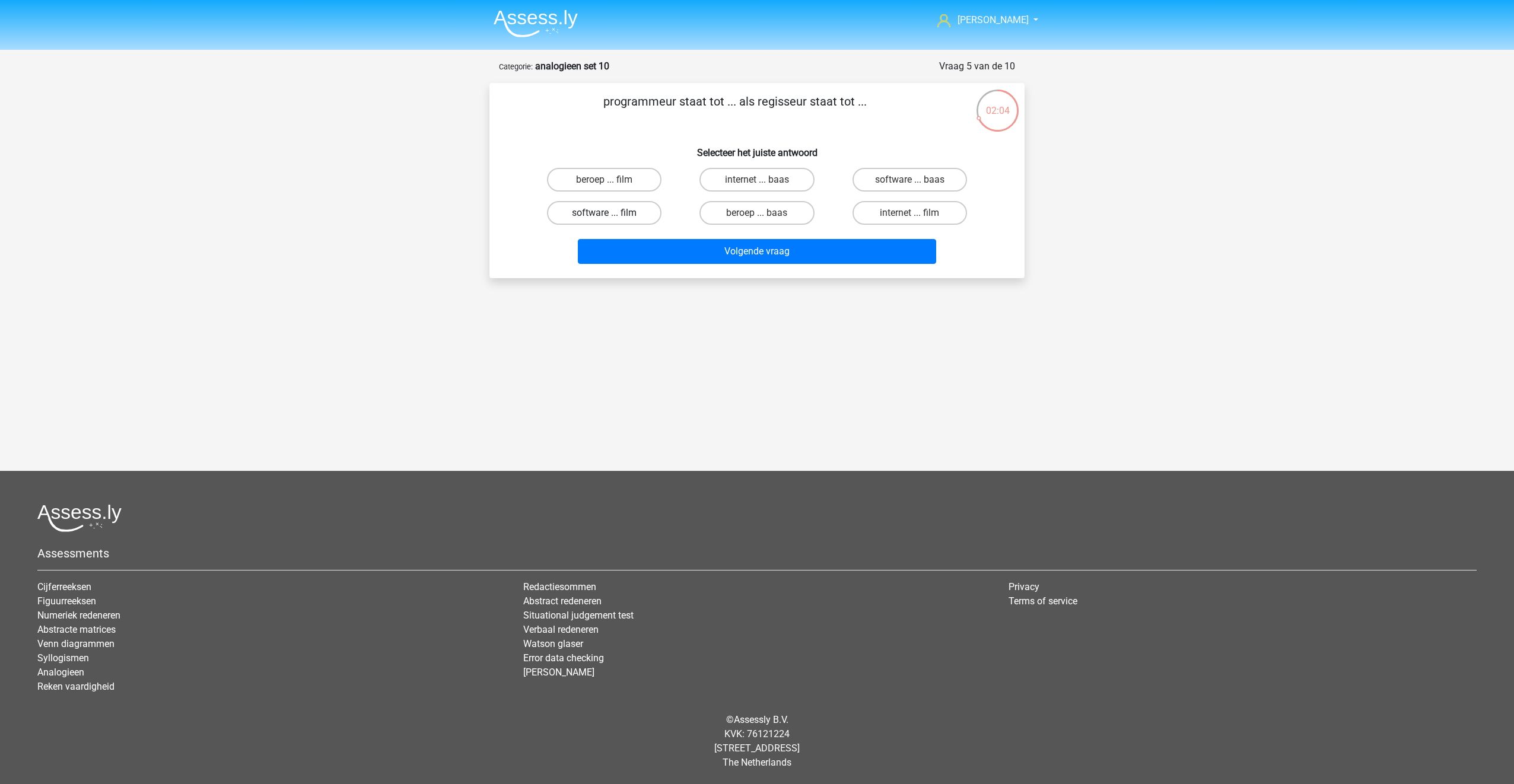
click at [605, 213] on input "software ... film" at bounding box center [608, 217] width 8 height 8
radio input "true"
click at [688, 246] on button "Volgende vraag" at bounding box center [757, 251] width 359 height 25
click at [911, 182] on input "klok ... palm" at bounding box center [913, 184] width 8 height 8
radio input "true"
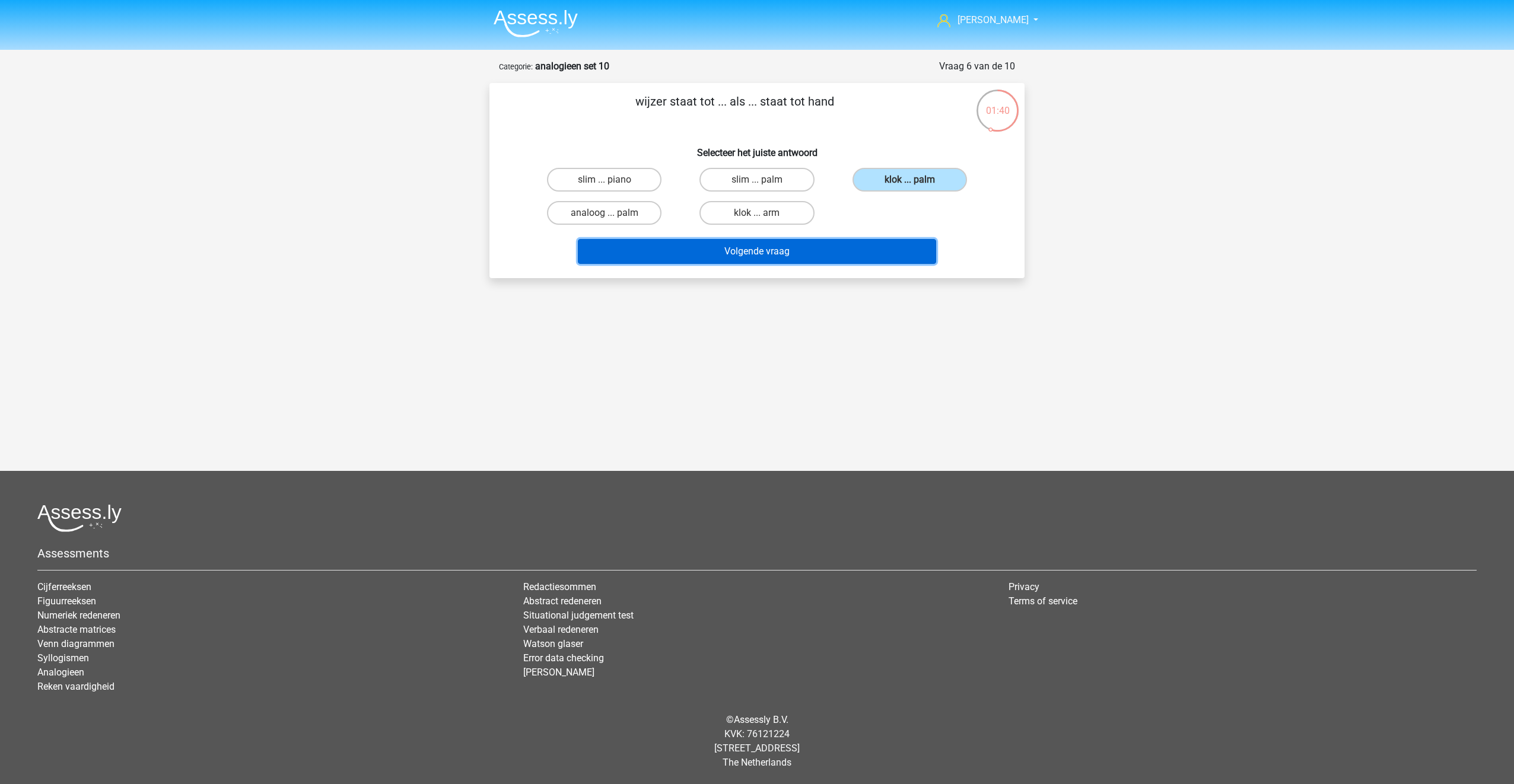
click at [766, 253] on button "Volgende vraag" at bounding box center [757, 251] width 359 height 25
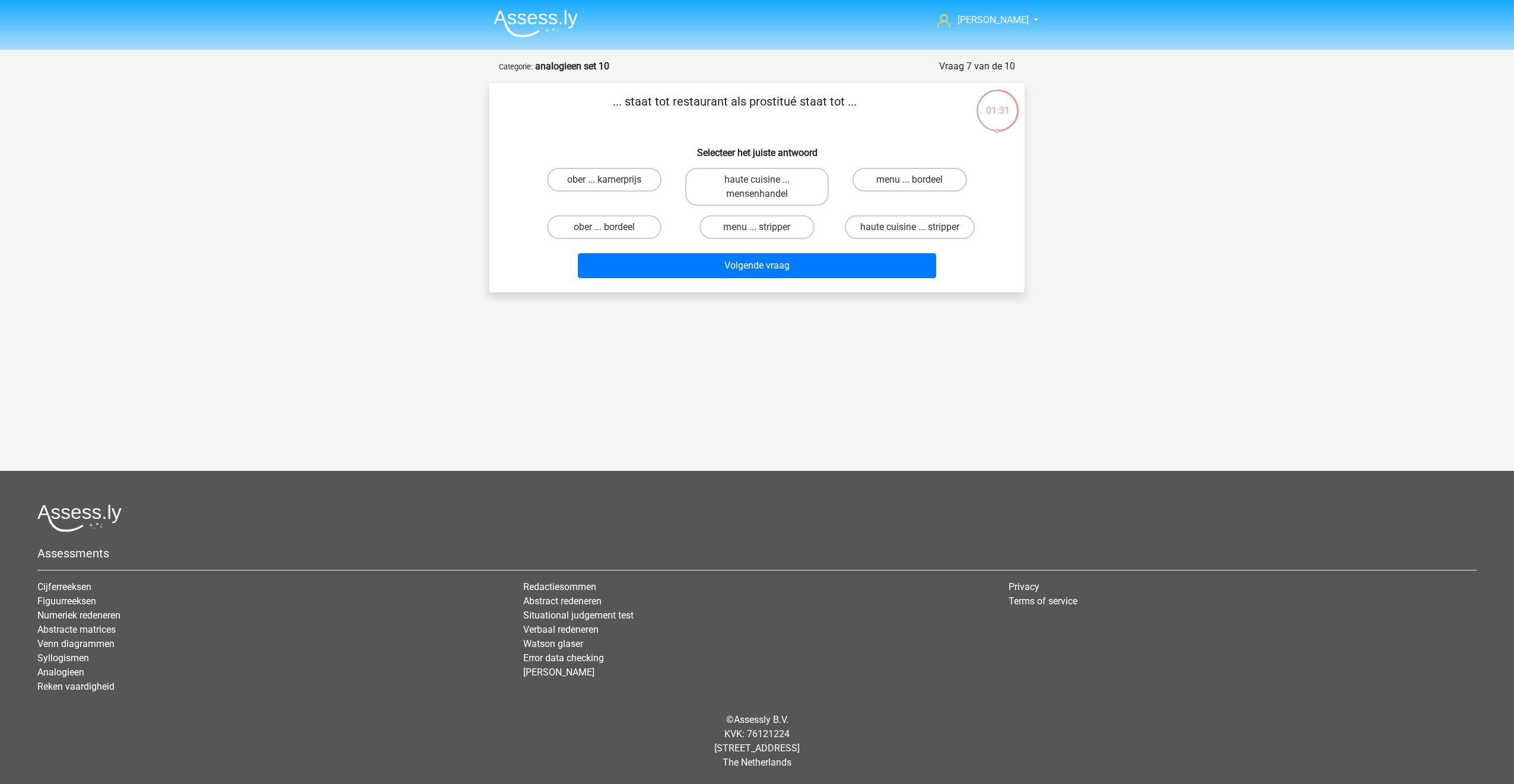
click at [760, 184] on input "haute cuisine ... mensenhandel" at bounding box center [761, 184] width 8 height 8
radio input "true"
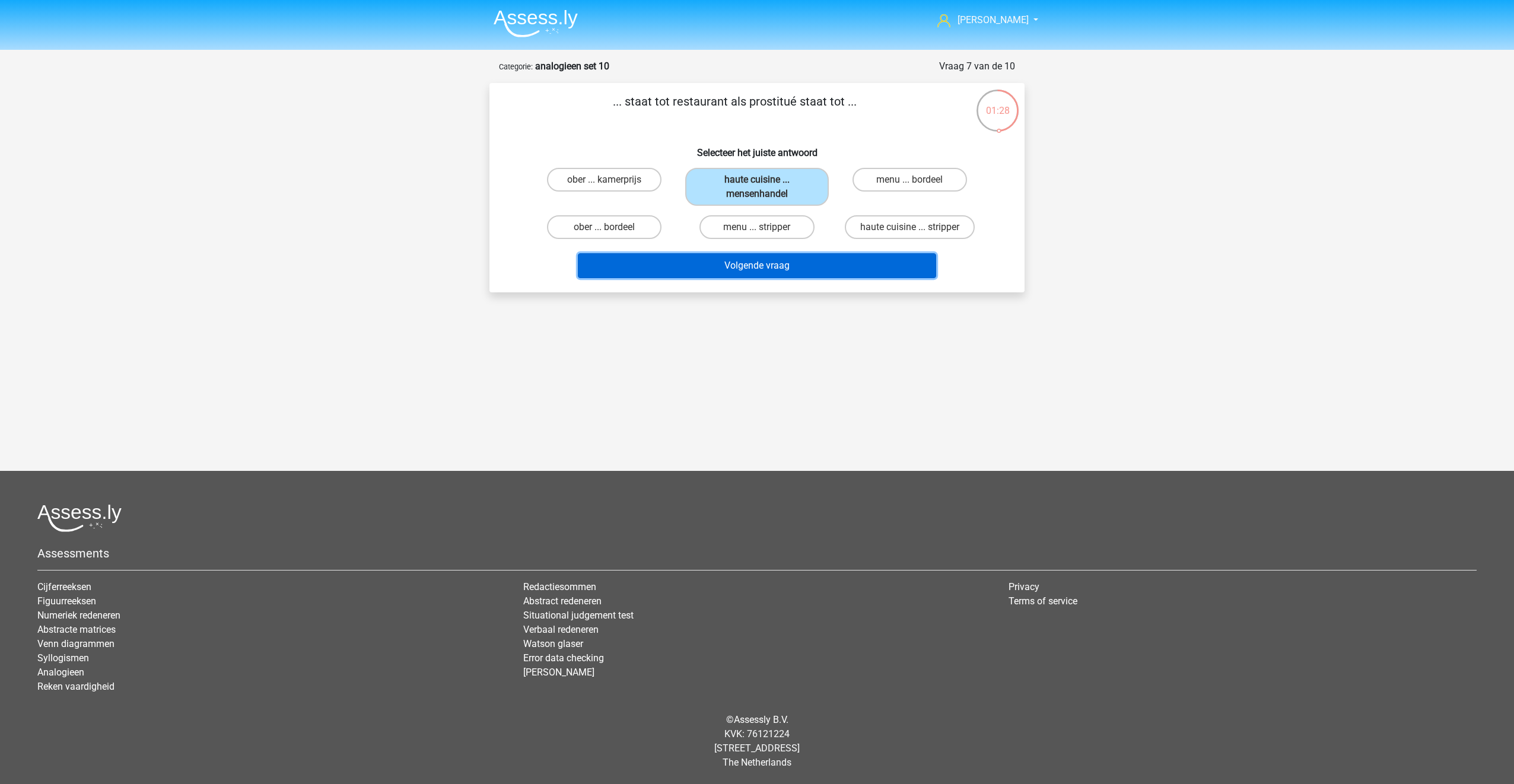
click at [777, 266] on button "Volgende vraag" at bounding box center [757, 265] width 359 height 25
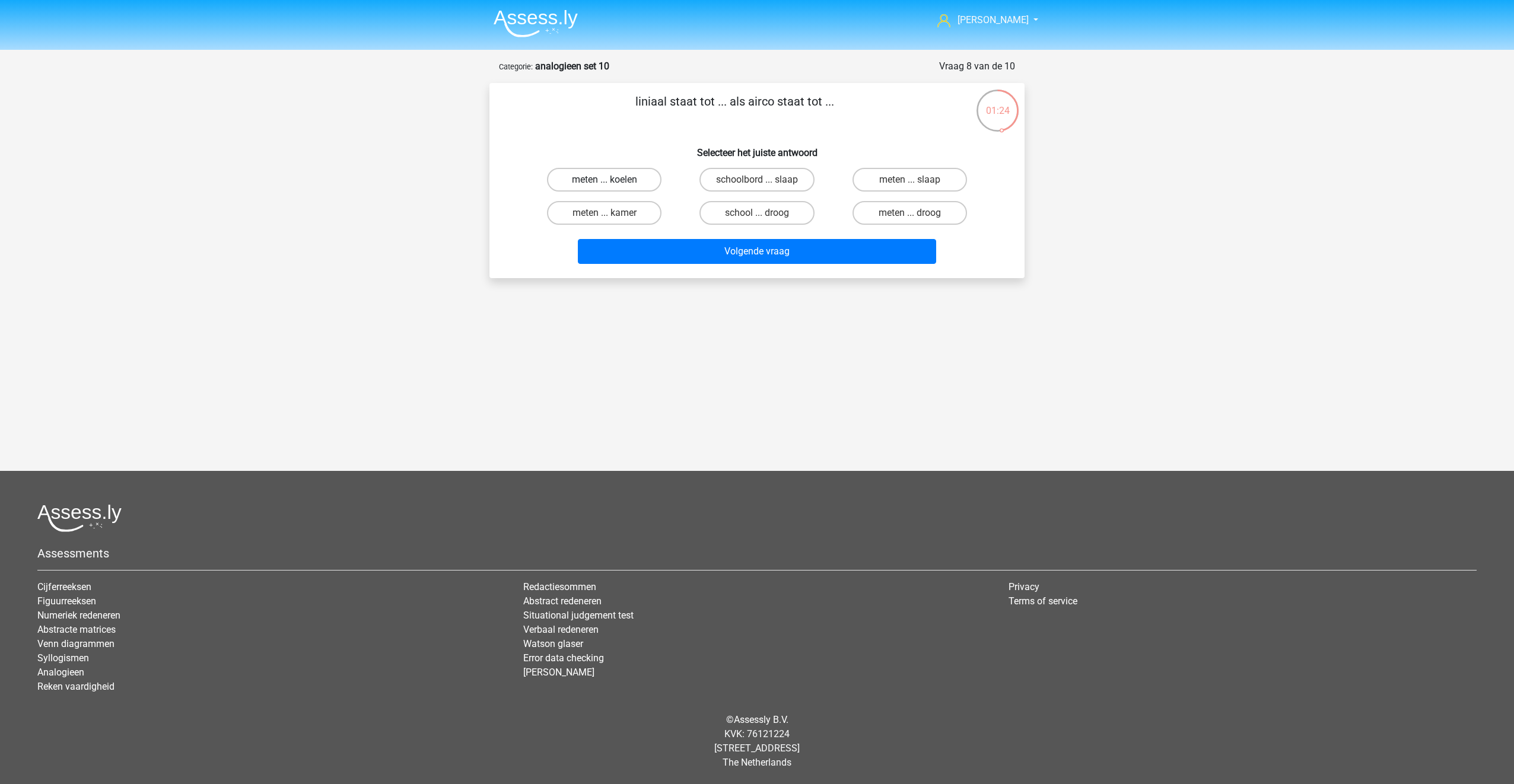
click at [618, 185] on label "meten ... koelen" at bounding box center [604, 179] width 115 height 24
click at [612, 185] on input "meten ... koelen" at bounding box center [608, 184] width 8 height 8
radio input "true"
click at [696, 247] on button "Volgende vraag" at bounding box center [757, 251] width 359 height 25
click at [610, 182] on input "kip ... knetteren" at bounding box center [608, 184] width 8 height 8
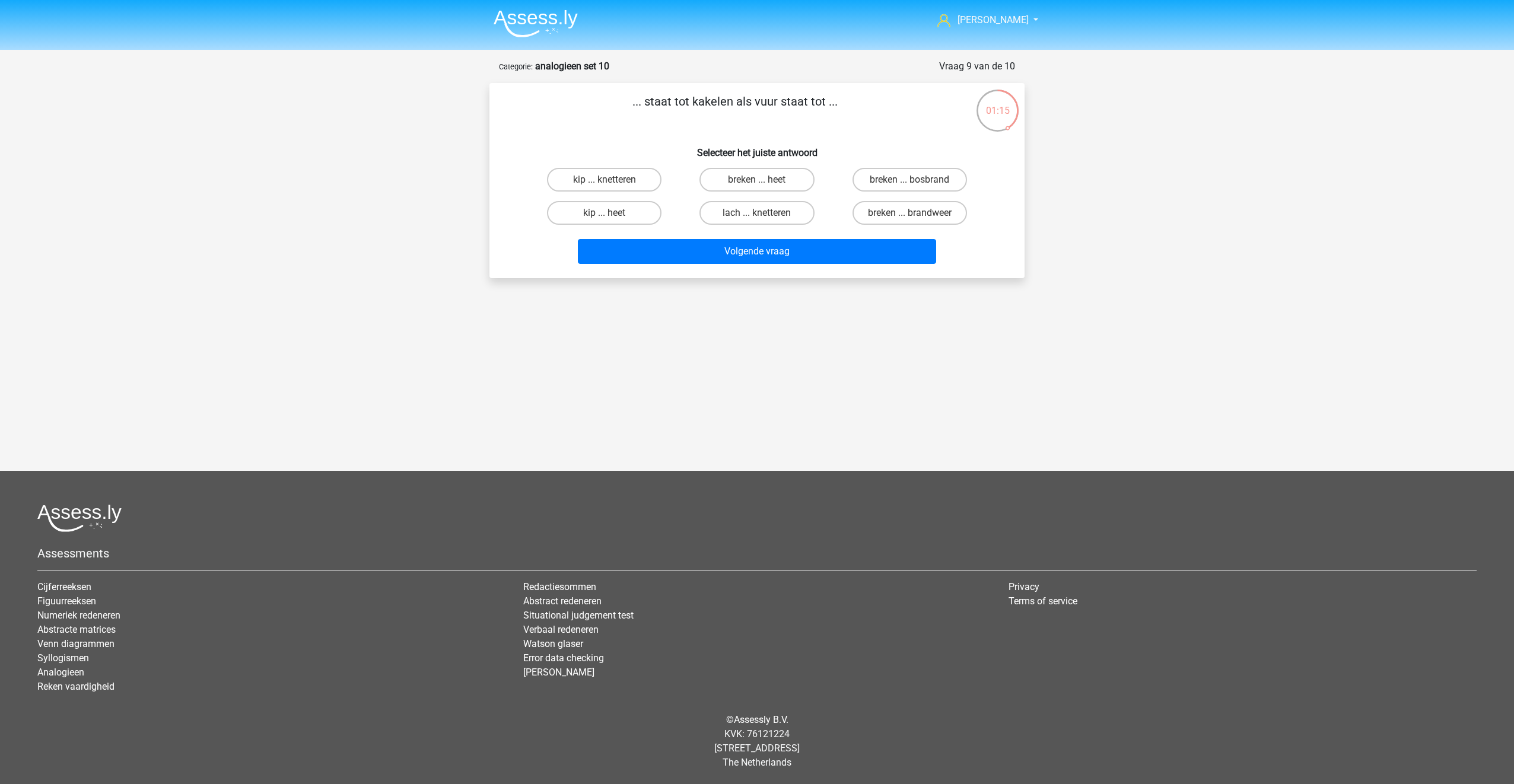
radio input "true"
click at [656, 247] on button "Volgende vraag" at bounding box center [757, 251] width 359 height 25
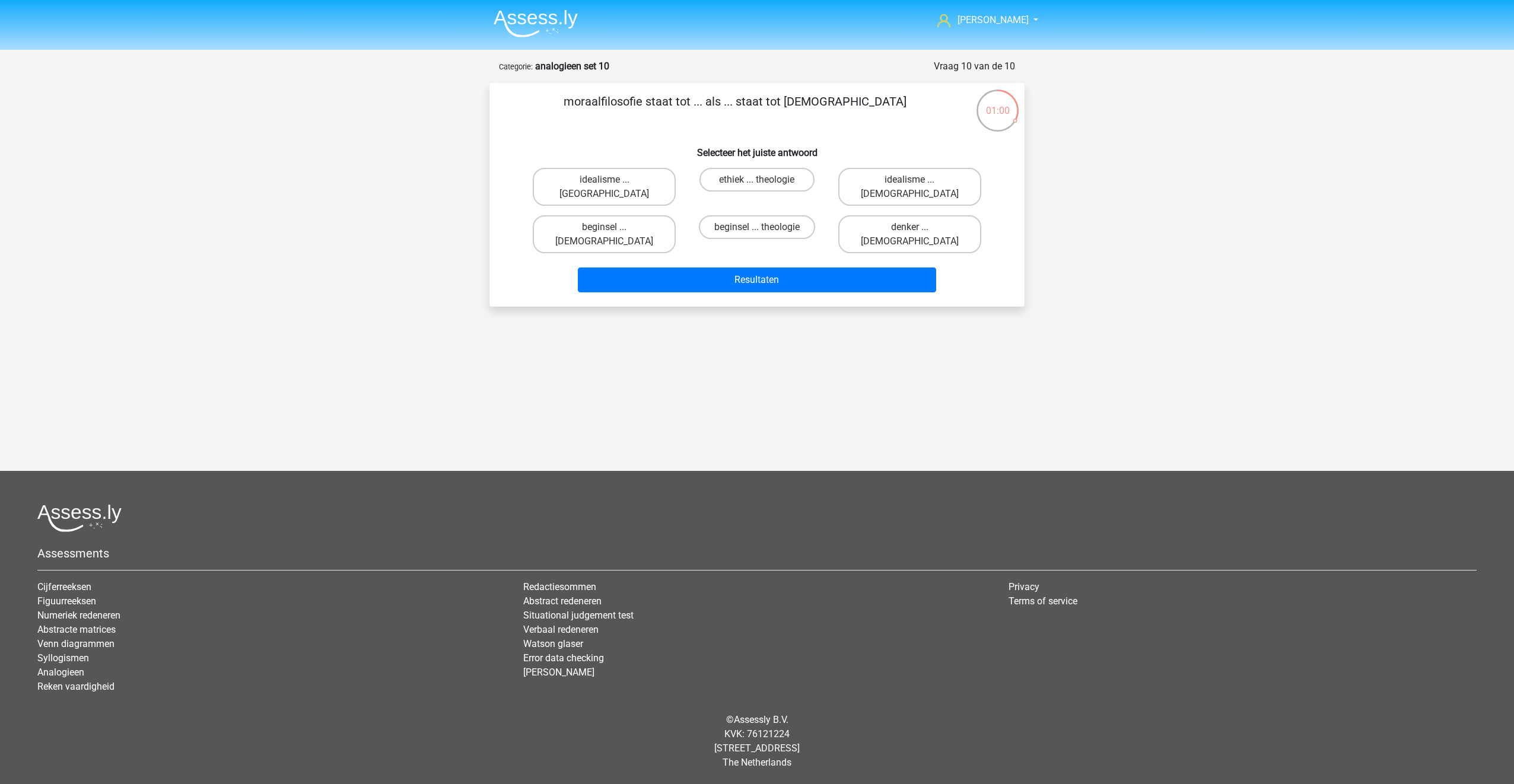
click at [765, 182] on input "ethiek ... theologie" at bounding box center [761, 184] width 8 height 8
radio input "true"
click at [763, 267] on button "Resultaten" at bounding box center [757, 279] width 359 height 25
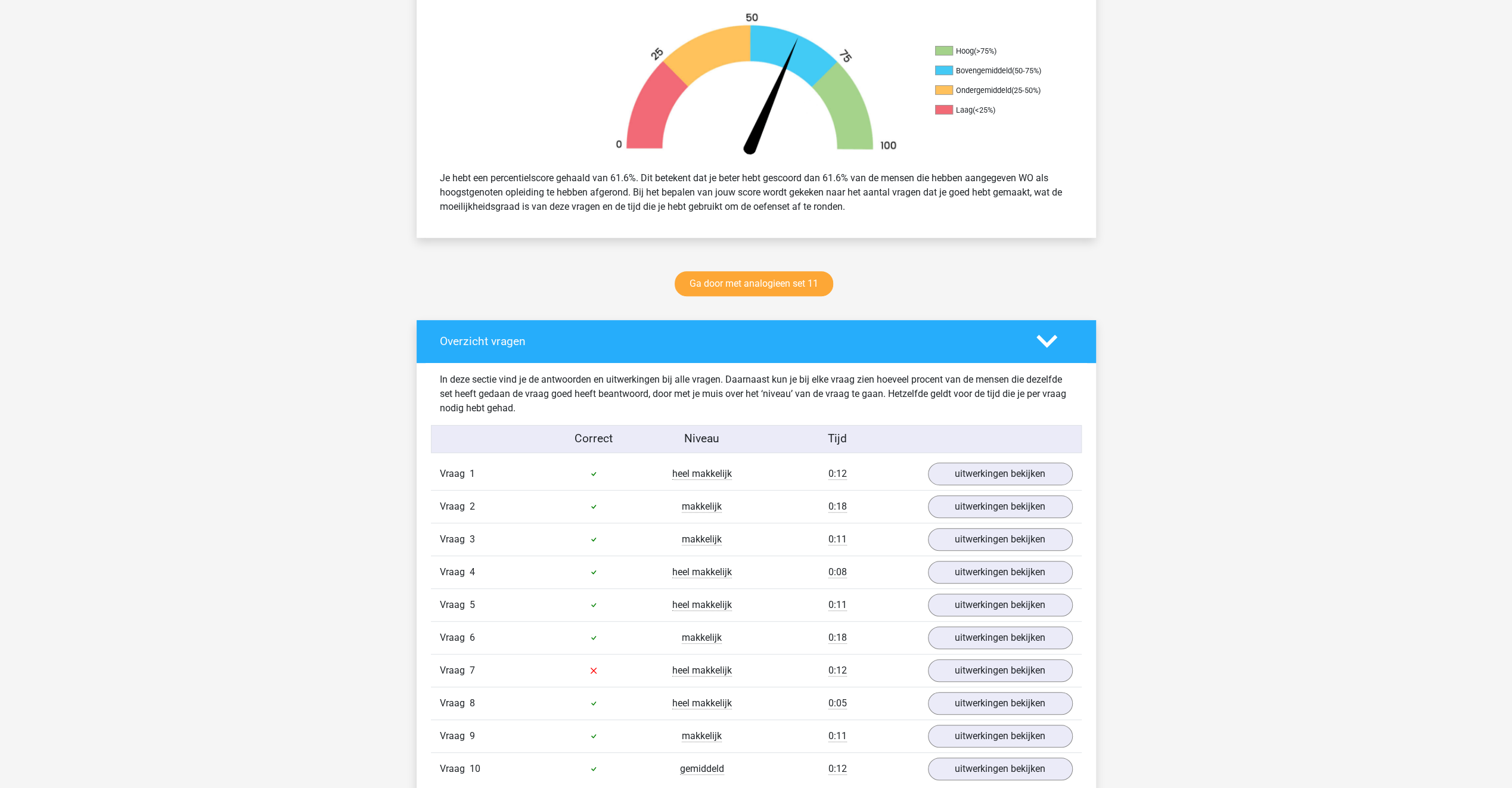
scroll to position [417, 0]
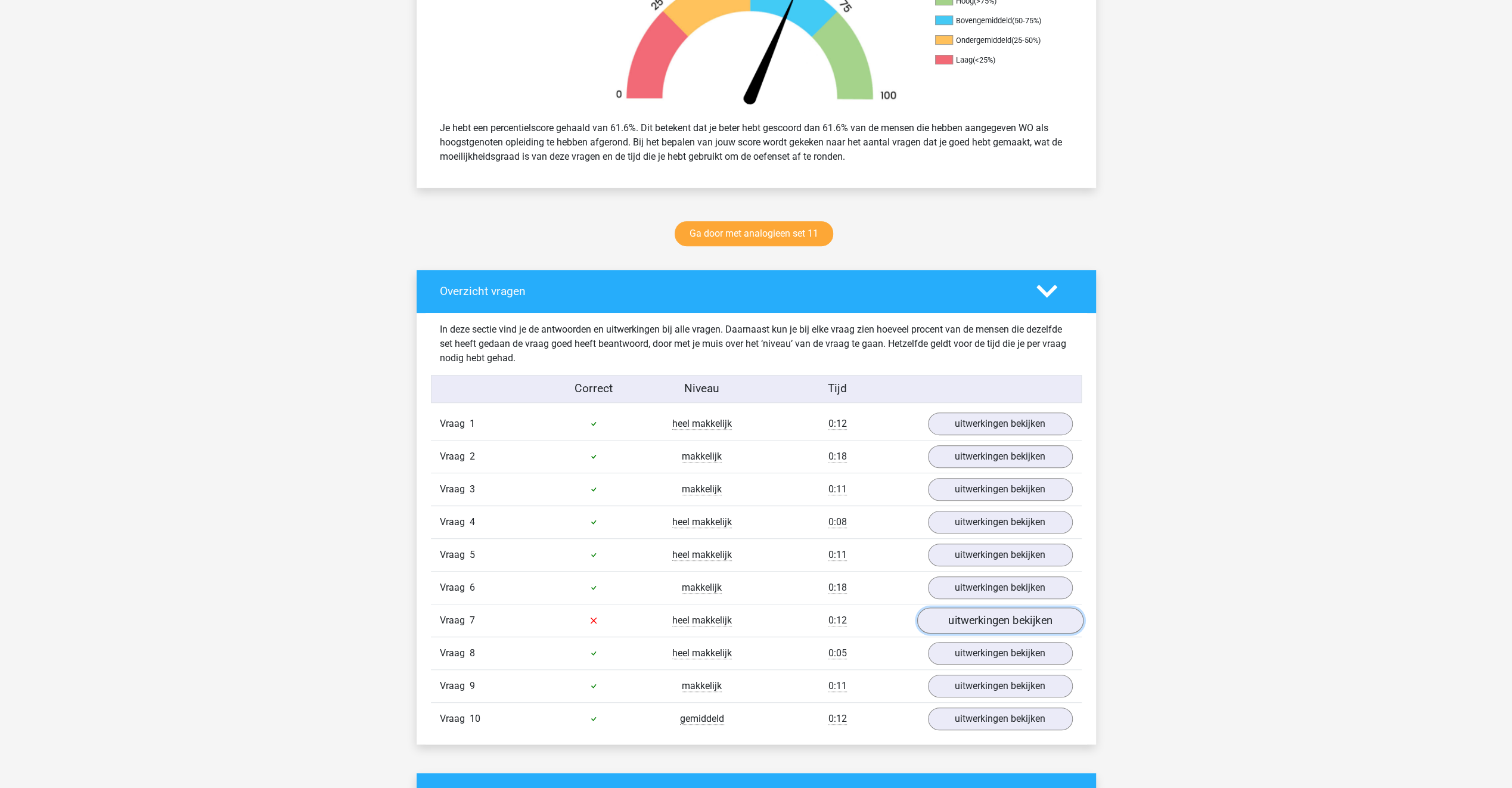
click at [946, 616] on link "uitwerkingen bekijken" at bounding box center [999, 621] width 167 height 27
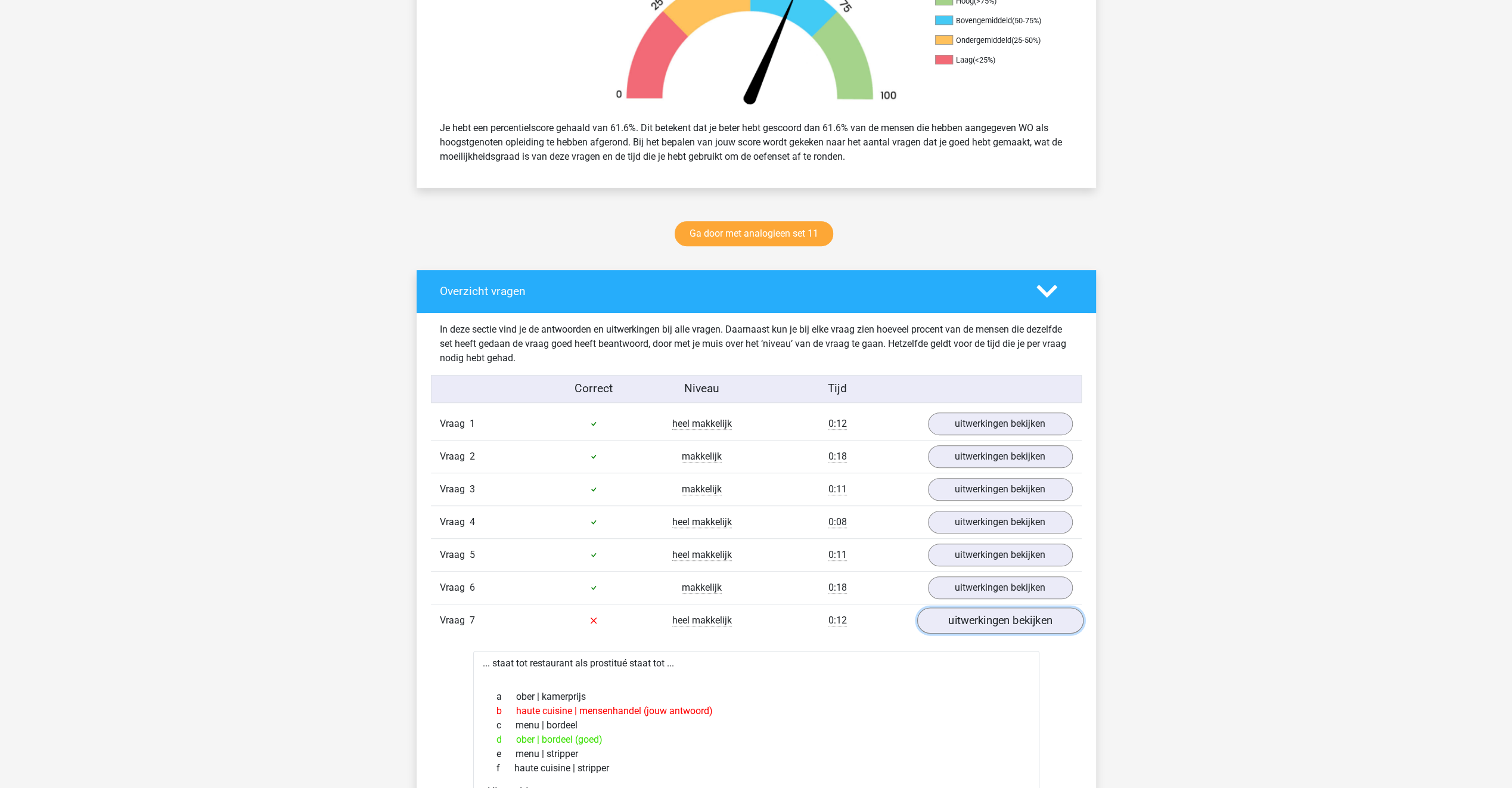
click at [946, 616] on link "uitwerkingen bekijken" at bounding box center [999, 621] width 167 height 27
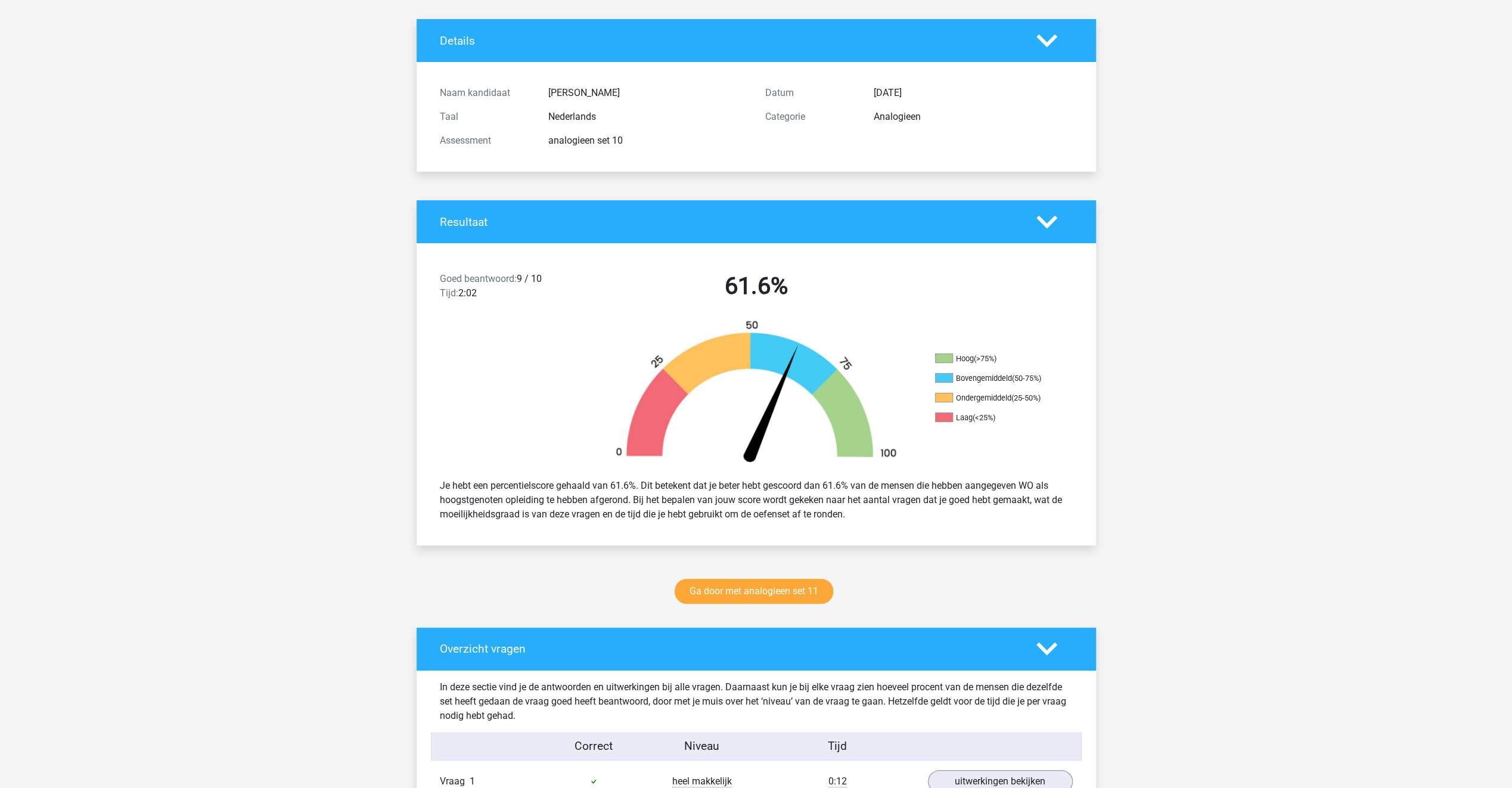
scroll to position [0, 0]
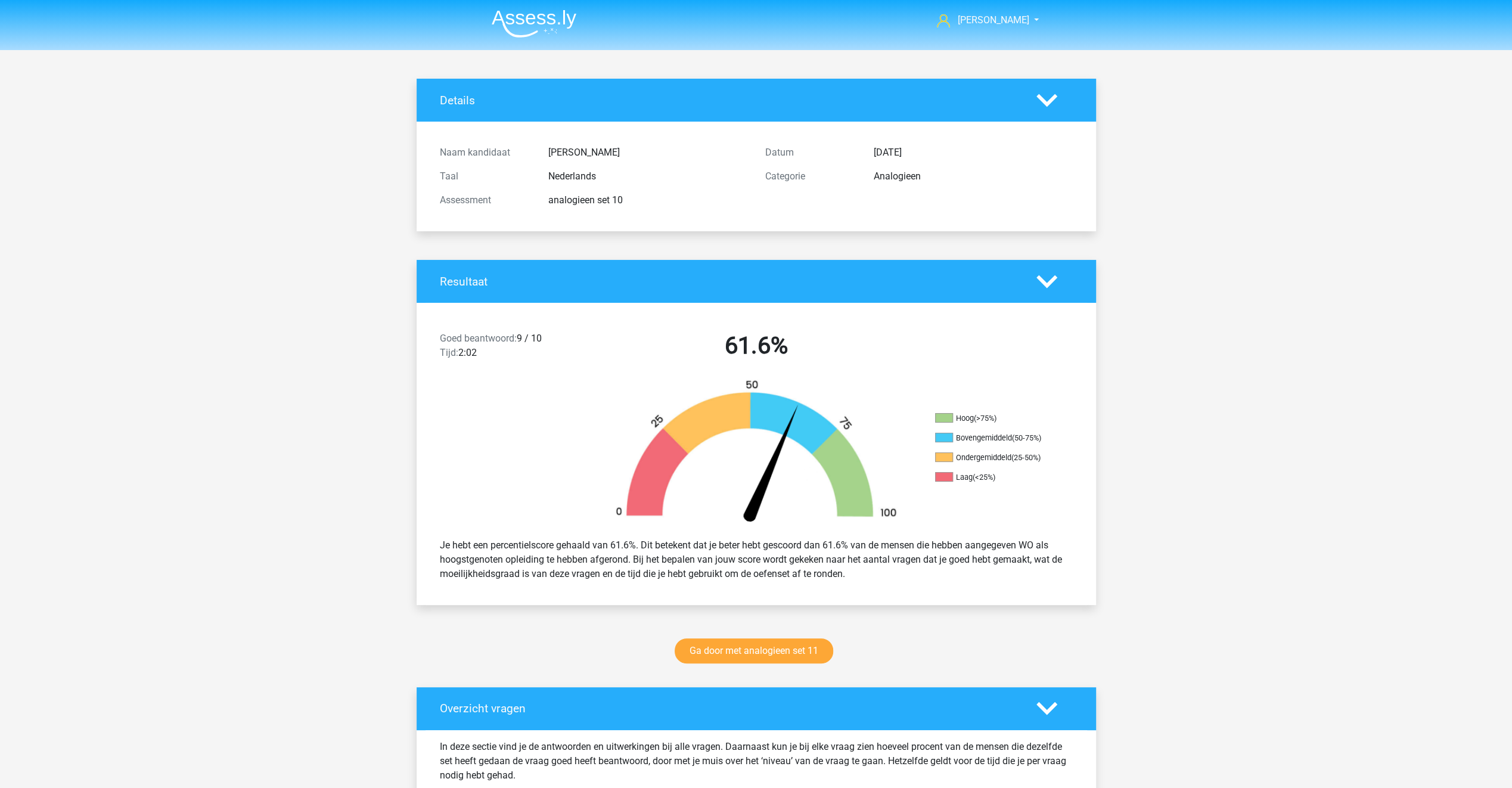
click at [530, 18] on img at bounding box center [534, 23] width 85 height 28
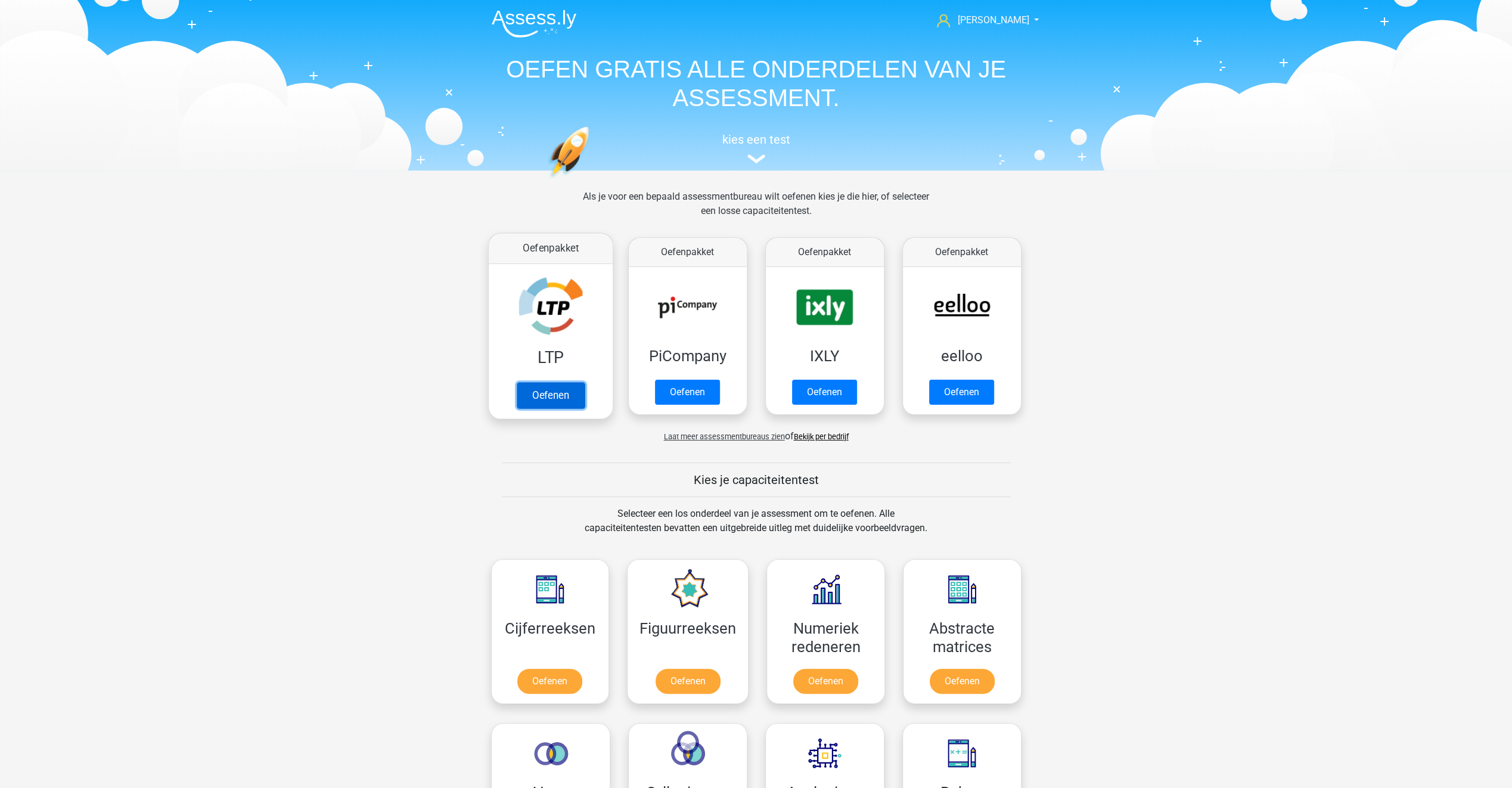
click at [561, 395] on link "Oefenen" at bounding box center [549, 395] width 68 height 27
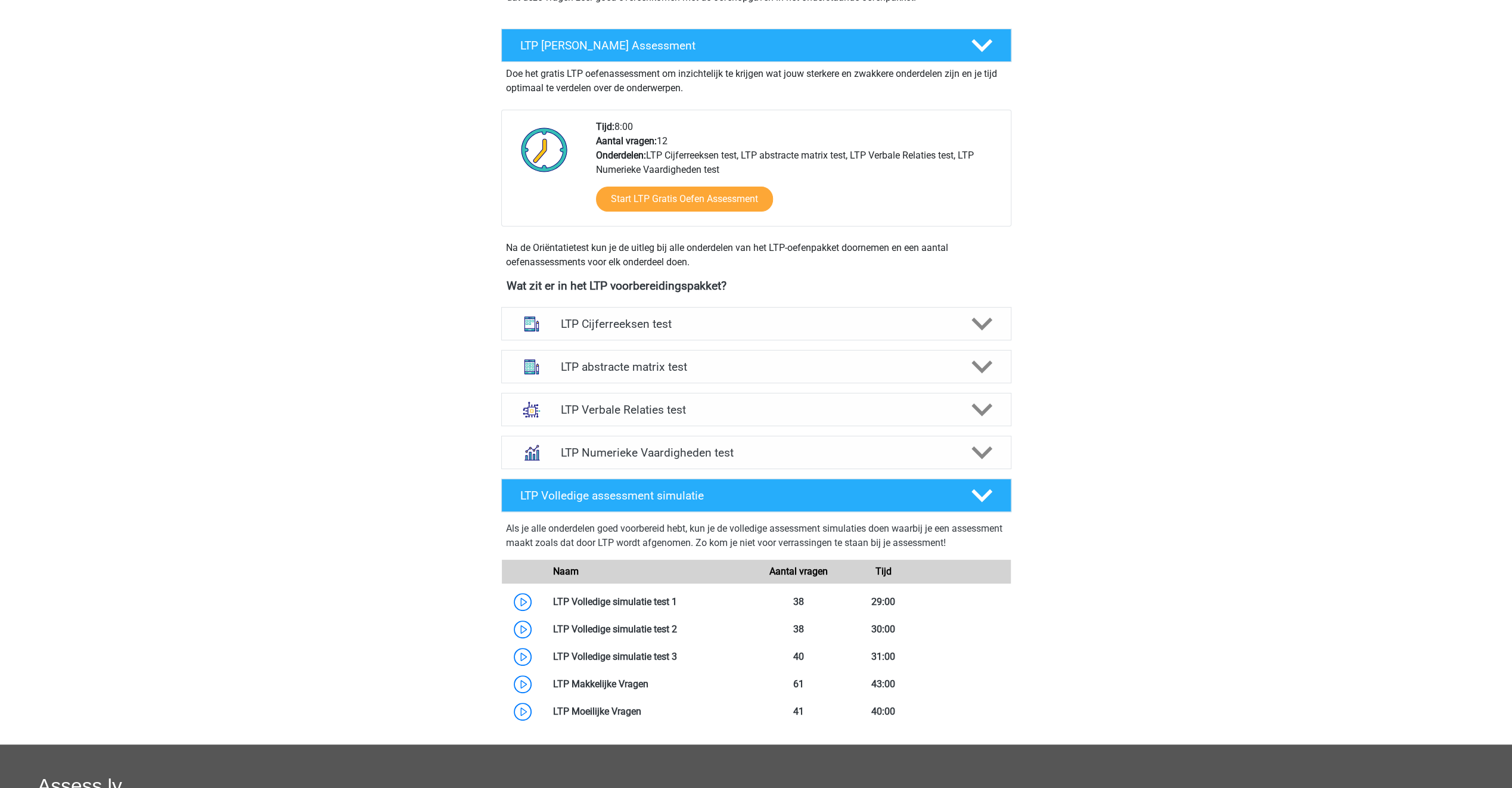
scroll to position [239, 0]
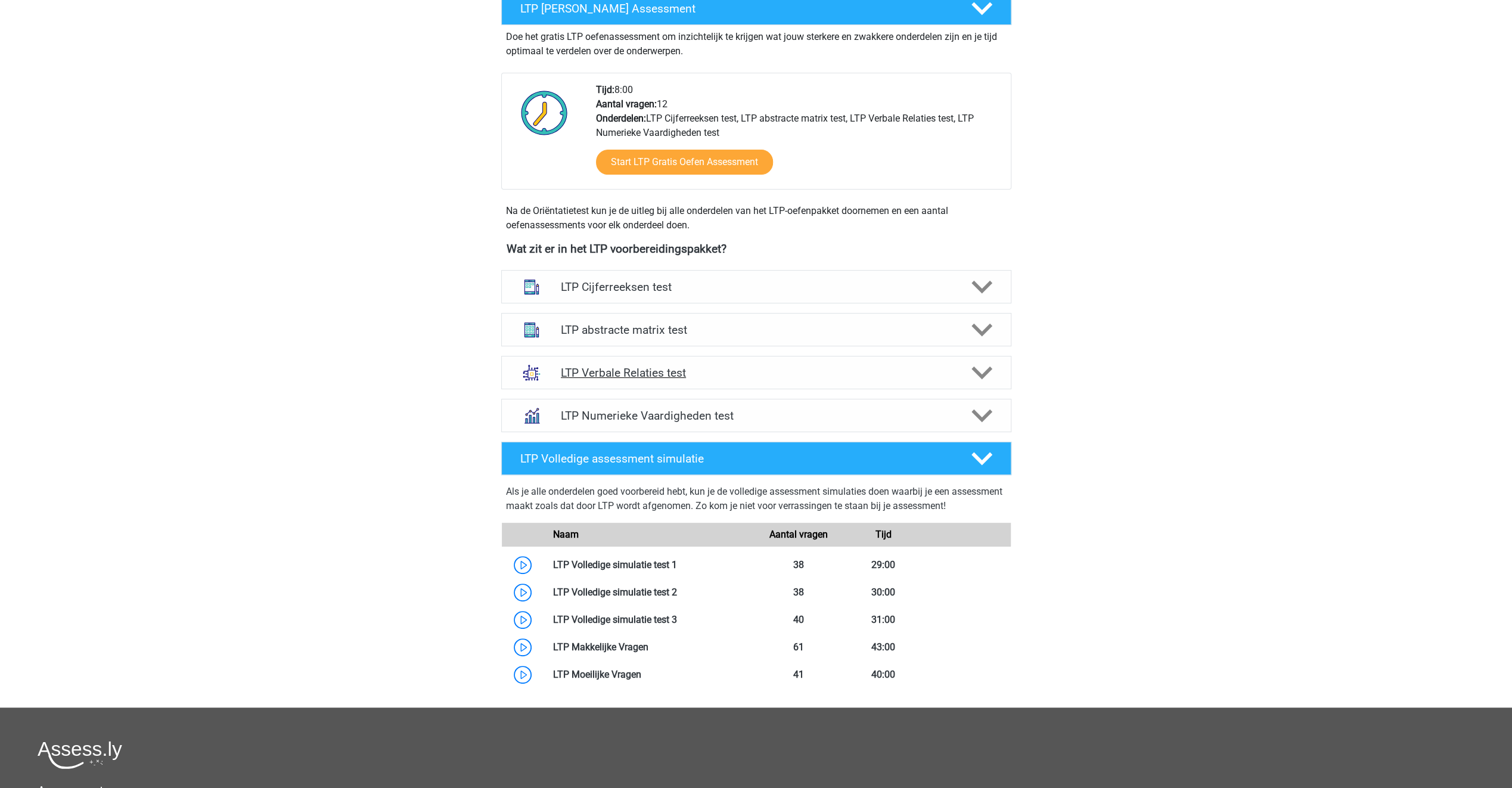
click at [624, 376] on h4 "LTP Verbale Relaties test" at bounding box center [756, 373] width 390 height 13
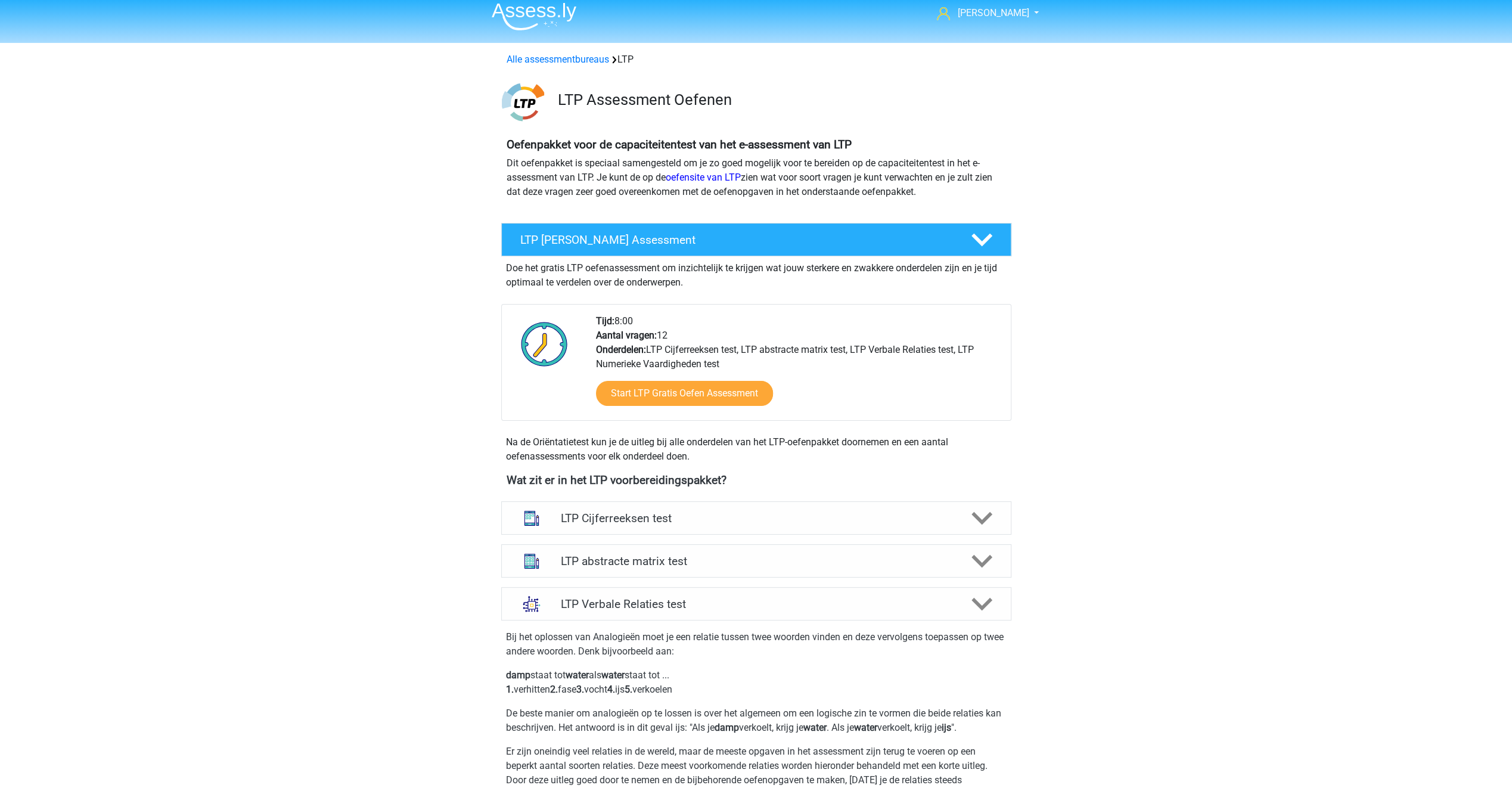
scroll to position [0, 0]
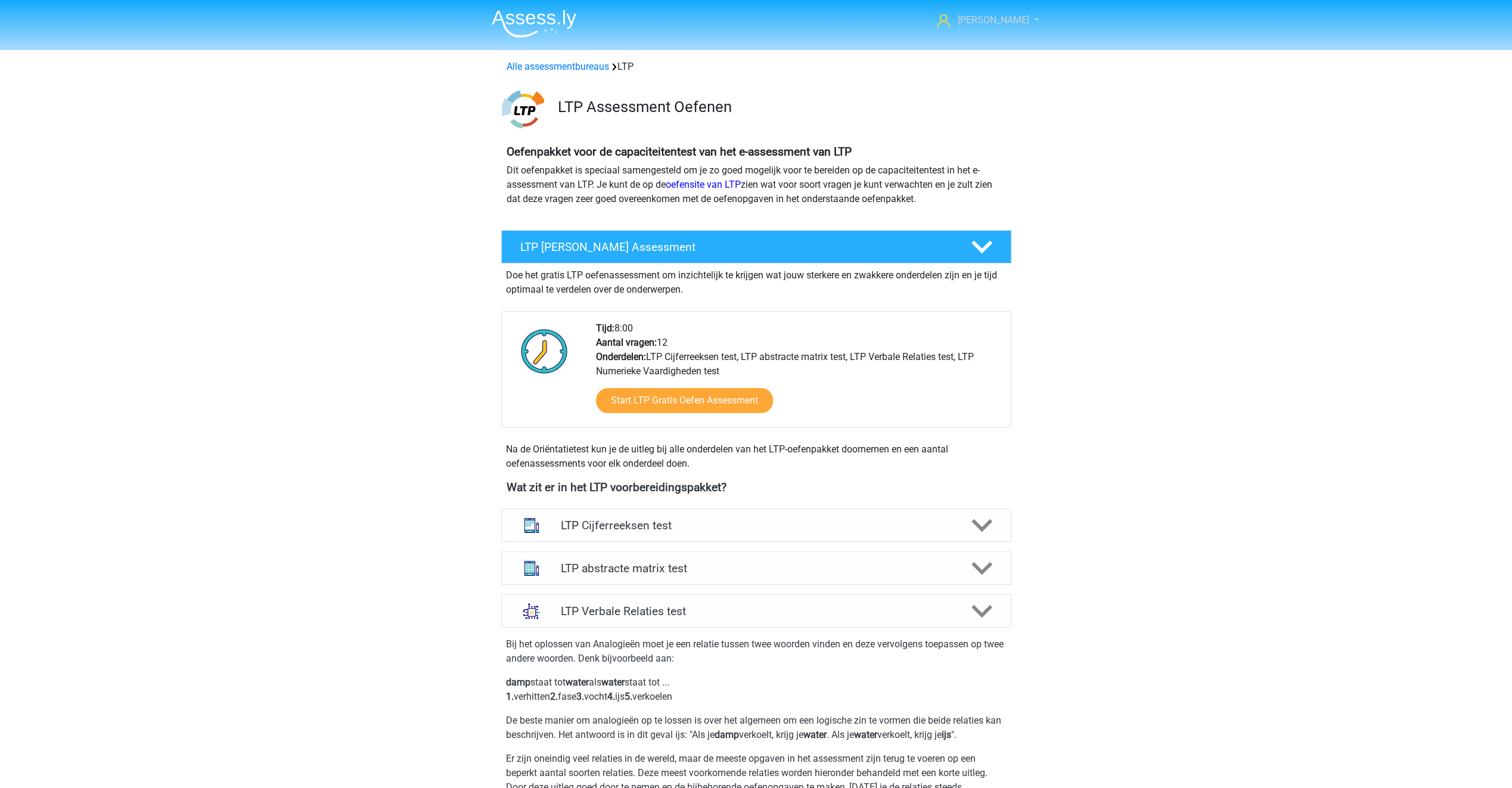
click at [985, 21] on span "[PERSON_NAME]" at bounding box center [992, 20] width 71 height 11
click at [549, 18] on img at bounding box center [534, 23] width 85 height 28
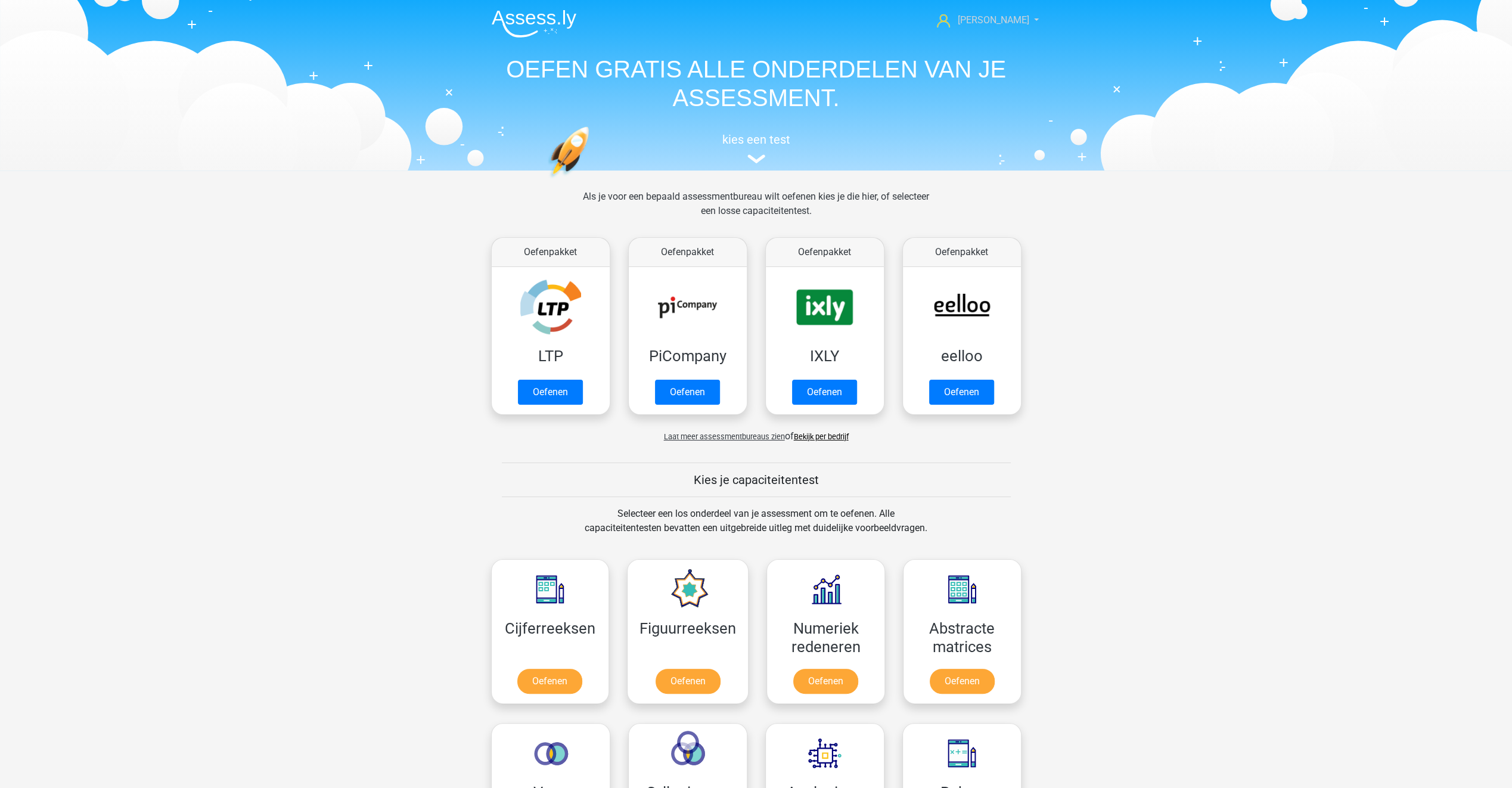
click at [992, 17] on span "[PERSON_NAME]" at bounding box center [992, 20] width 71 height 11
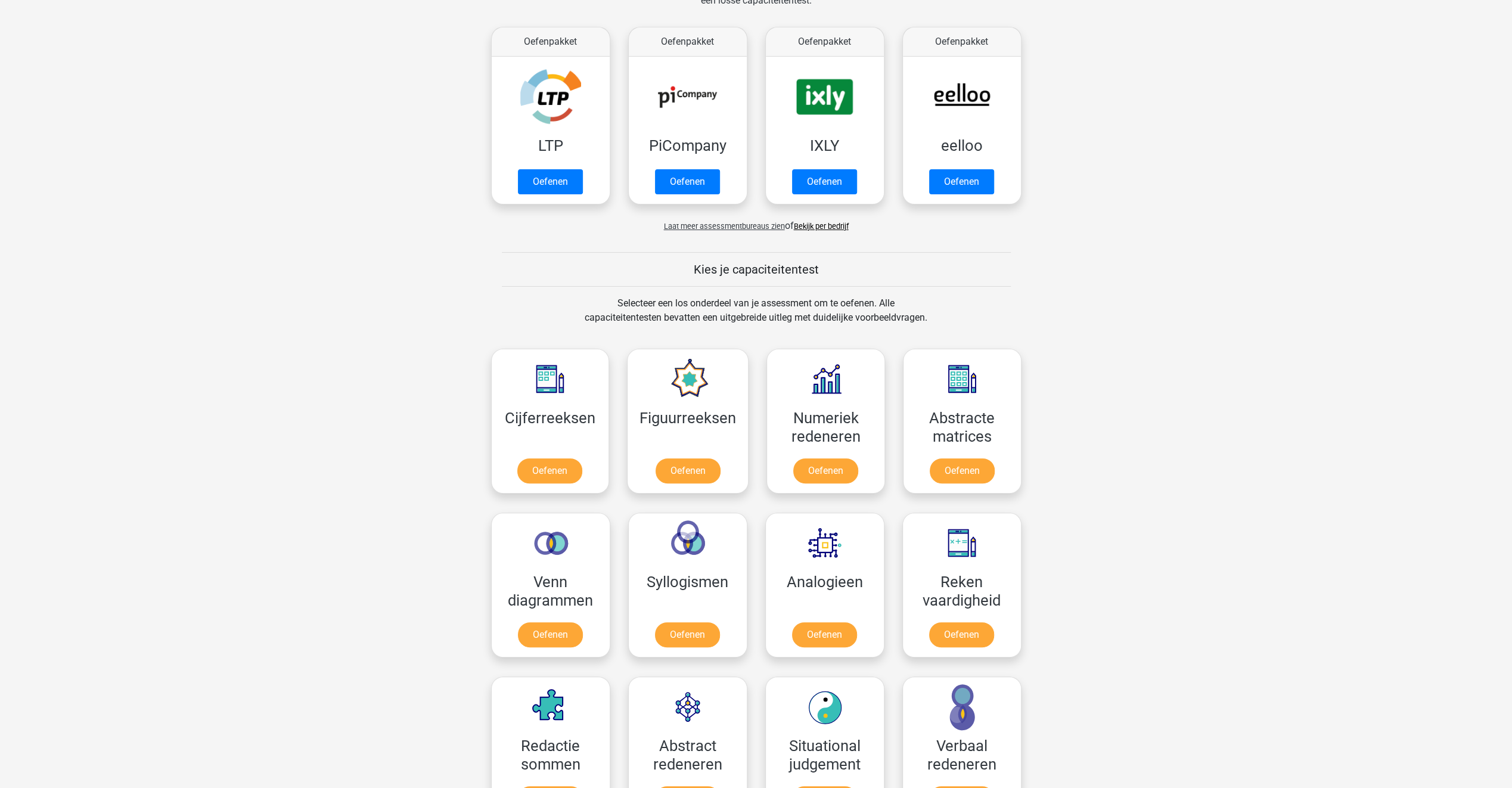
scroll to position [86, 0]
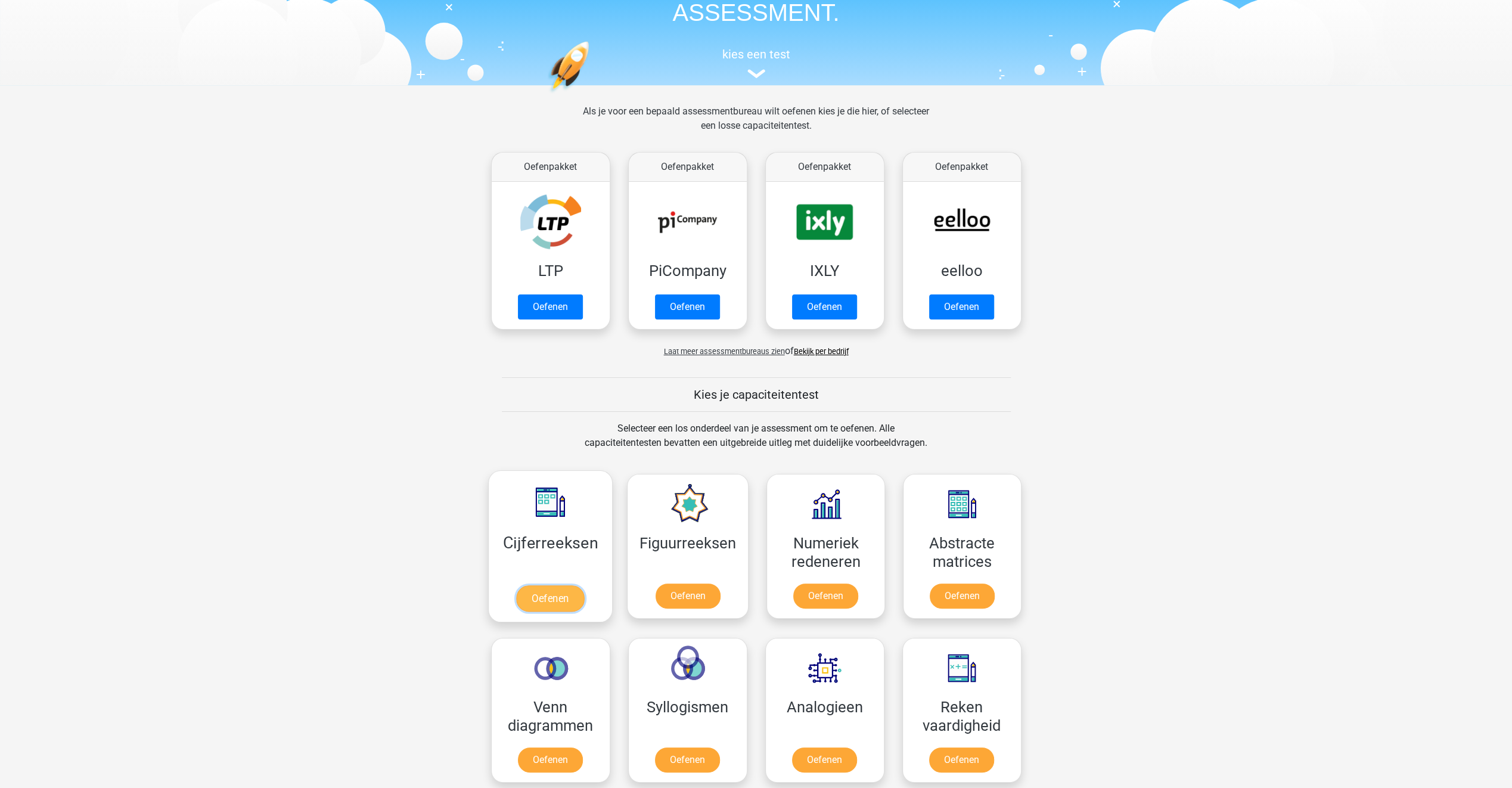
click at [540, 590] on link "Oefenen" at bounding box center [549, 599] width 68 height 27
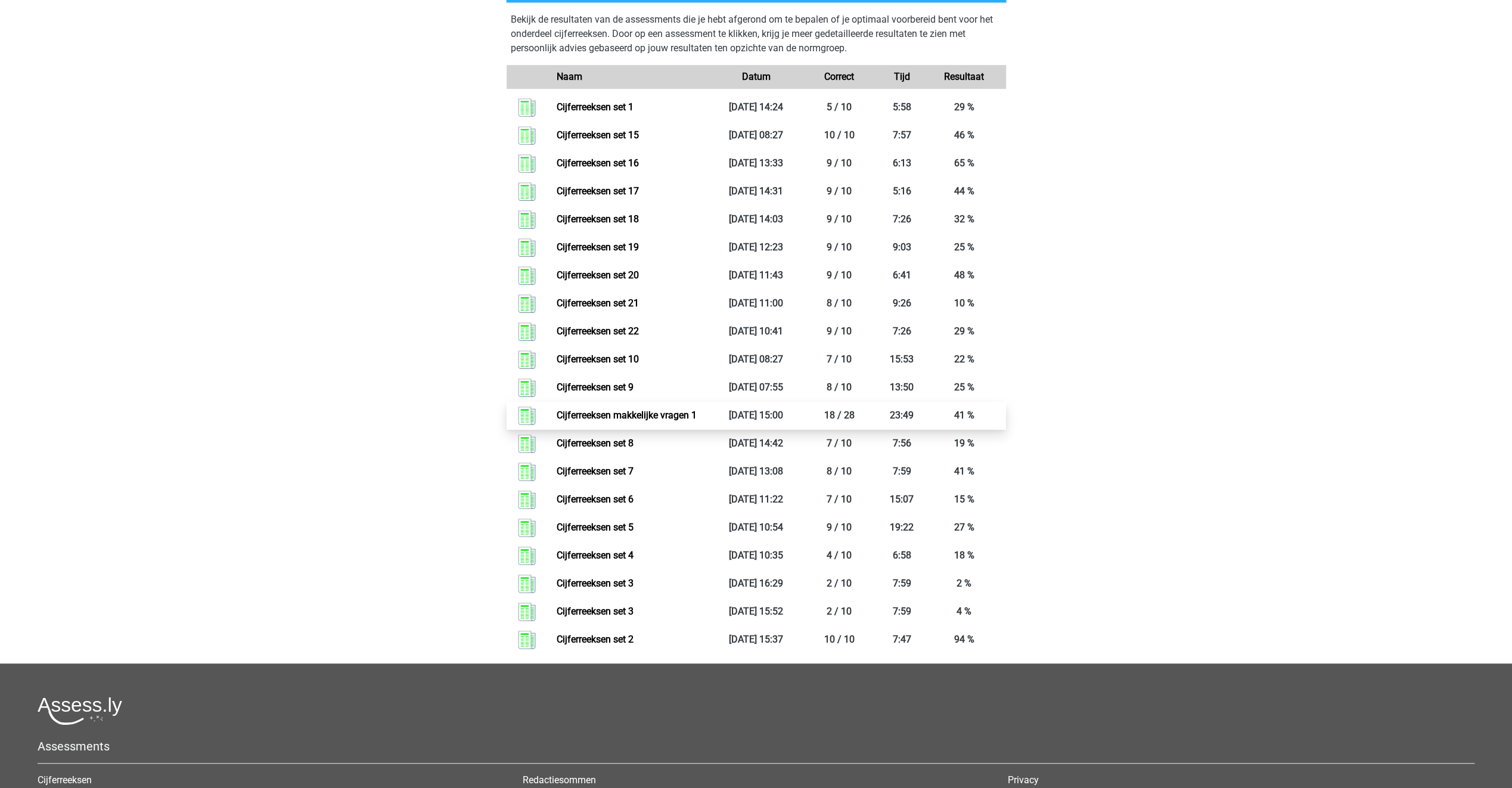
scroll to position [656, 0]
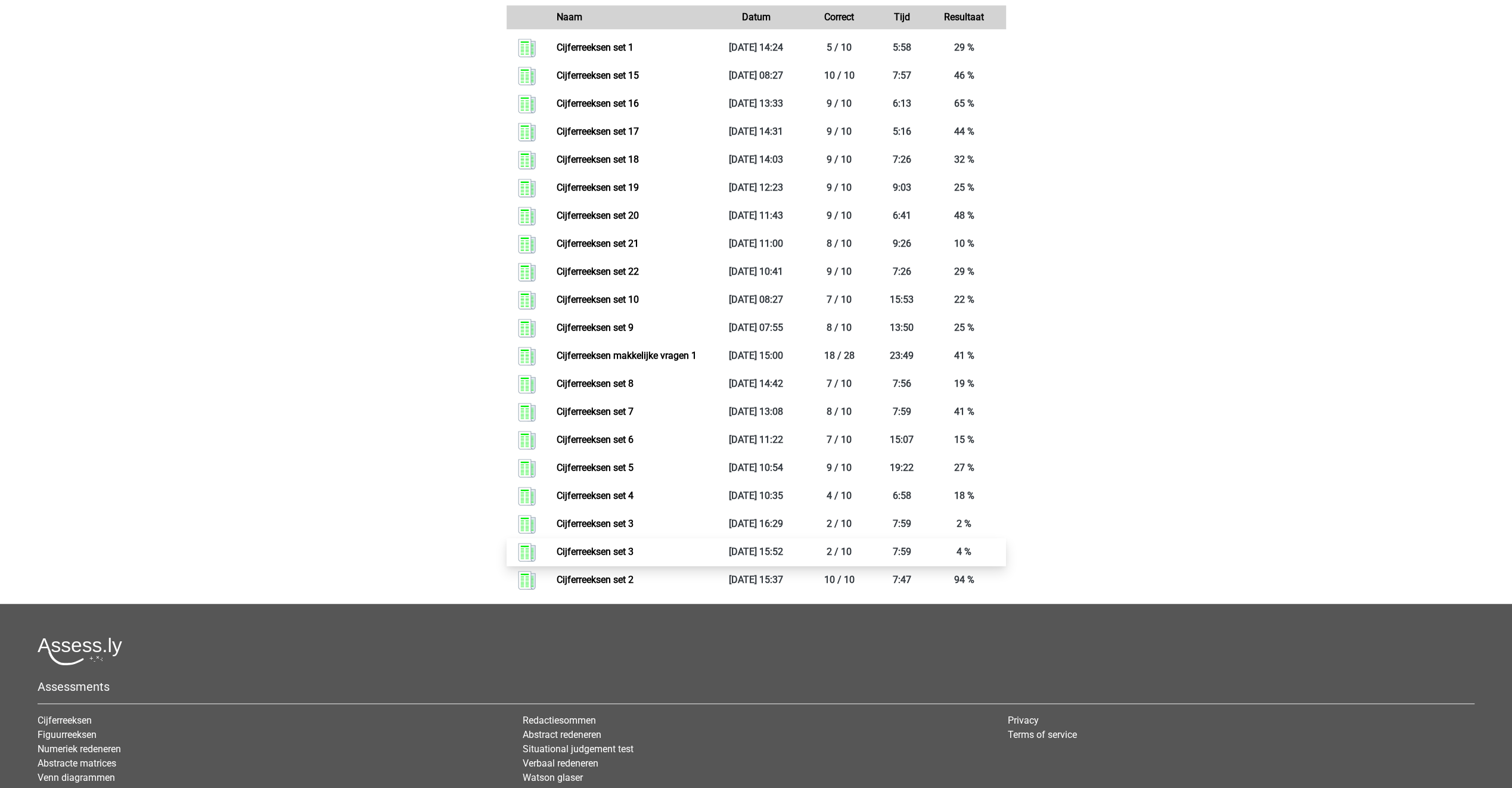
click at [594, 558] on link "Cijferreeksen set 3" at bounding box center [595, 552] width 77 height 11
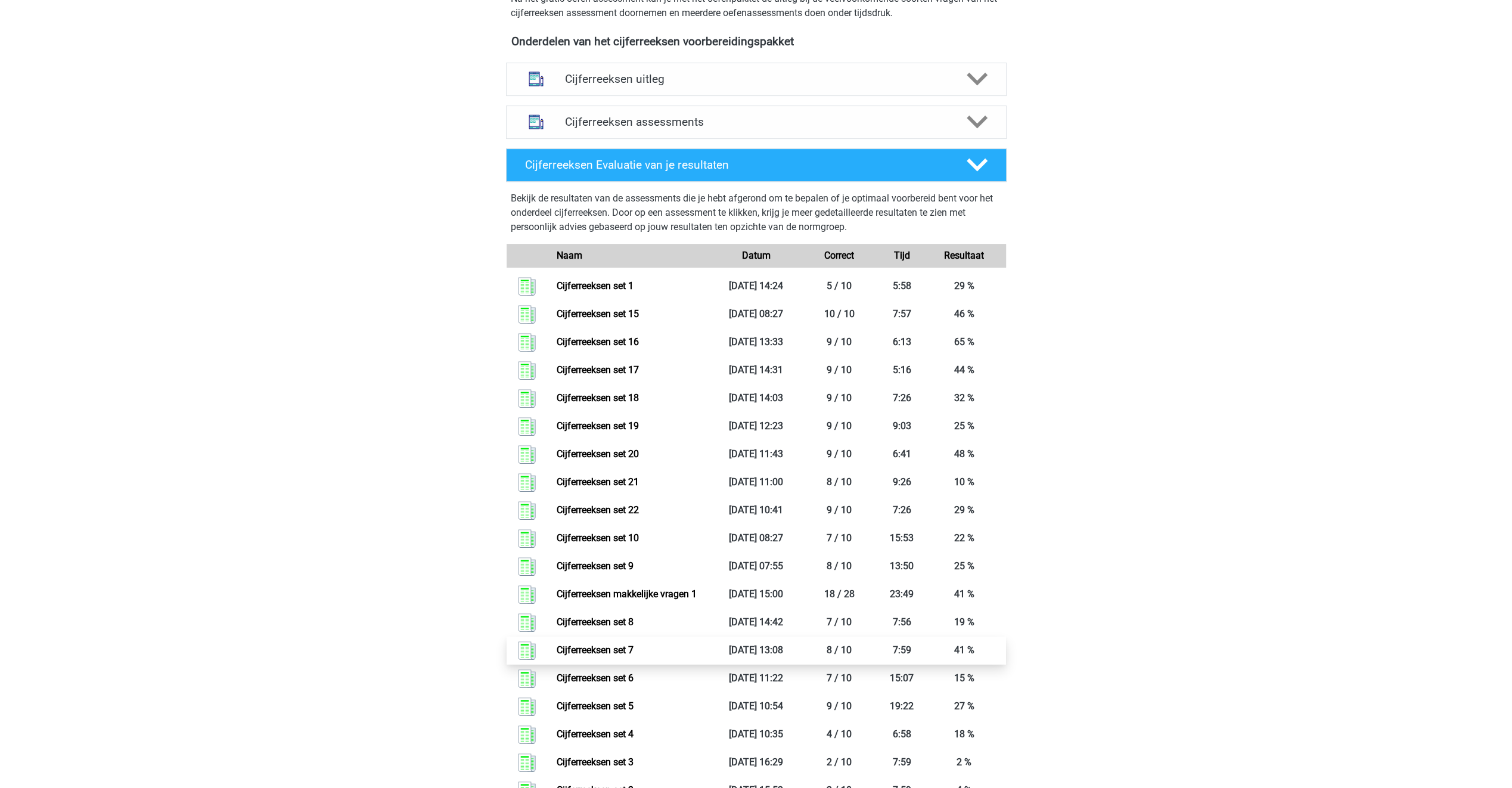
scroll to position [179, 0]
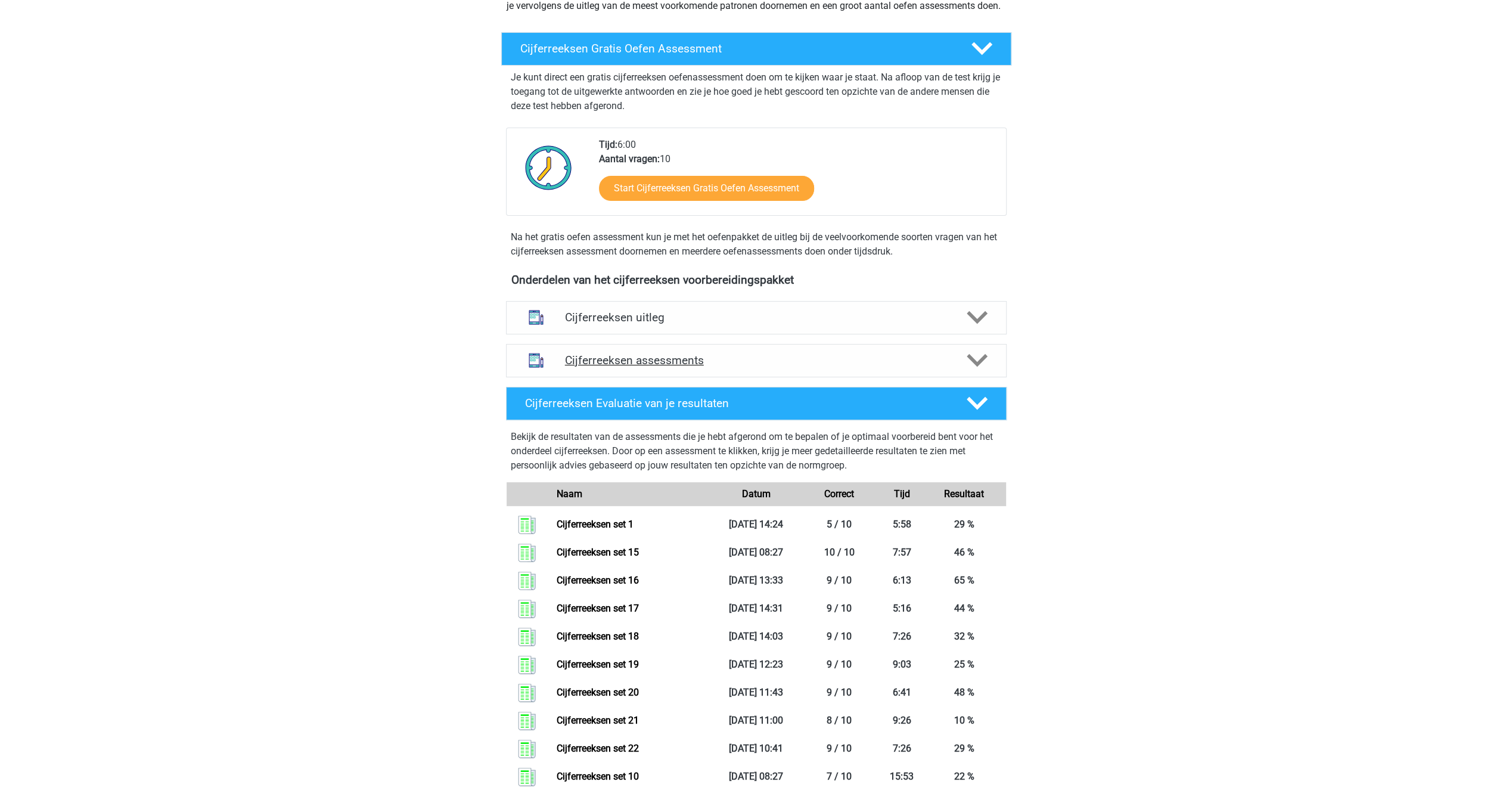
click at [980, 367] on polygon at bounding box center [977, 361] width 21 height 13
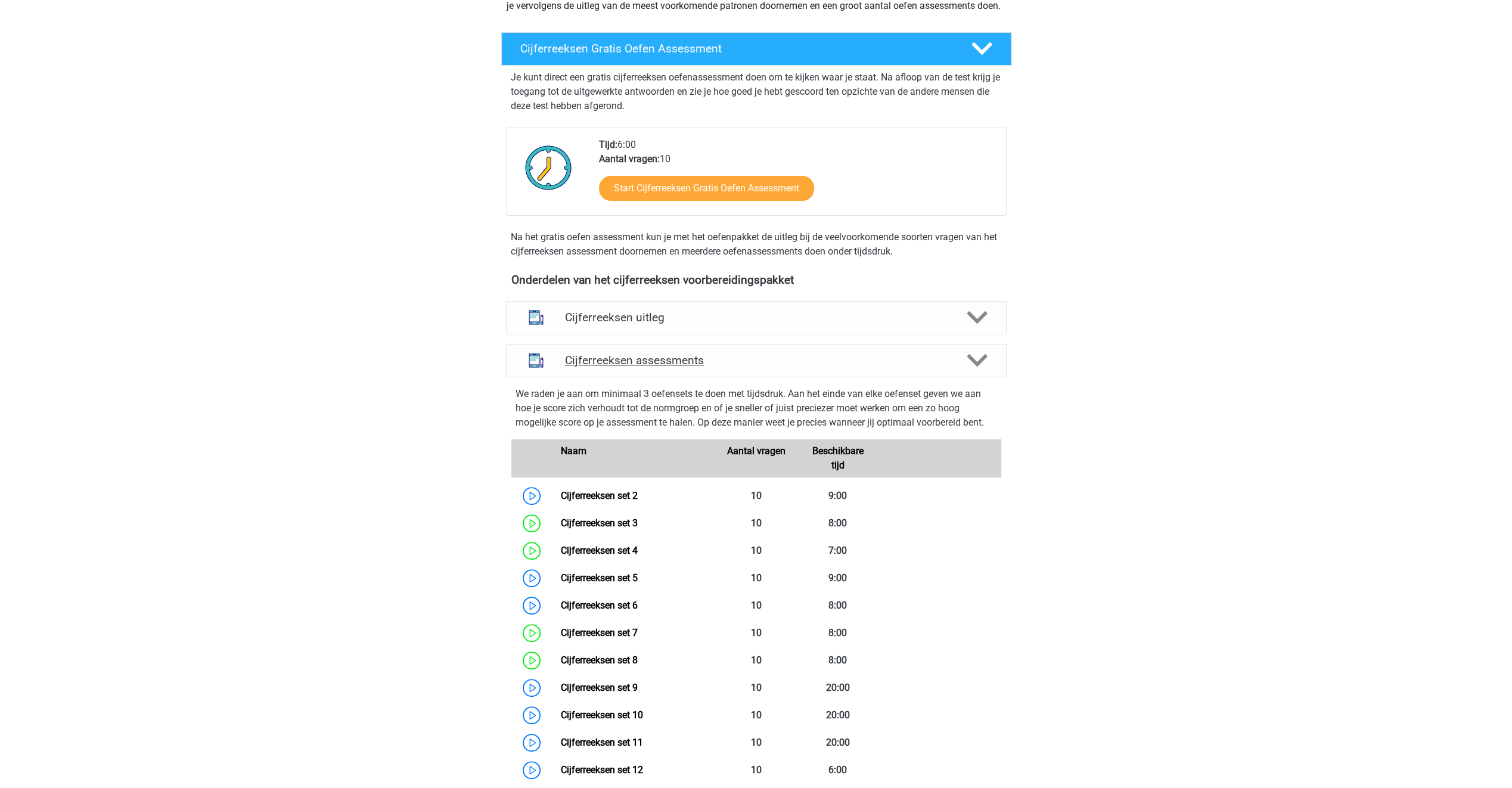
scroll to position [358, 0]
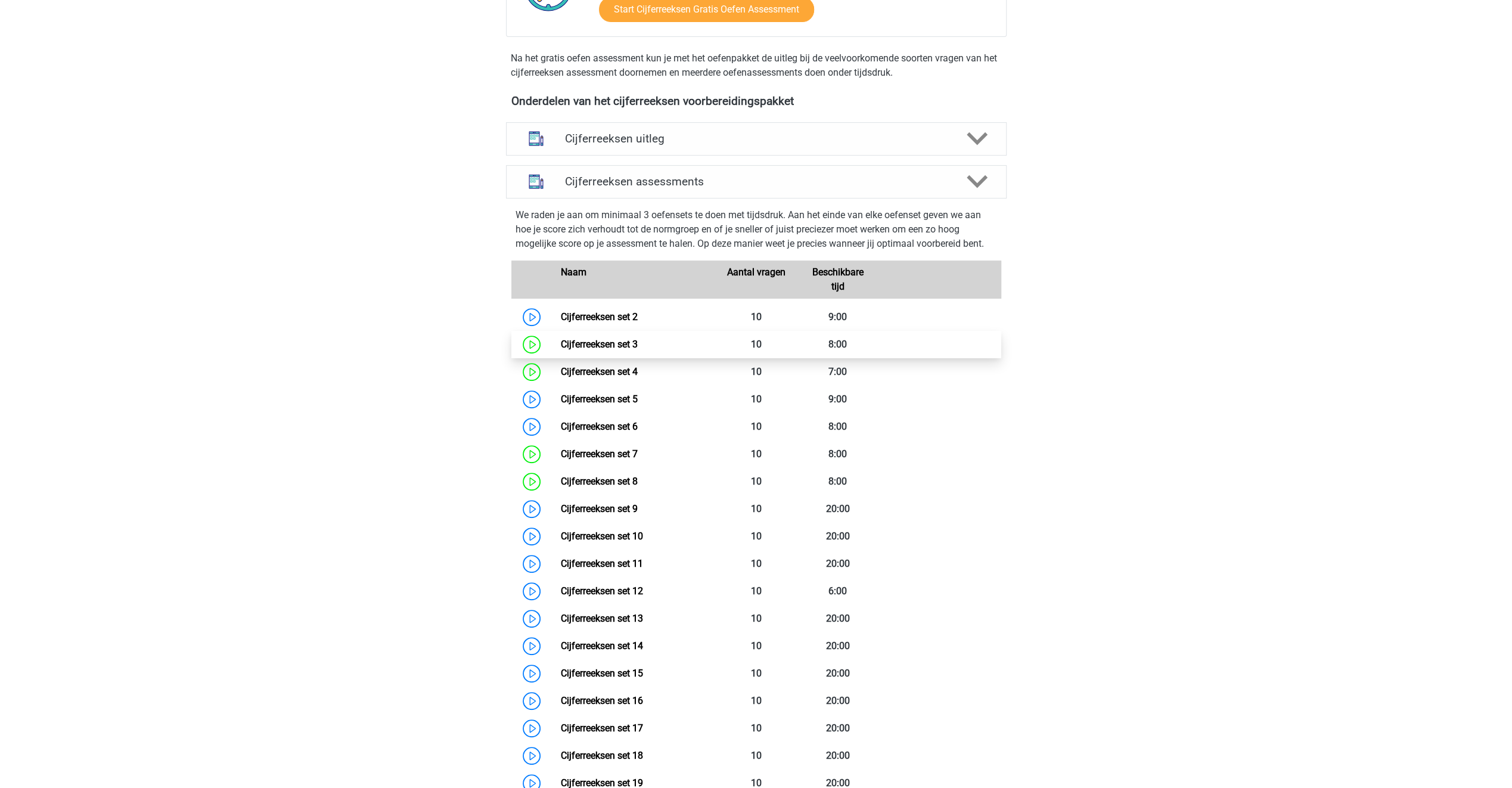
click at [596, 350] on link "Cijferreeksen set 3" at bounding box center [599, 345] width 77 height 11
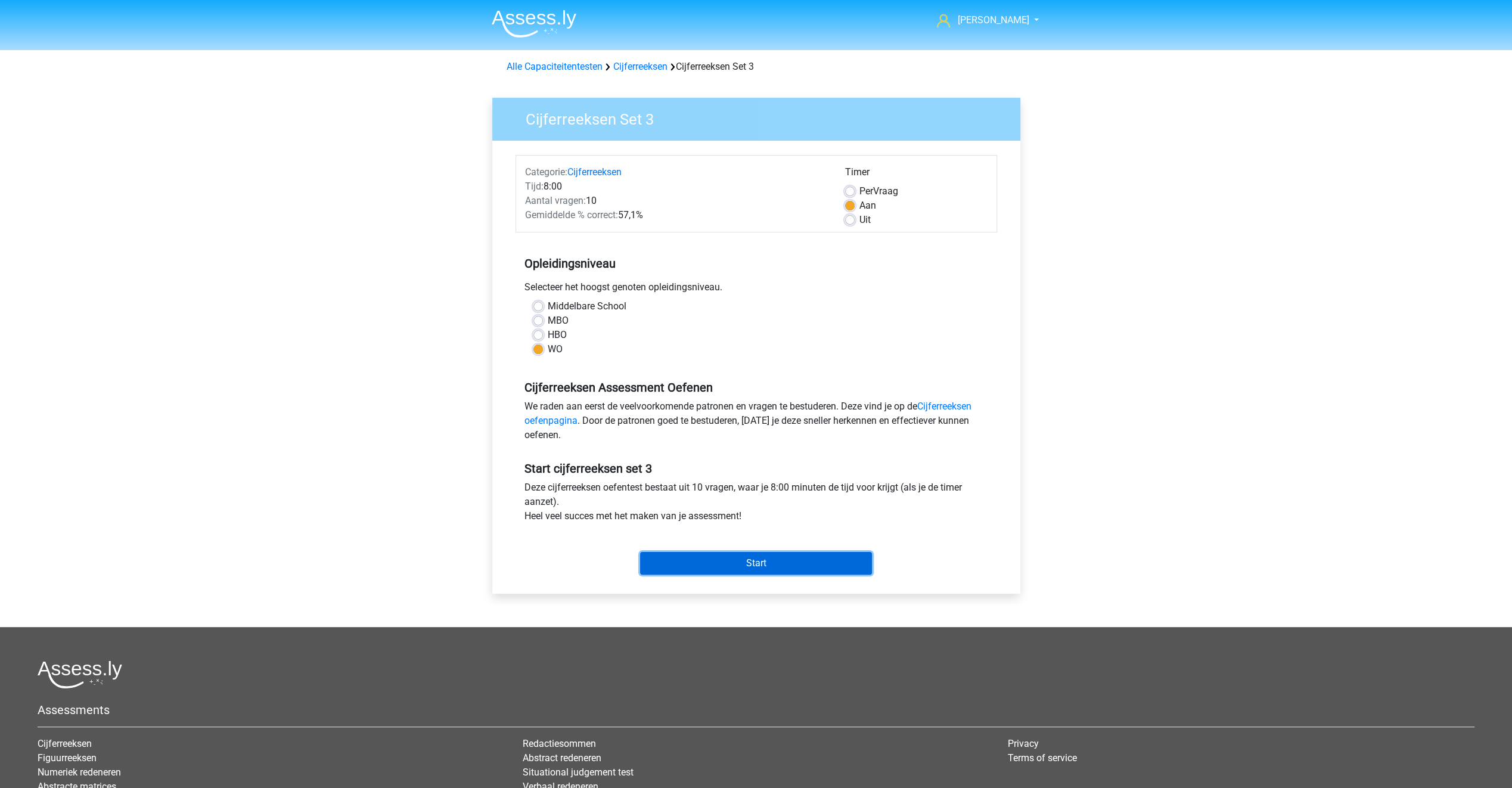
click at [770, 559] on input "Start" at bounding box center [756, 563] width 232 height 23
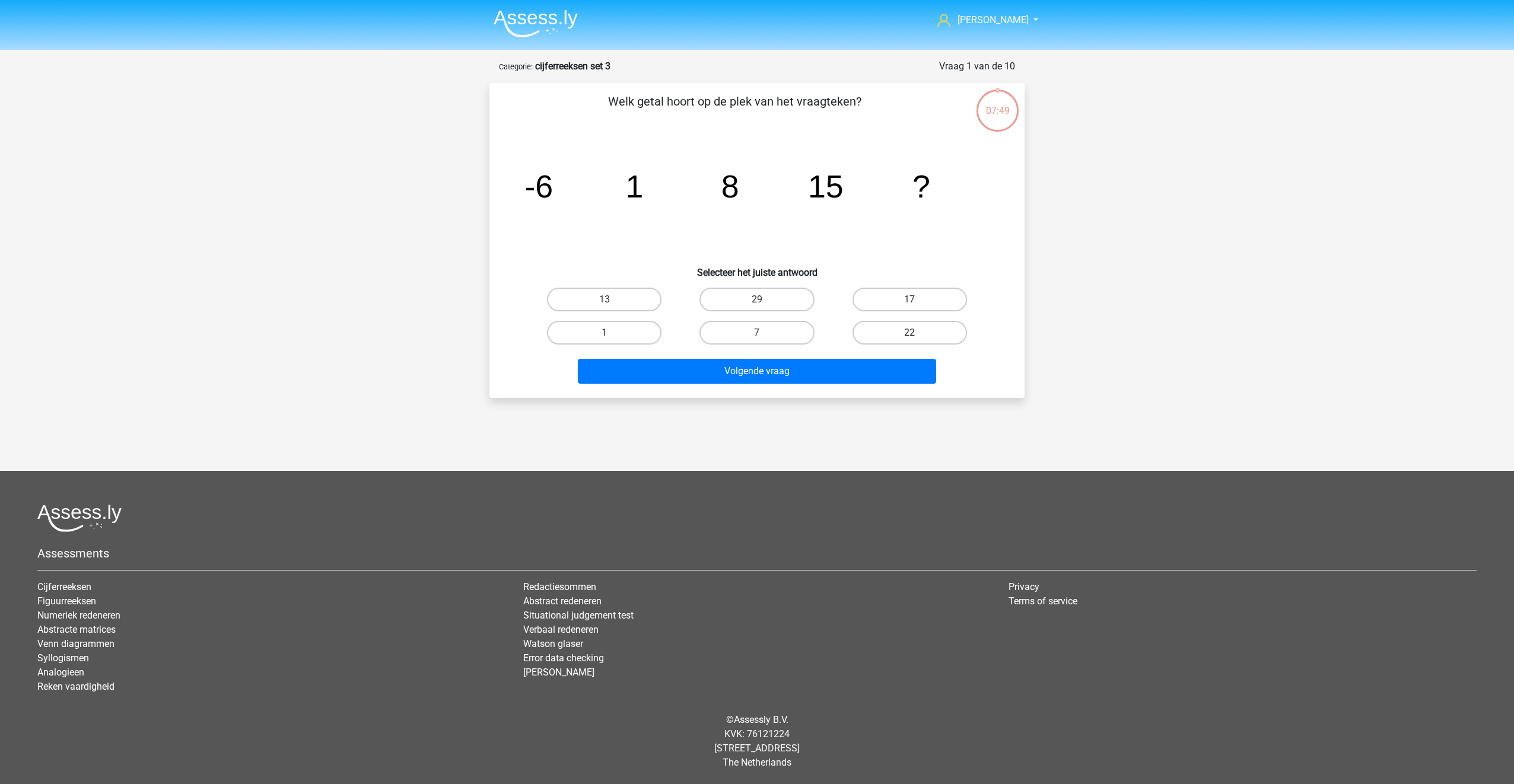
click at [914, 330] on label "22" at bounding box center [910, 332] width 115 height 24
click at [914, 332] on input "22" at bounding box center [913, 336] width 8 height 8
radio input "true"
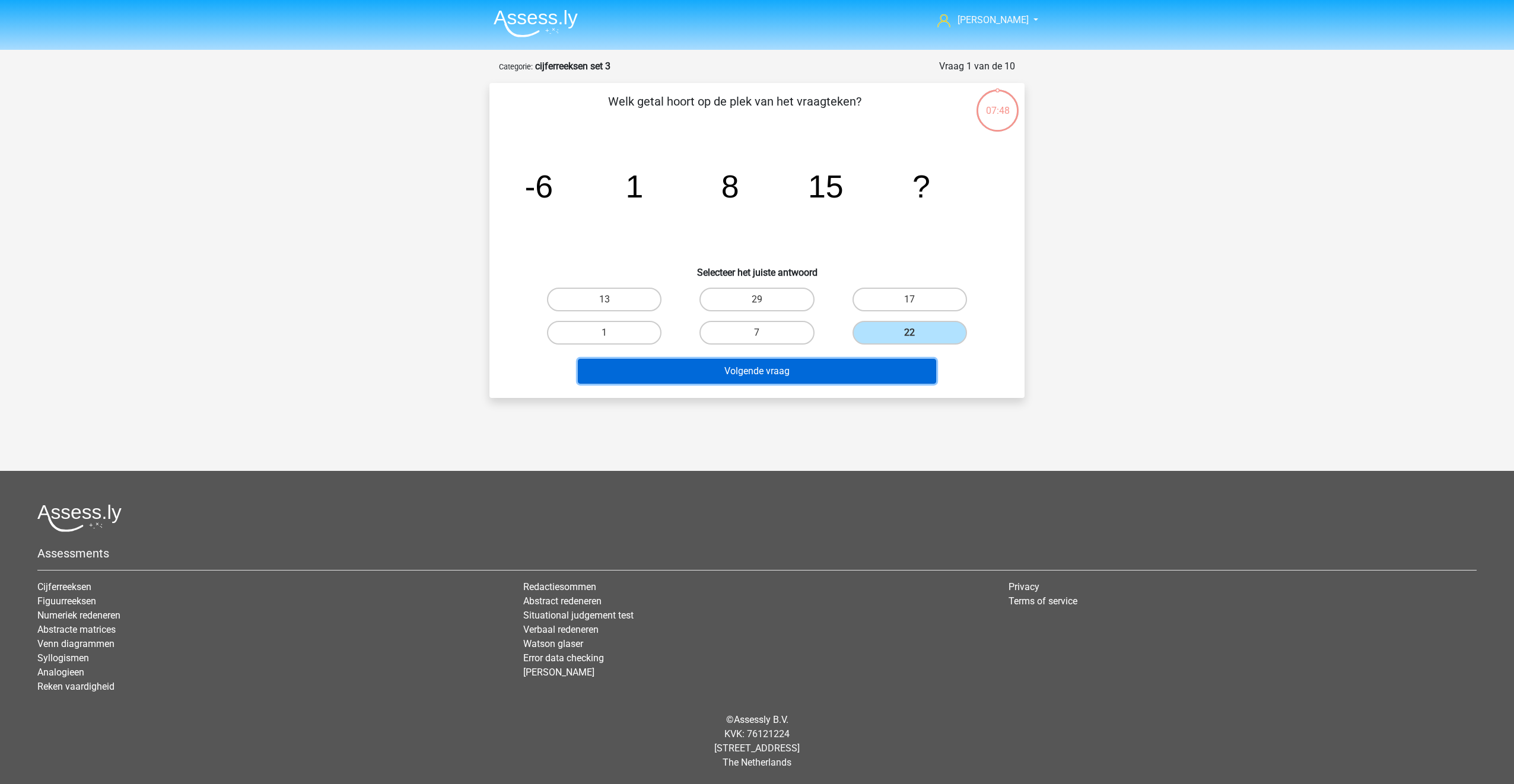
click at [859, 372] on button "Volgende vraag" at bounding box center [757, 371] width 359 height 25
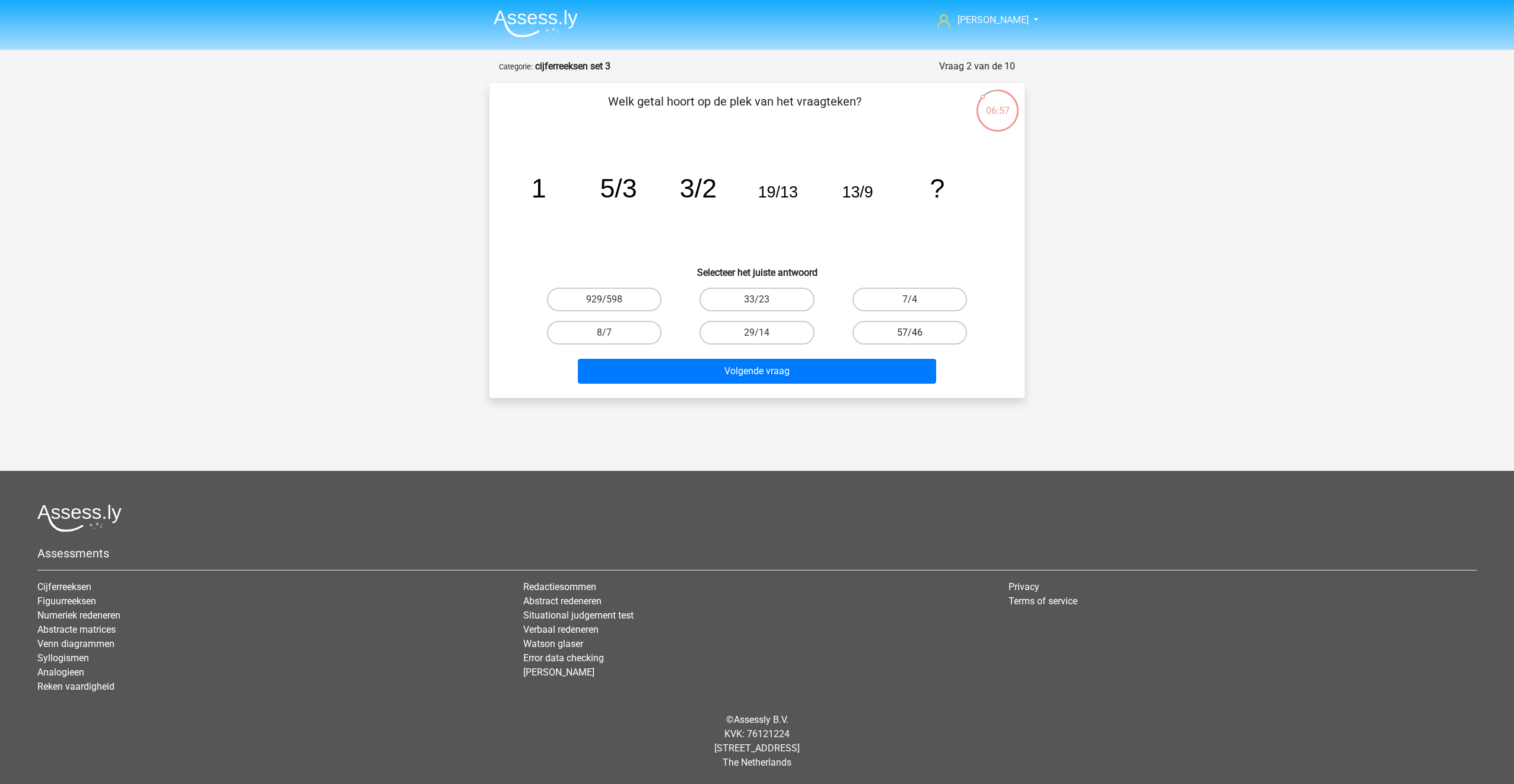
click at [877, 326] on label "57/46" at bounding box center [910, 332] width 115 height 24
click at [910, 332] on input "57/46" at bounding box center [913, 336] width 8 height 8
radio input "true"
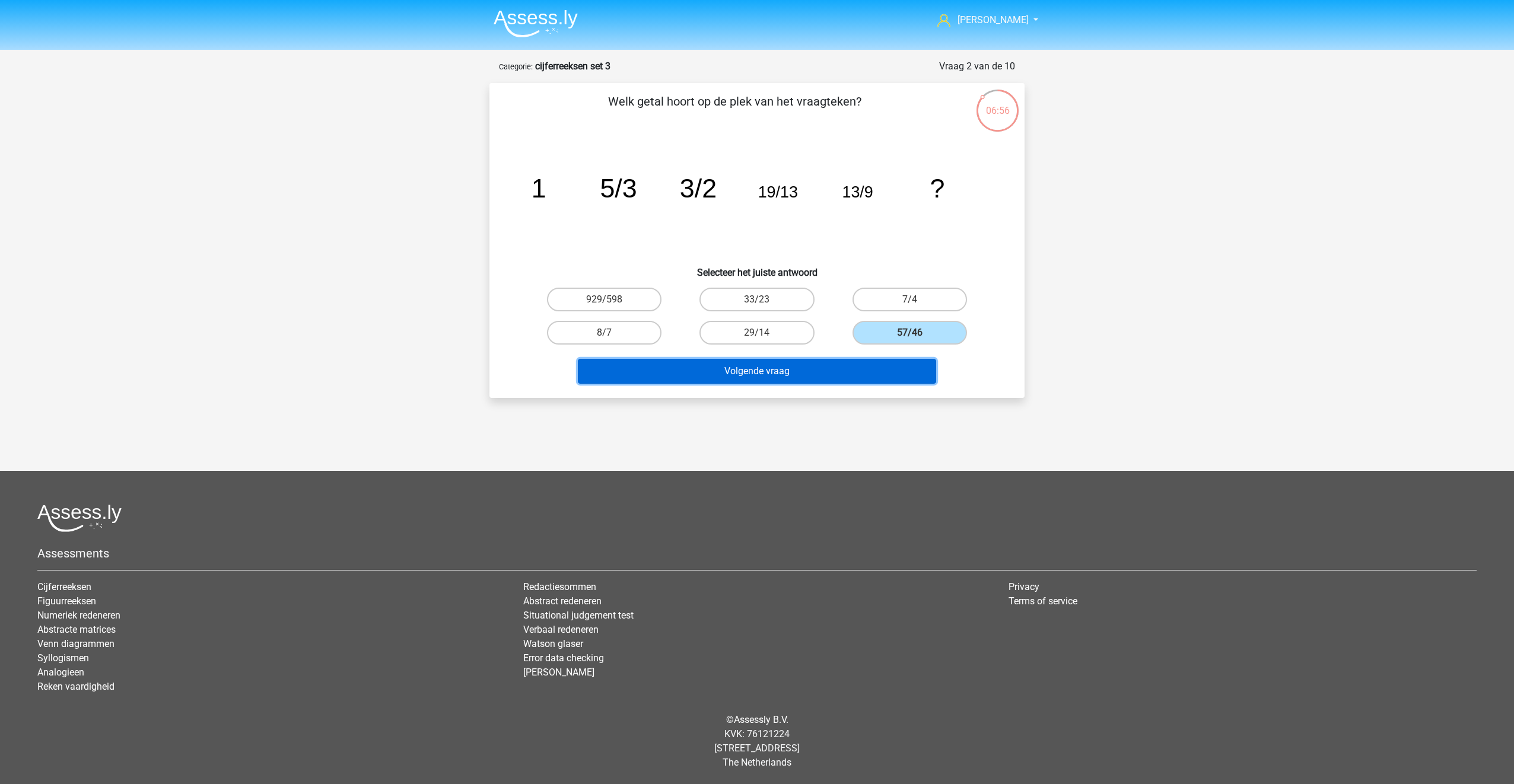
click at [761, 367] on button "Volgende vraag" at bounding box center [757, 371] width 359 height 25
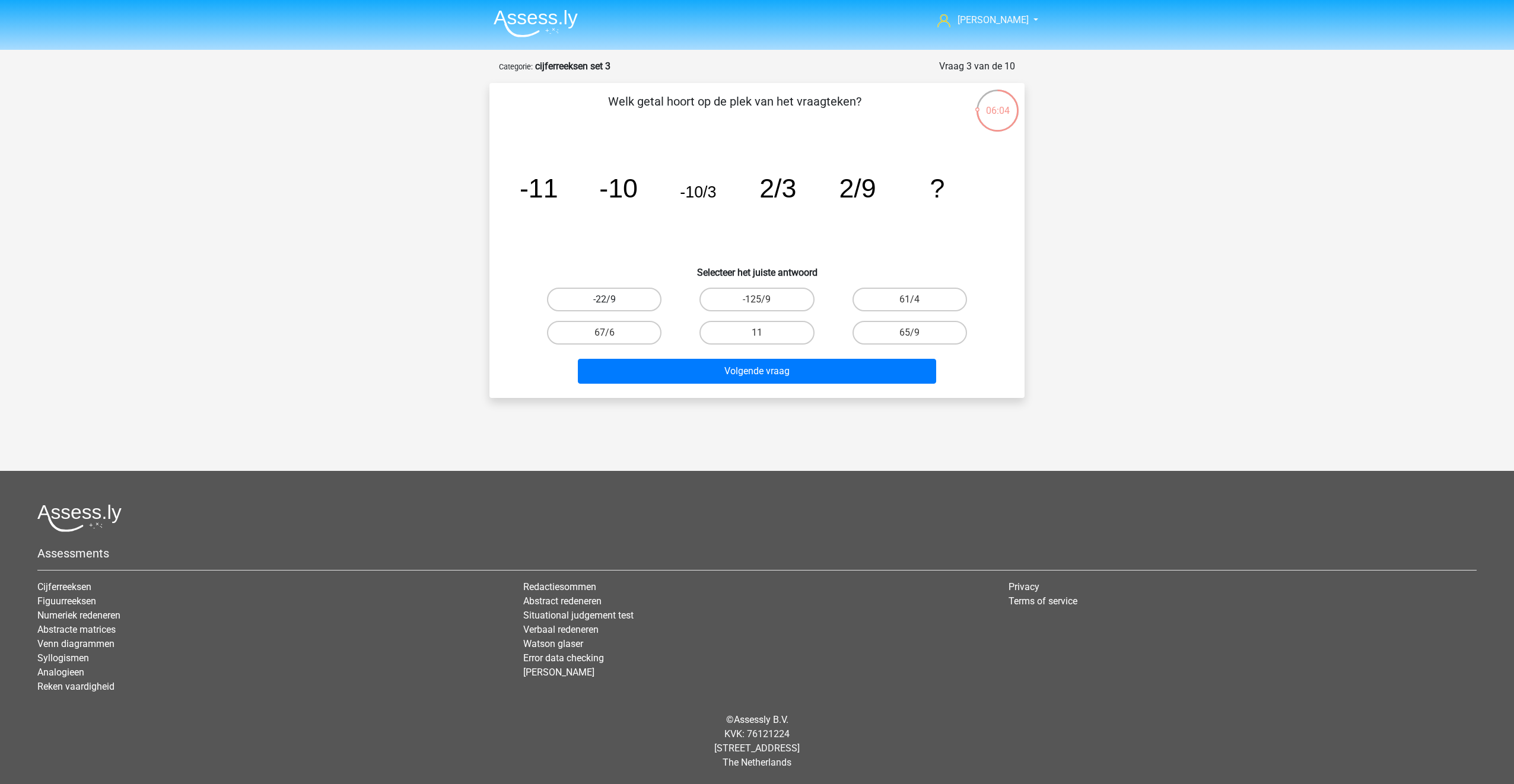
click at [652, 302] on label "-22/9" at bounding box center [604, 299] width 115 height 24
click at [612, 302] on input "-22/9" at bounding box center [608, 303] width 8 height 8
radio input "true"
click at [908, 304] on label "61/4" at bounding box center [910, 299] width 115 height 24
click at [910, 304] on input "61/4" at bounding box center [913, 303] width 8 height 8
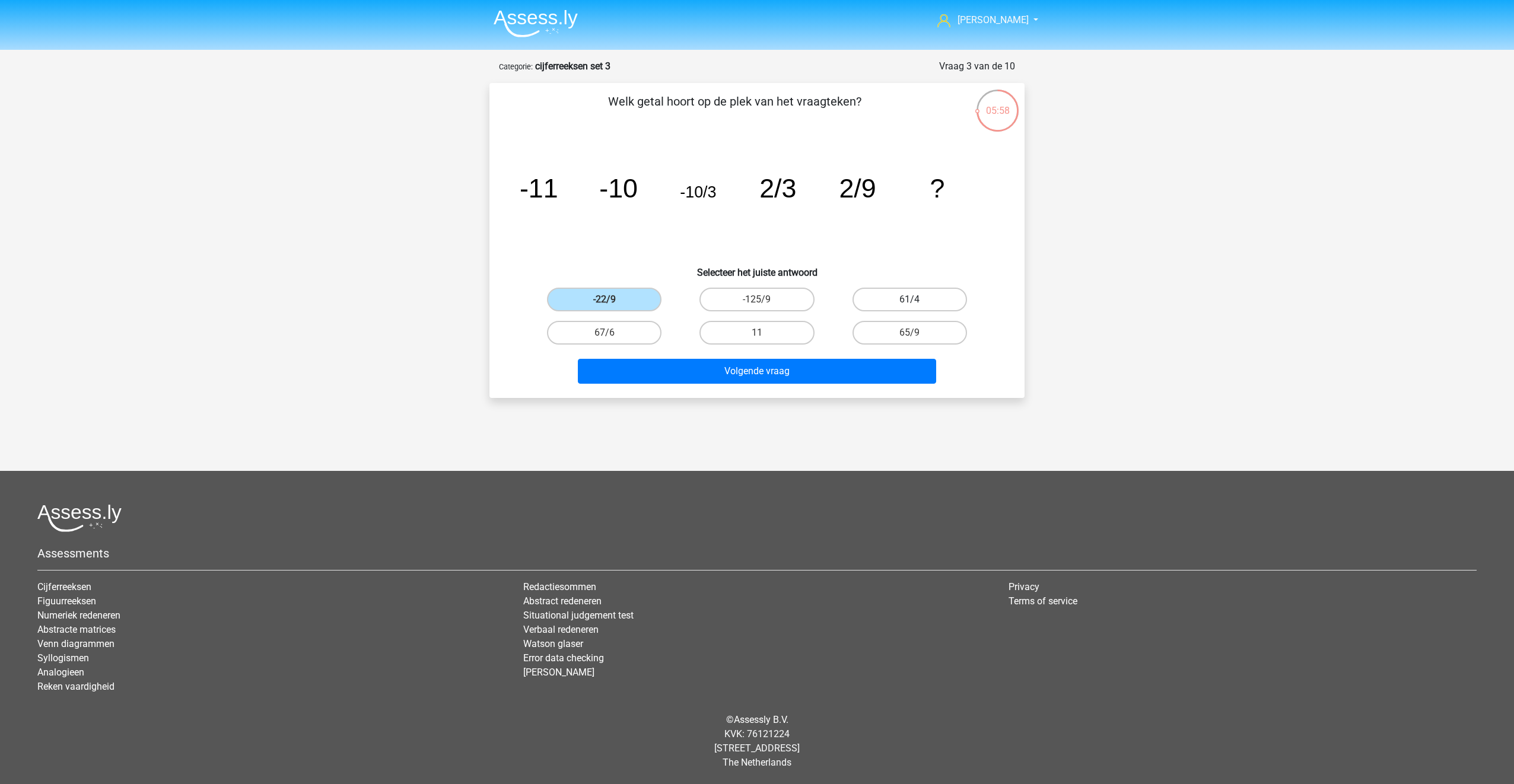
radio input "true"
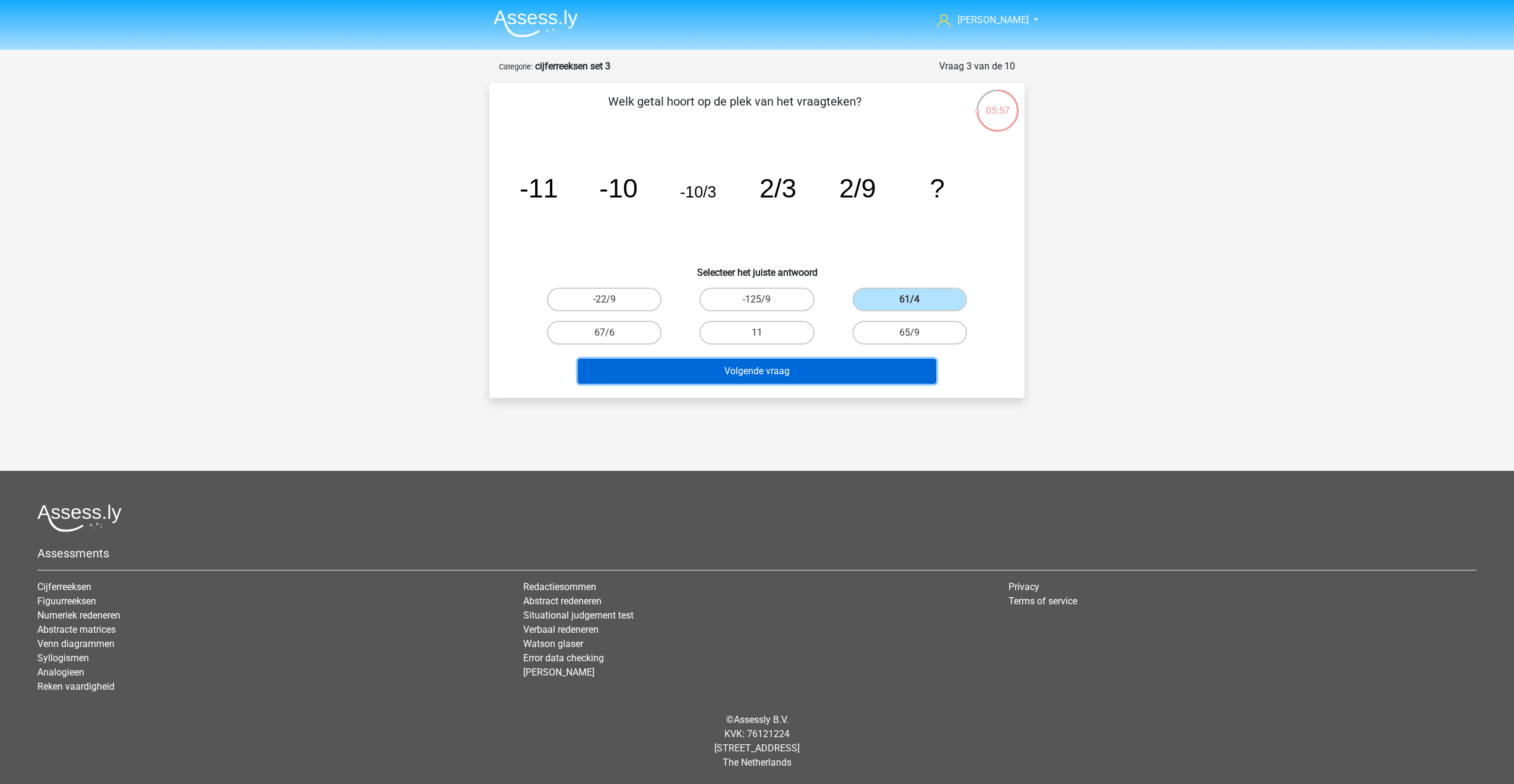
click at [836, 362] on button "Volgende vraag" at bounding box center [757, 371] width 359 height 25
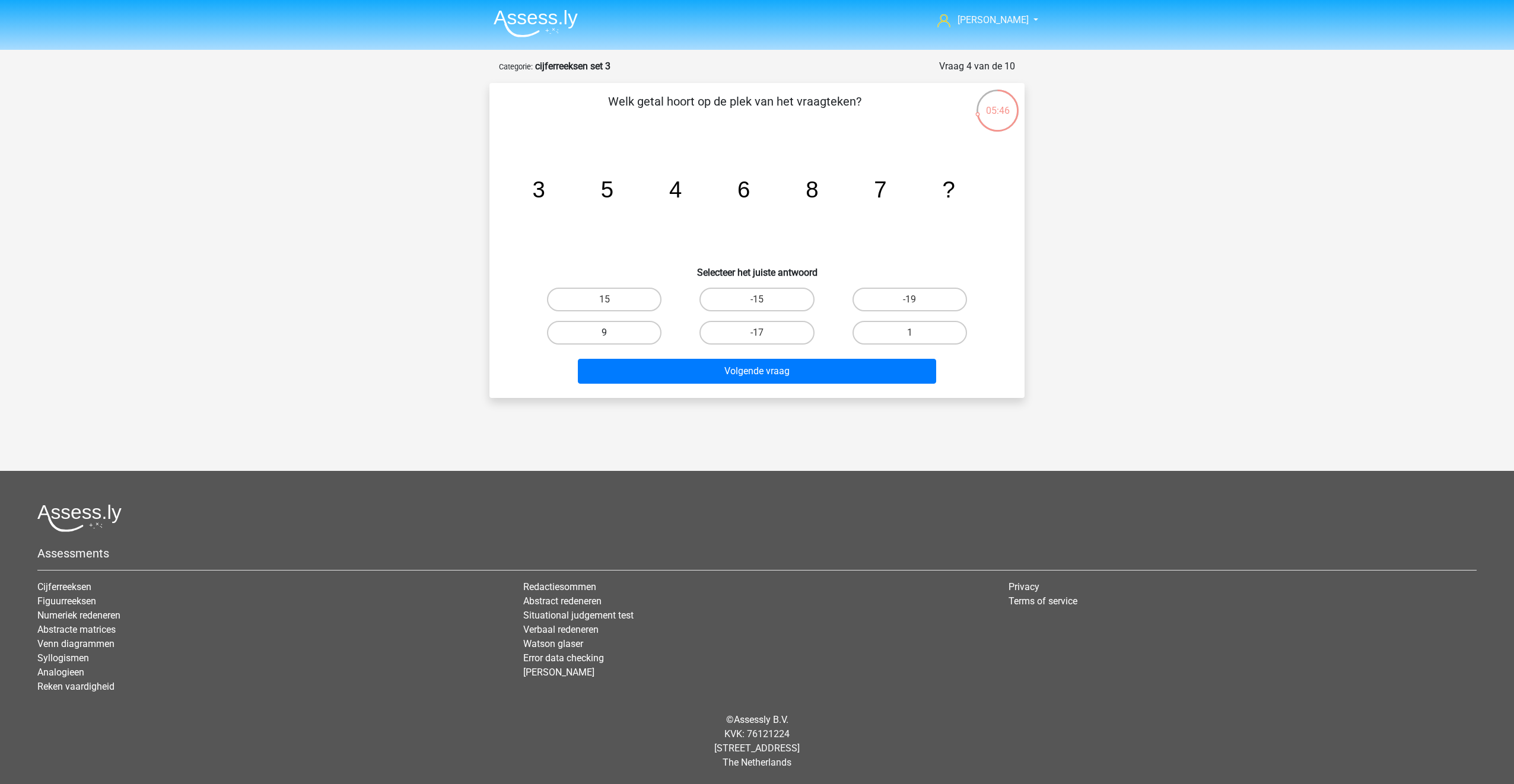
click at [638, 323] on label "9" at bounding box center [604, 332] width 115 height 24
click at [612, 332] on input "9" at bounding box center [608, 336] width 8 height 8
radio input "true"
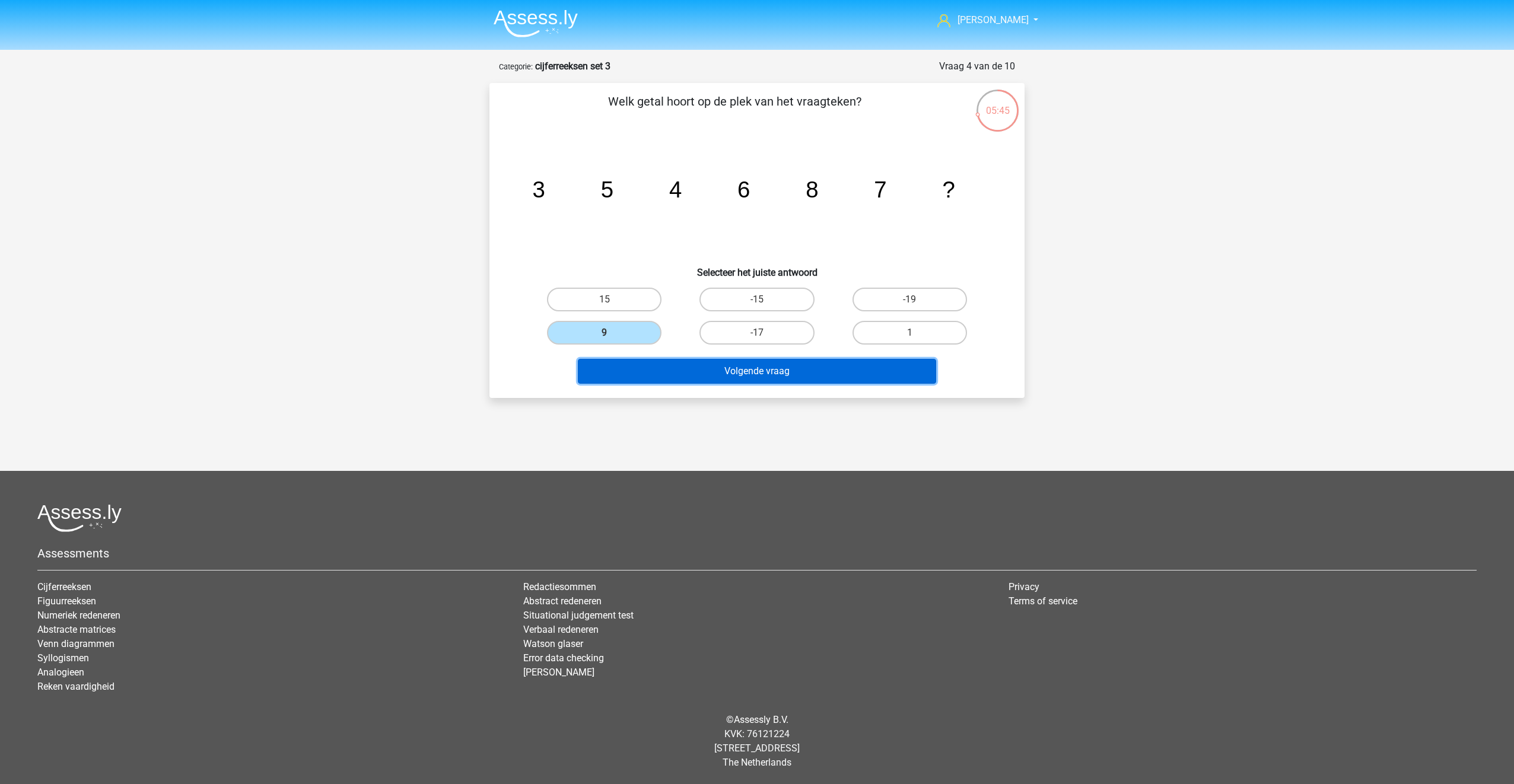
click at [644, 368] on button "Volgende vraag" at bounding box center [757, 371] width 359 height 25
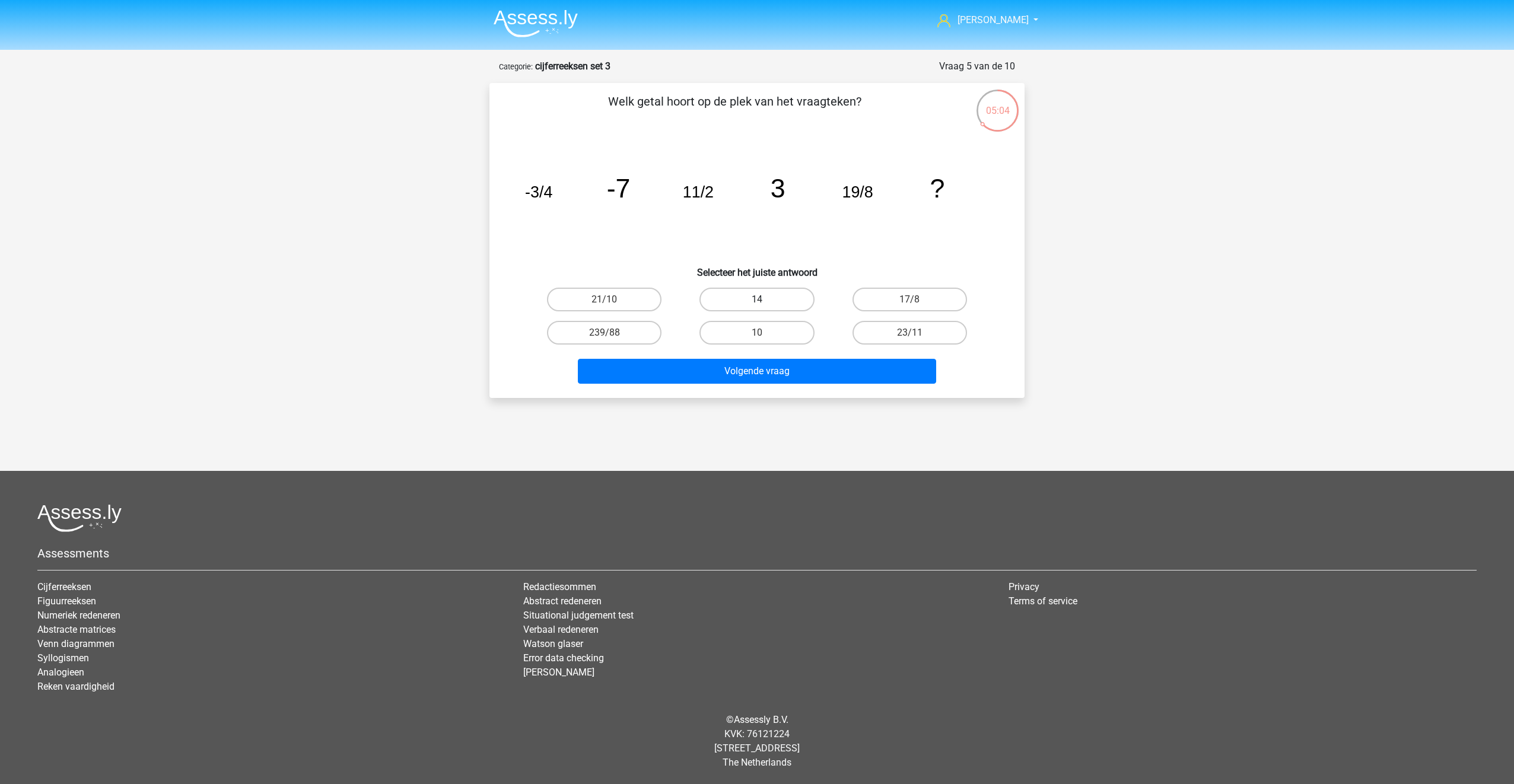
click at [756, 299] on label "14" at bounding box center [756, 299] width 115 height 24
click at [757, 299] on input "14" at bounding box center [761, 303] width 8 height 8
radio input "true"
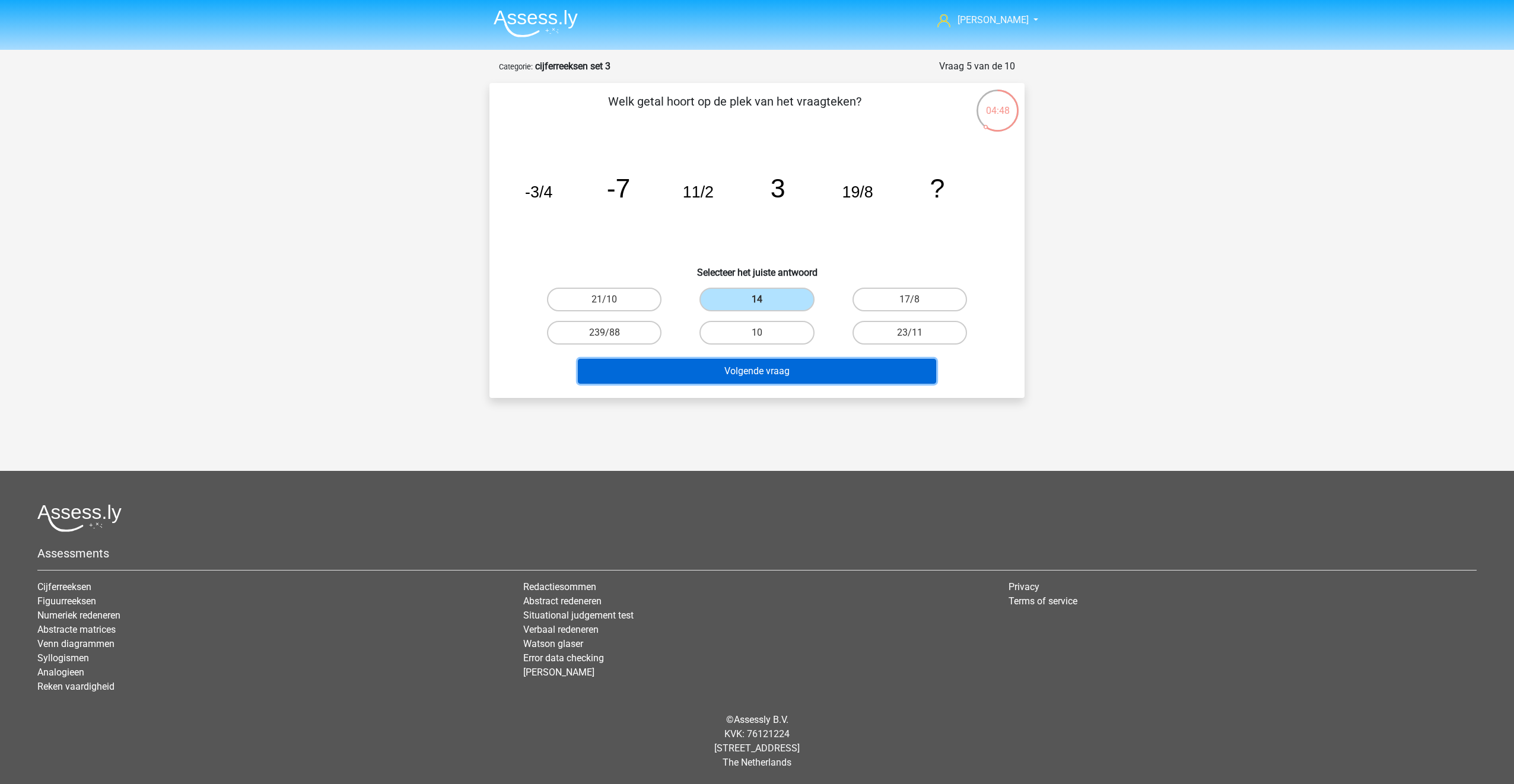
click at [748, 375] on button "Volgende vraag" at bounding box center [757, 371] width 359 height 25
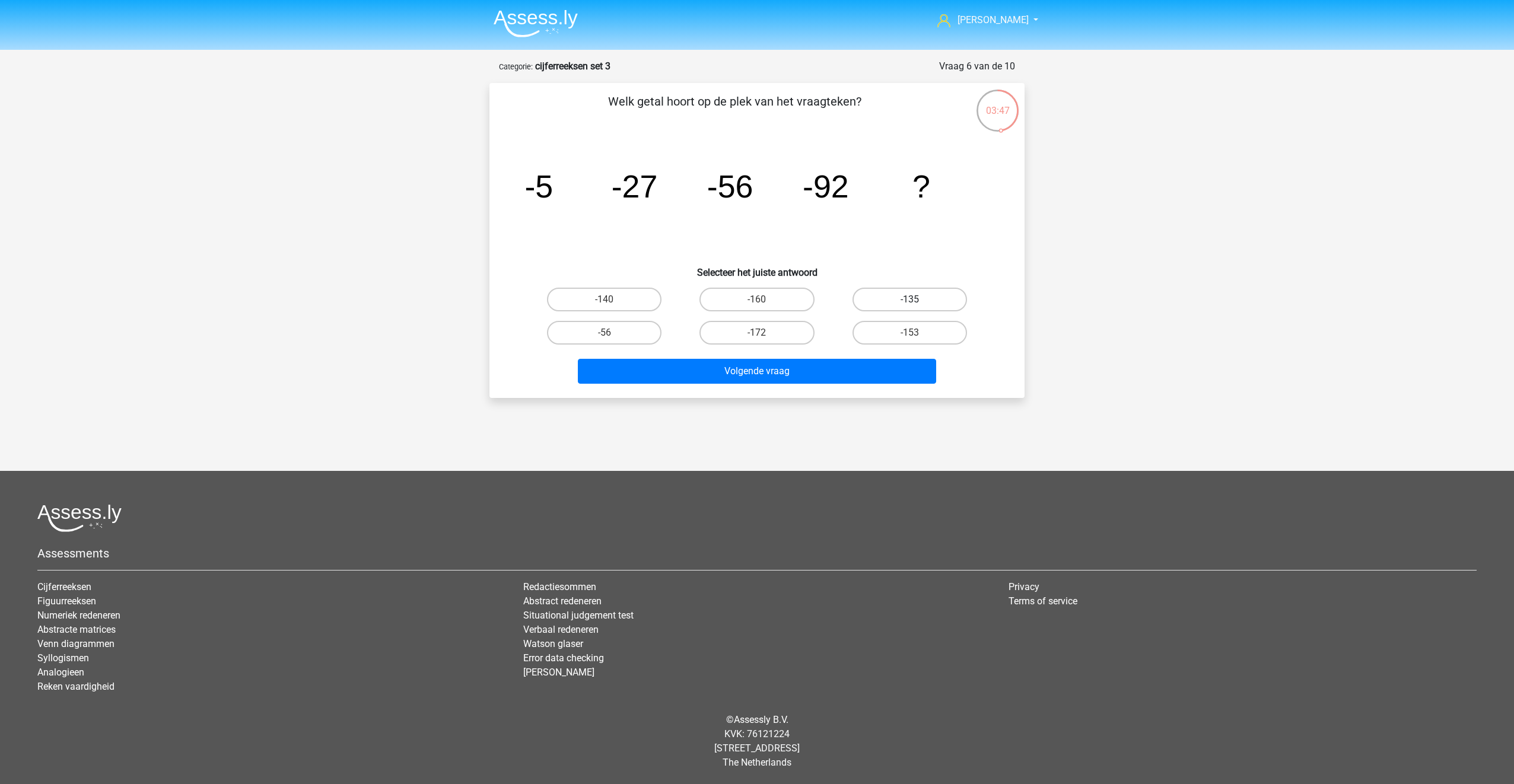
click at [920, 306] on label "-135" at bounding box center [910, 299] width 115 height 24
click at [917, 306] on input "-135" at bounding box center [913, 303] width 8 height 8
radio input "true"
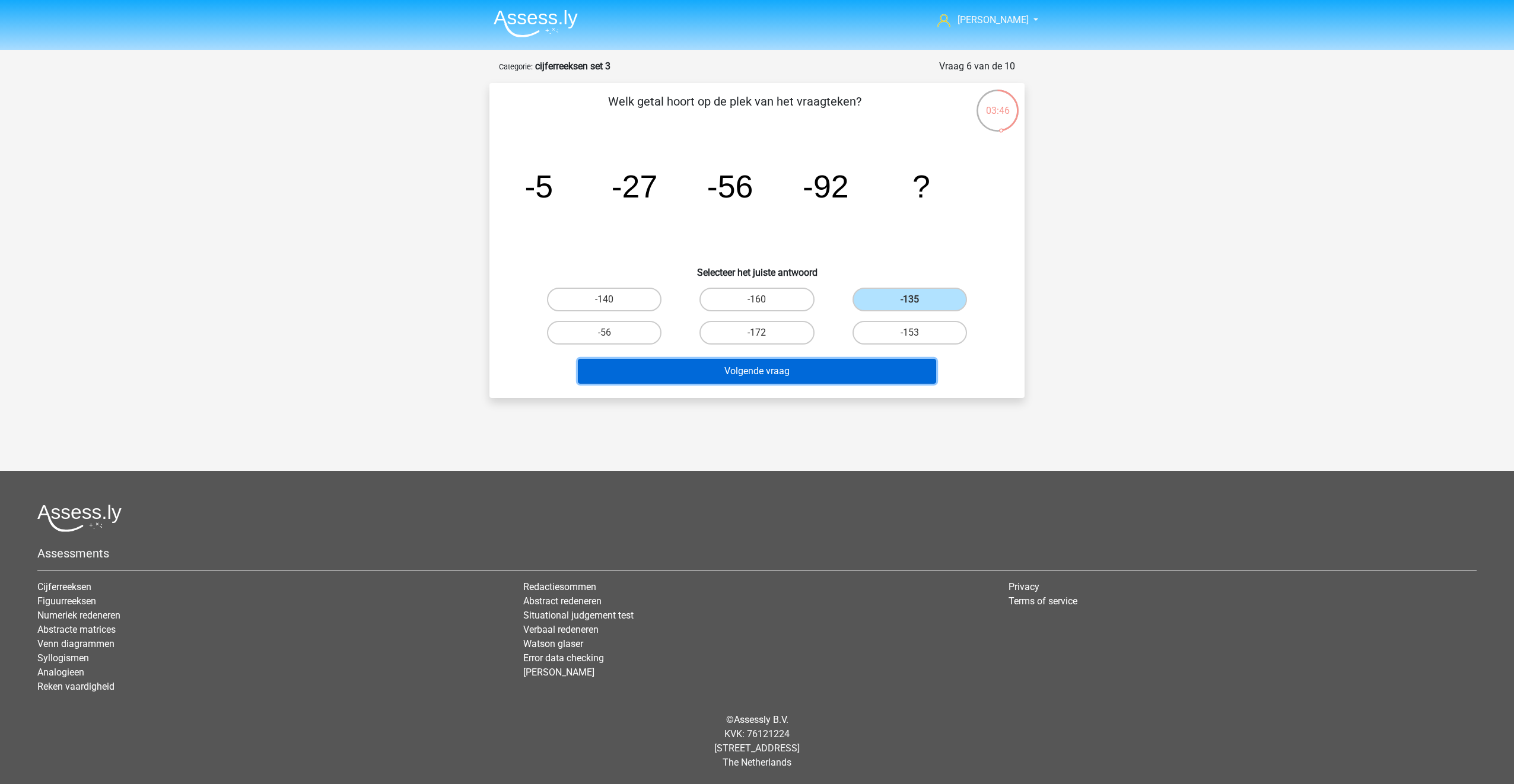
click at [871, 366] on button "Volgende vraag" at bounding box center [757, 371] width 359 height 25
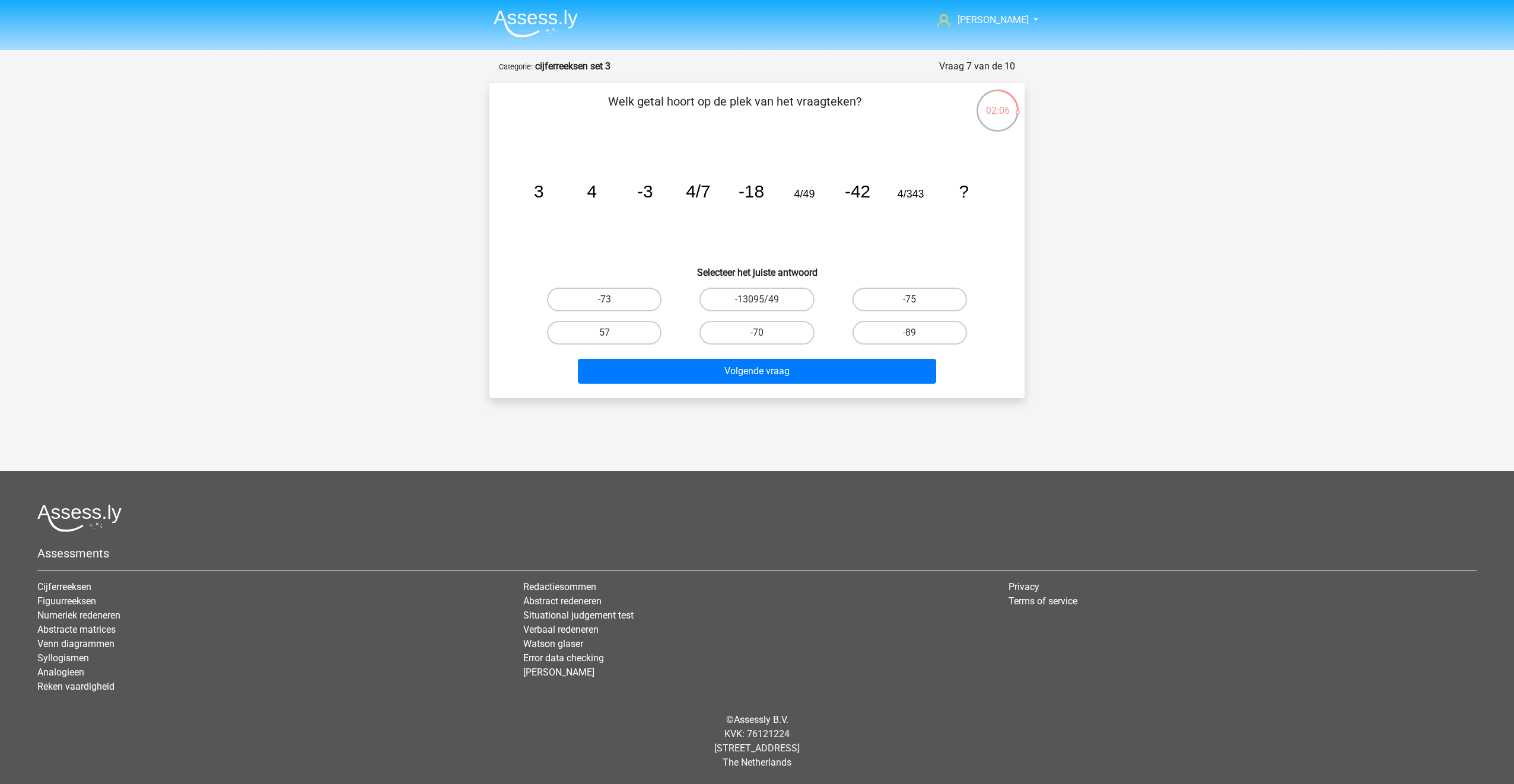
click at [885, 296] on label "-75" at bounding box center [910, 299] width 115 height 24
click at [910, 299] on input "-75" at bounding box center [913, 303] width 8 height 8
radio input "true"
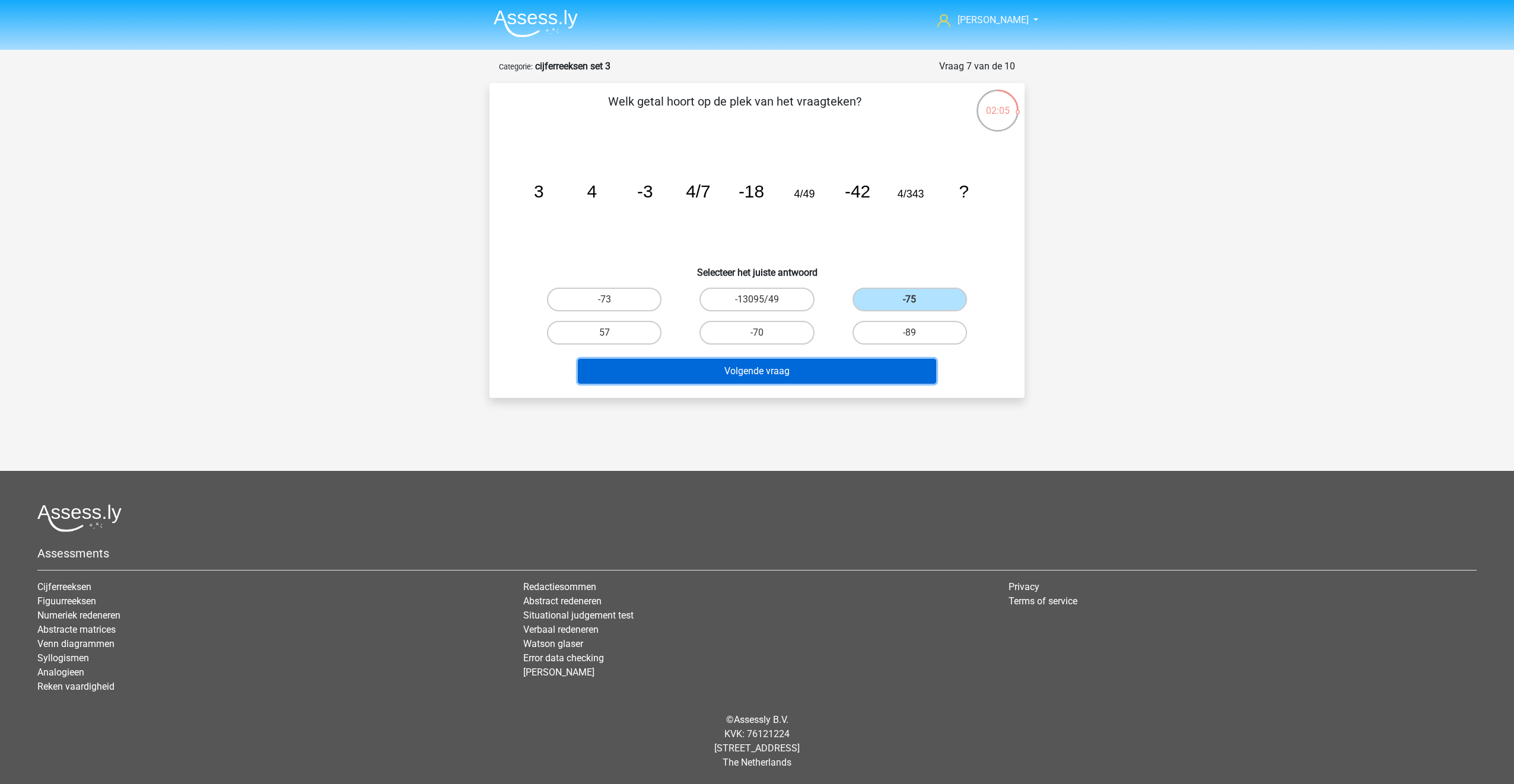
click at [845, 359] on button "Volgende vraag" at bounding box center [757, 371] width 359 height 25
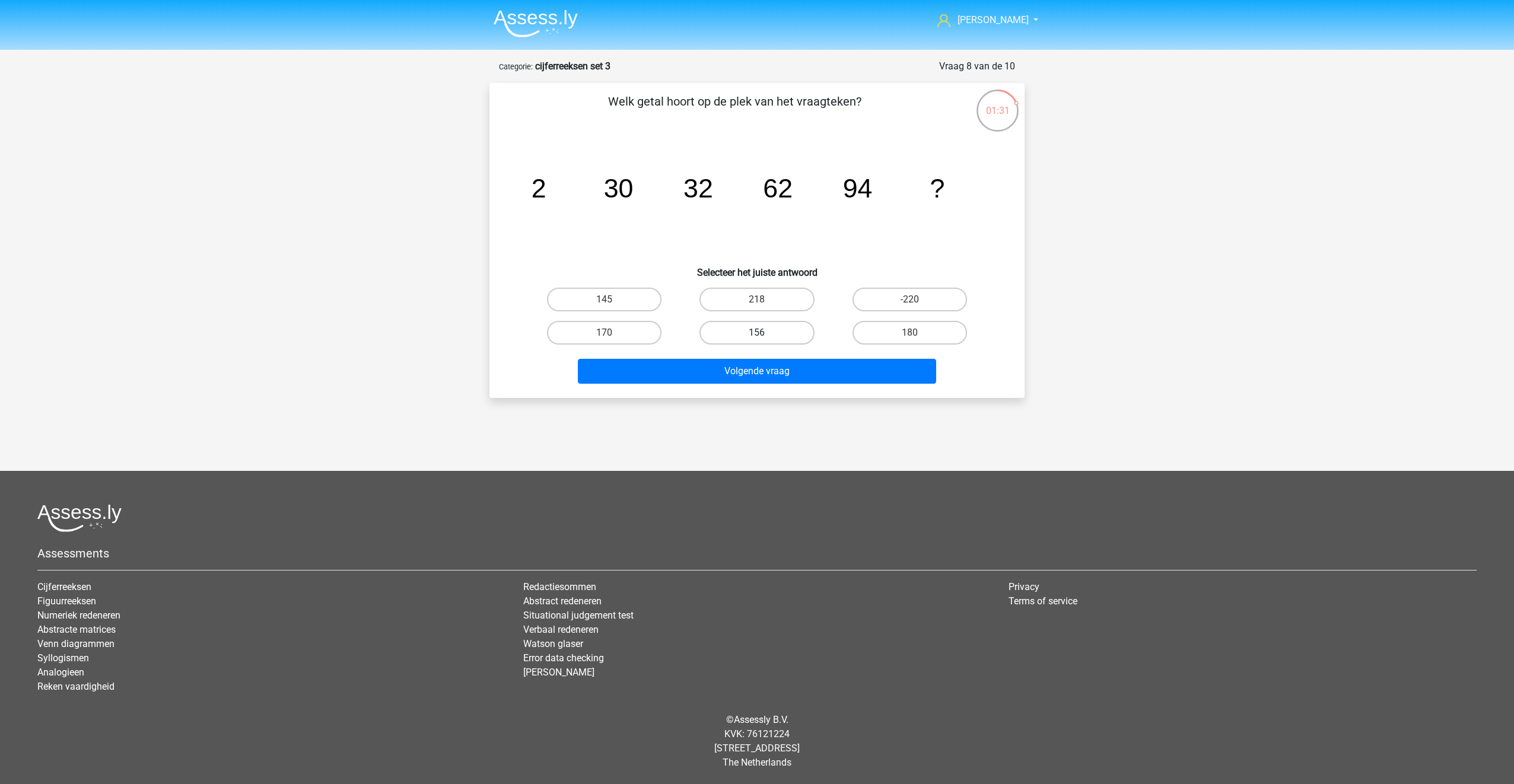
click at [743, 328] on label "156" at bounding box center [756, 332] width 115 height 24
click at [757, 332] on input "156" at bounding box center [761, 336] width 8 height 8
radio input "true"
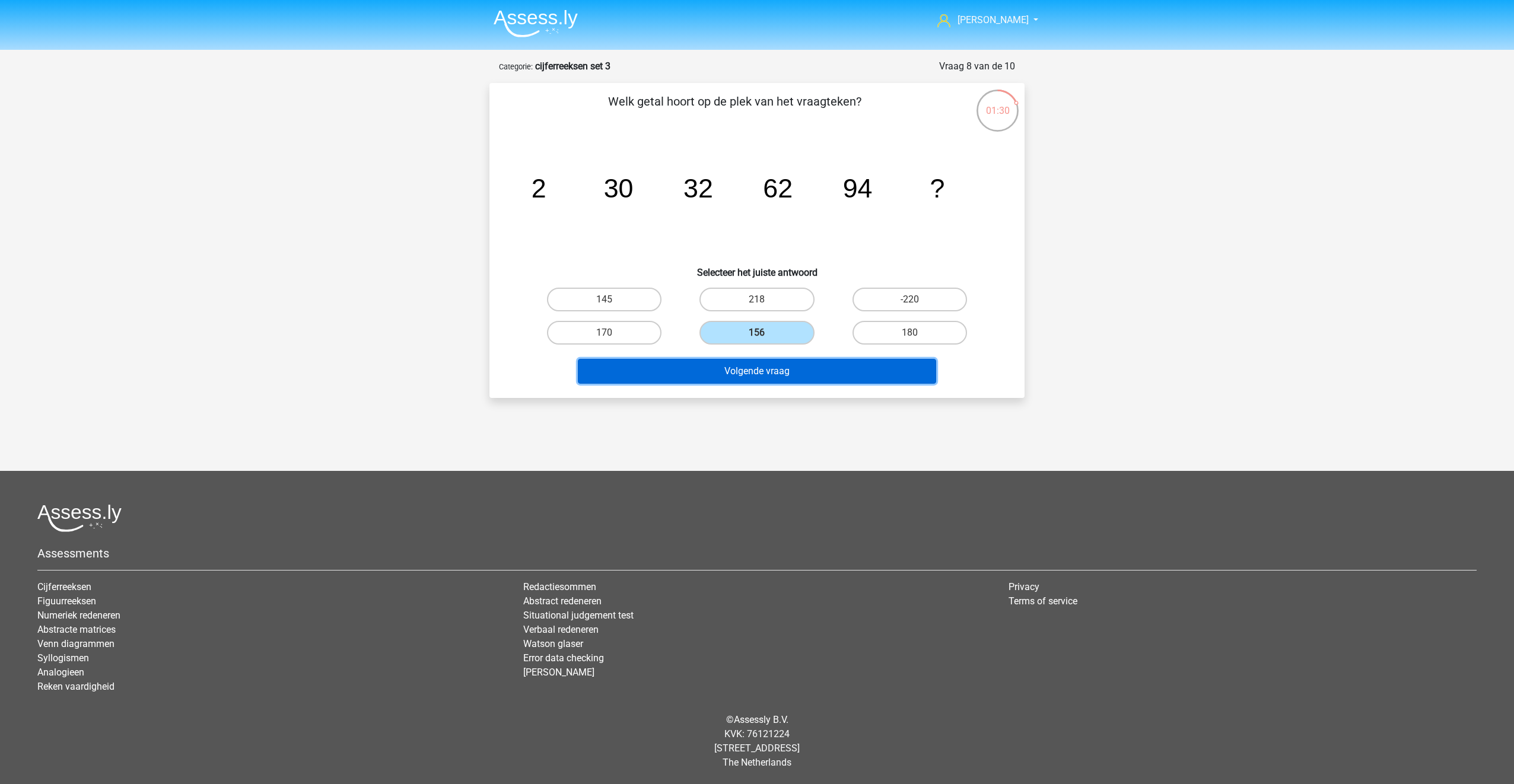
click at [722, 370] on button "Volgende vraag" at bounding box center [757, 371] width 359 height 25
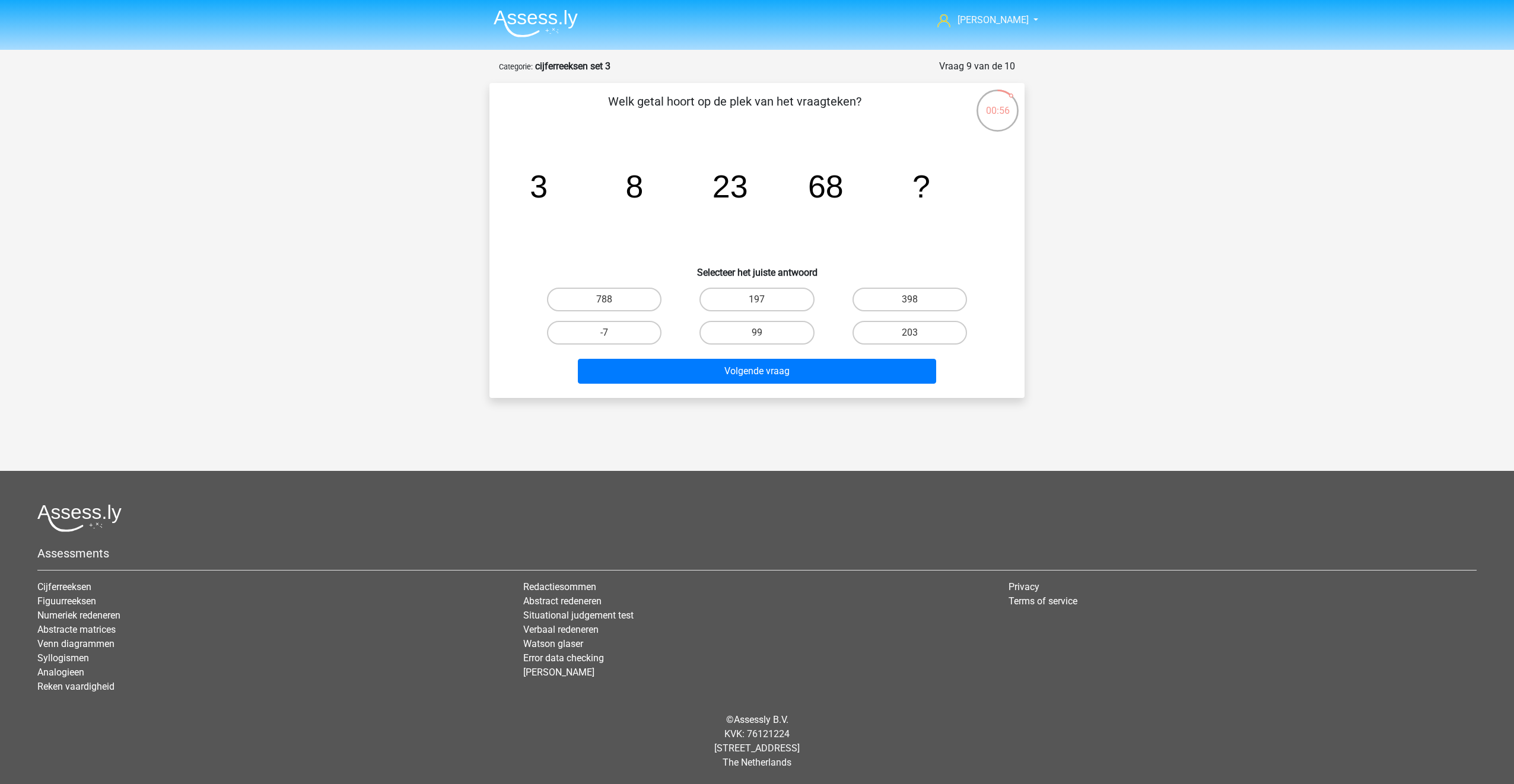
click at [897, 346] on div "203" at bounding box center [910, 332] width 153 height 33
click at [898, 334] on label "203" at bounding box center [910, 332] width 115 height 24
click at [910, 334] on input "203" at bounding box center [913, 336] width 8 height 8
radio input "true"
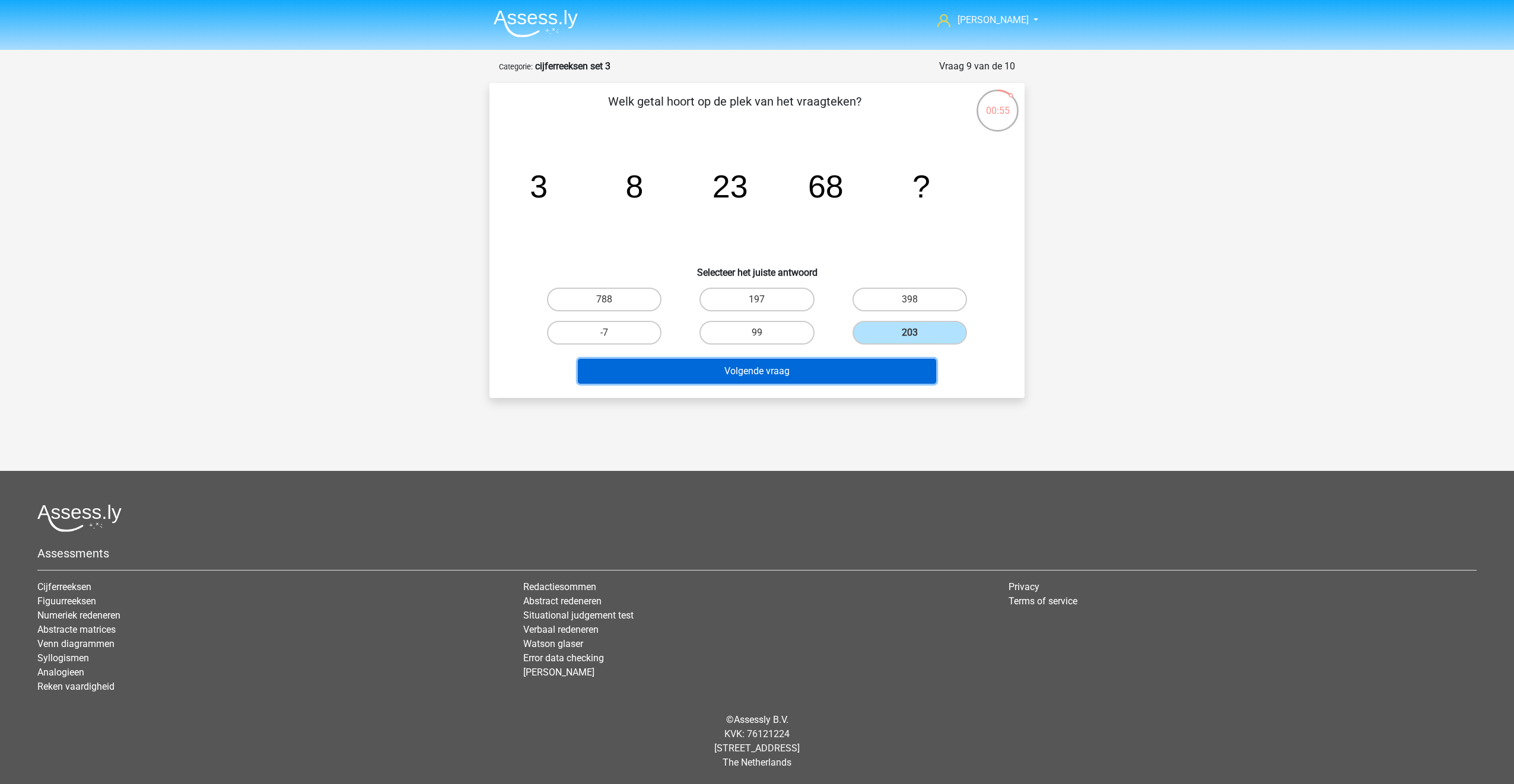
click at [851, 370] on button "Volgende vraag" at bounding box center [757, 371] width 359 height 25
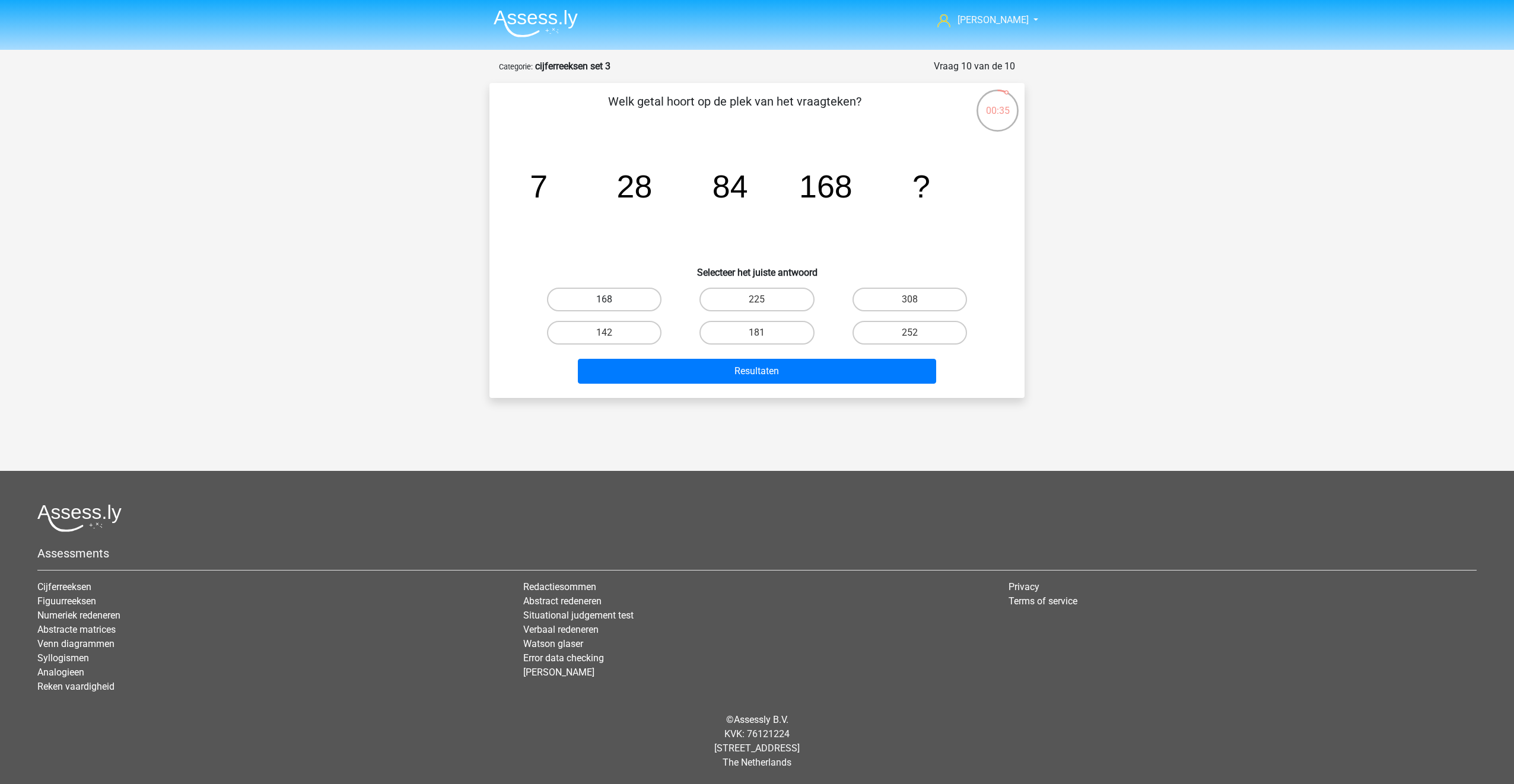
click at [636, 299] on label "168" at bounding box center [604, 299] width 115 height 24
click at [612, 299] on input "168" at bounding box center [608, 303] width 8 height 8
radio input "true"
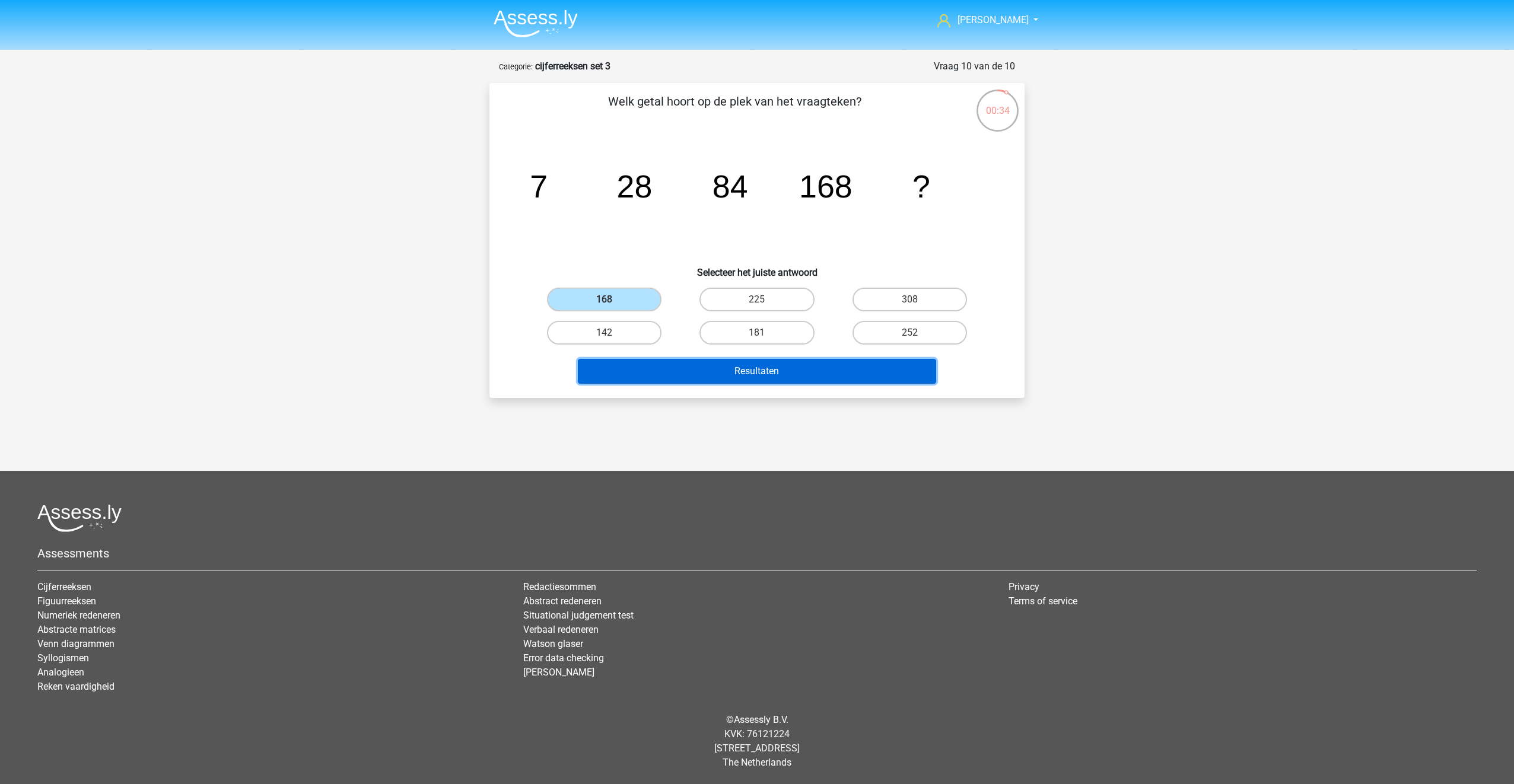
click at [649, 369] on button "Resultaten" at bounding box center [757, 371] width 359 height 25
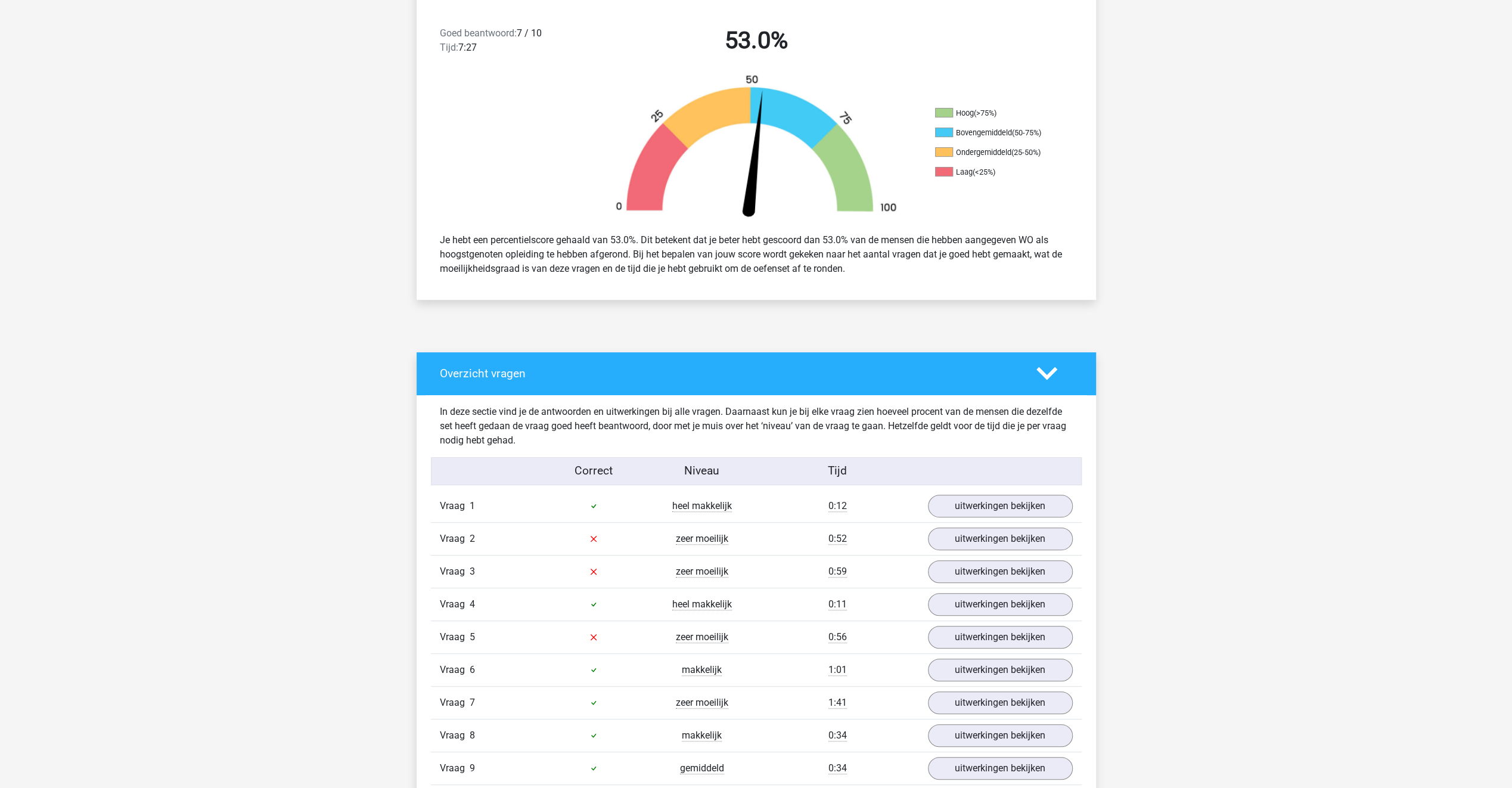
scroll to position [358, 0]
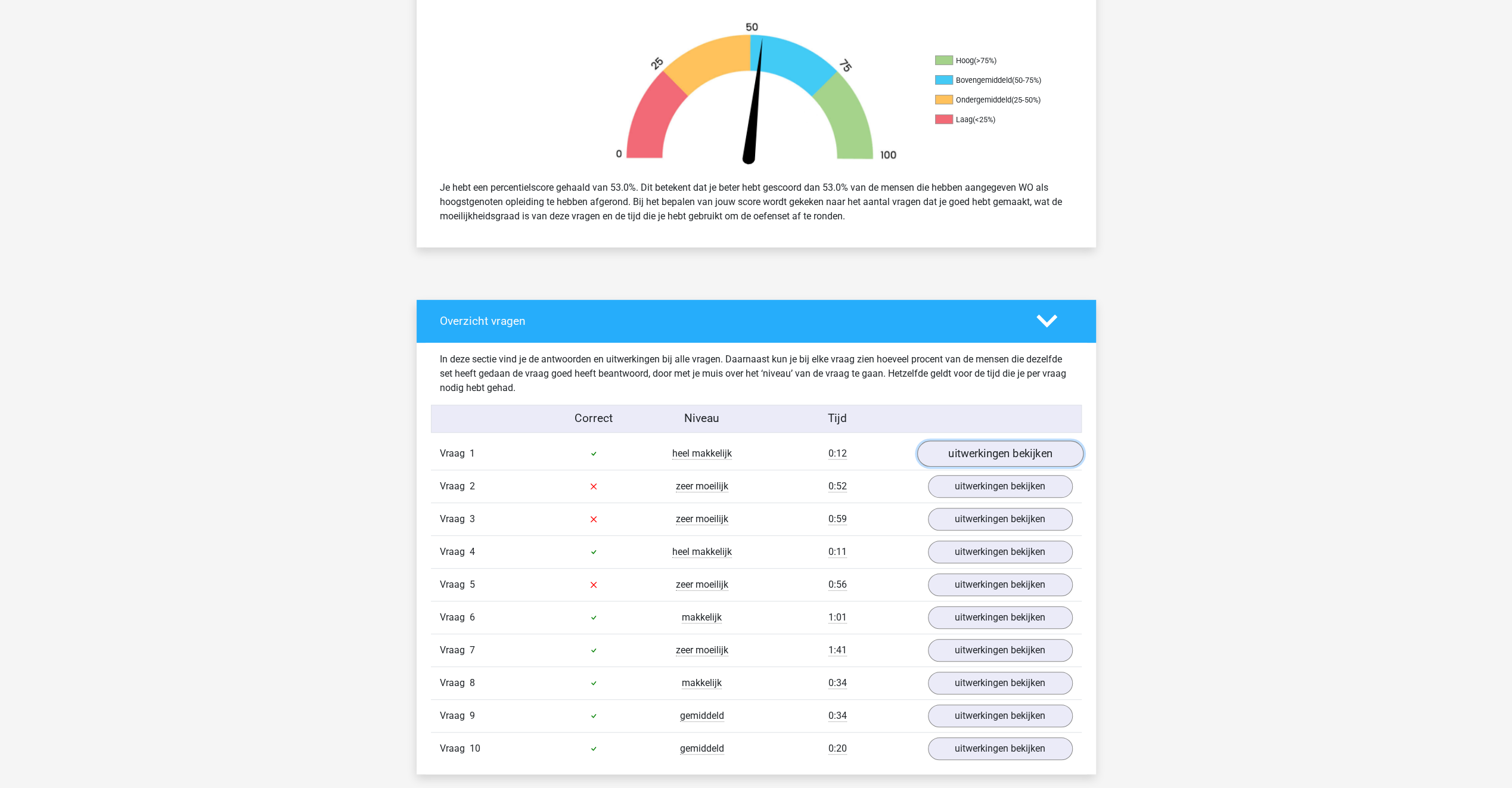
click at [940, 452] on link "uitwerkingen bekijken" at bounding box center [999, 454] width 167 height 27
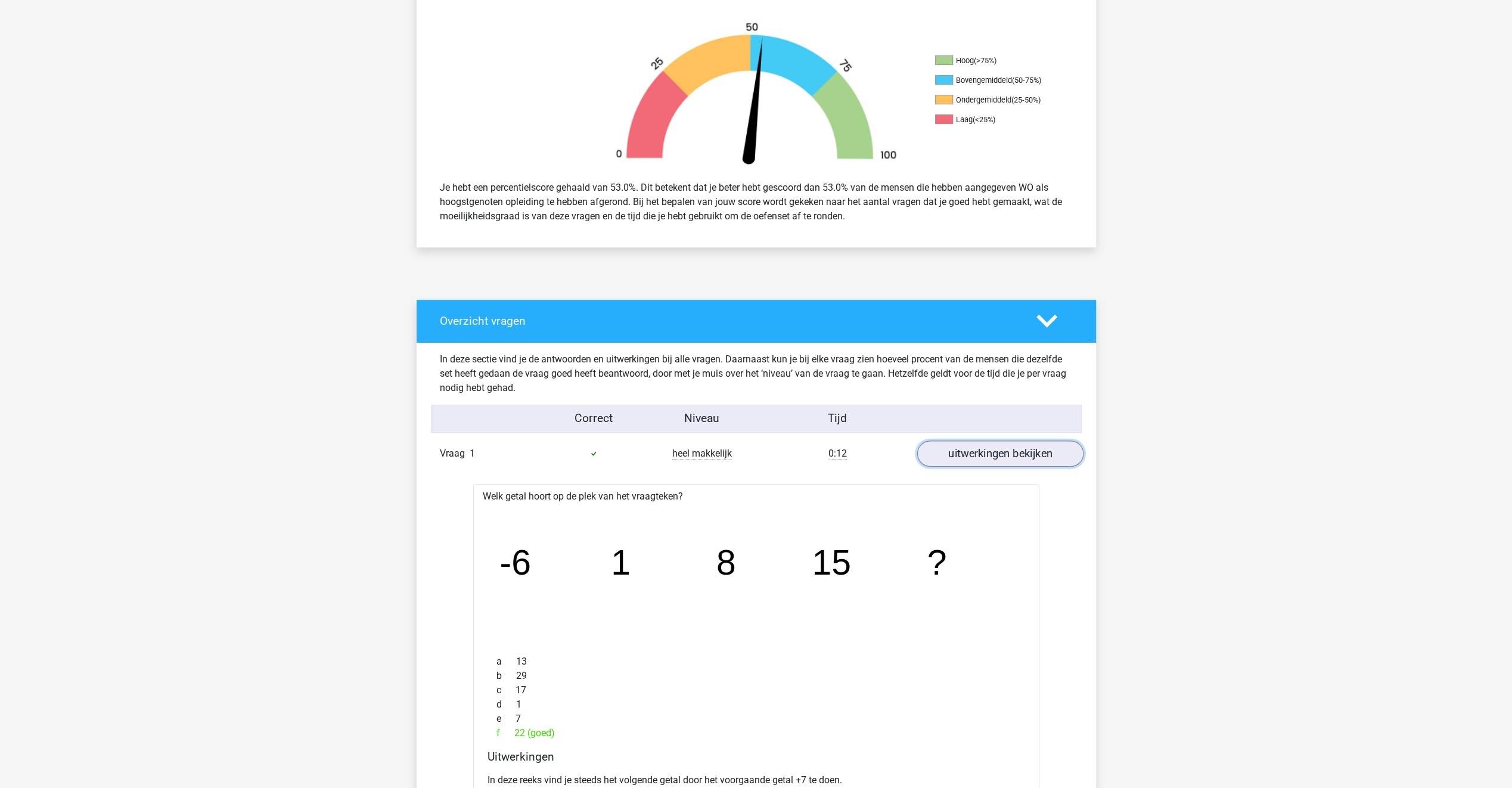
click at [940, 452] on link "uitwerkingen bekijken" at bounding box center [999, 454] width 167 height 27
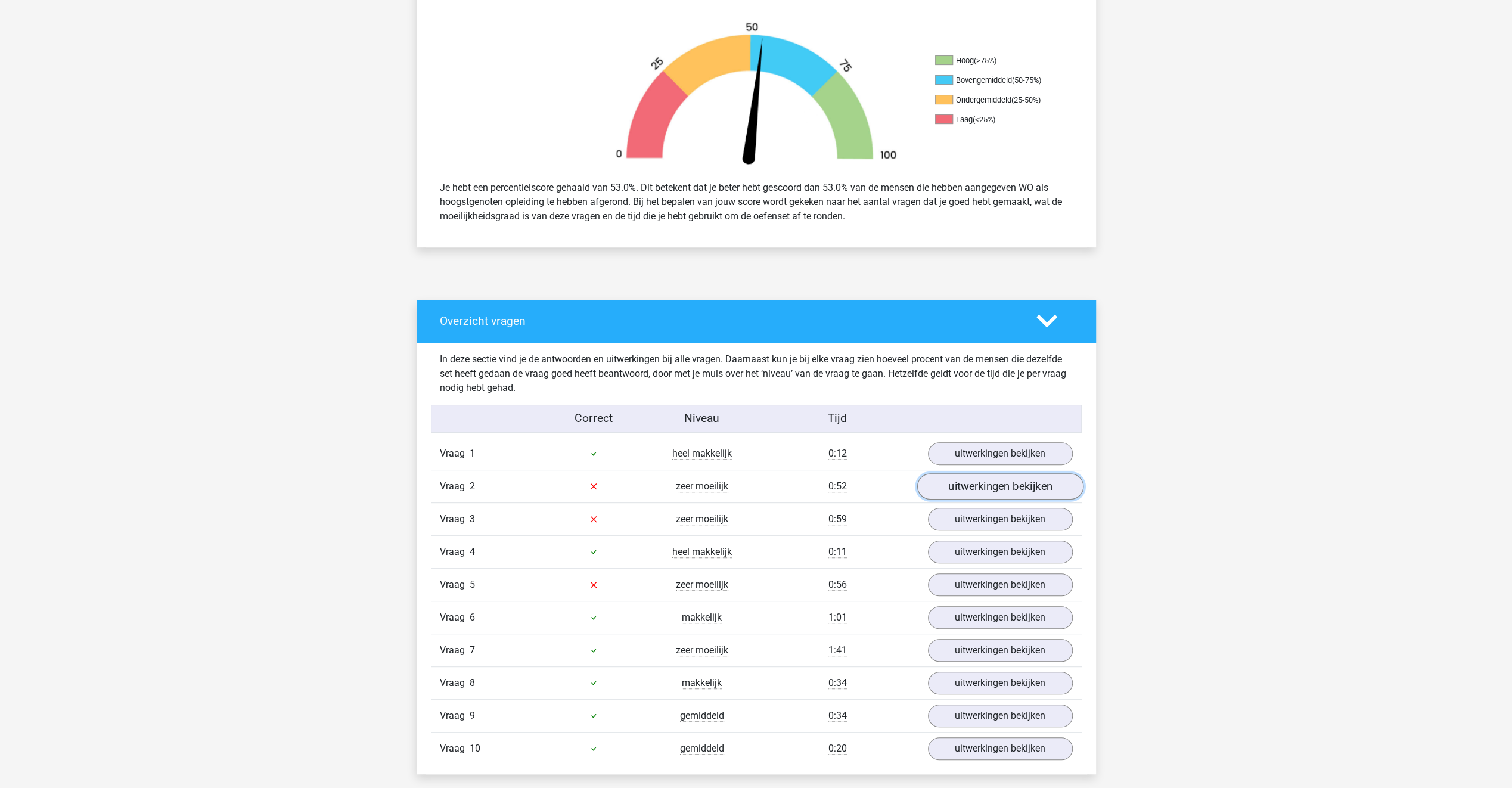
click at [956, 486] on link "uitwerkingen bekijken" at bounding box center [999, 486] width 167 height 27
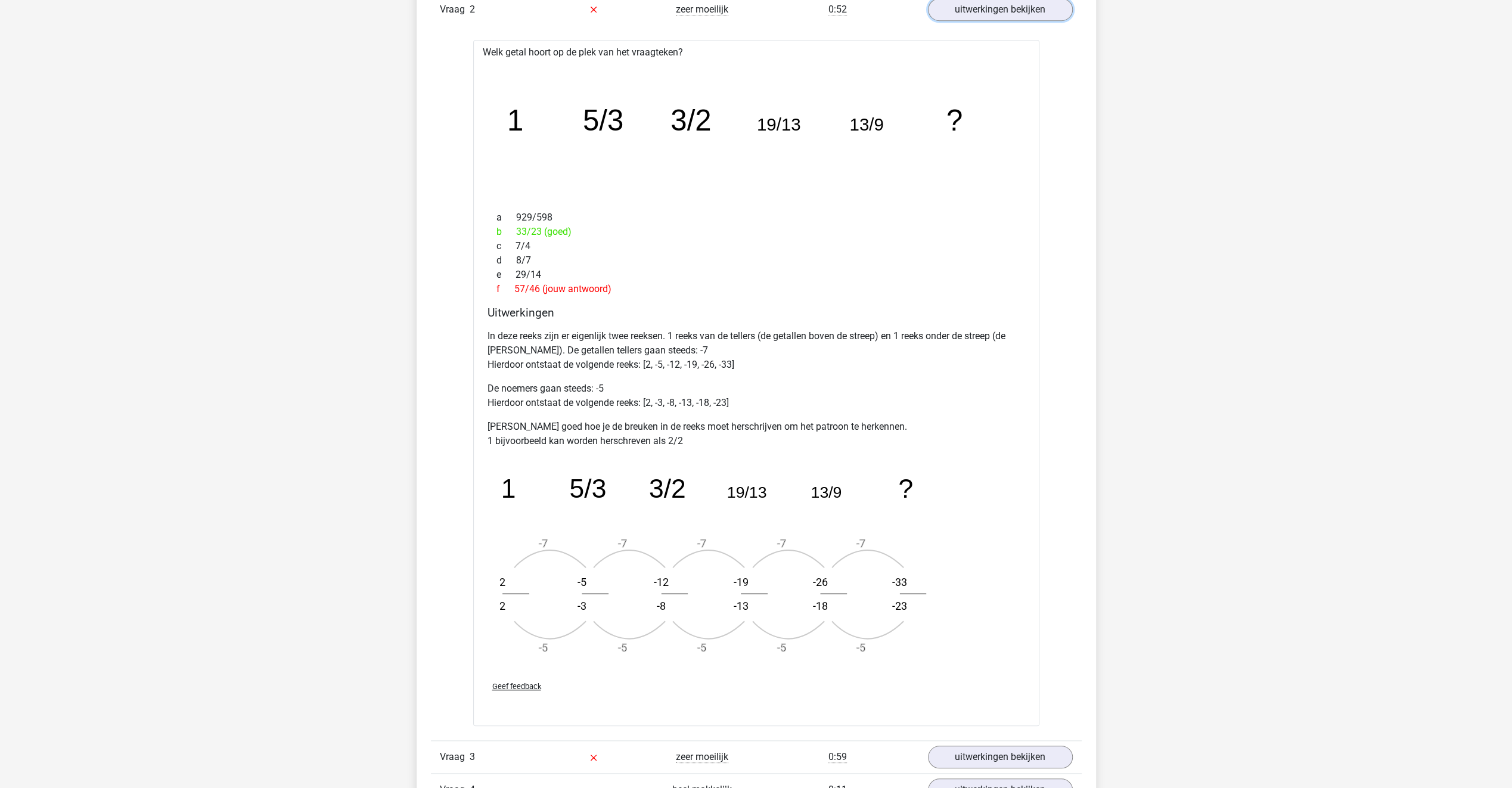
scroll to position [716, 0]
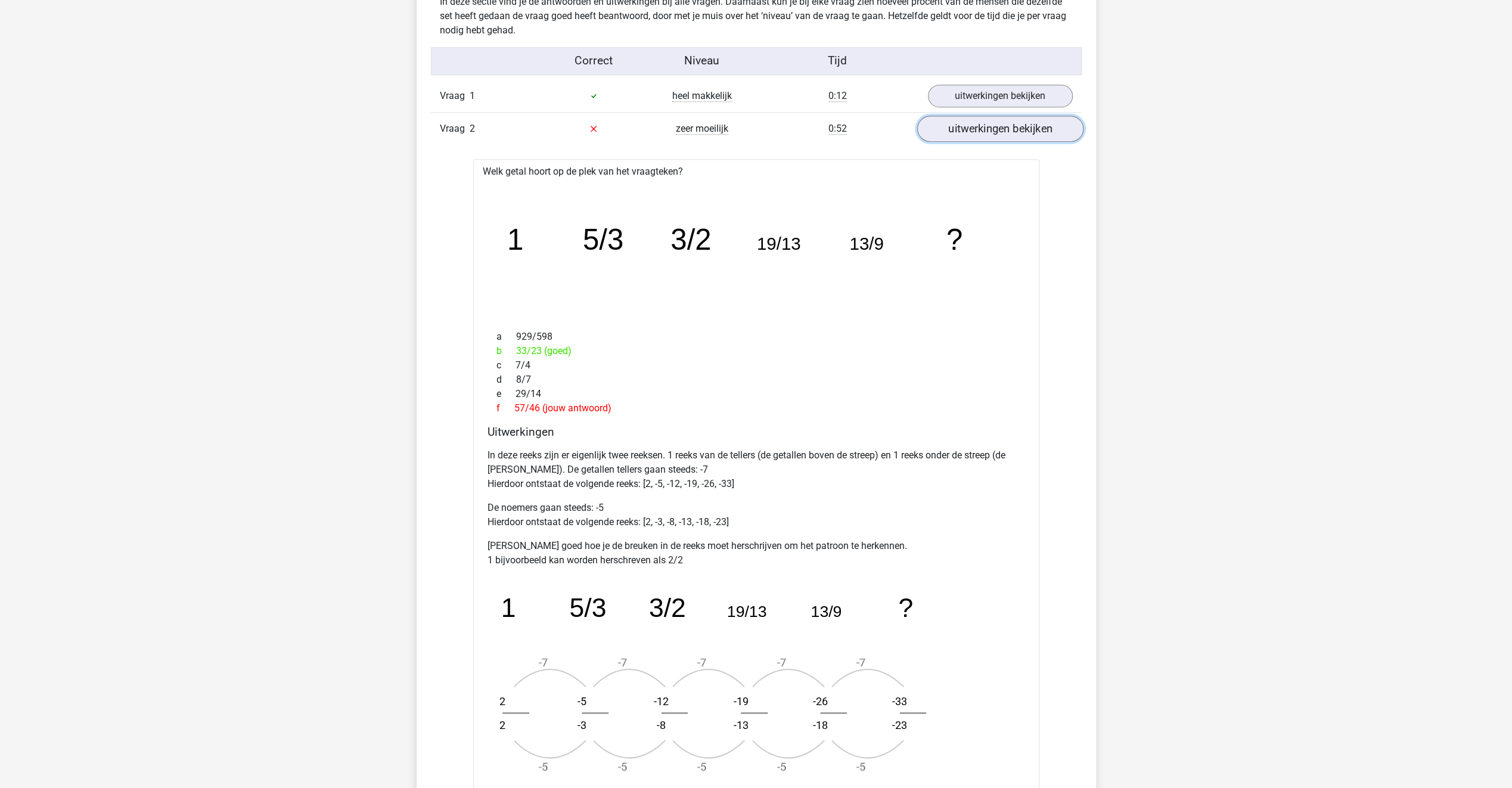
click at [995, 128] on link "uitwerkingen bekijken" at bounding box center [999, 129] width 167 height 27
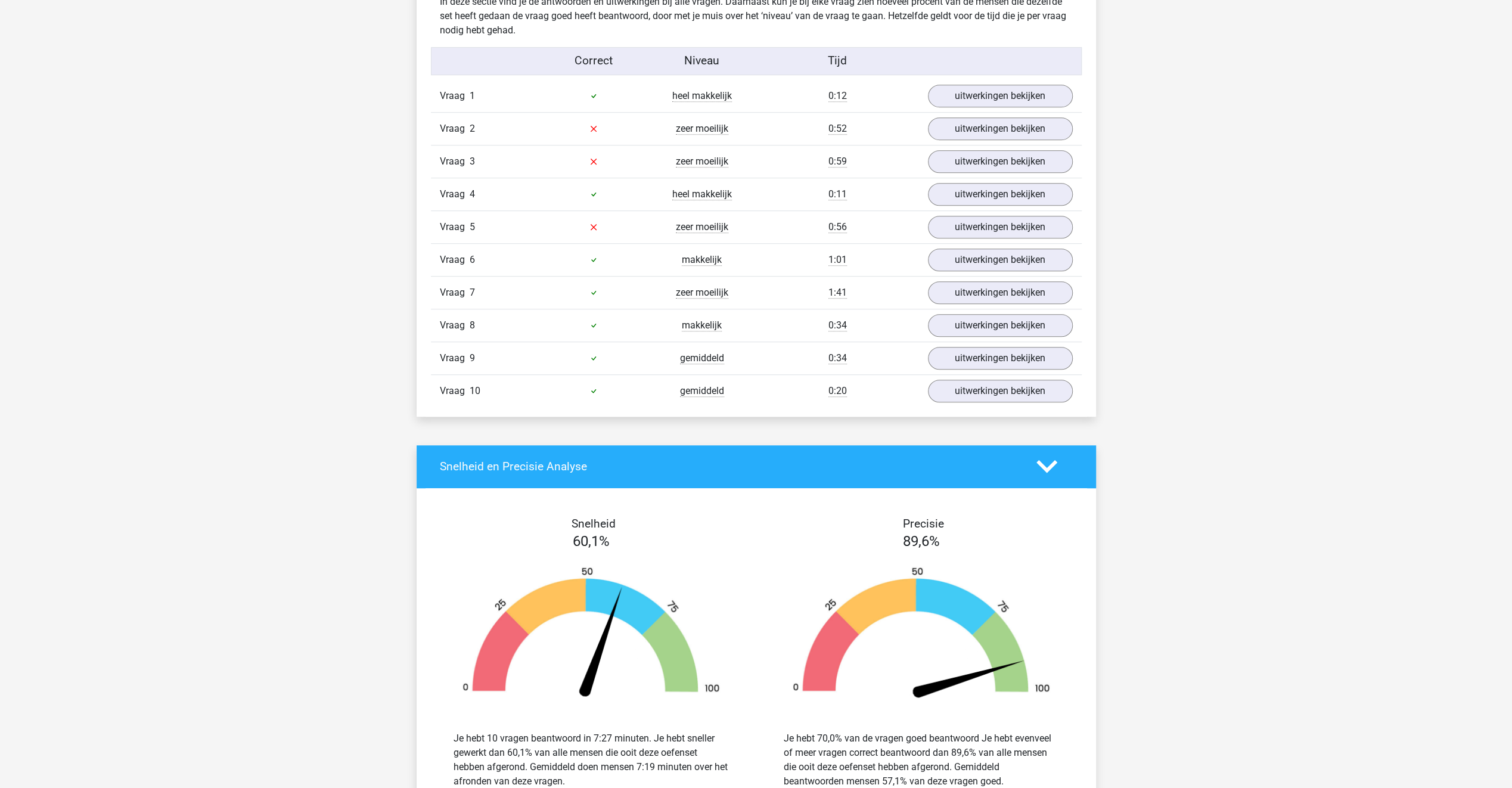
click at [925, 159] on div "uitwerkingen bekijken" at bounding box center [1000, 162] width 163 height 23
click at [945, 164] on link "uitwerkingen bekijken" at bounding box center [999, 162] width 167 height 27
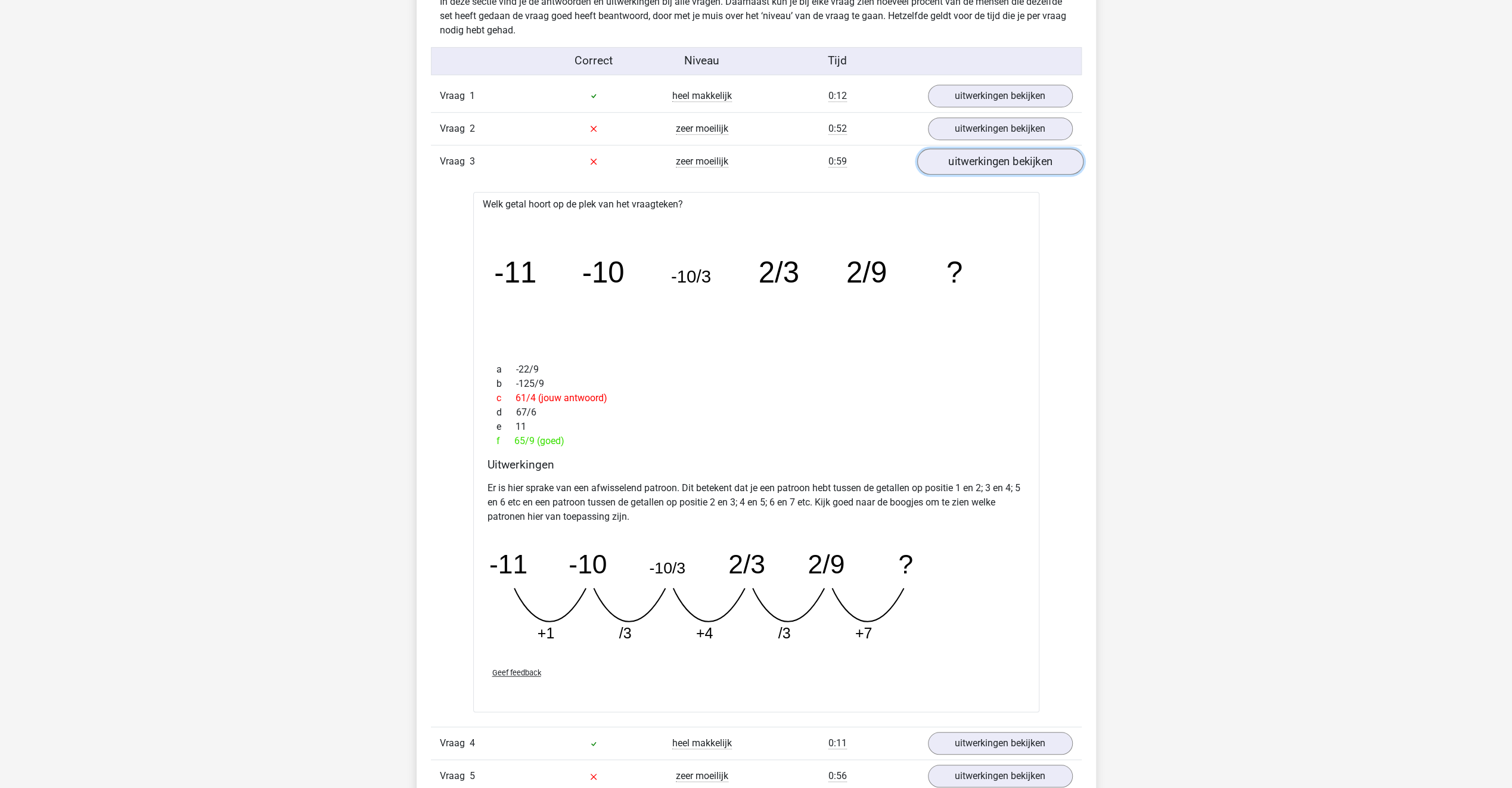
click at [945, 164] on link "uitwerkingen bekijken" at bounding box center [999, 162] width 167 height 27
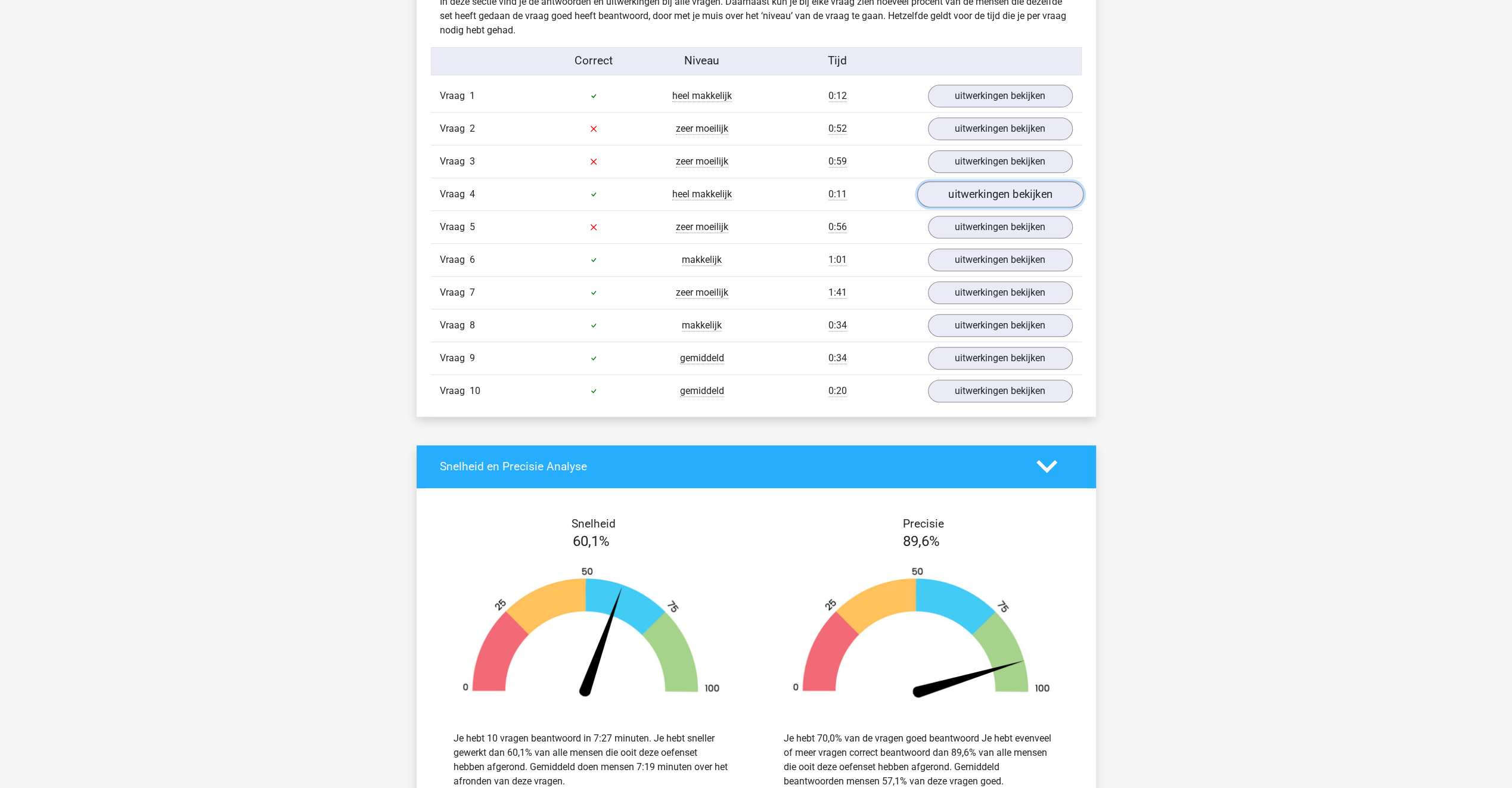
click at [938, 191] on link "uitwerkingen bekijken" at bounding box center [999, 194] width 167 height 27
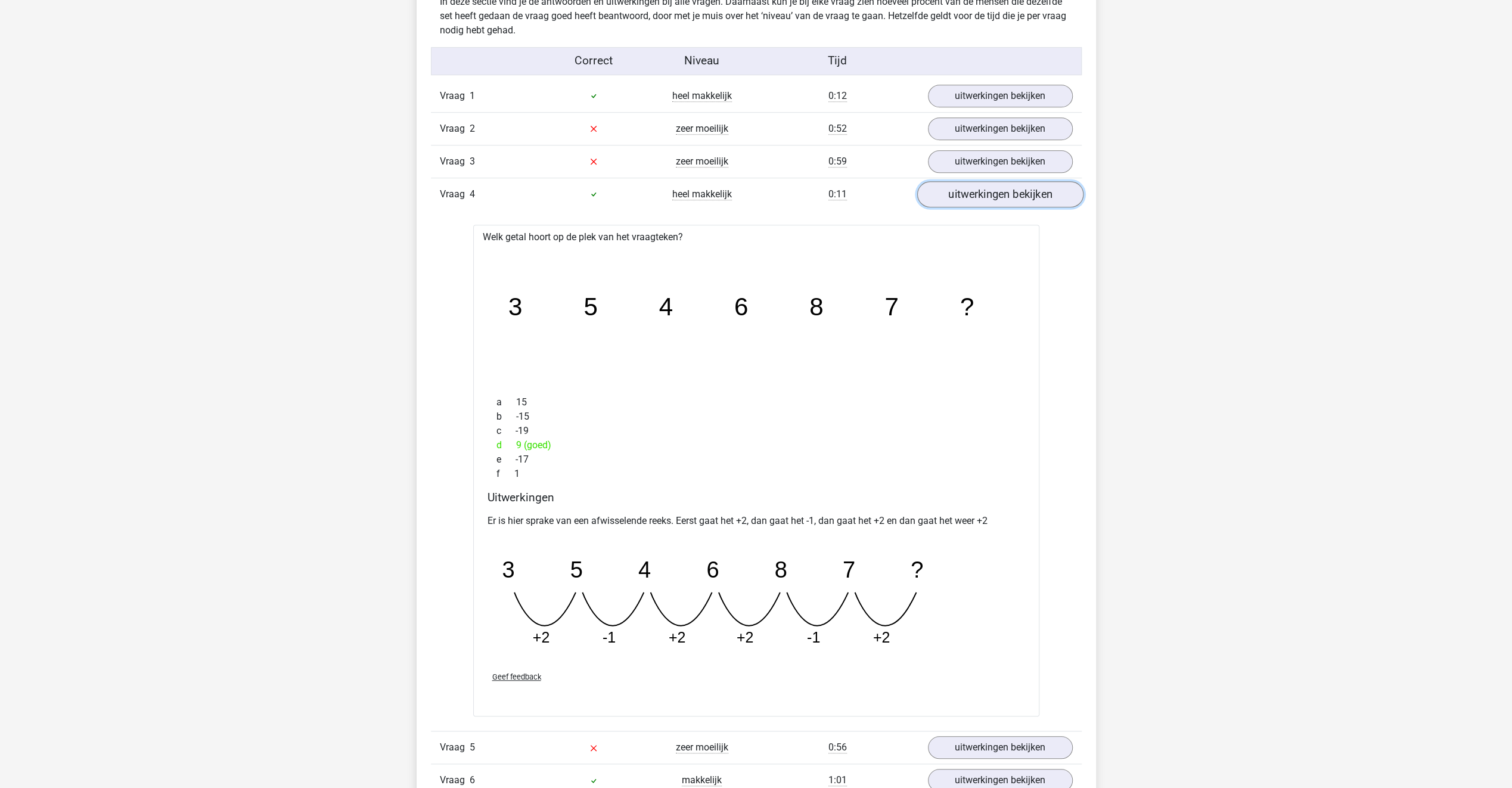
click at [938, 191] on link "uitwerkingen bekijken" at bounding box center [999, 194] width 167 height 27
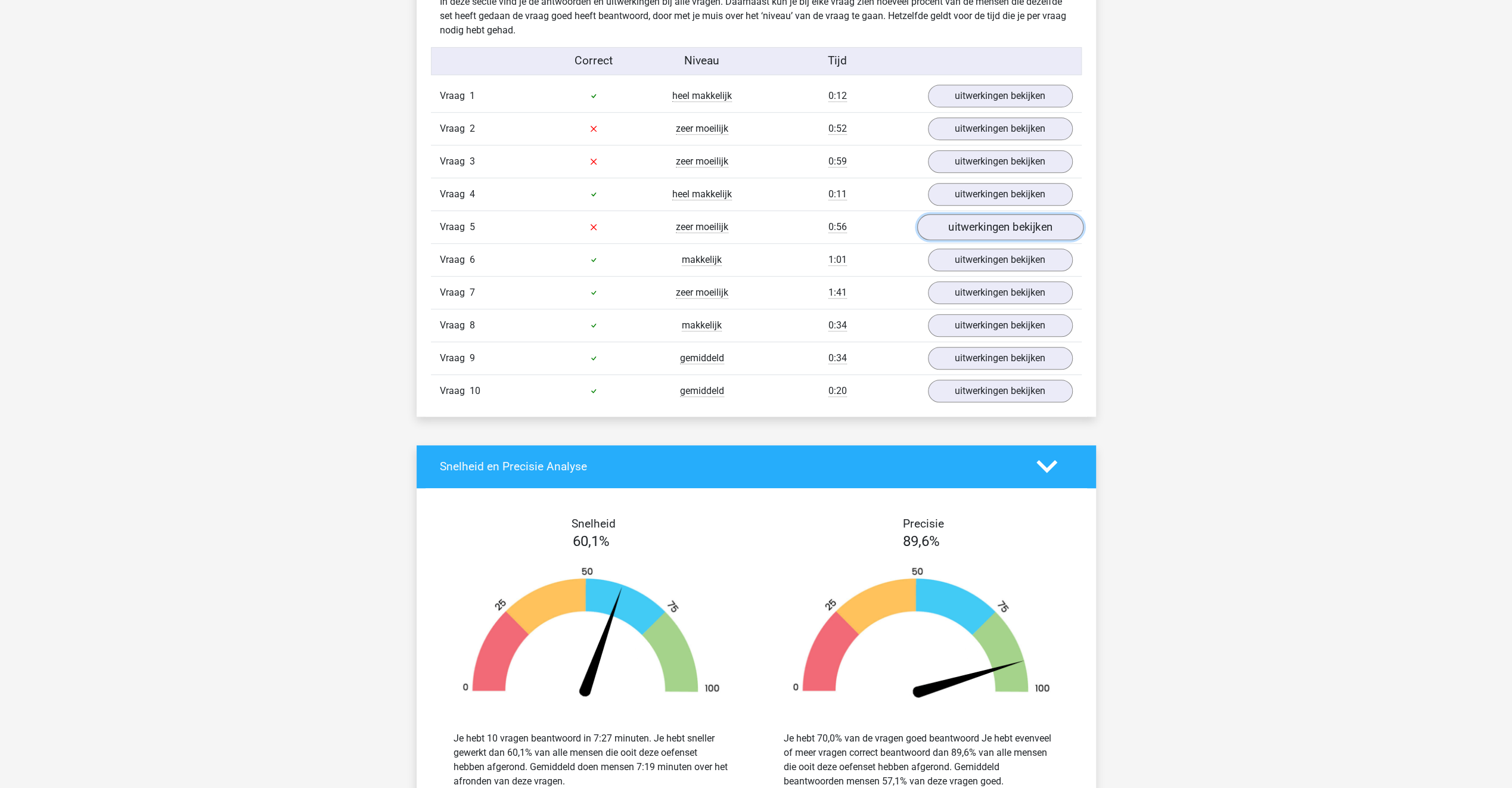
click at [945, 219] on link "uitwerkingen bekijken" at bounding box center [999, 227] width 167 height 27
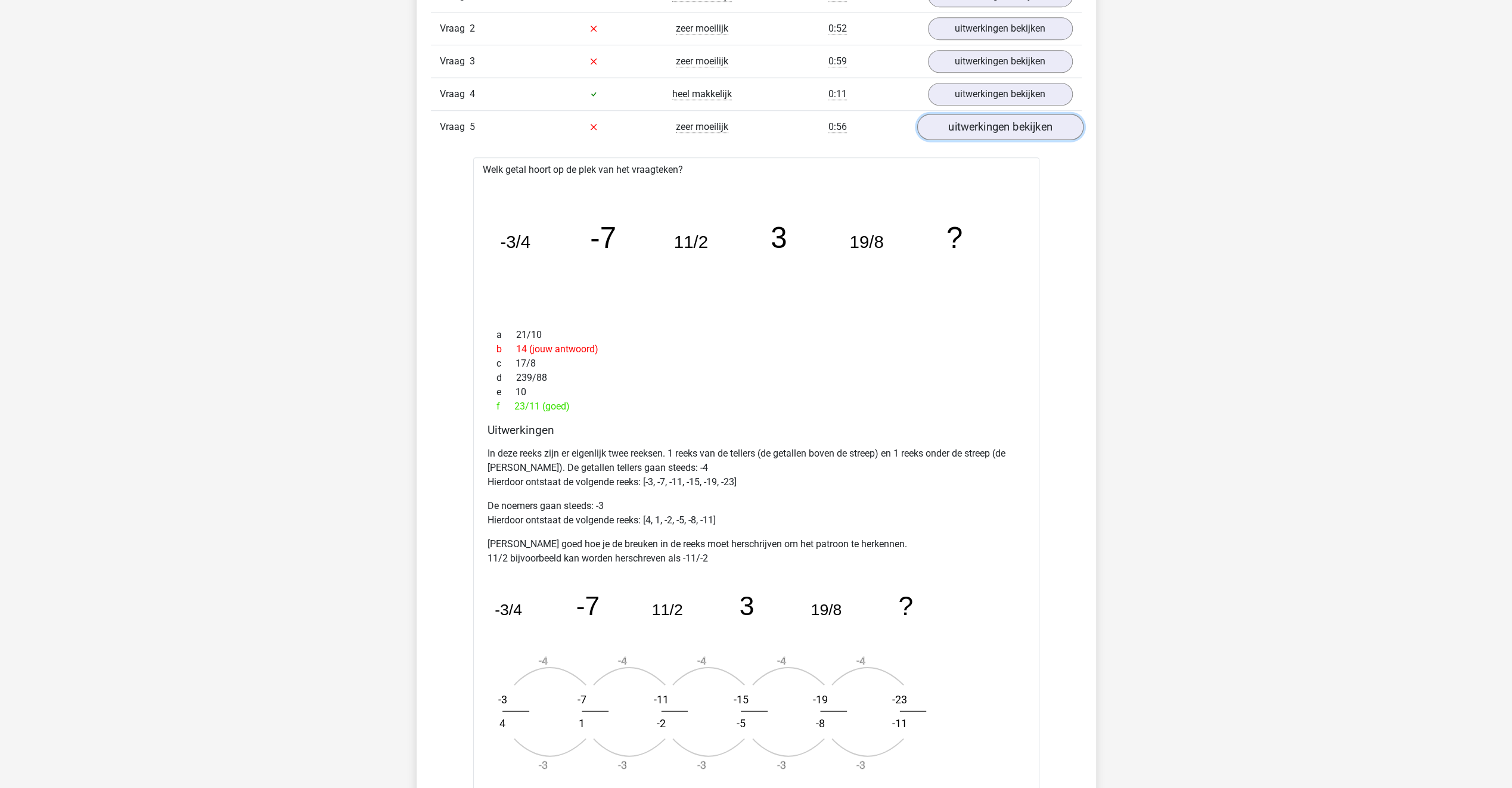
scroll to position [835, 0]
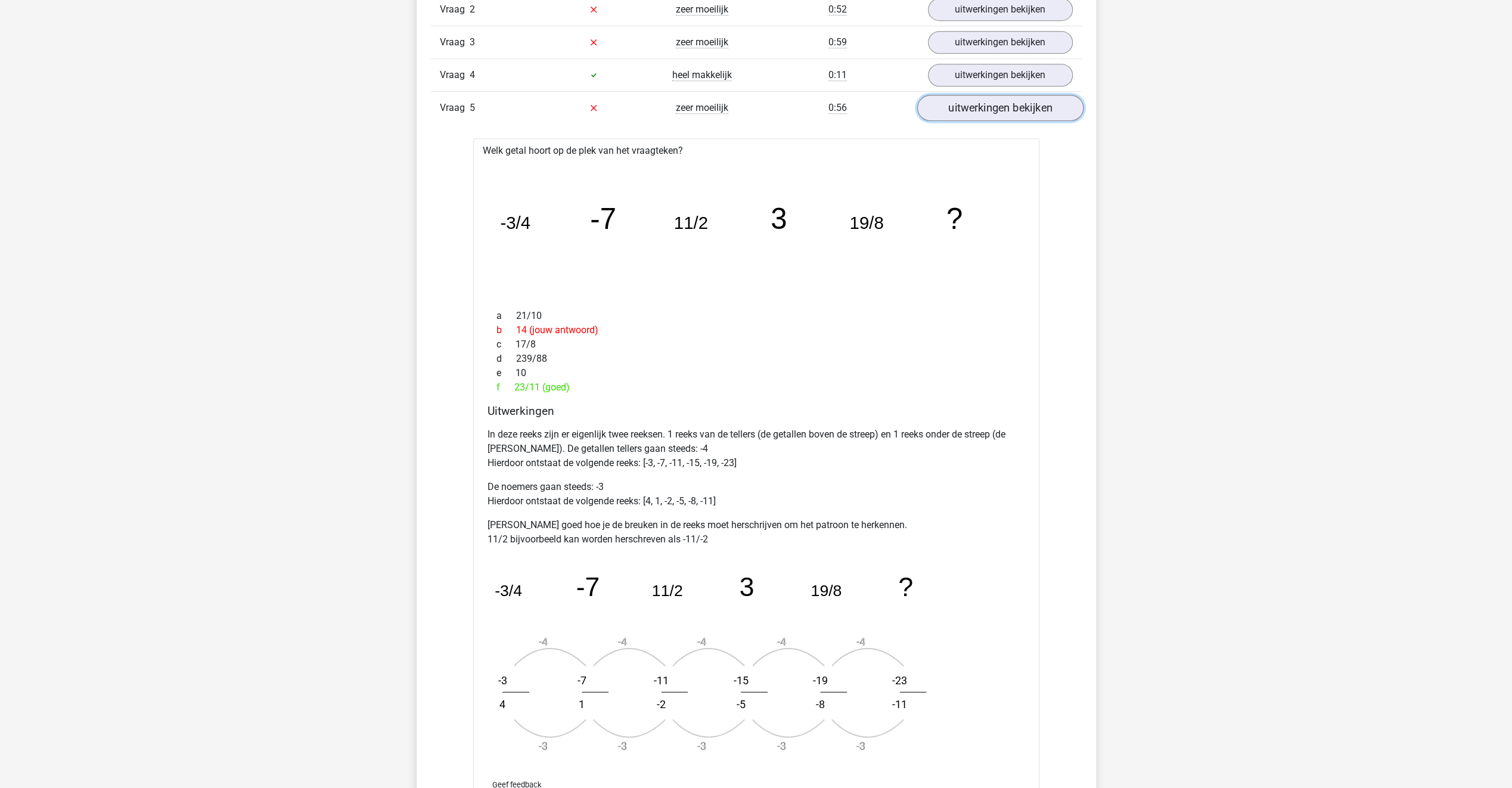
click at [957, 108] on link "uitwerkingen bekijken" at bounding box center [999, 108] width 167 height 27
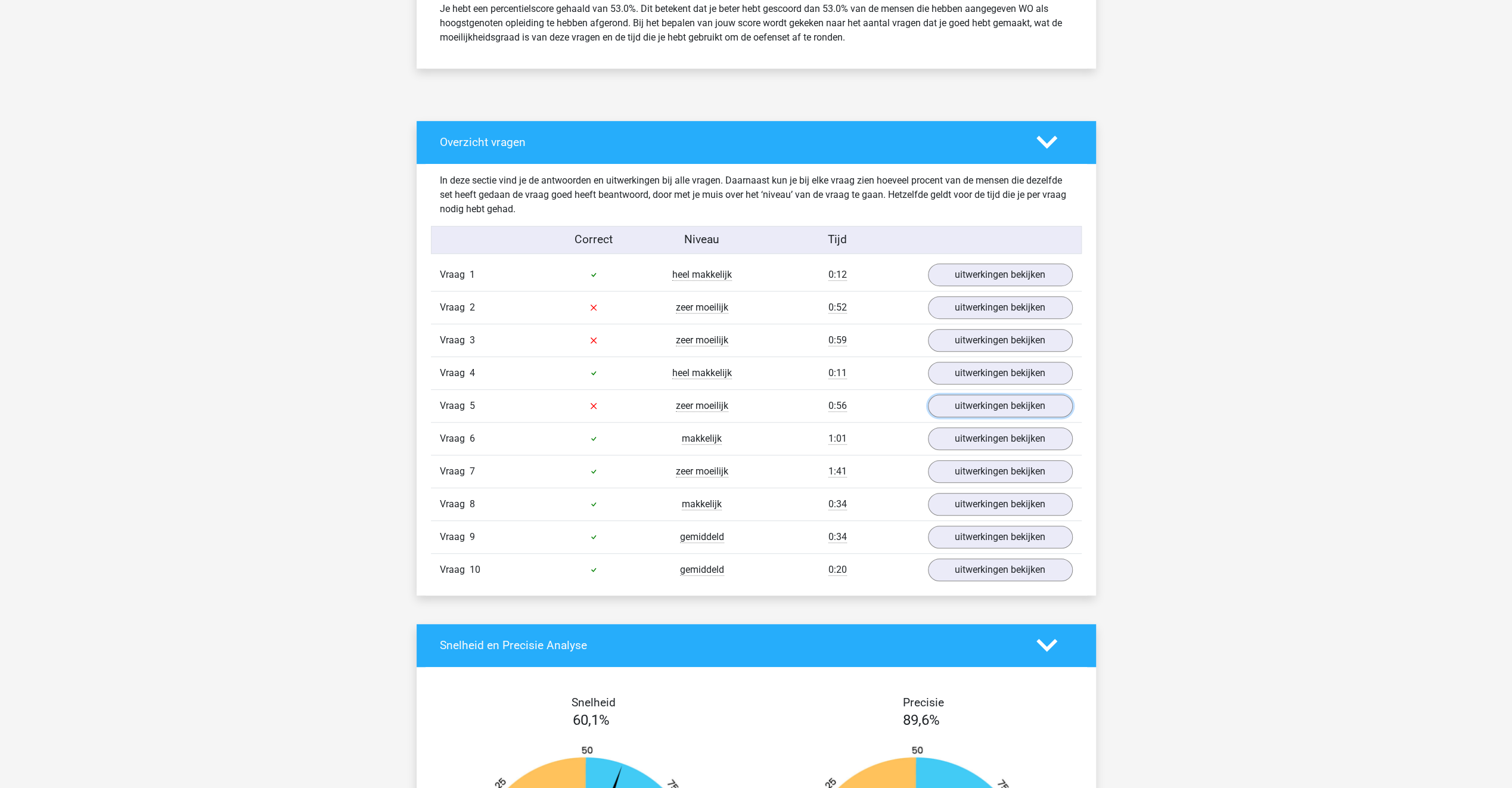
scroll to position [239, 0]
